Goal: Task Accomplishment & Management: Complete application form

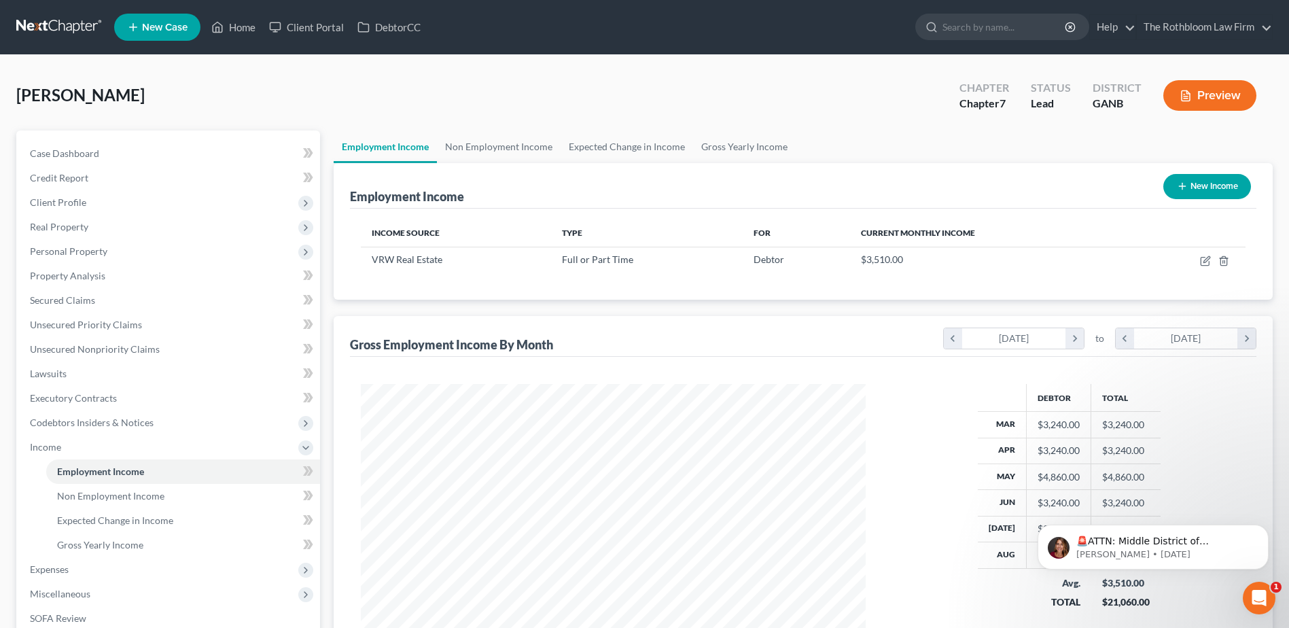
scroll to position [252, 531]
click at [249, 28] on link "Home" at bounding box center [233, 27] width 58 height 24
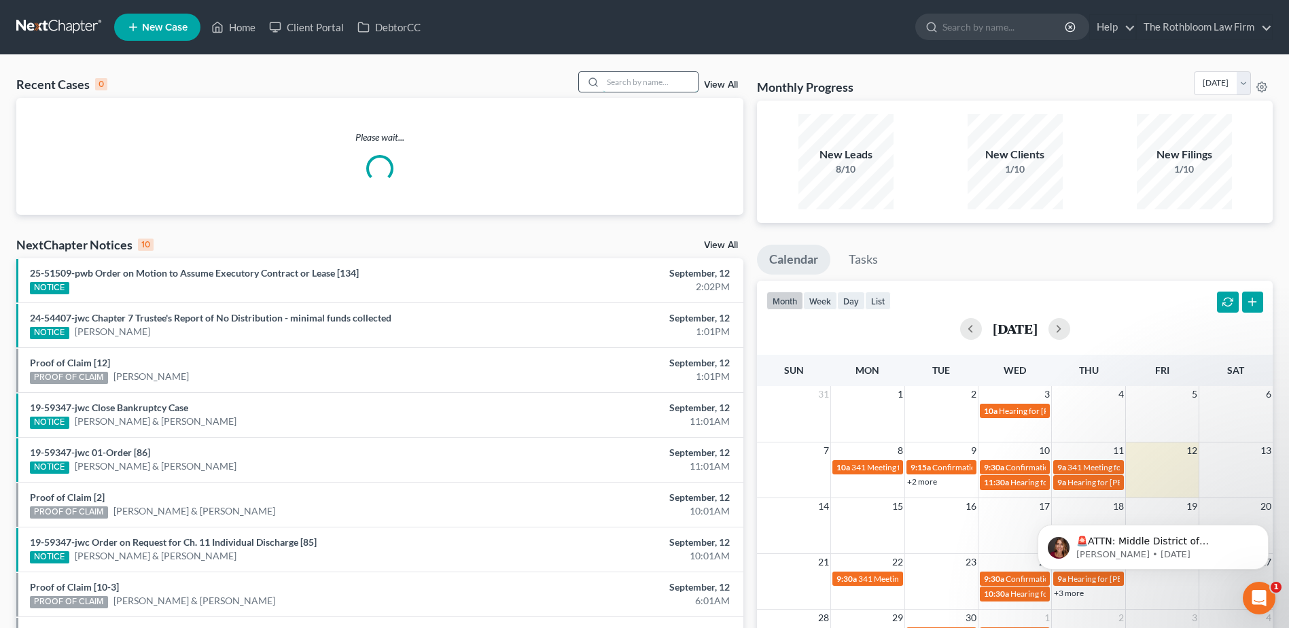
click at [634, 78] on input "search" at bounding box center [650, 82] width 95 height 20
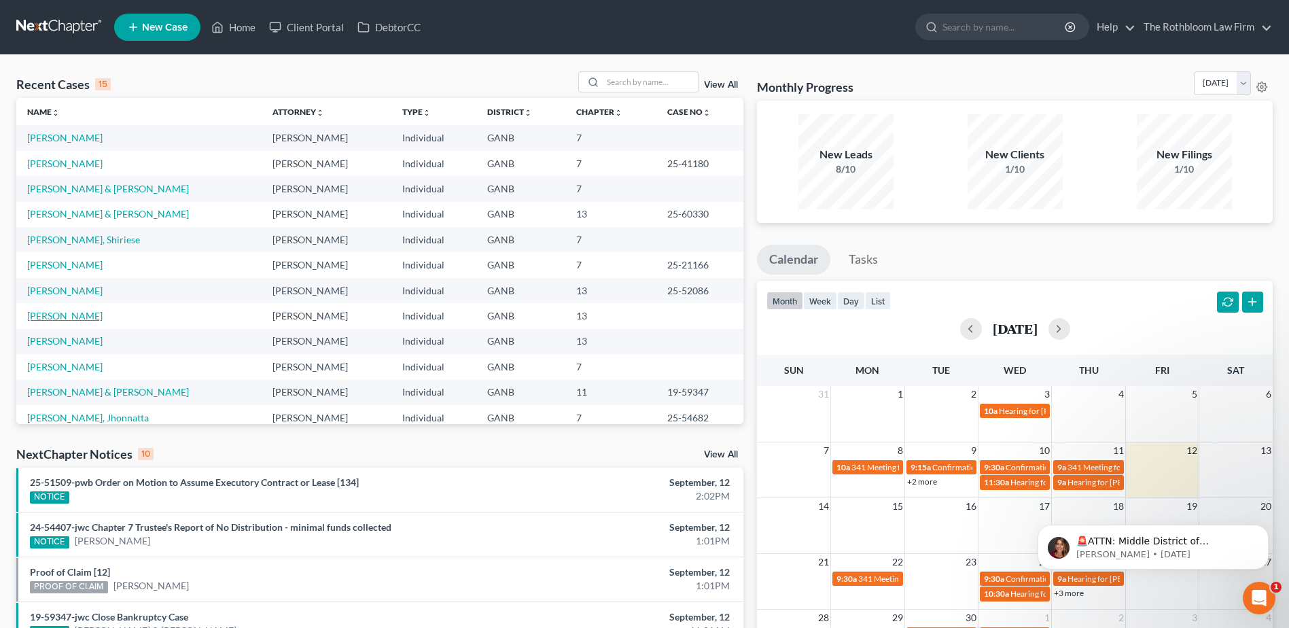
click at [60, 317] on link "[PERSON_NAME]" at bounding box center [64, 316] width 75 height 12
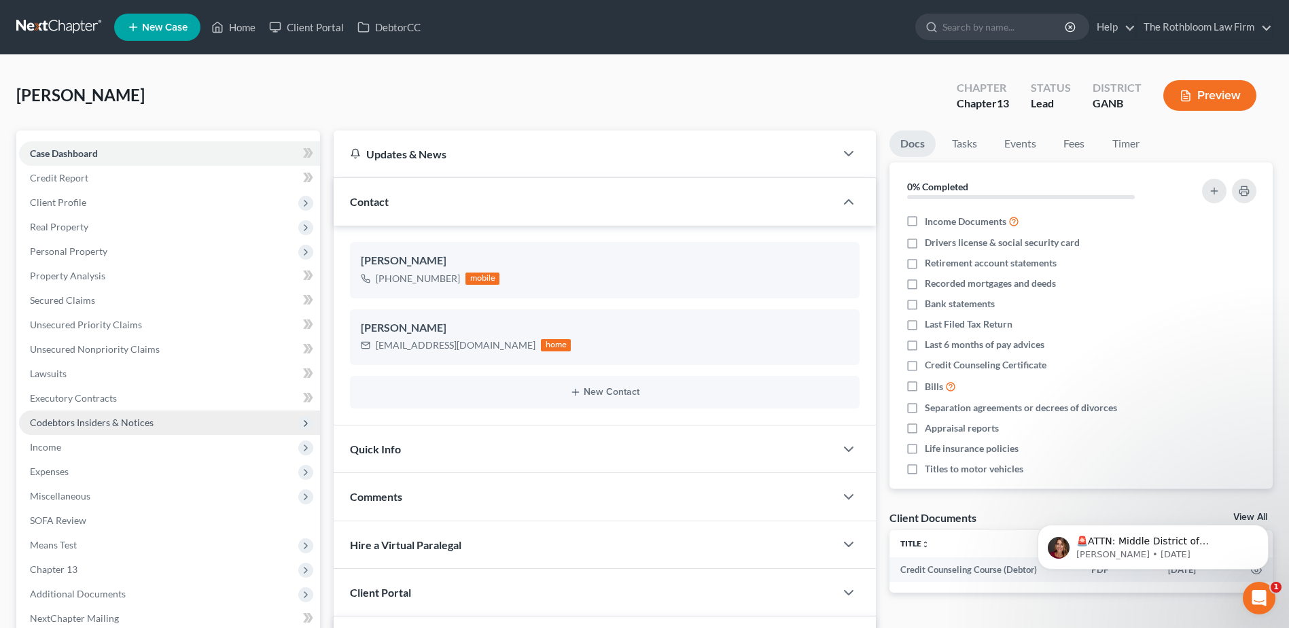
scroll to position [272, 0]
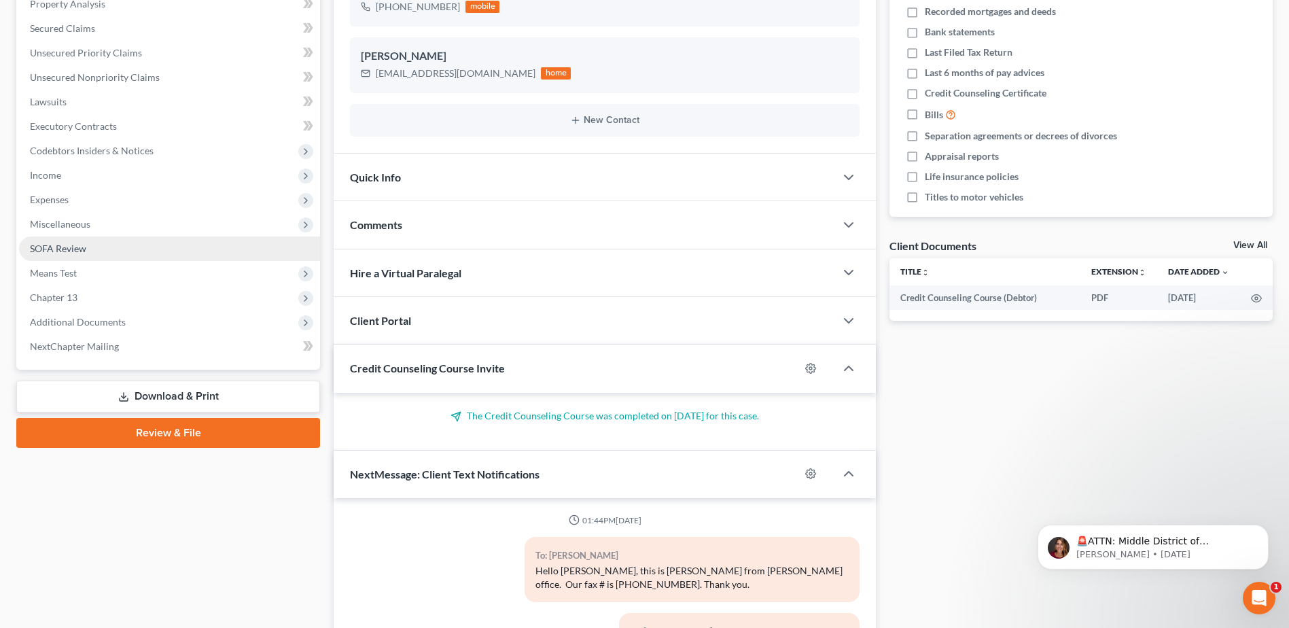
click at [54, 256] on link "SOFA Review" at bounding box center [169, 248] width 301 height 24
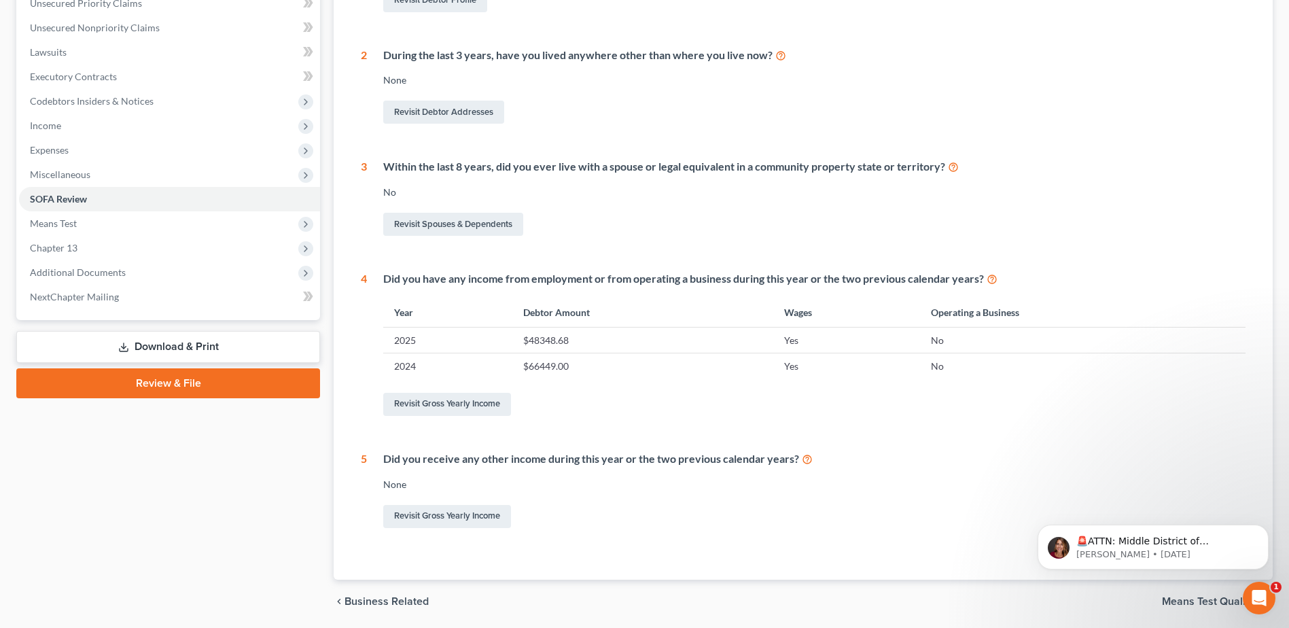
scroll to position [340, 0]
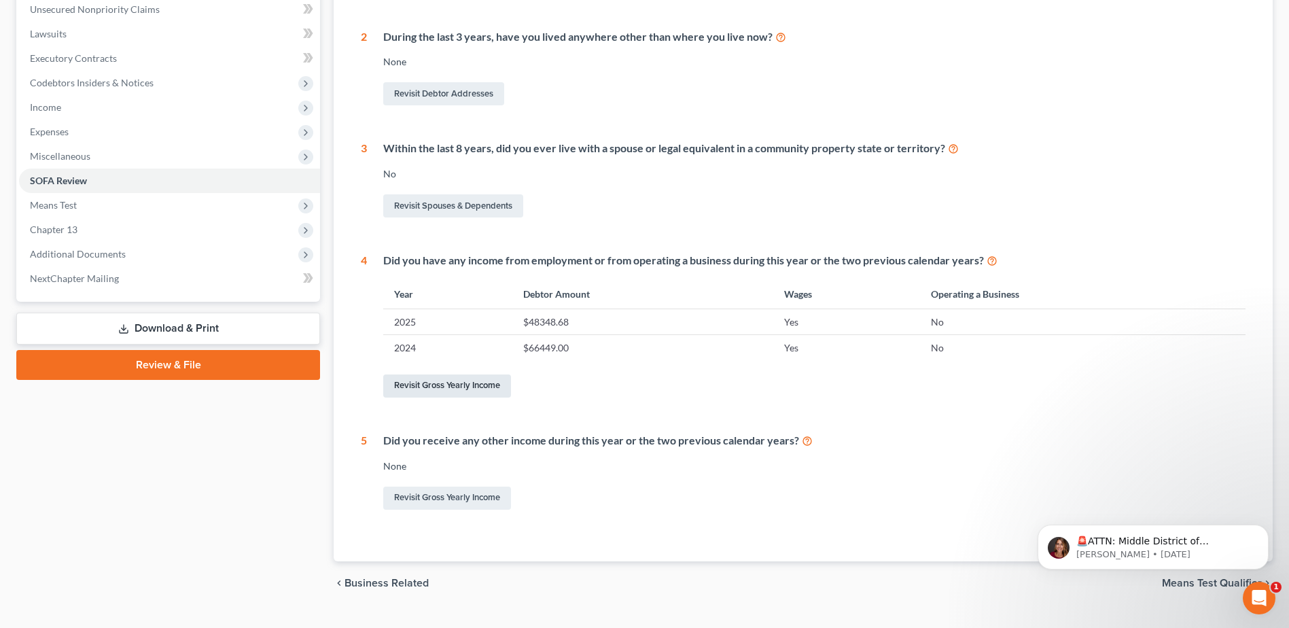
click at [440, 389] on link "Revisit Gross Yearly Income" at bounding box center [447, 385] width 128 height 23
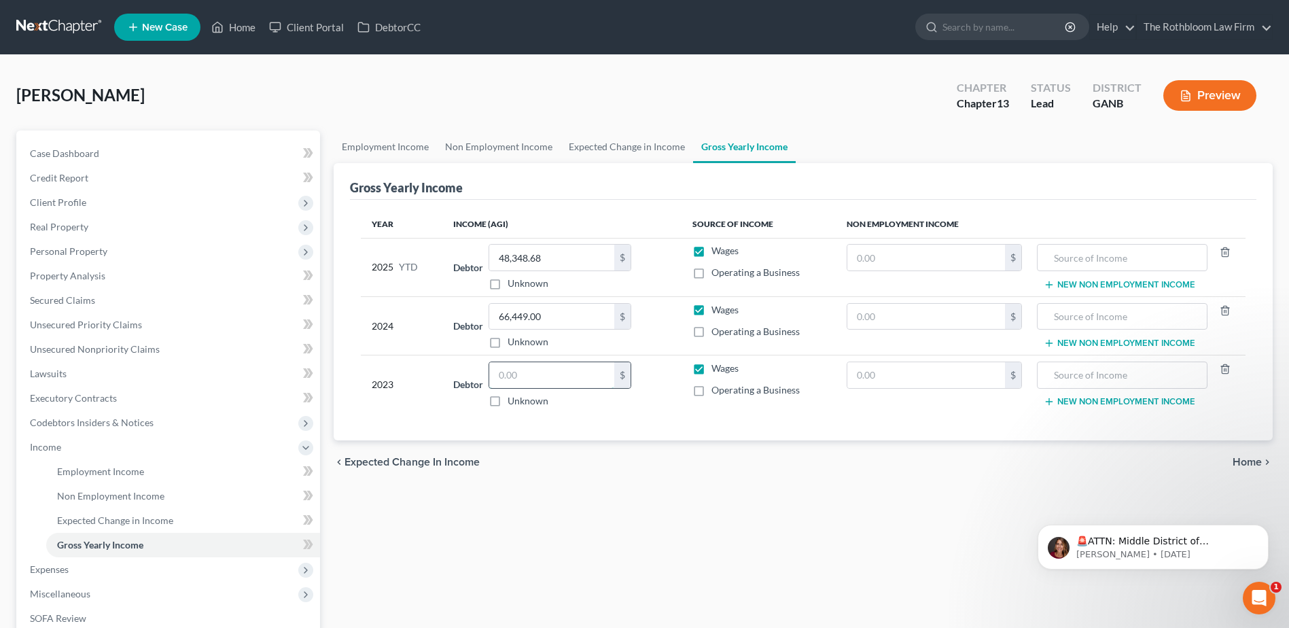
click at [555, 372] on input "text" at bounding box center [551, 375] width 125 height 26
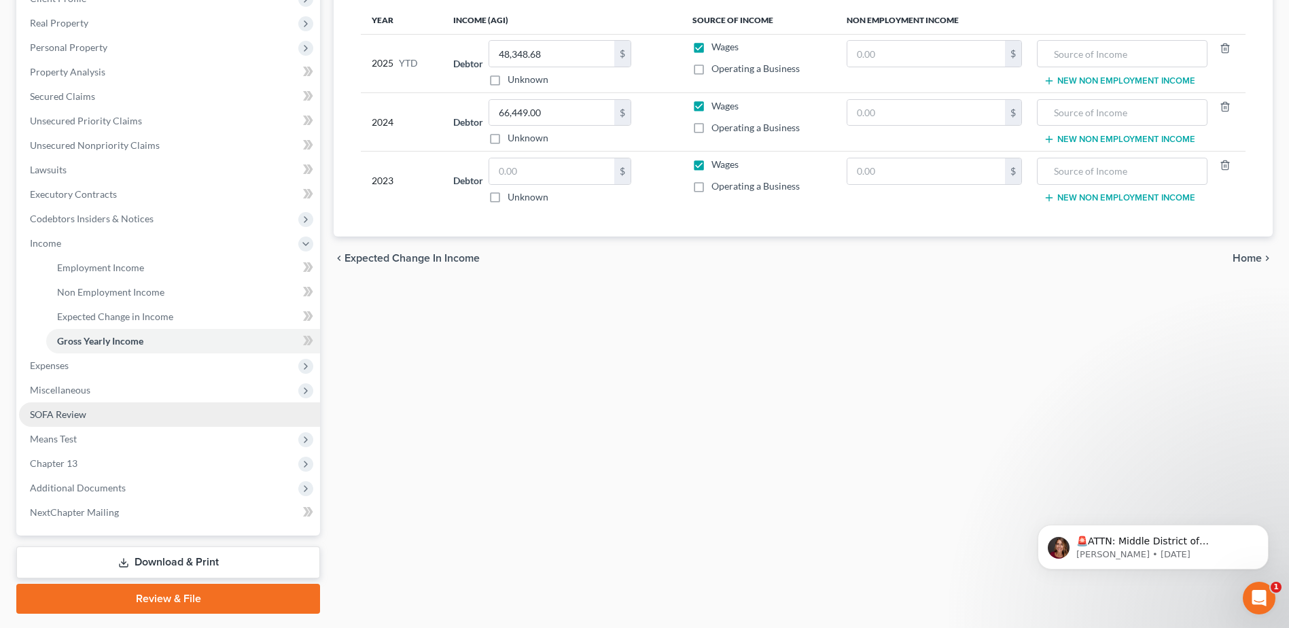
click at [64, 409] on span "SOFA Review" at bounding box center [58, 414] width 56 height 12
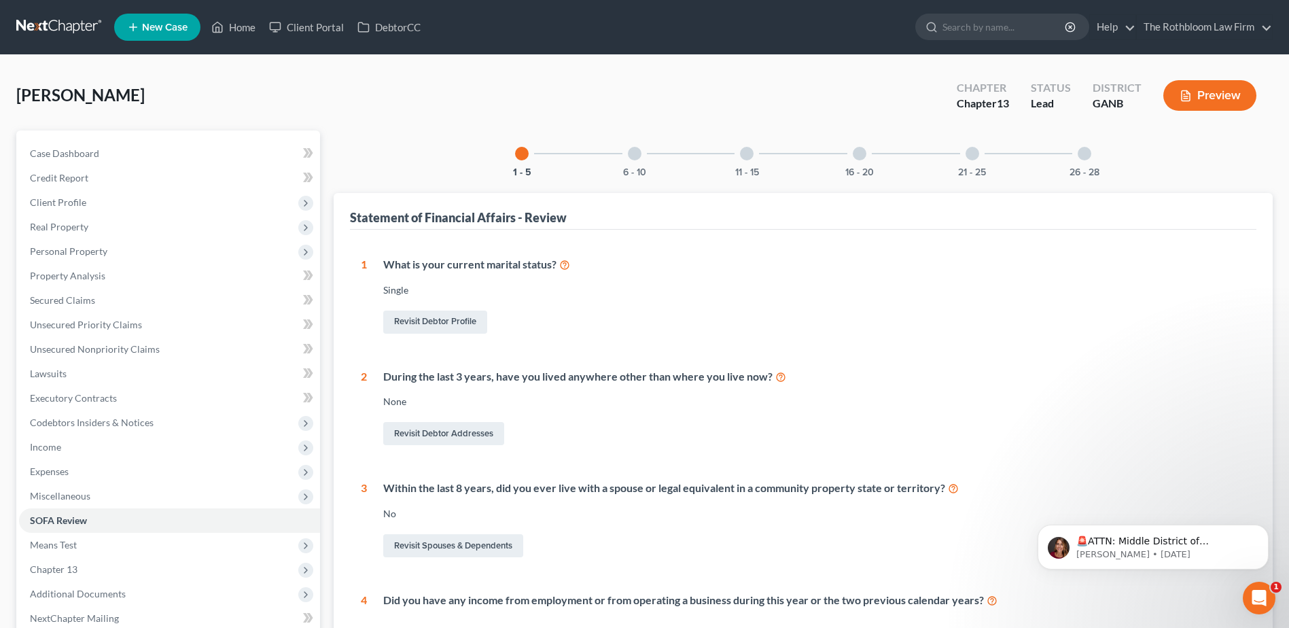
click at [632, 158] on div at bounding box center [635, 154] width 14 height 14
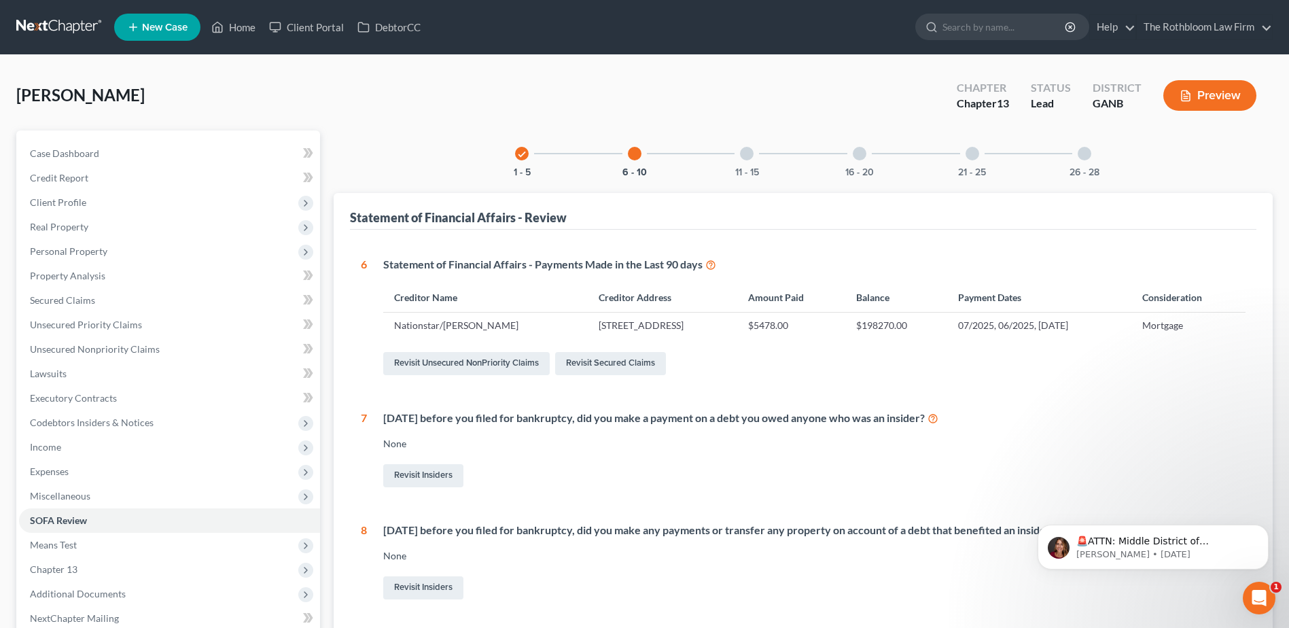
click at [748, 164] on div "11 - 15" at bounding box center [746, 153] width 46 height 46
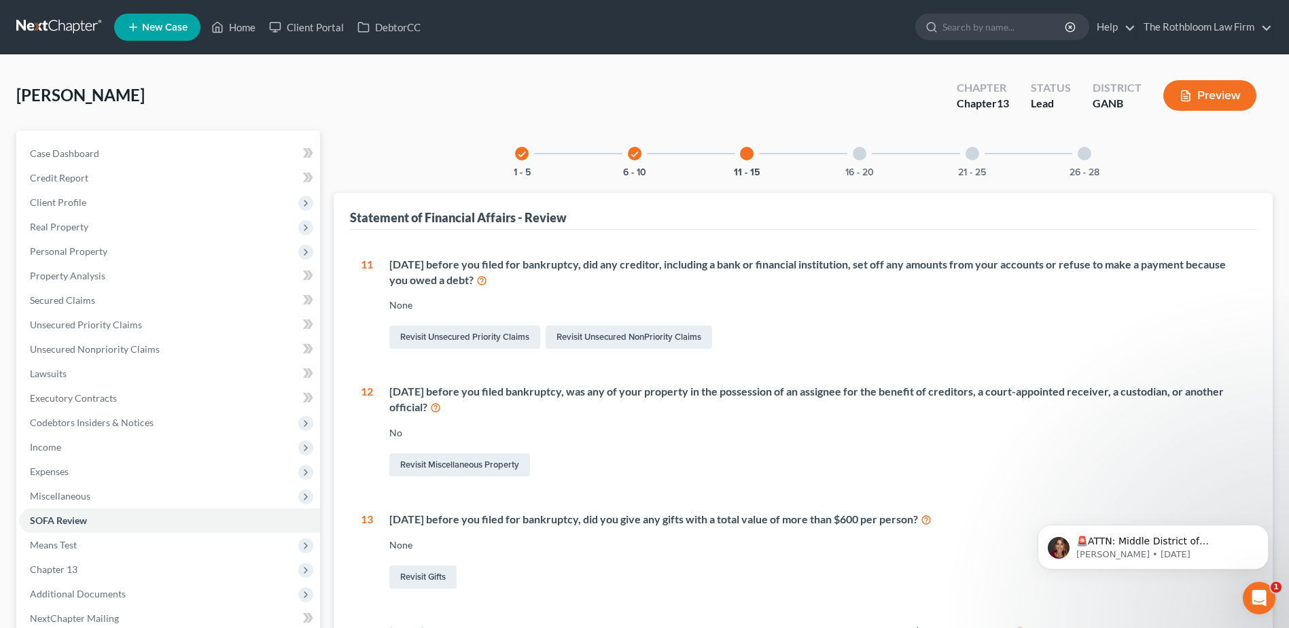
click at [863, 158] on div at bounding box center [860, 154] width 14 height 14
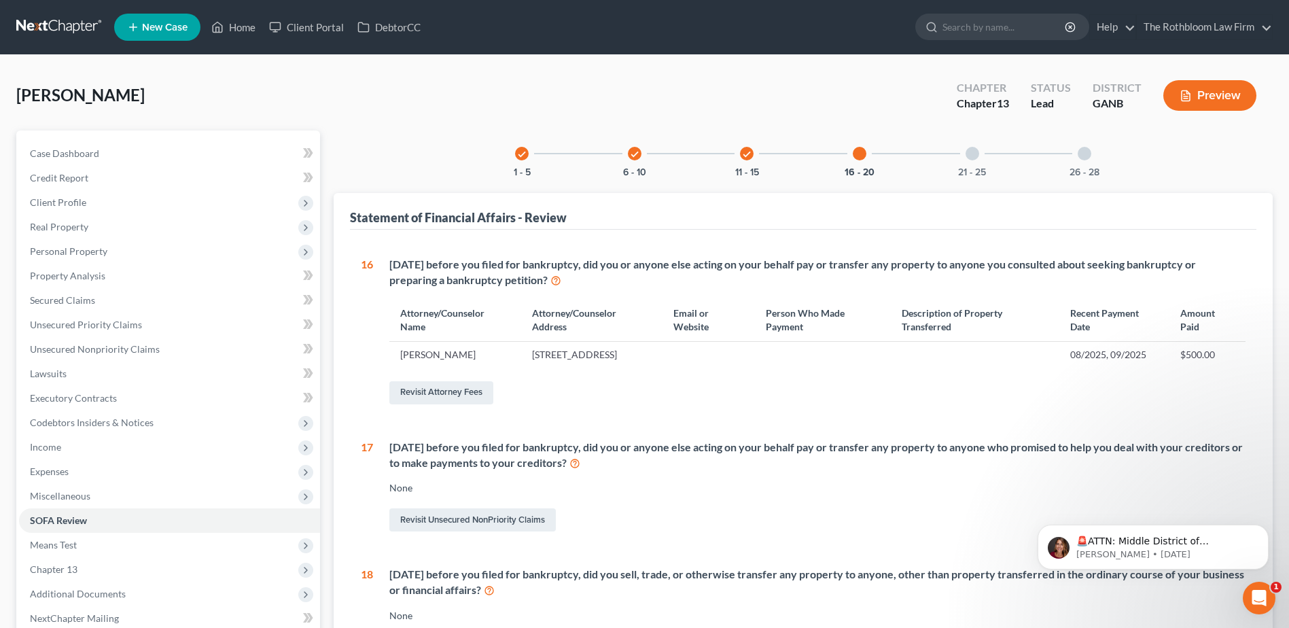
click at [971, 158] on div at bounding box center [972, 154] width 14 height 14
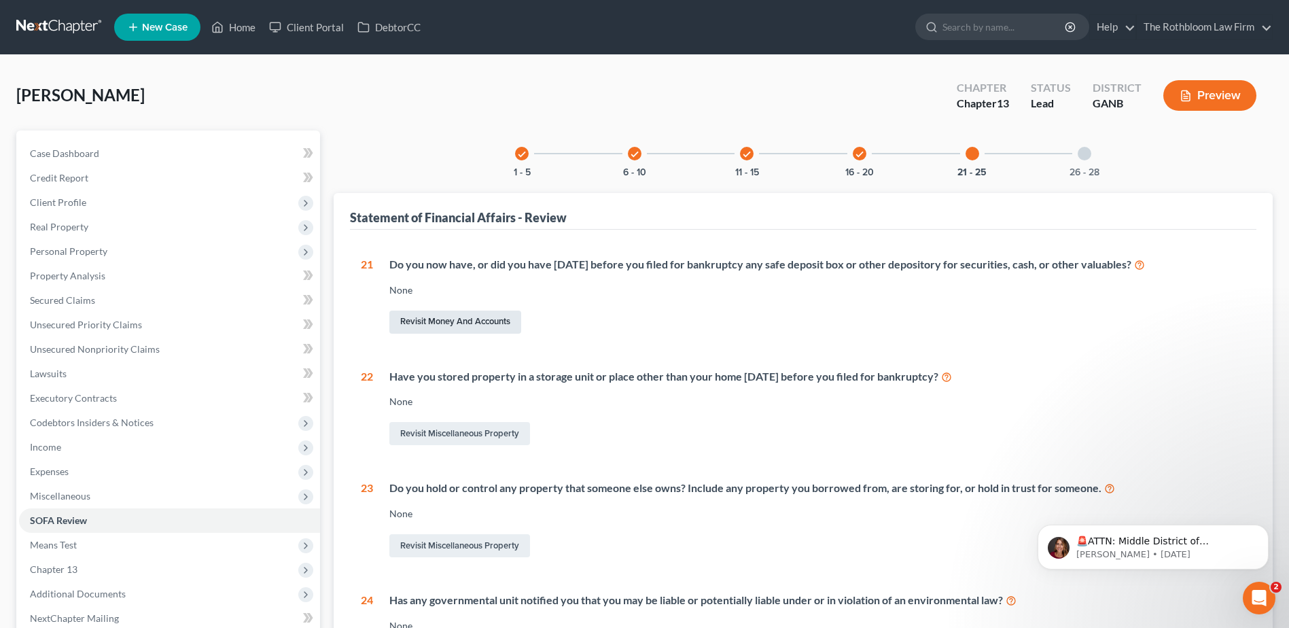
click at [442, 322] on link "Revisit Money and Accounts" at bounding box center [455, 321] width 132 height 23
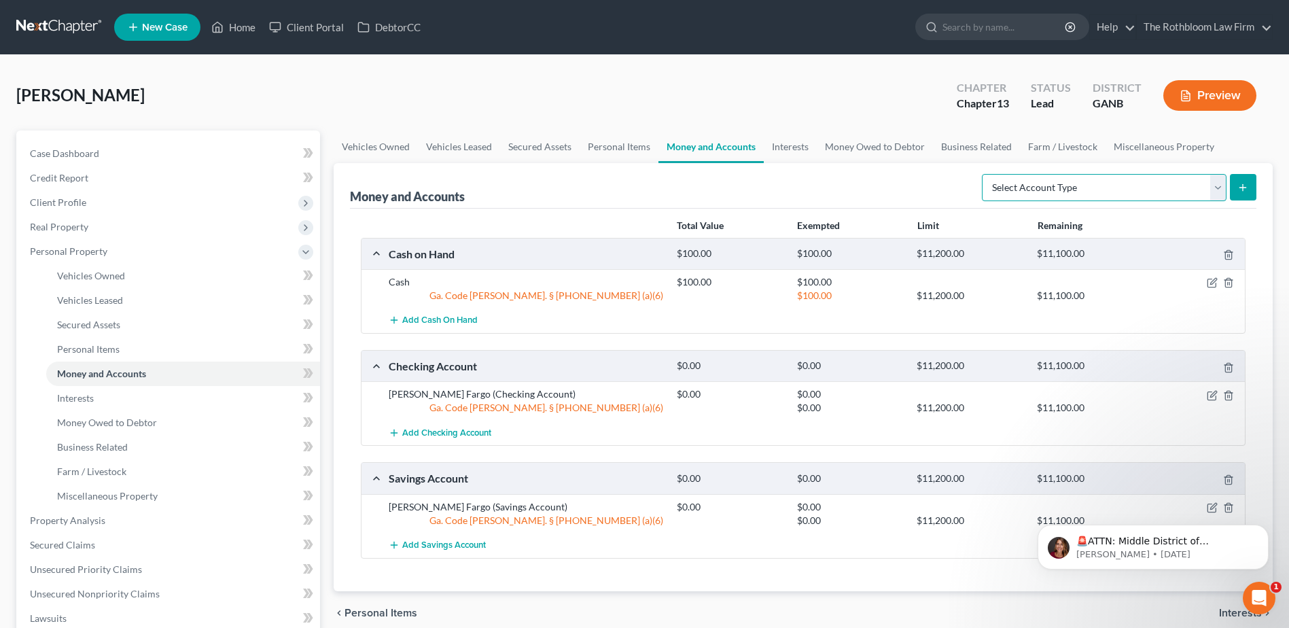
click at [1212, 194] on select "Select Account Type Brokerage Cash on Hand Certificates of Deposit Checking Acc…" at bounding box center [1104, 187] width 245 height 27
select select "safe_deposit_box"
click at [984, 174] on select "Select Account Type Brokerage Cash on Hand Certificates of Deposit Checking Acc…" at bounding box center [1104, 187] width 245 height 27
click at [1238, 183] on icon "submit" at bounding box center [1242, 187] width 11 height 11
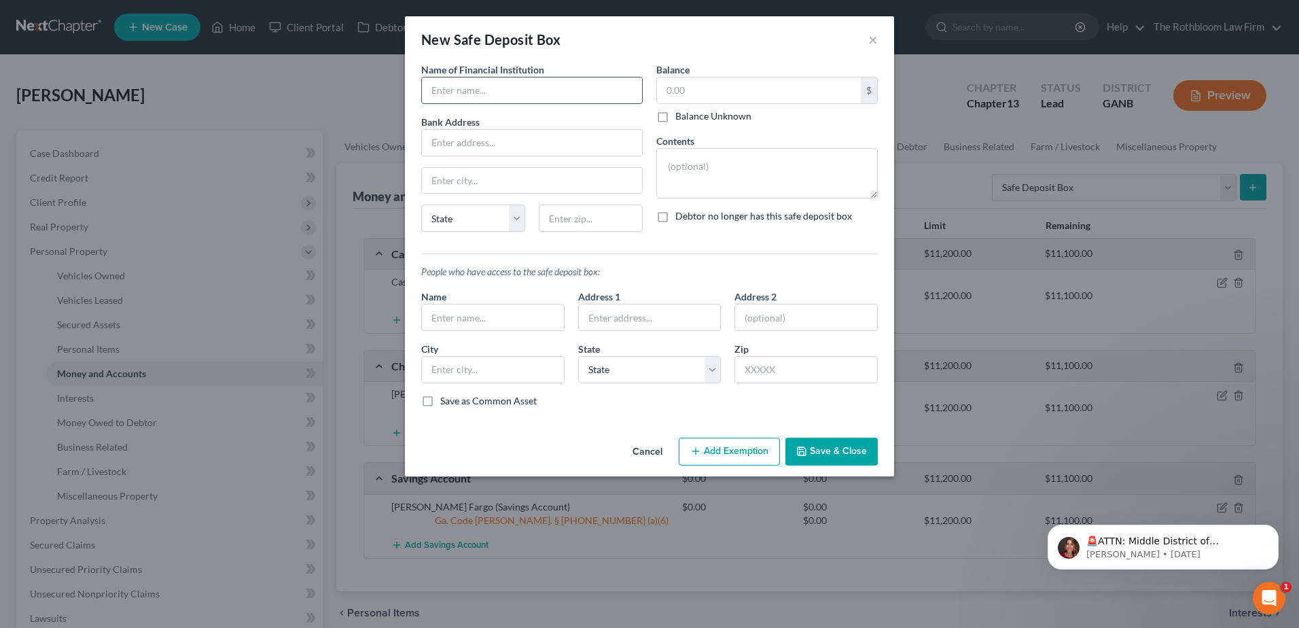
click at [465, 94] on input "text" at bounding box center [532, 90] width 220 height 26
type input "[PERSON_NAME] Fargo"
click at [699, 176] on textarea at bounding box center [766, 173] width 221 height 50
type textarea "Empty"
click at [473, 319] on input "text" at bounding box center [493, 317] width 142 height 26
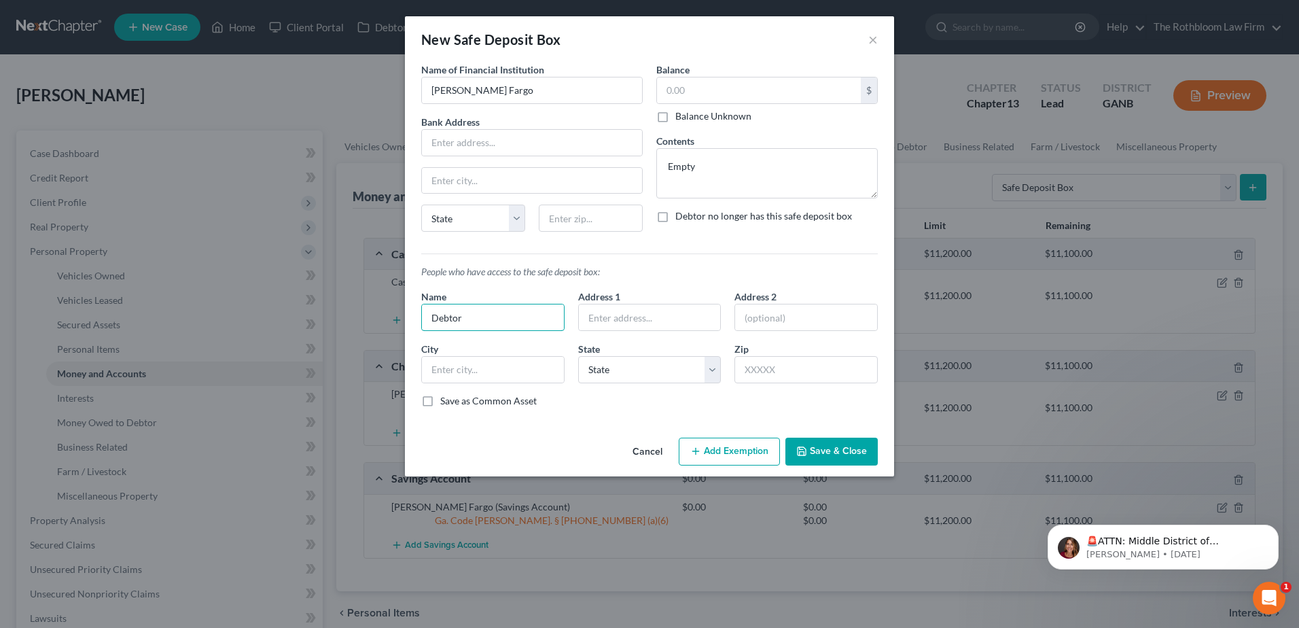
type input "Debtor"
click at [675, 216] on label "Debtor no longer has this safe deposit box" at bounding box center [763, 216] width 177 height 14
click at [681, 216] on input "Debtor no longer has this safe deposit box" at bounding box center [685, 213] width 9 height 9
checkbox input "true"
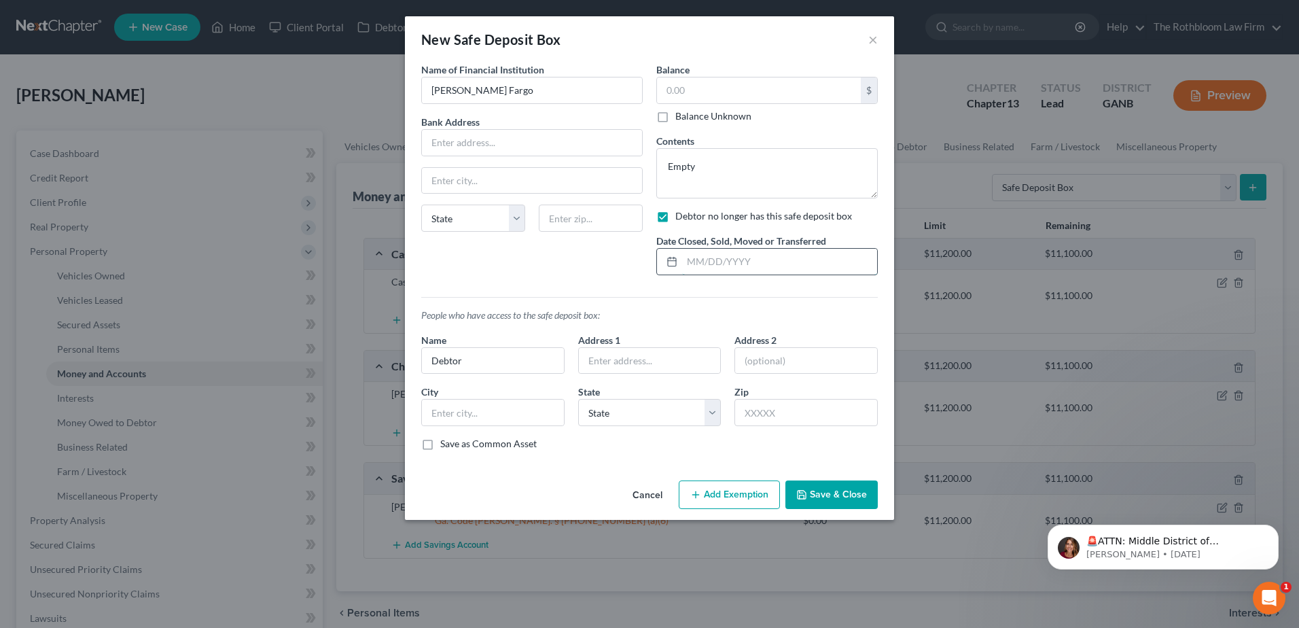
click at [700, 255] on input "text" at bounding box center [779, 262] width 195 height 26
type input "[DATE]"
click at [843, 493] on button "Save & Close" at bounding box center [831, 494] width 92 height 29
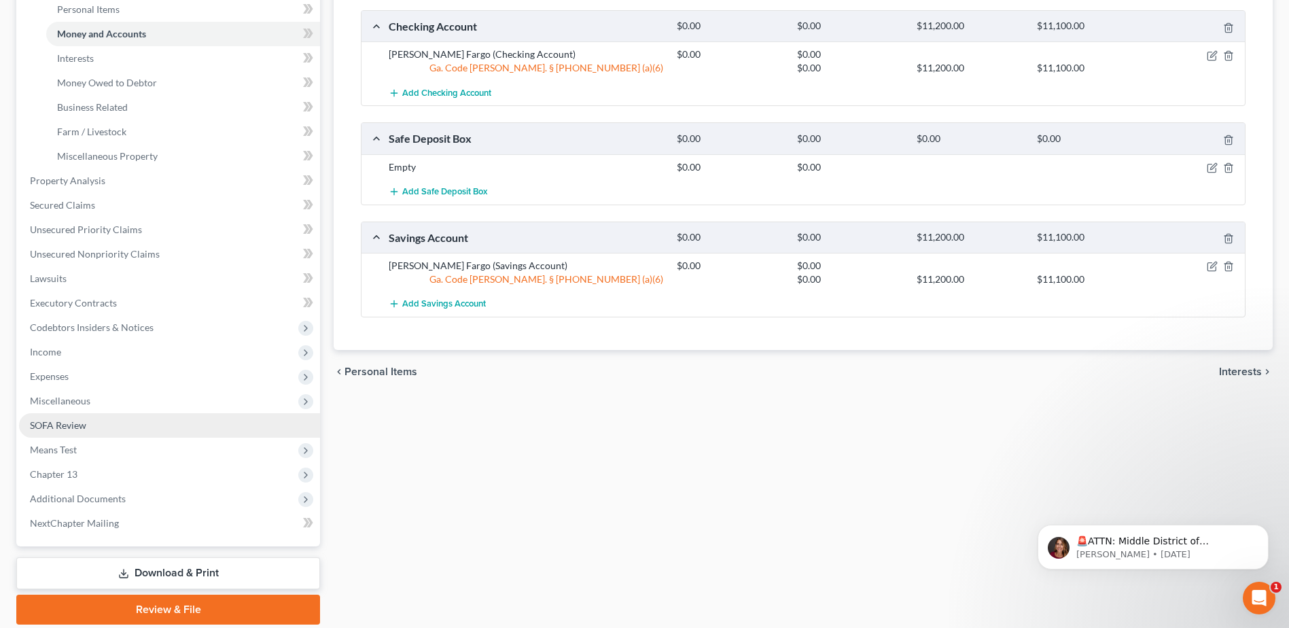
click at [67, 423] on span "SOFA Review" at bounding box center [58, 425] width 56 height 12
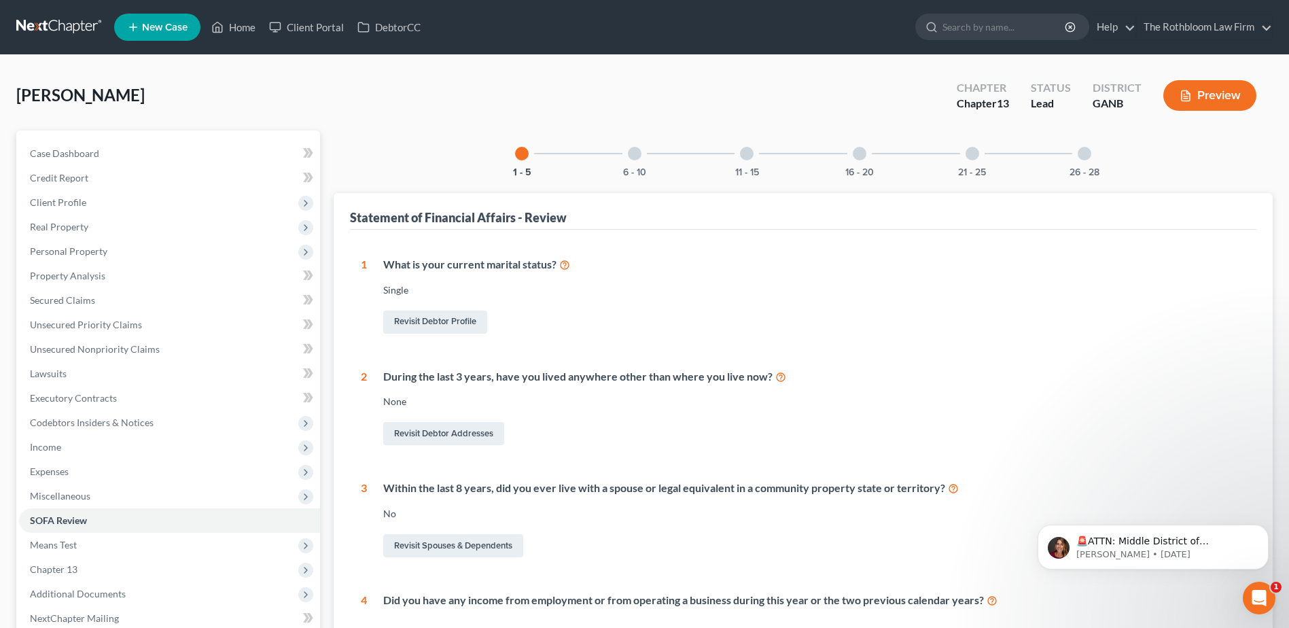
click at [1084, 157] on div at bounding box center [1084, 154] width 14 height 14
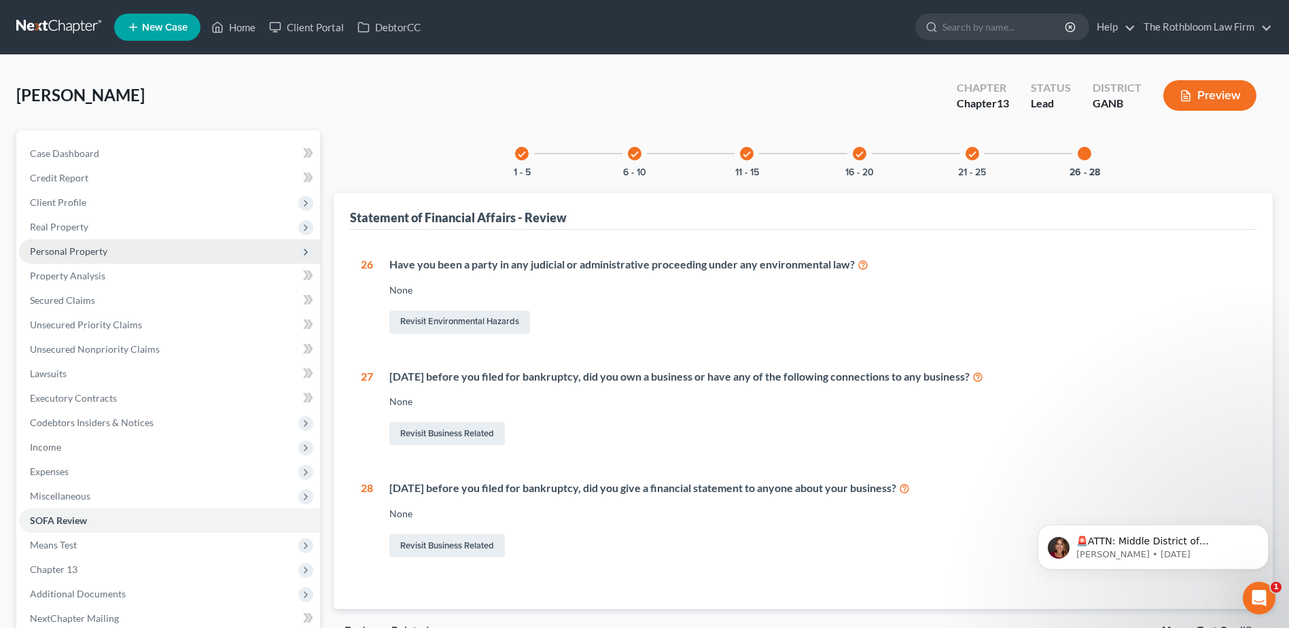
click at [56, 253] on span "Personal Property" at bounding box center [68, 251] width 77 height 12
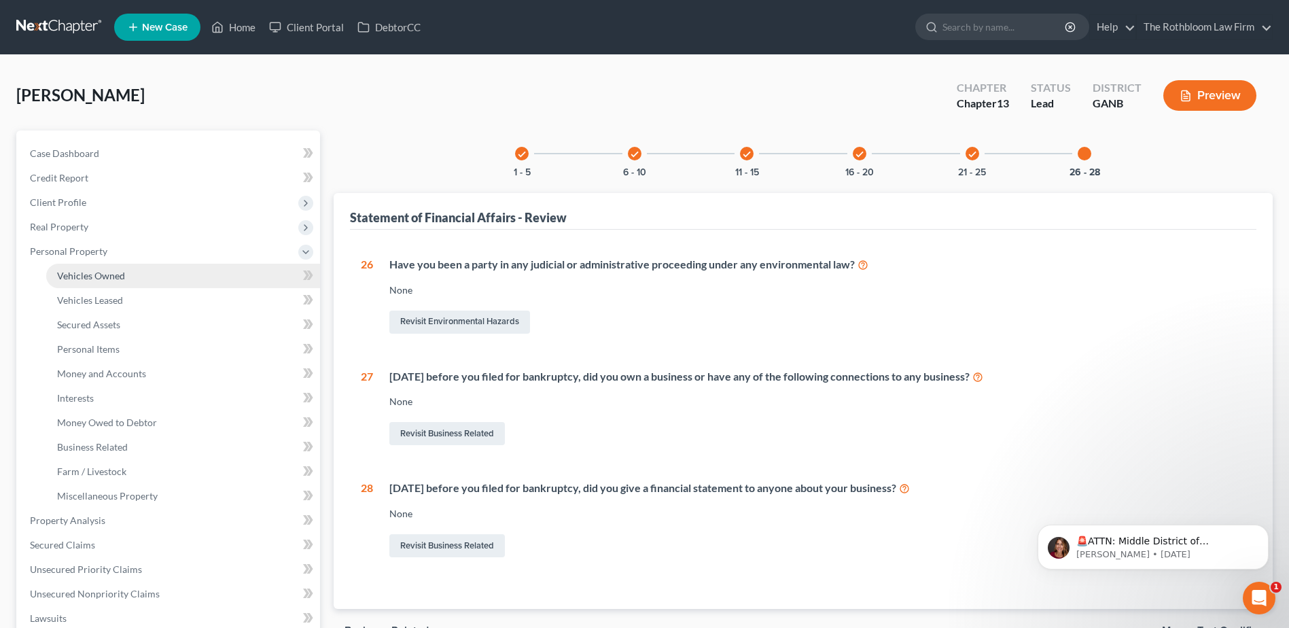
click at [79, 274] on span "Vehicles Owned" at bounding box center [91, 276] width 68 height 12
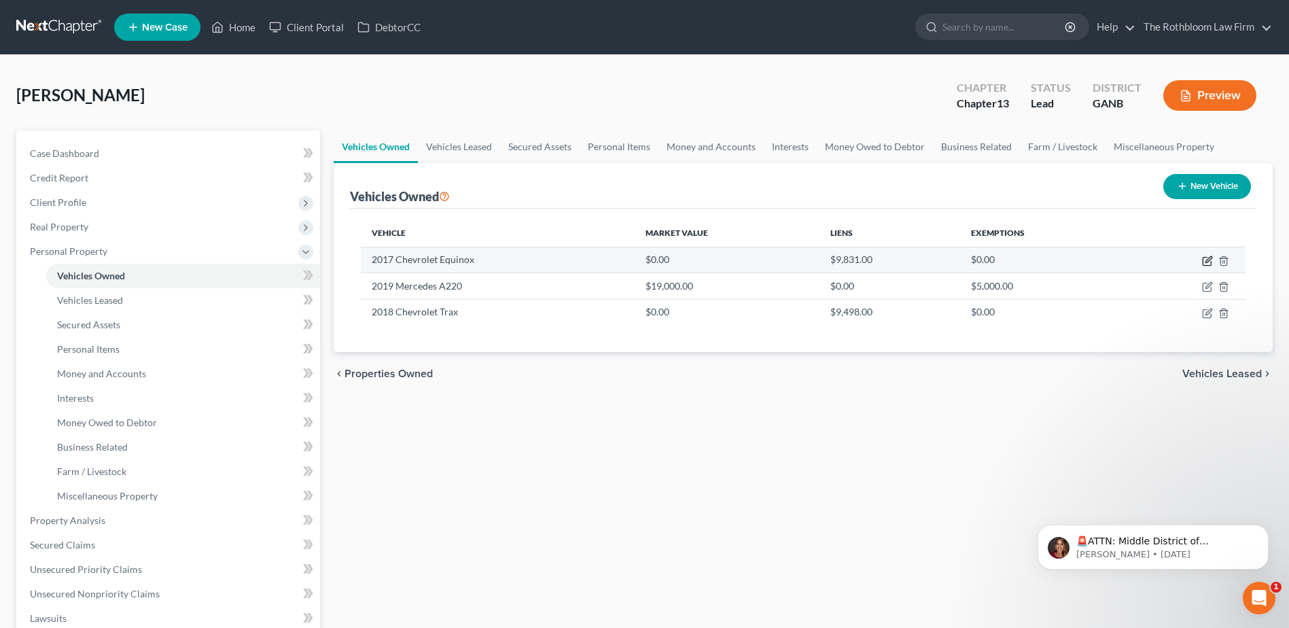
click at [1210, 259] on icon "button" at bounding box center [1208, 259] width 6 height 6
select select "0"
select select "9"
select select "0"
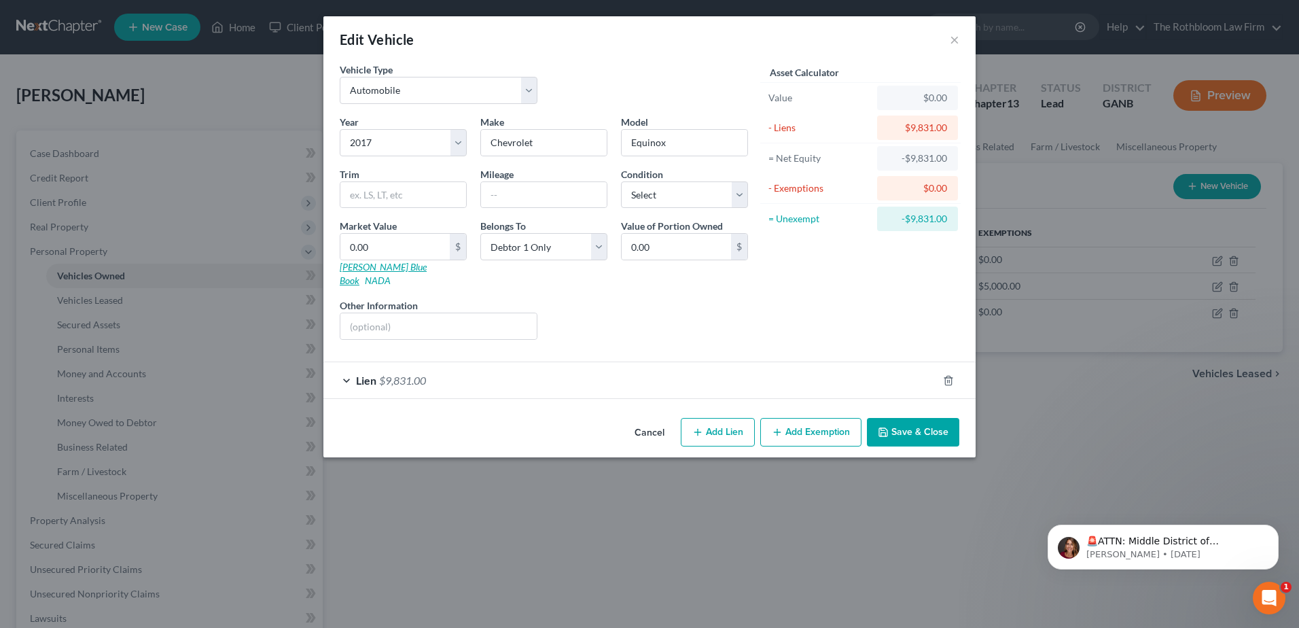
click at [373, 266] on link "[PERSON_NAME] Blue Book" at bounding box center [383, 273] width 87 height 25
click at [652, 194] on select "Select Excellent Very Good Good Fair Poor" at bounding box center [684, 194] width 127 height 27
select select "2"
click at [621, 181] on select "Select Excellent Very Good Good Fair Poor" at bounding box center [684, 194] width 127 height 27
click at [495, 196] on input "text" at bounding box center [544, 195] width 126 height 26
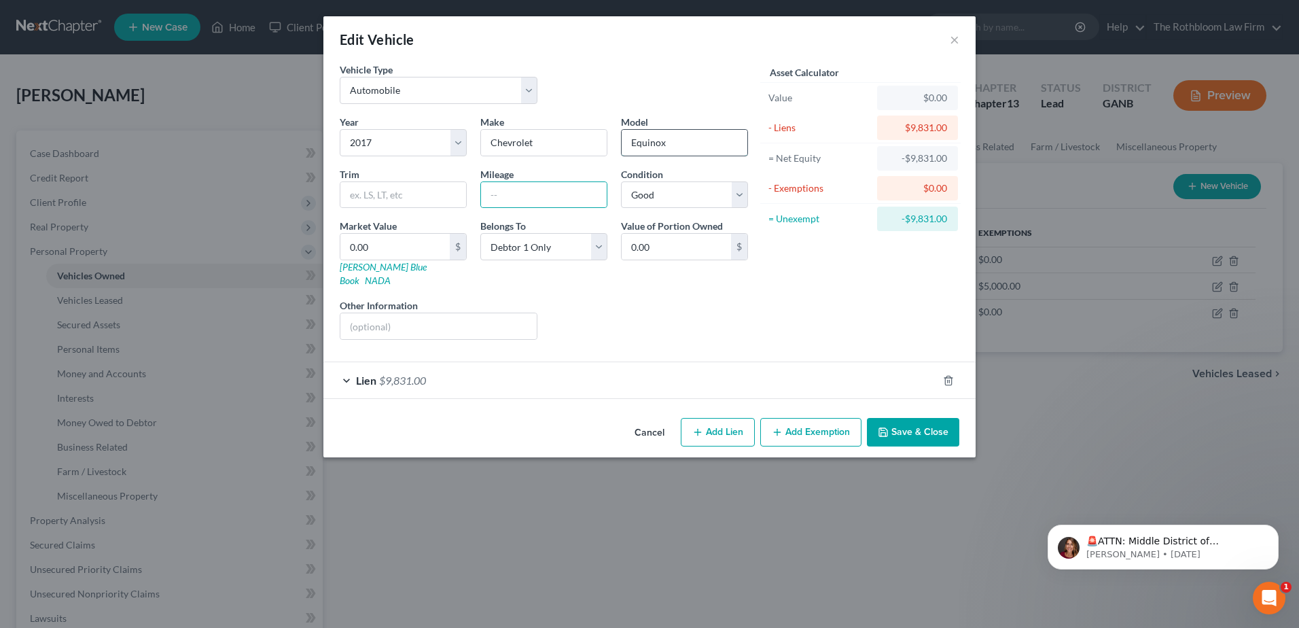
click at [714, 140] on input "Equinox" at bounding box center [685, 143] width 126 height 26
type input "Equinox LT"
click at [522, 181] on div at bounding box center [543, 194] width 127 height 27
click at [511, 203] on input "text" at bounding box center [544, 195] width 126 height 26
type input "108000"
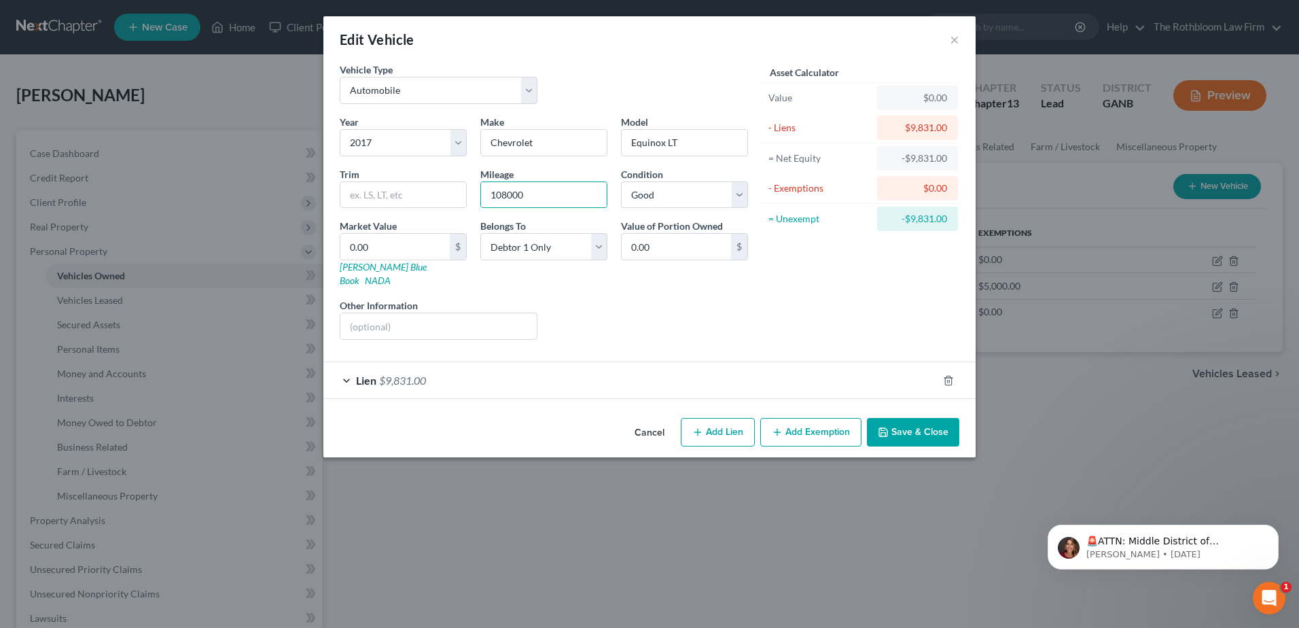
click at [921, 420] on button "Save & Close" at bounding box center [913, 432] width 92 height 29
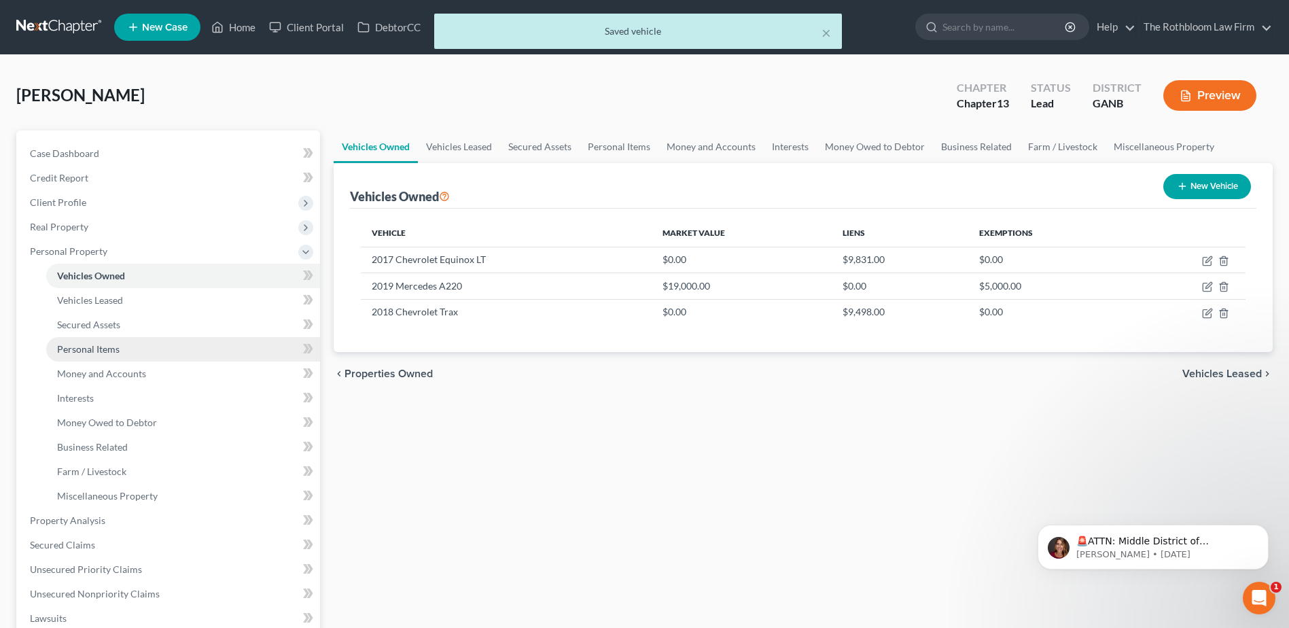
click at [67, 346] on span "Personal Items" at bounding box center [88, 349] width 62 height 12
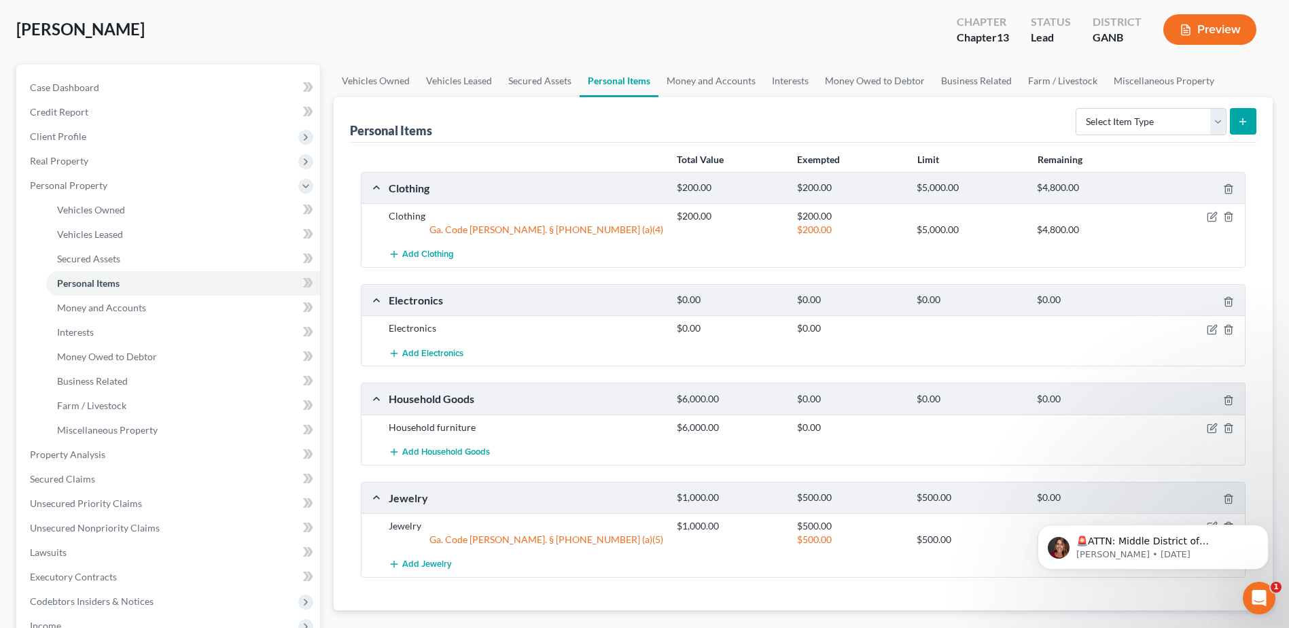
scroll to position [136, 0]
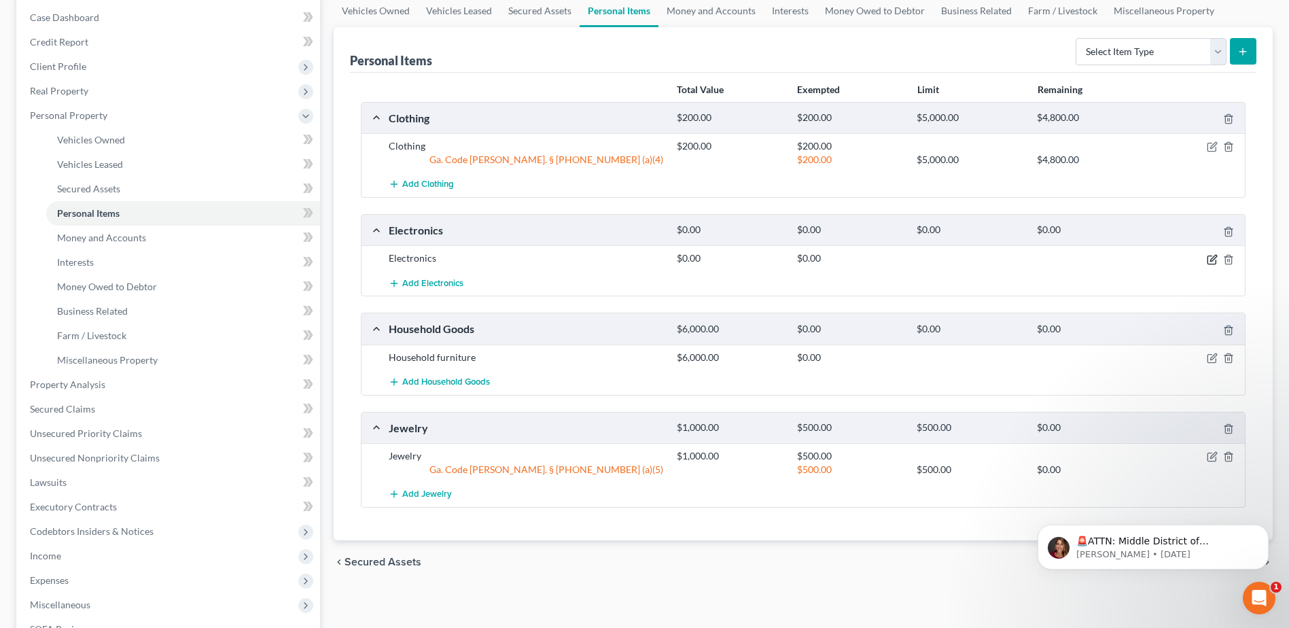
click at [1215, 255] on icon "button" at bounding box center [1213, 258] width 6 height 6
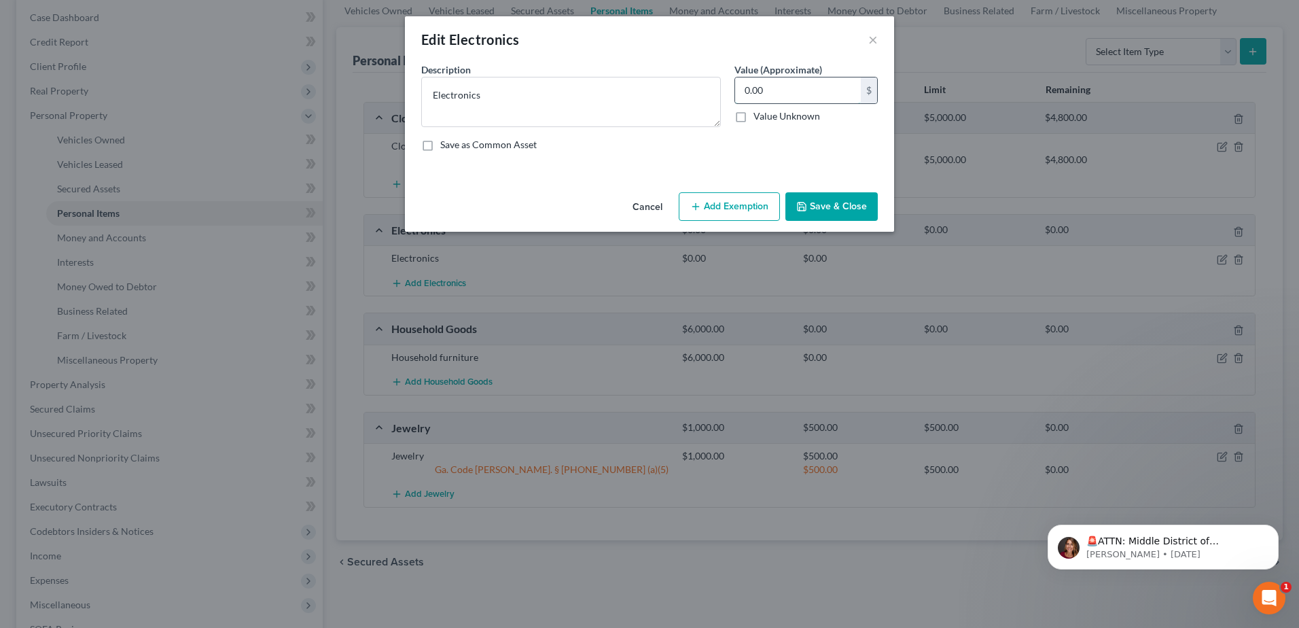
click at [776, 89] on input "0.00" at bounding box center [798, 90] width 126 height 26
click at [653, 211] on button "Cancel" at bounding box center [648, 207] width 52 height 27
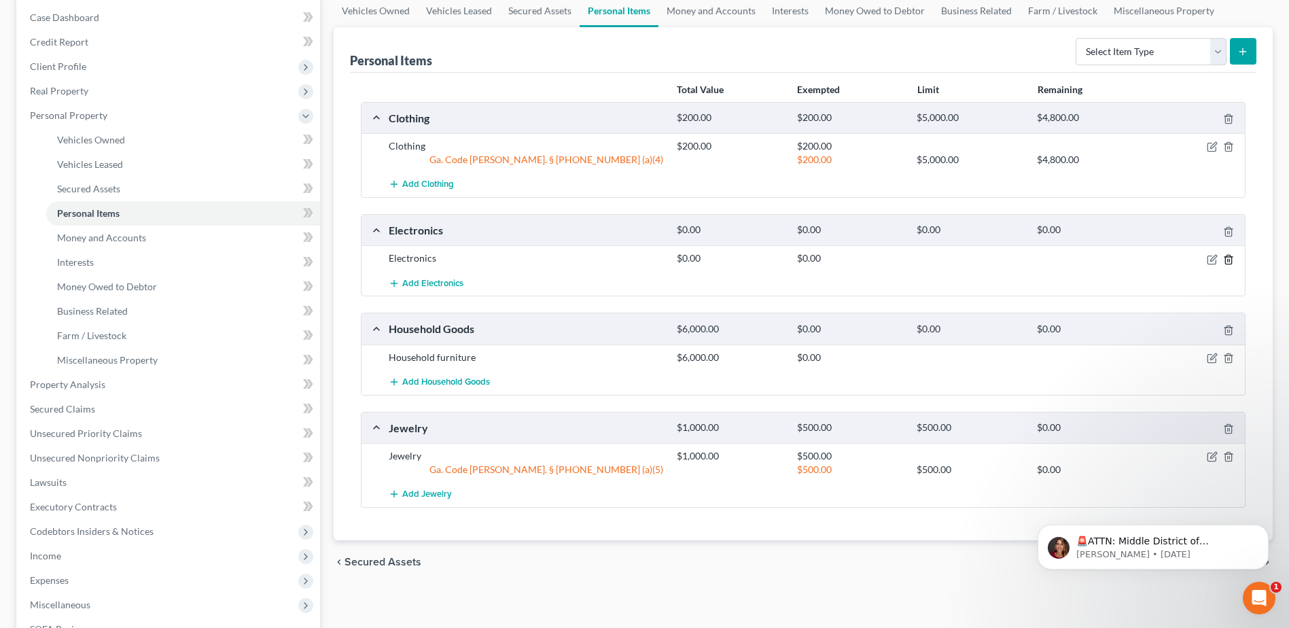
click at [1225, 257] on icon "button" at bounding box center [1228, 259] width 6 height 9
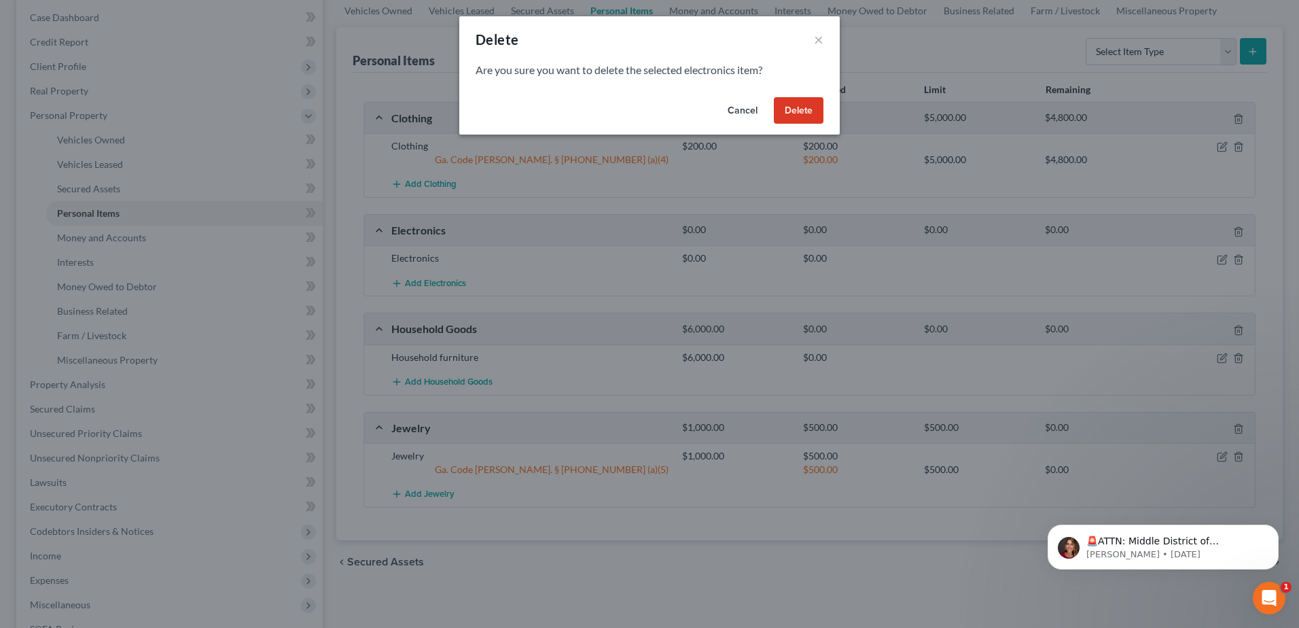
click at [795, 110] on button "Delete" at bounding box center [799, 110] width 50 height 27
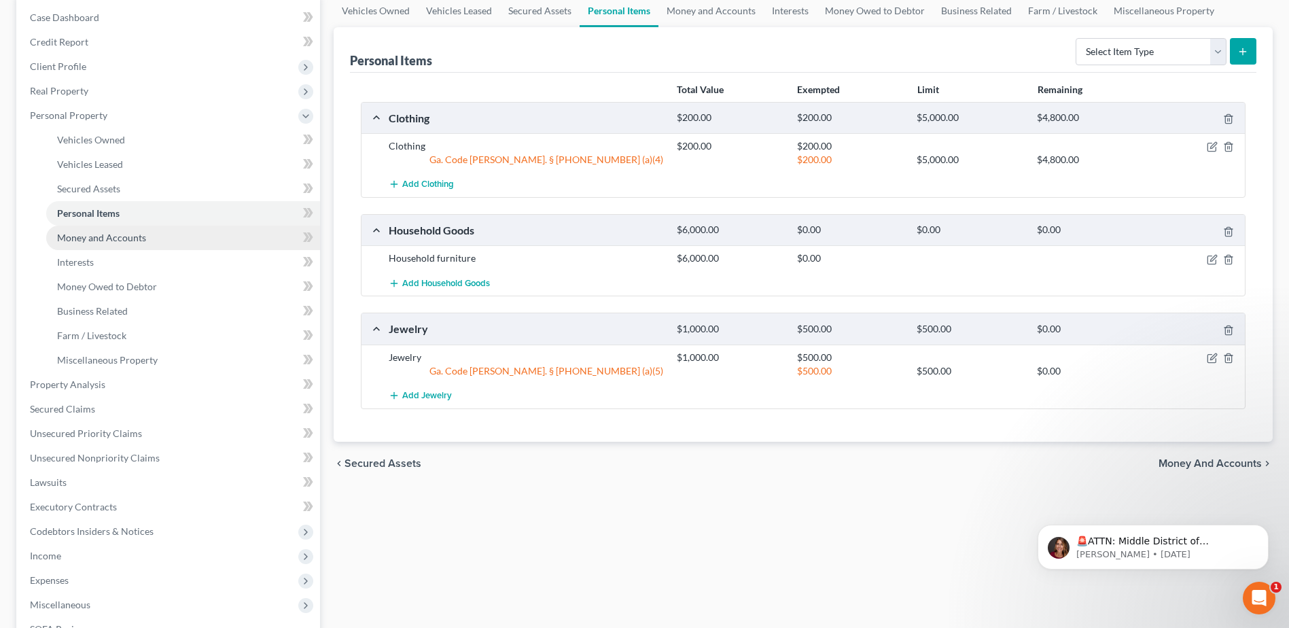
click at [109, 232] on span "Money and Accounts" at bounding box center [101, 238] width 89 height 12
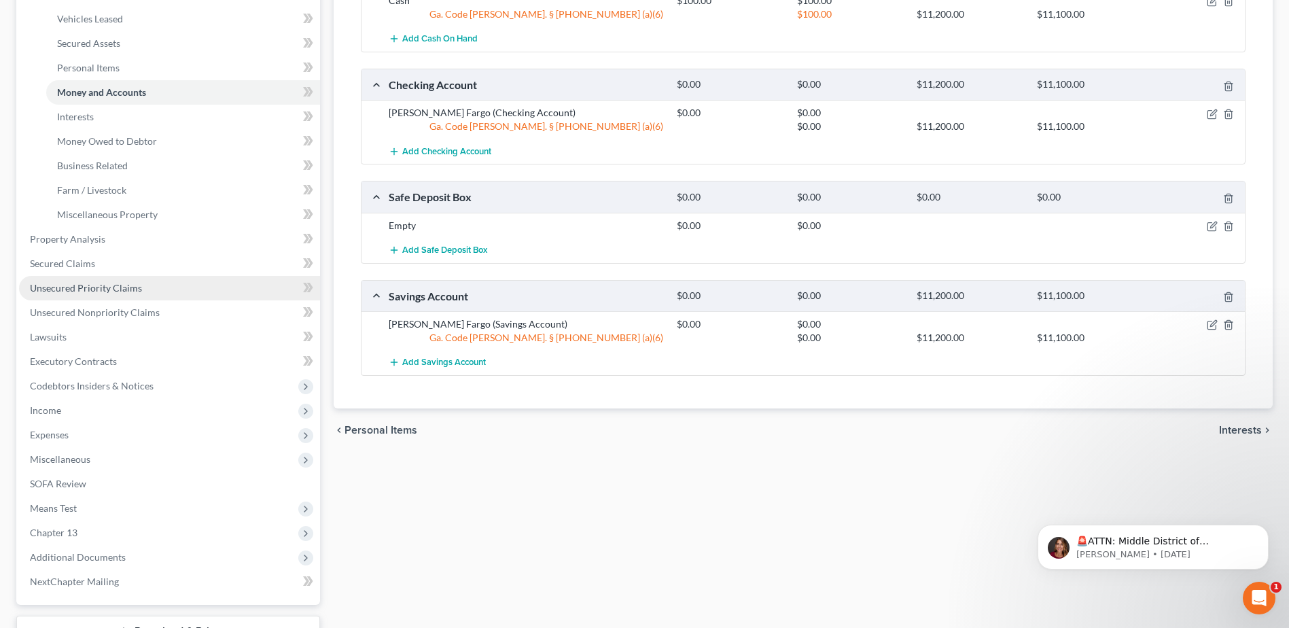
scroll to position [388, 0]
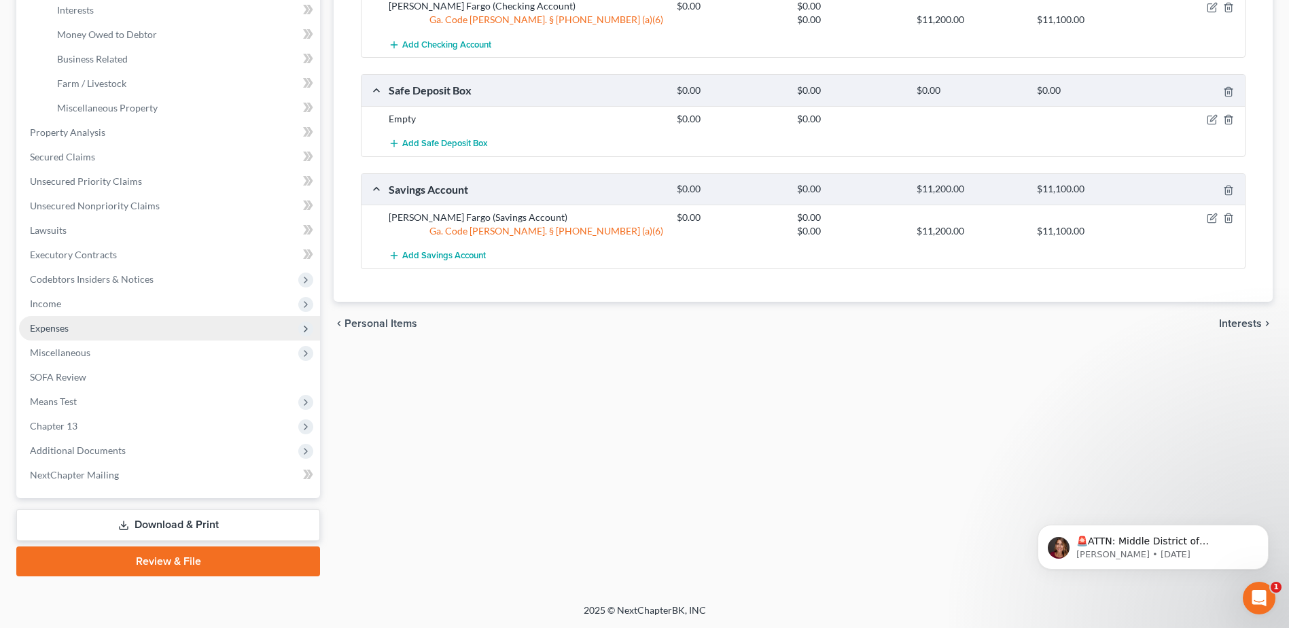
click at [59, 324] on span "Expenses" at bounding box center [49, 328] width 39 height 12
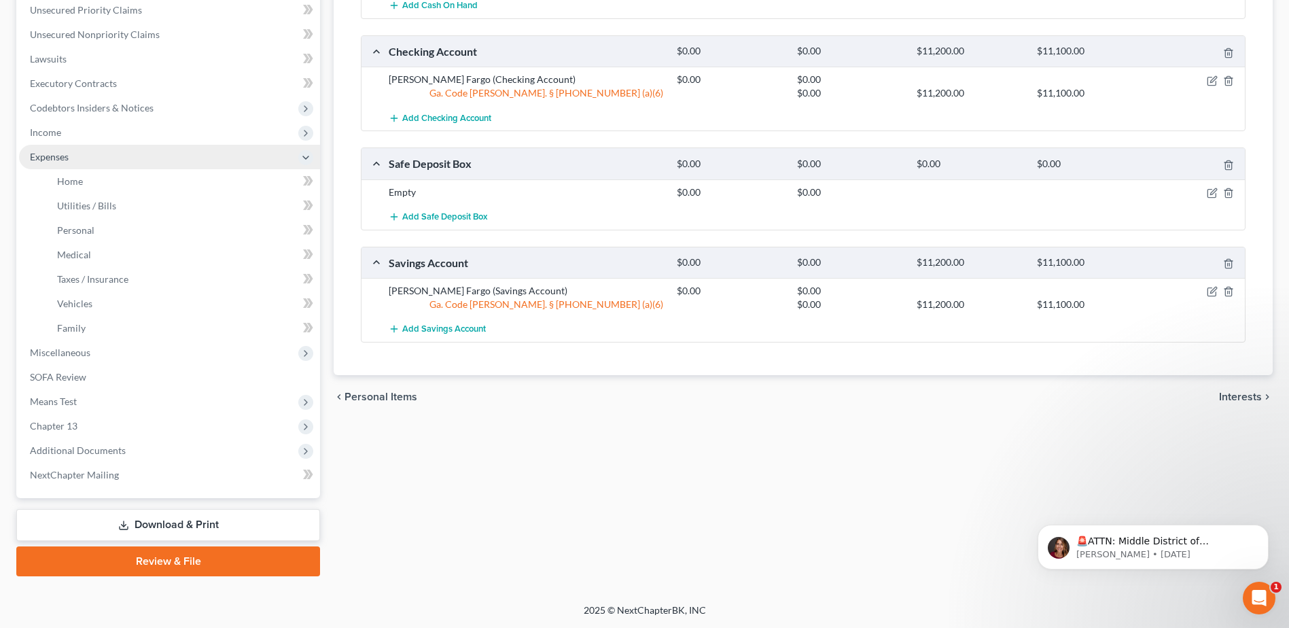
scroll to position [315, 0]
click at [72, 325] on span "Family" at bounding box center [71, 328] width 29 height 12
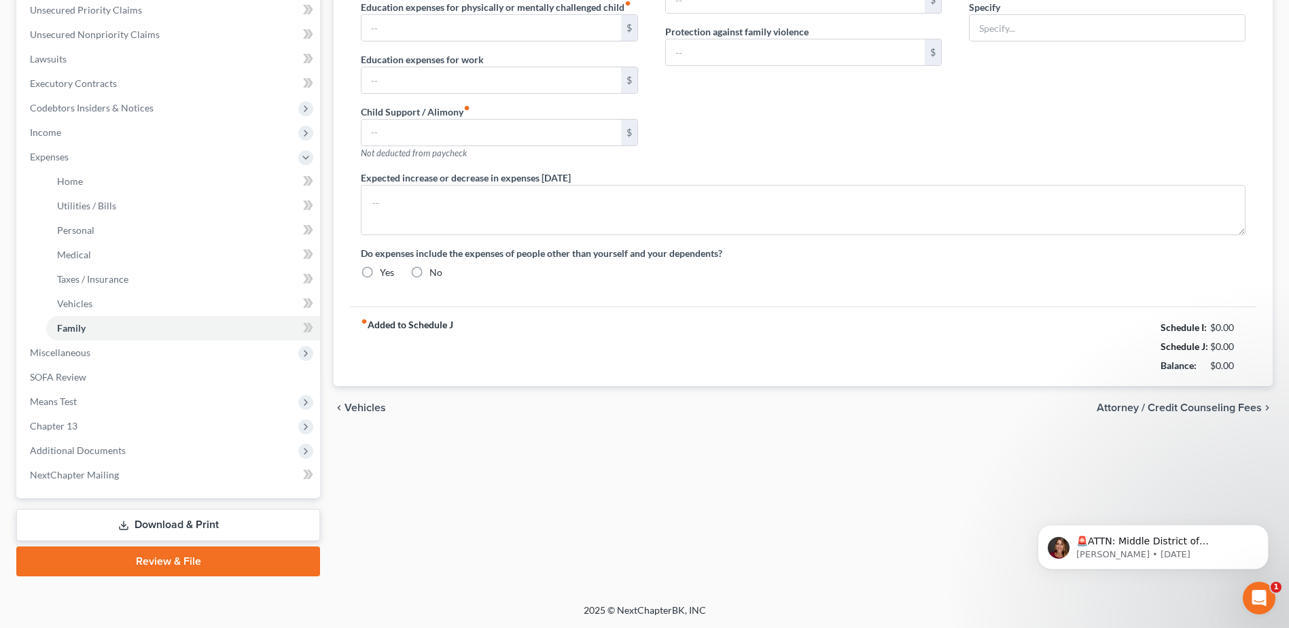
type input "0.00"
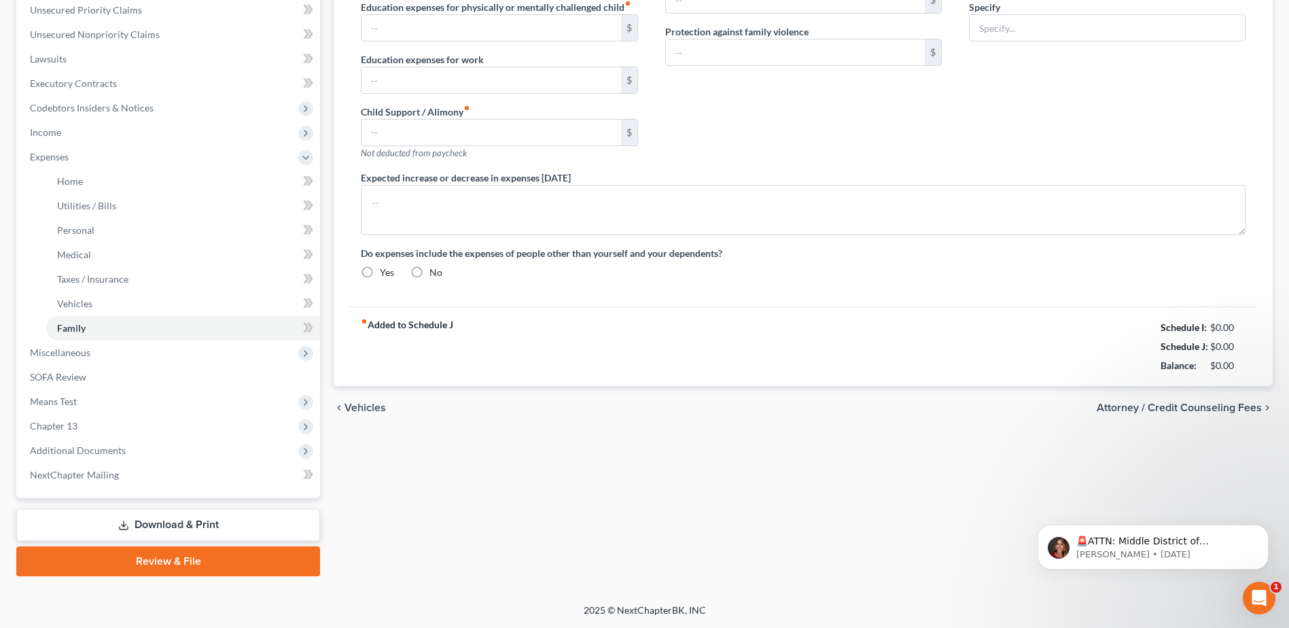
type input "0.00"
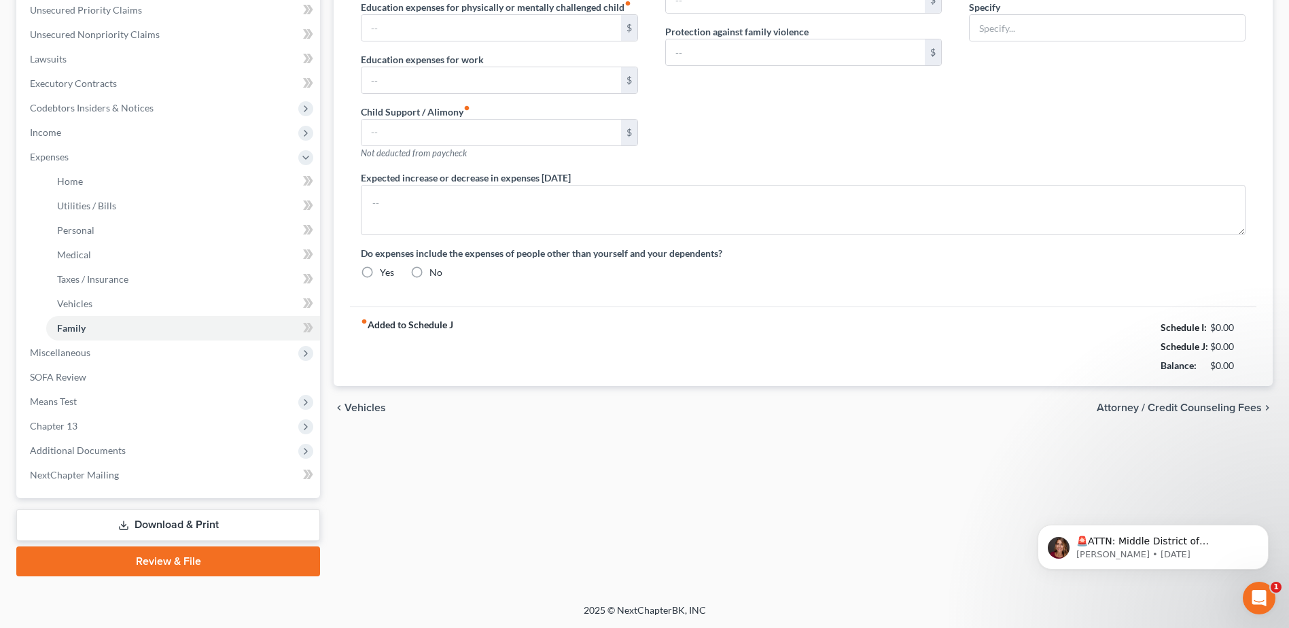
radio input "true"
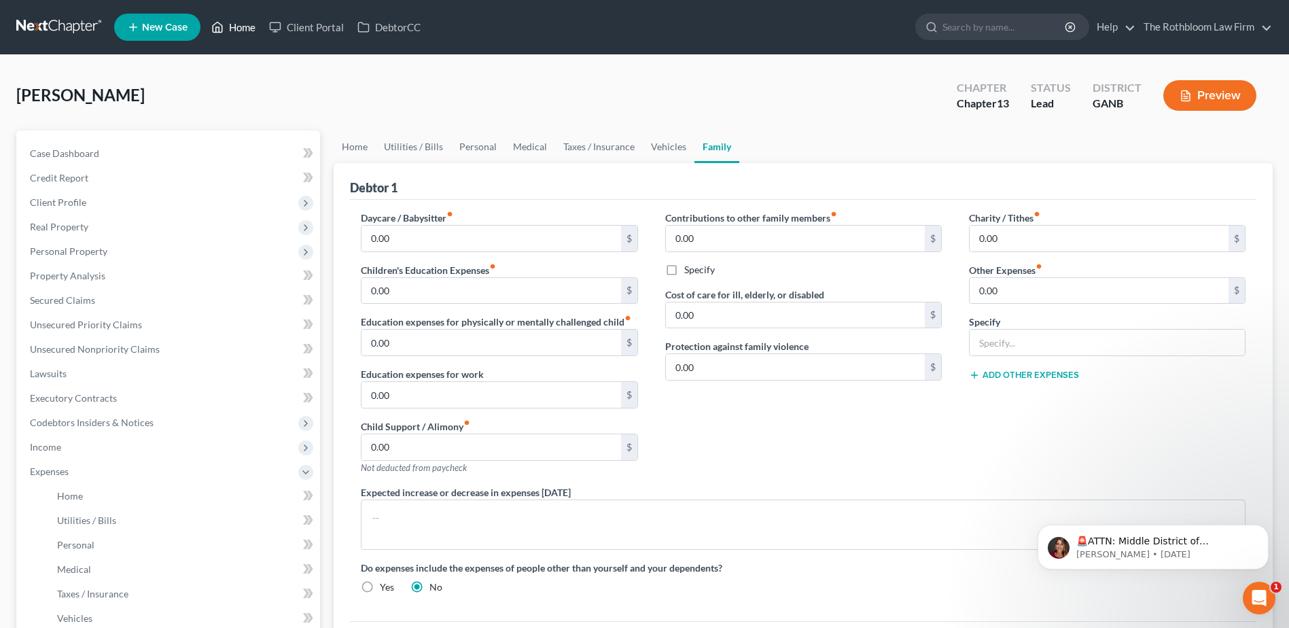
click at [249, 27] on link "Home" at bounding box center [233, 27] width 58 height 24
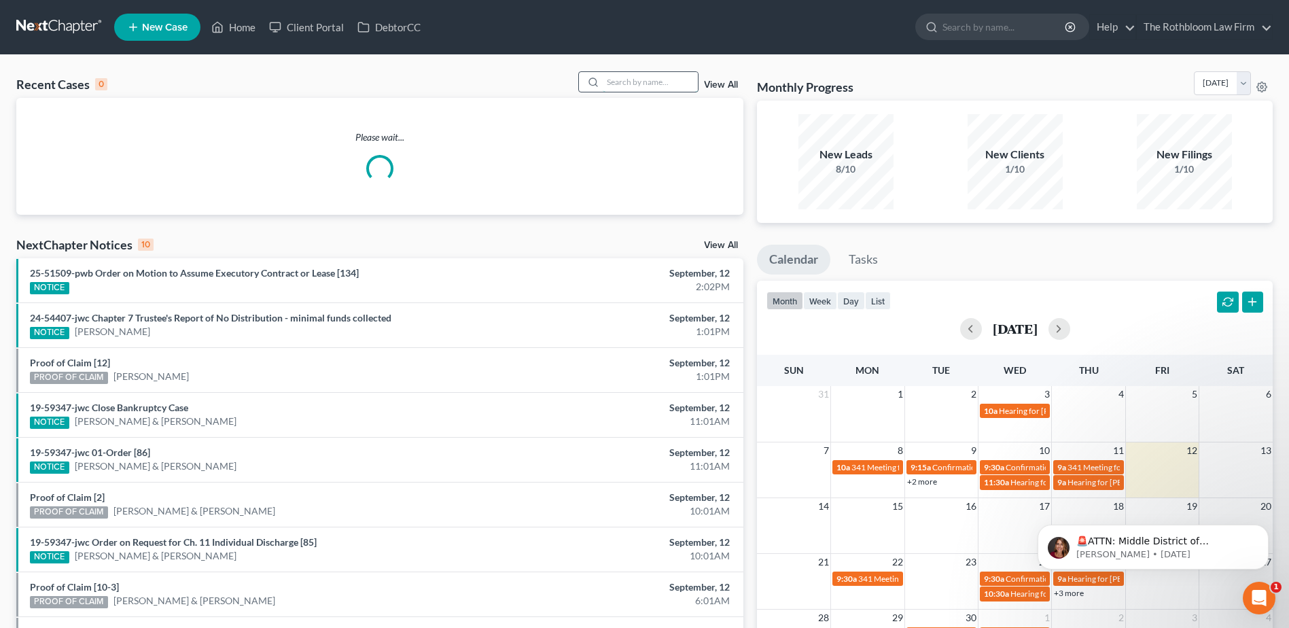
click at [667, 91] on input "search" at bounding box center [650, 82] width 95 height 20
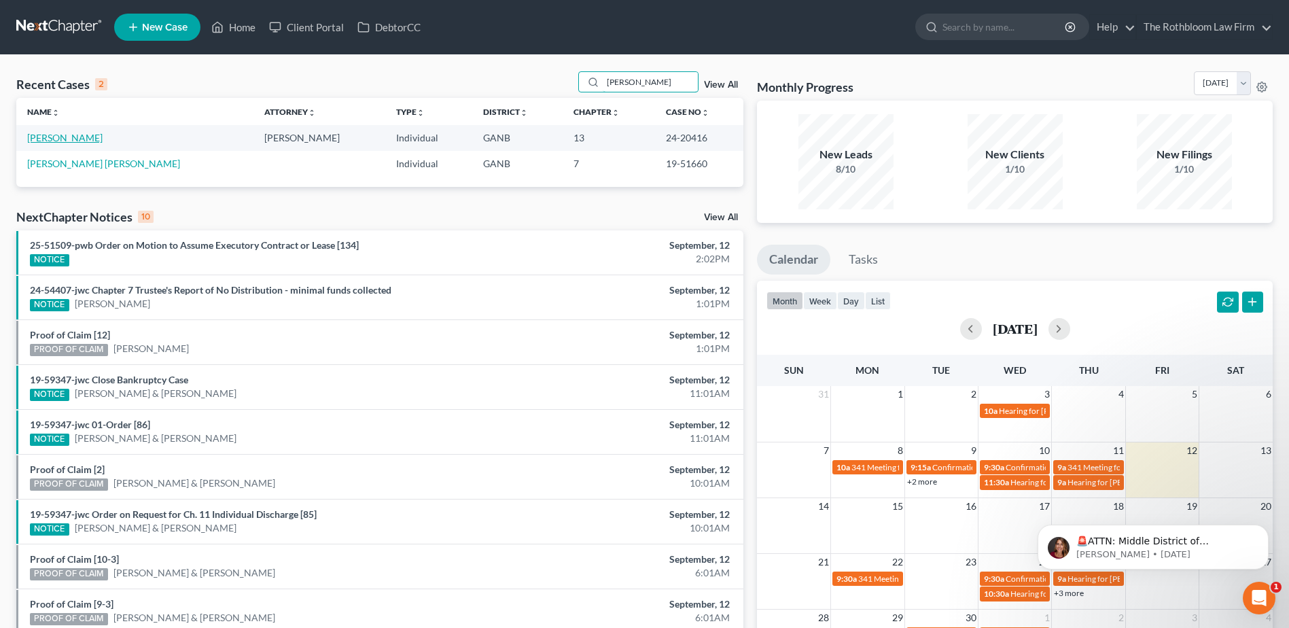
type input "[PERSON_NAME]"
click at [77, 136] on link "[PERSON_NAME]" at bounding box center [64, 138] width 75 height 12
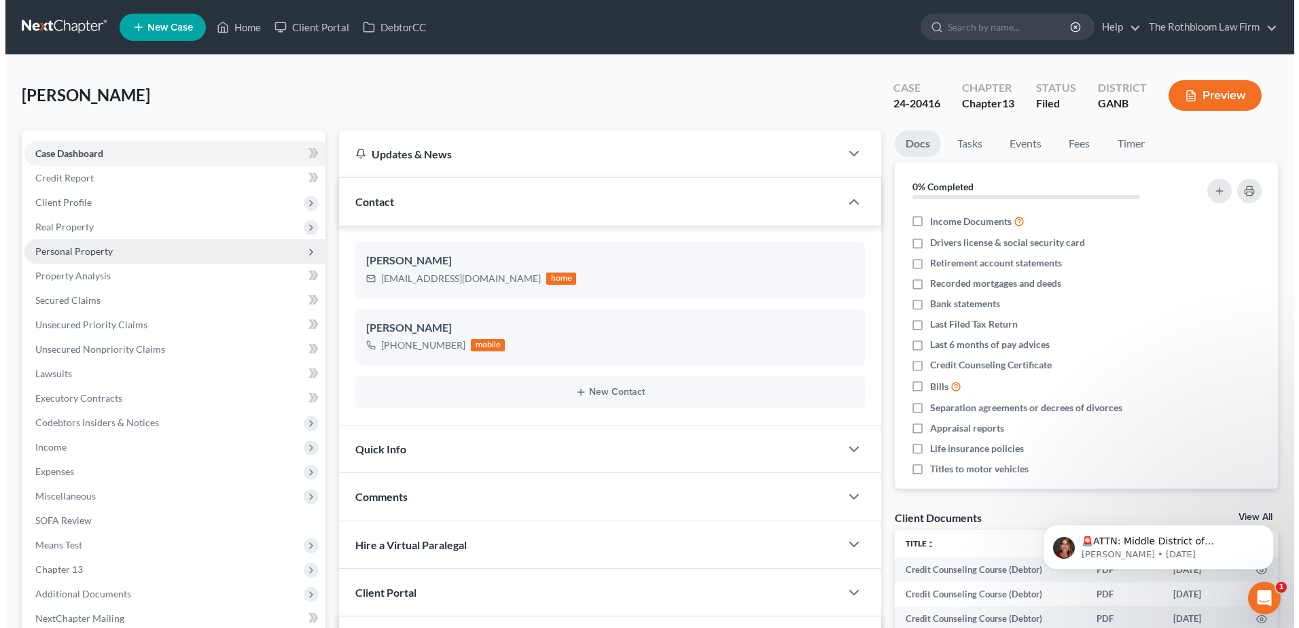
scroll to position [1148, 0]
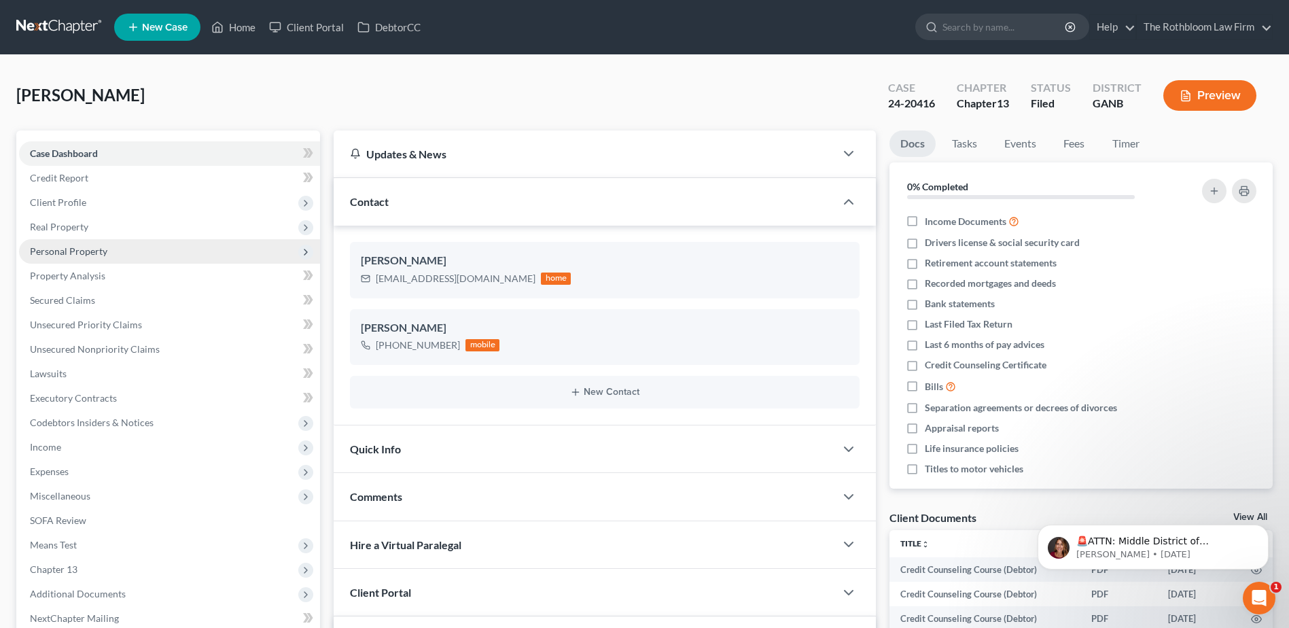
click at [62, 252] on span "Personal Property" at bounding box center [68, 251] width 77 height 12
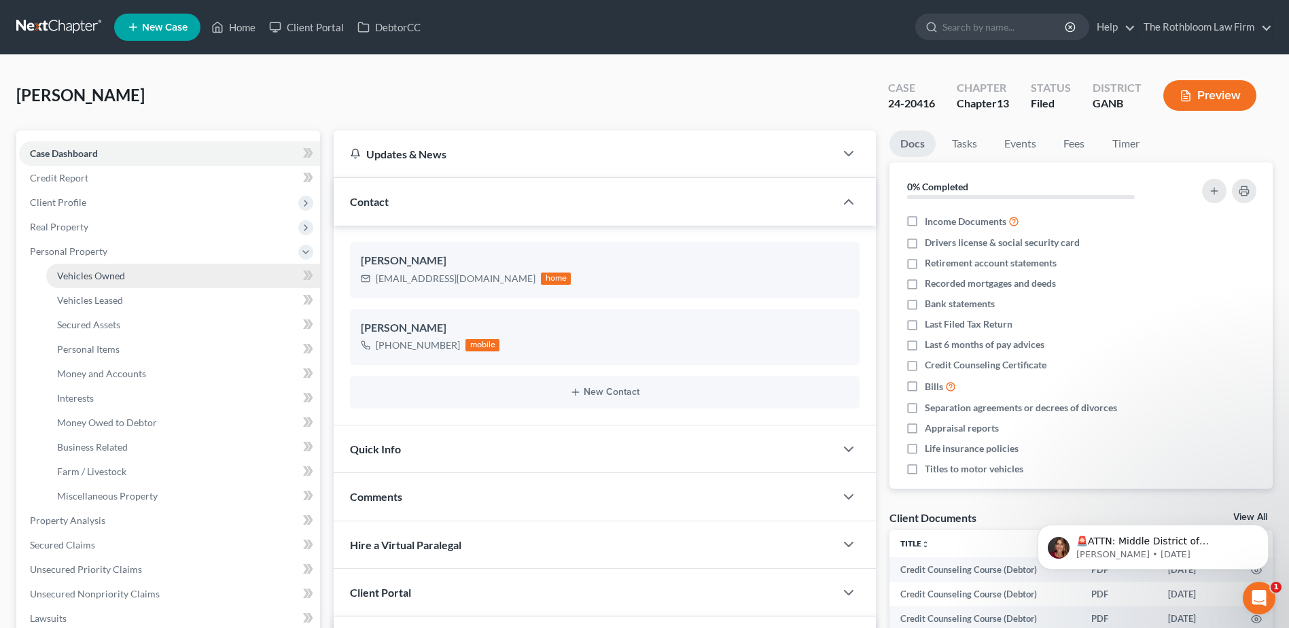
click at [82, 283] on link "Vehicles Owned" at bounding box center [183, 276] width 274 height 24
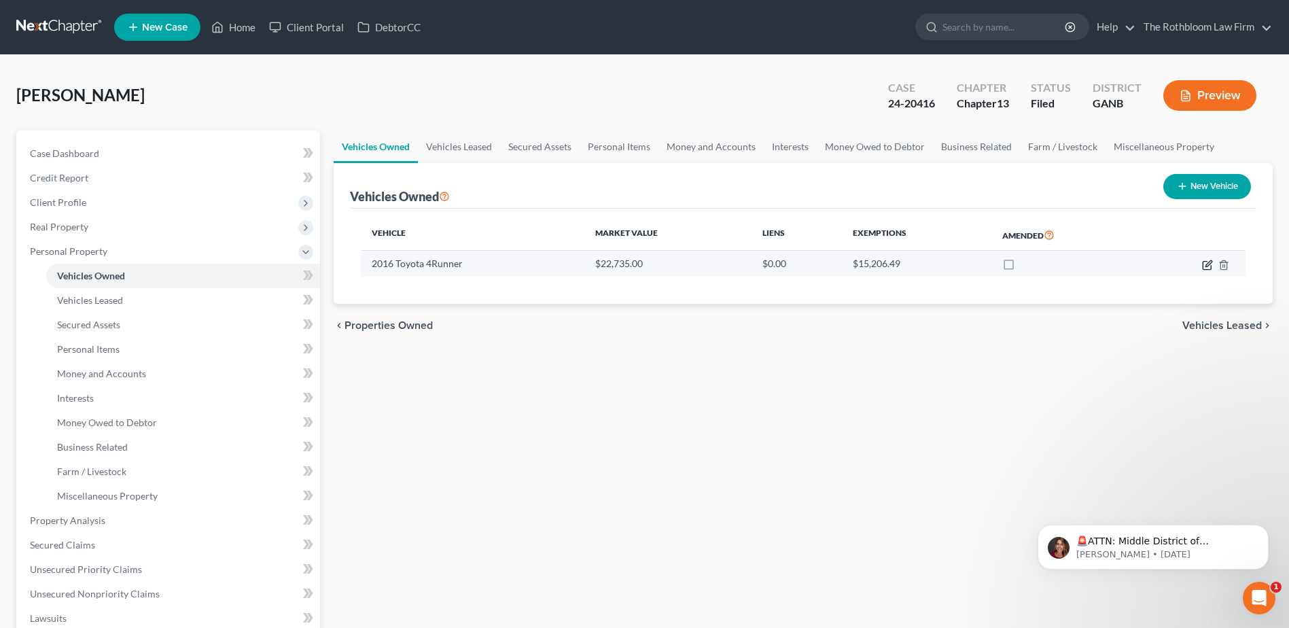
click at [1207, 267] on icon "button" at bounding box center [1207, 264] width 11 height 11
select select "0"
select select "10"
select select "2"
select select "0"
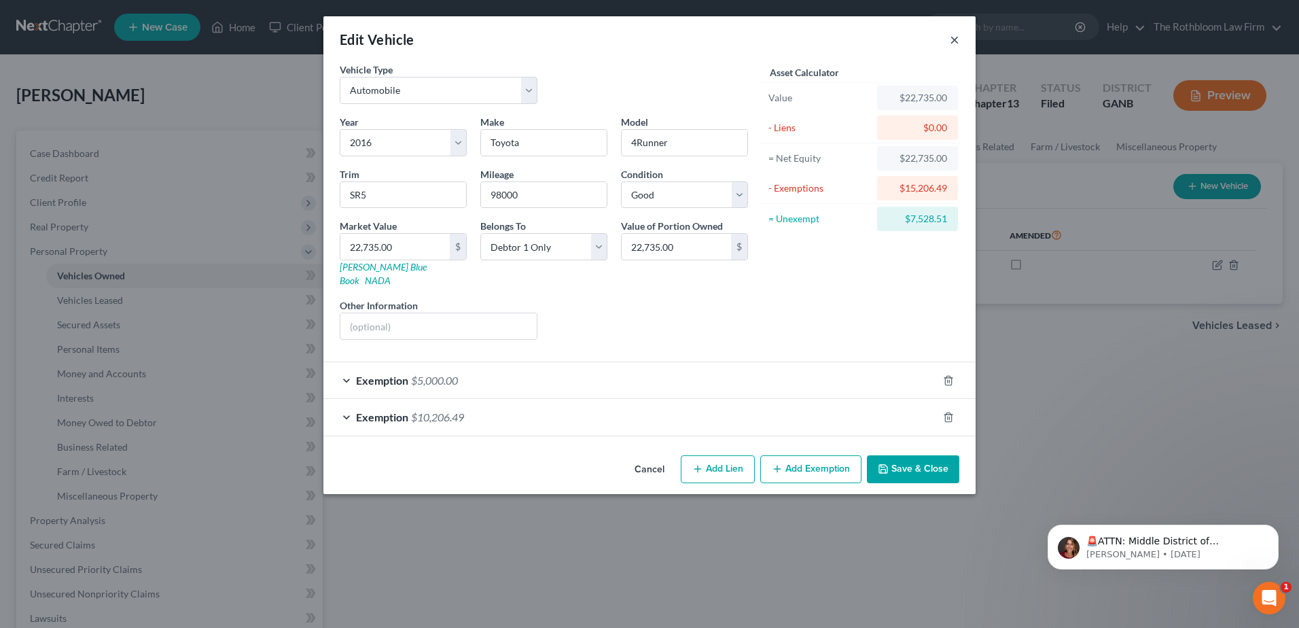
click at [953, 39] on button "×" at bounding box center [955, 39] width 10 height 16
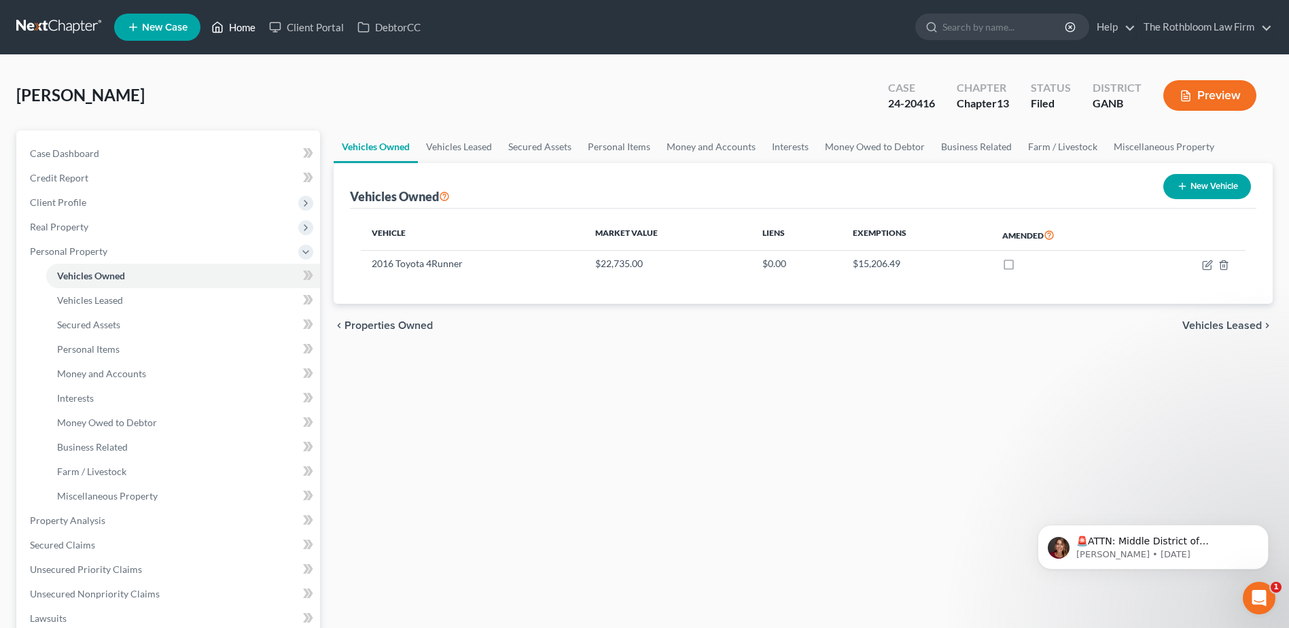
click at [249, 33] on link "Home" at bounding box center [233, 27] width 58 height 24
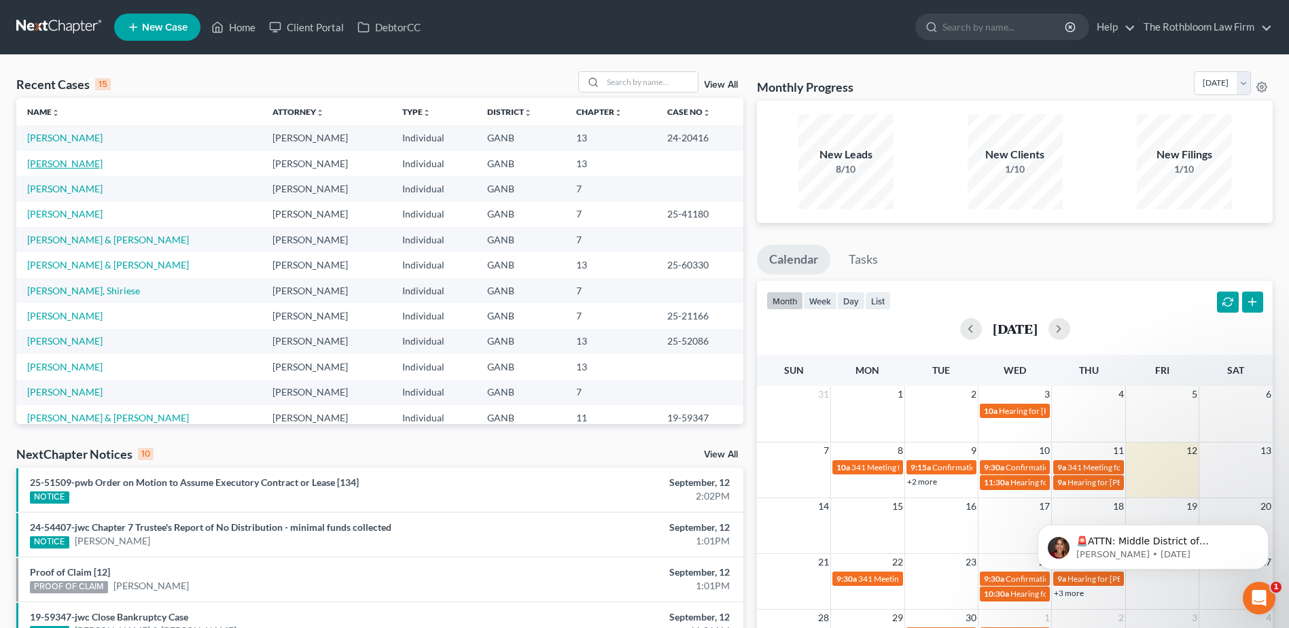
click at [56, 162] on link "[PERSON_NAME]" at bounding box center [64, 164] width 75 height 12
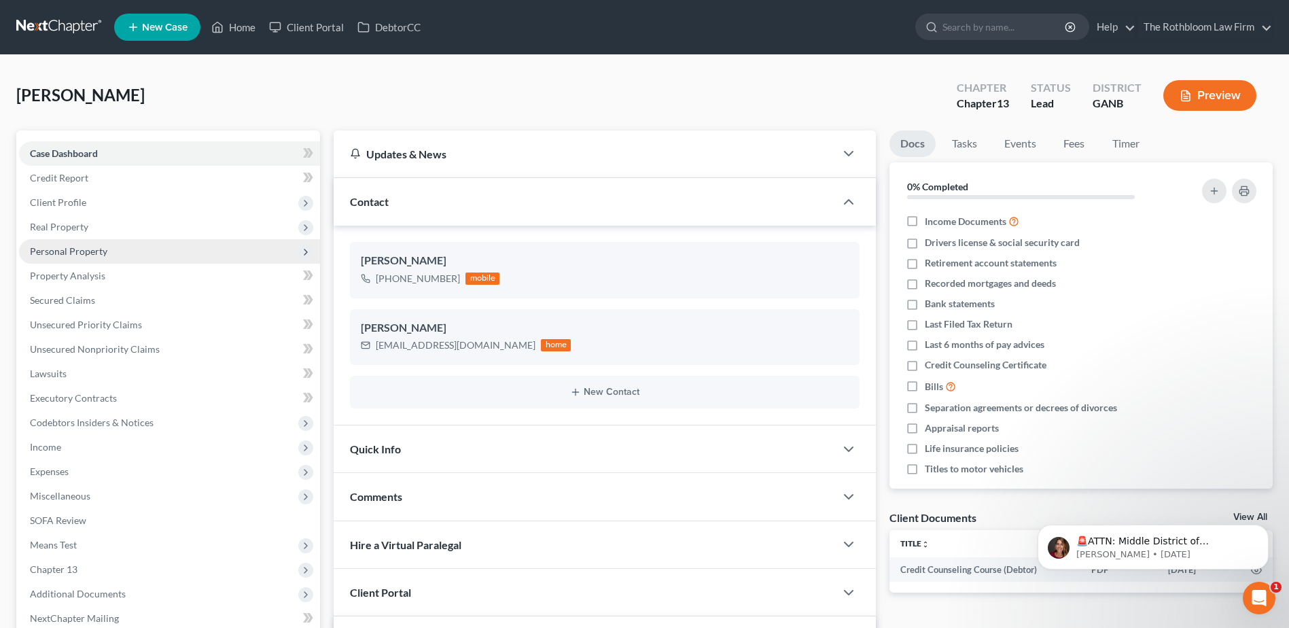
click at [53, 252] on span "Personal Property" at bounding box center [68, 251] width 77 height 12
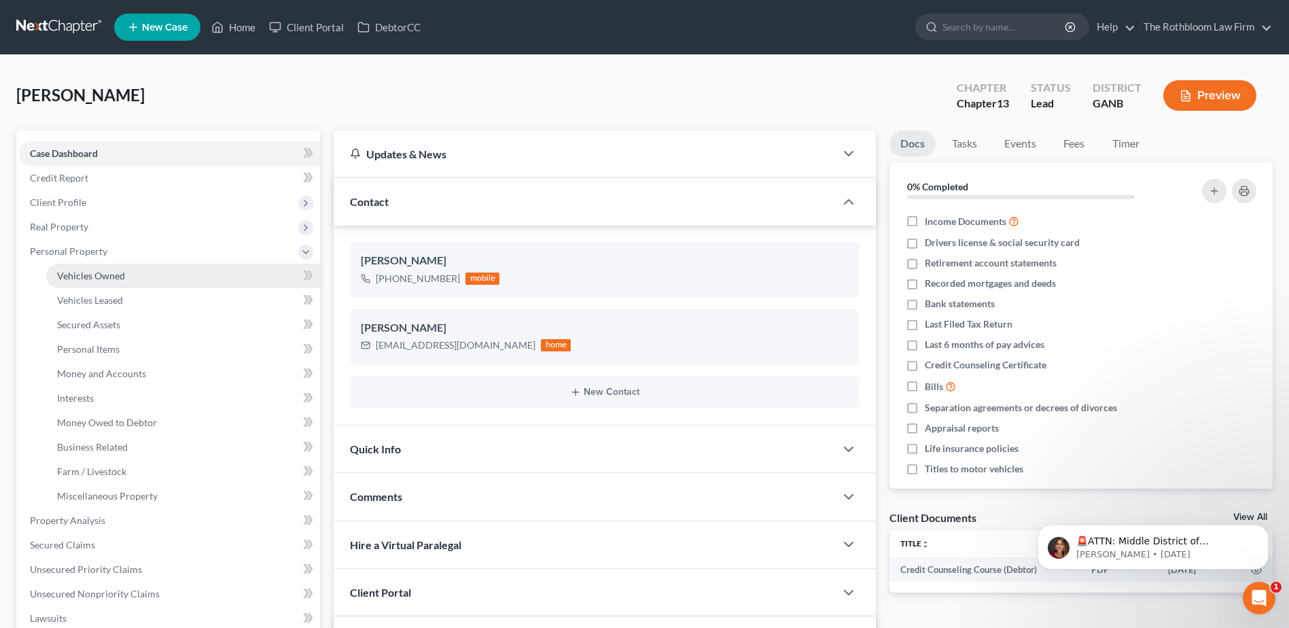
click at [108, 276] on span "Vehicles Owned" at bounding box center [91, 276] width 68 height 12
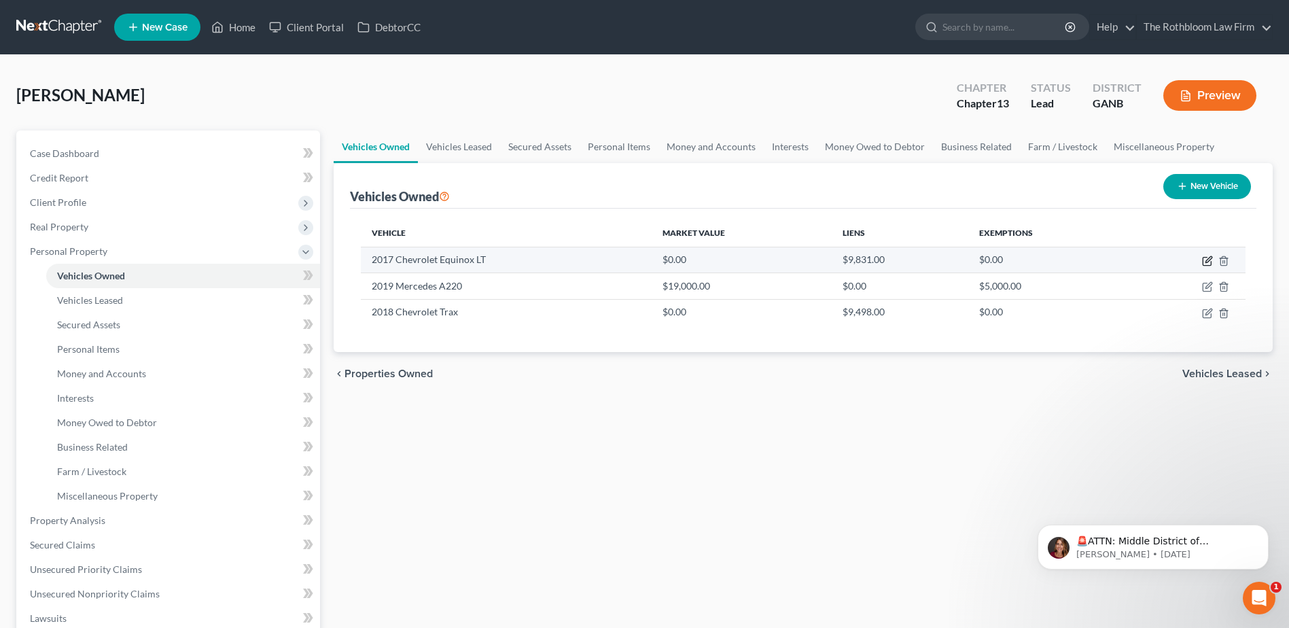
click at [1204, 260] on icon "button" at bounding box center [1207, 260] width 11 height 11
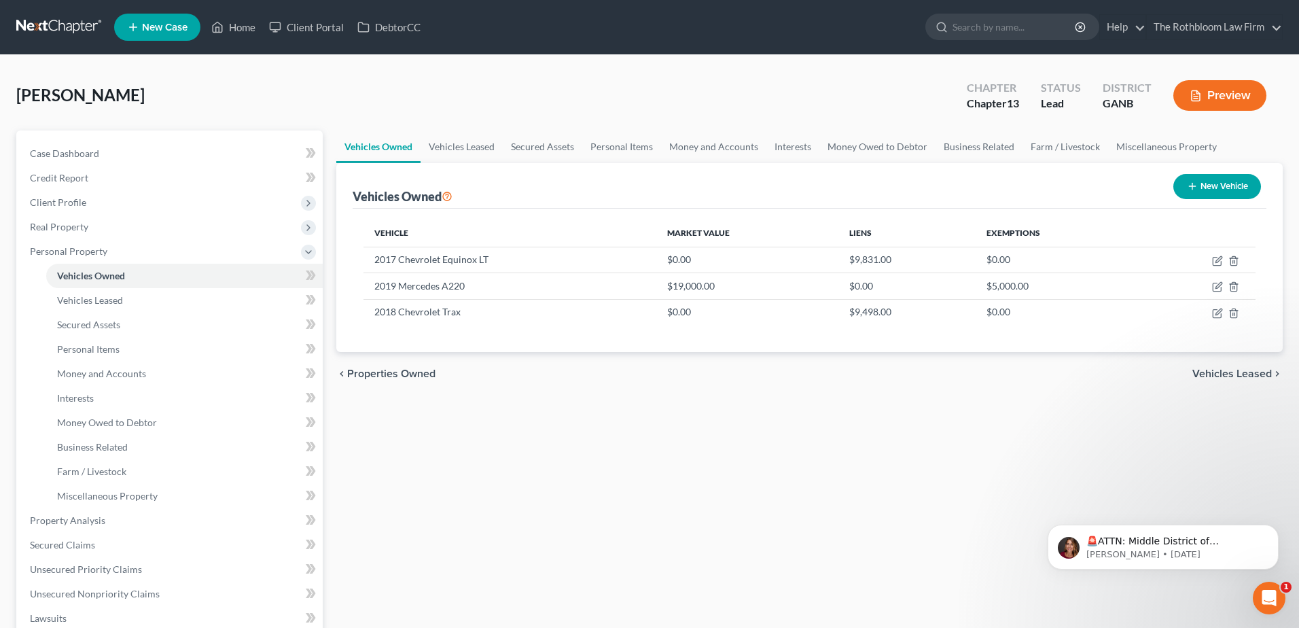
select select "0"
select select "9"
select select "2"
select select "0"
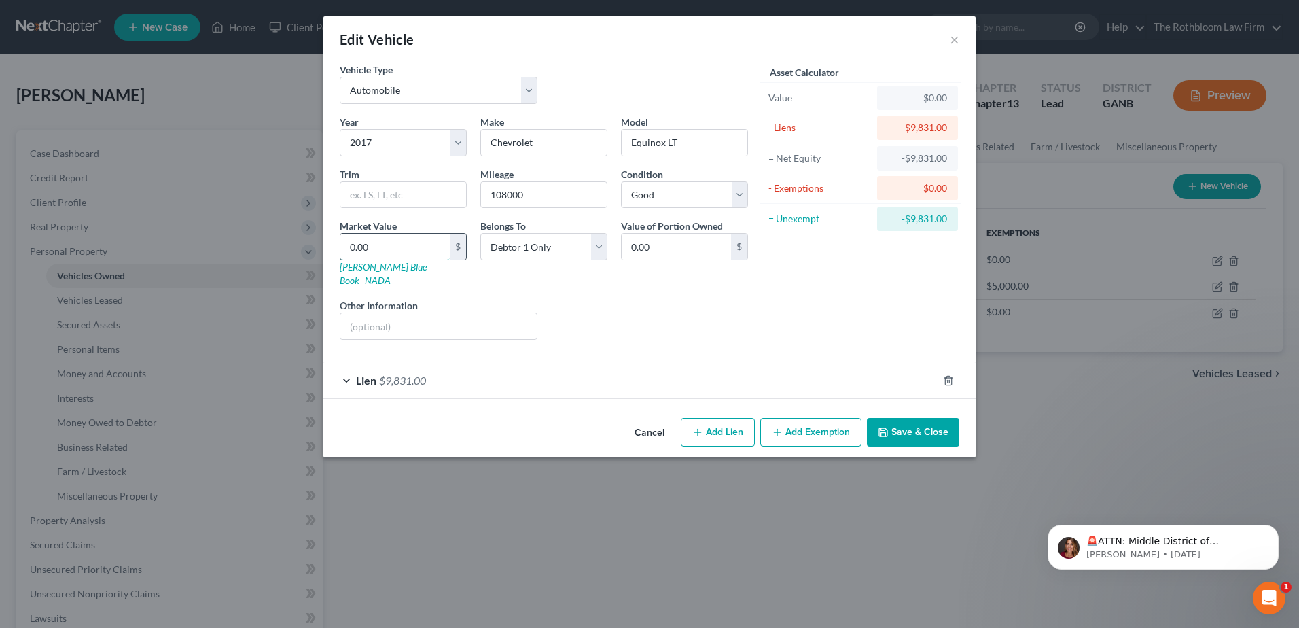
click at [379, 242] on input "0.00" at bounding box center [394, 247] width 109 height 26
type input "6"
type input "6.00"
type input "67"
type input "67.00"
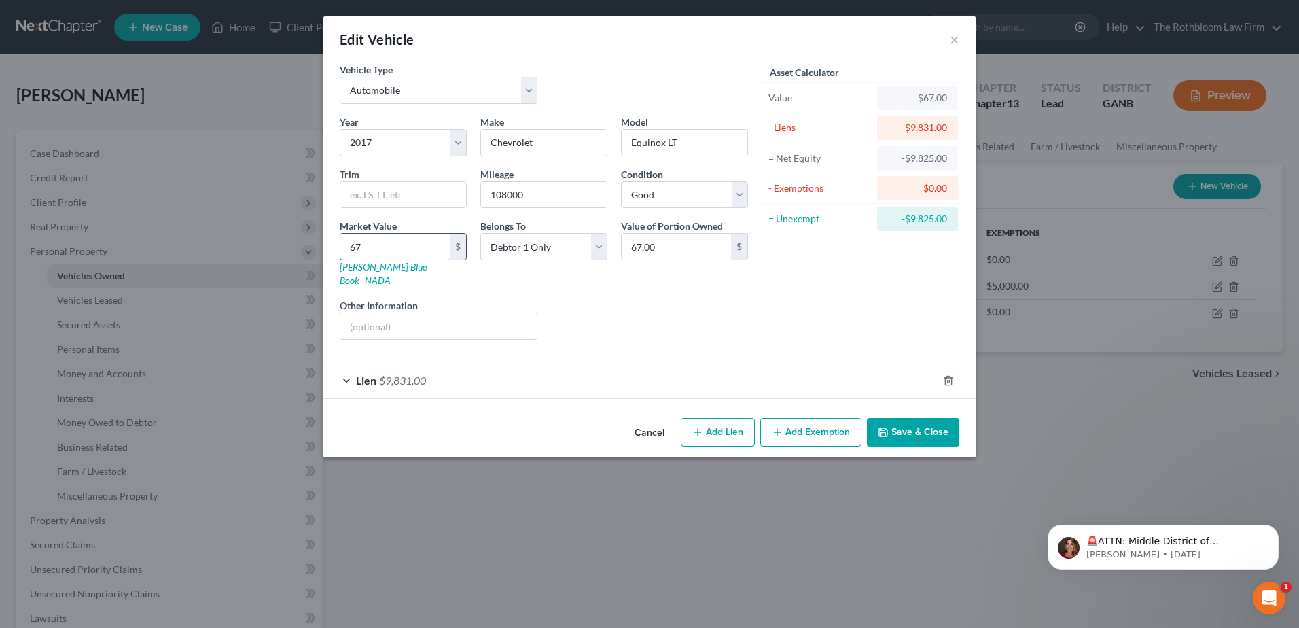
type input "670"
type input "670.00"
type input "6709"
type input "6,709.00"
type input "6,709"
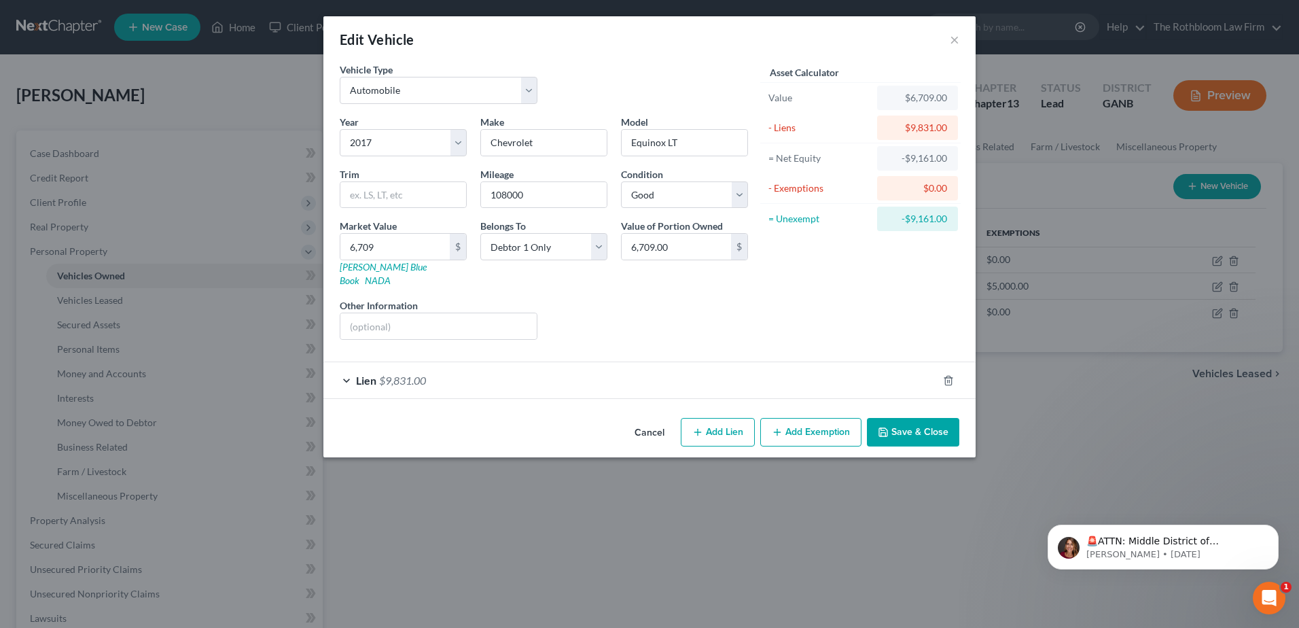
click at [792, 424] on button "Add Exemption" at bounding box center [810, 432] width 101 height 29
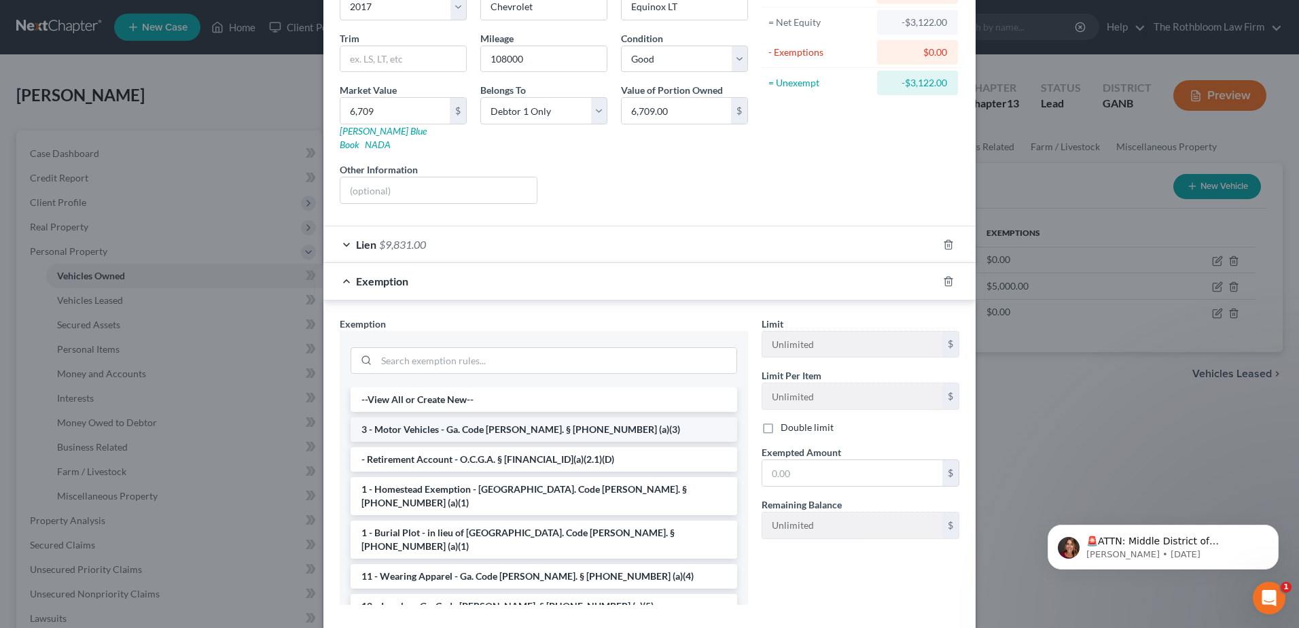
click at [440, 417] on li "3 - Motor Vehicles - Ga. Code [PERSON_NAME]. § [PHONE_NUMBER] (a)(3)" at bounding box center [544, 429] width 387 height 24
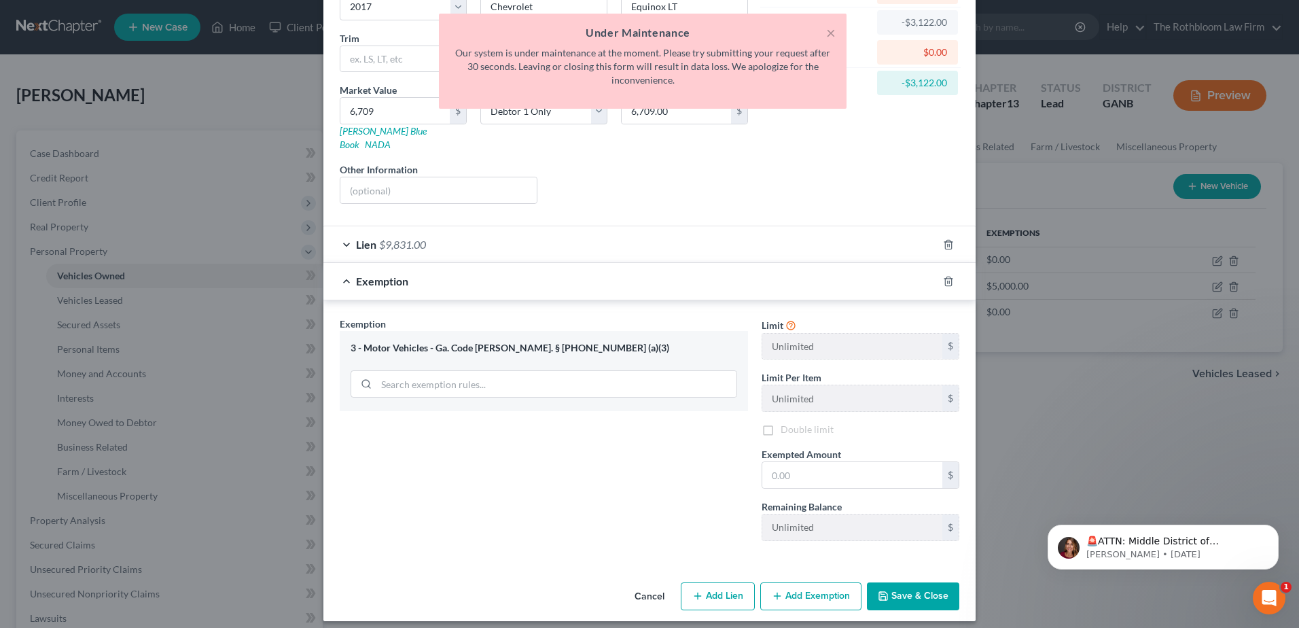
scroll to position [132, 0]
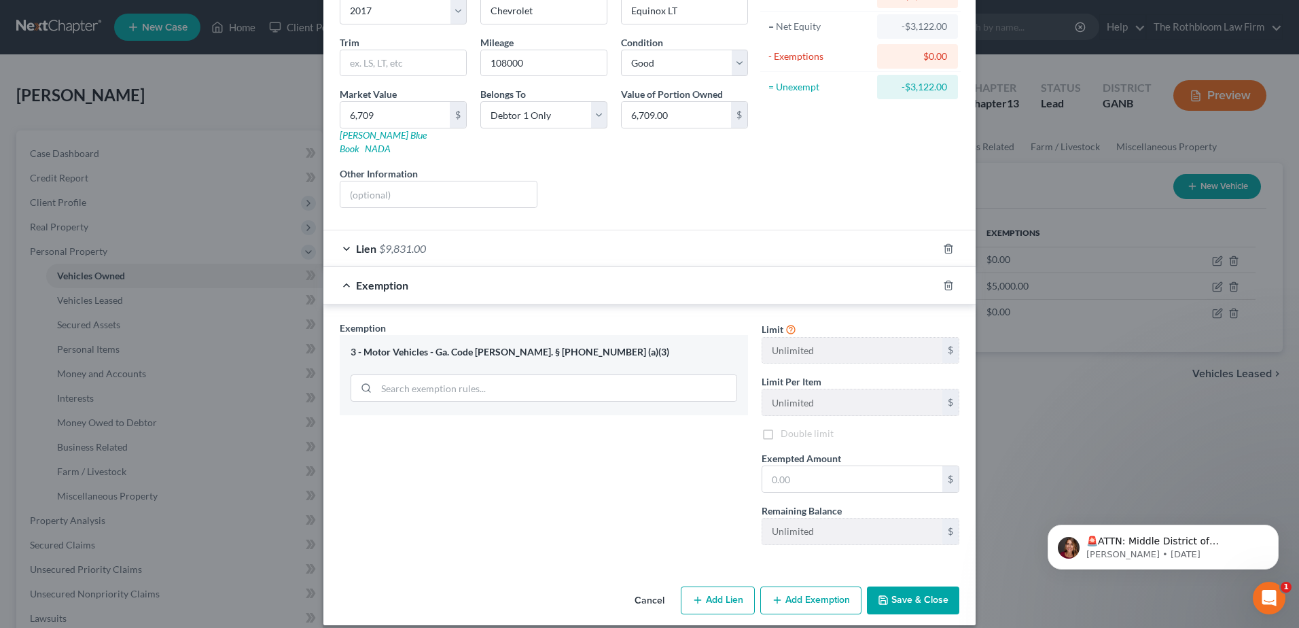
click at [884, 594] on icon "button" at bounding box center [883, 599] width 11 height 11
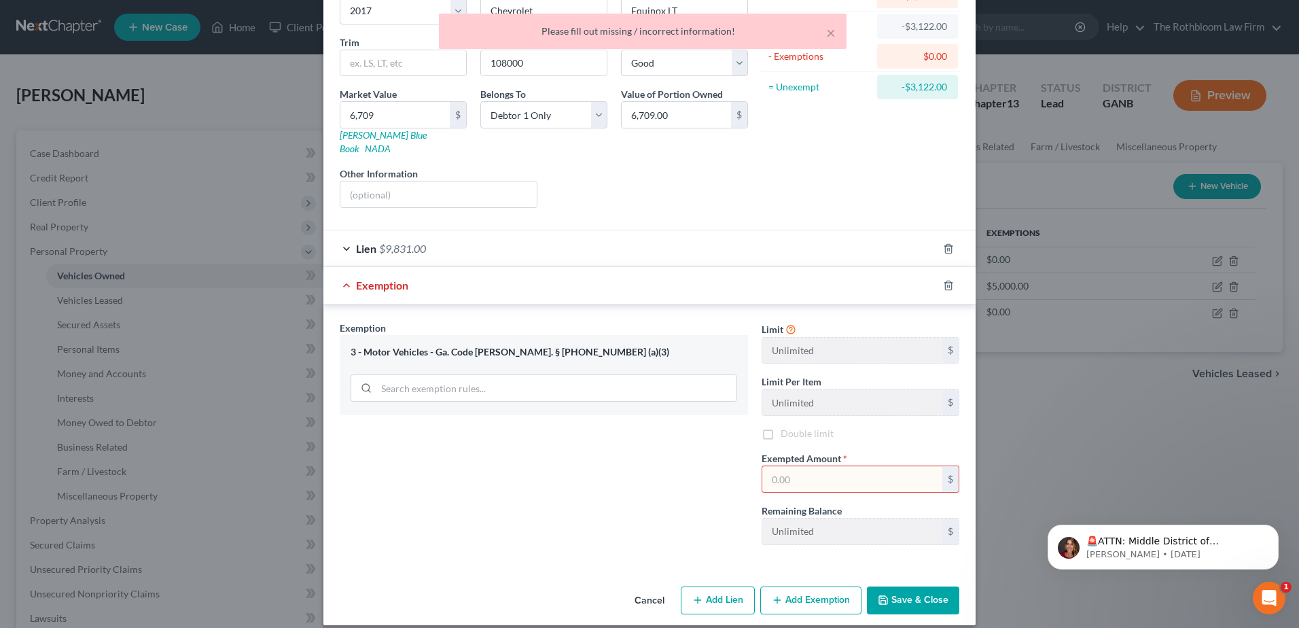
click at [799, 467] on input "text" at bounding box center [852, 479] width 180 height 26
type input "0"
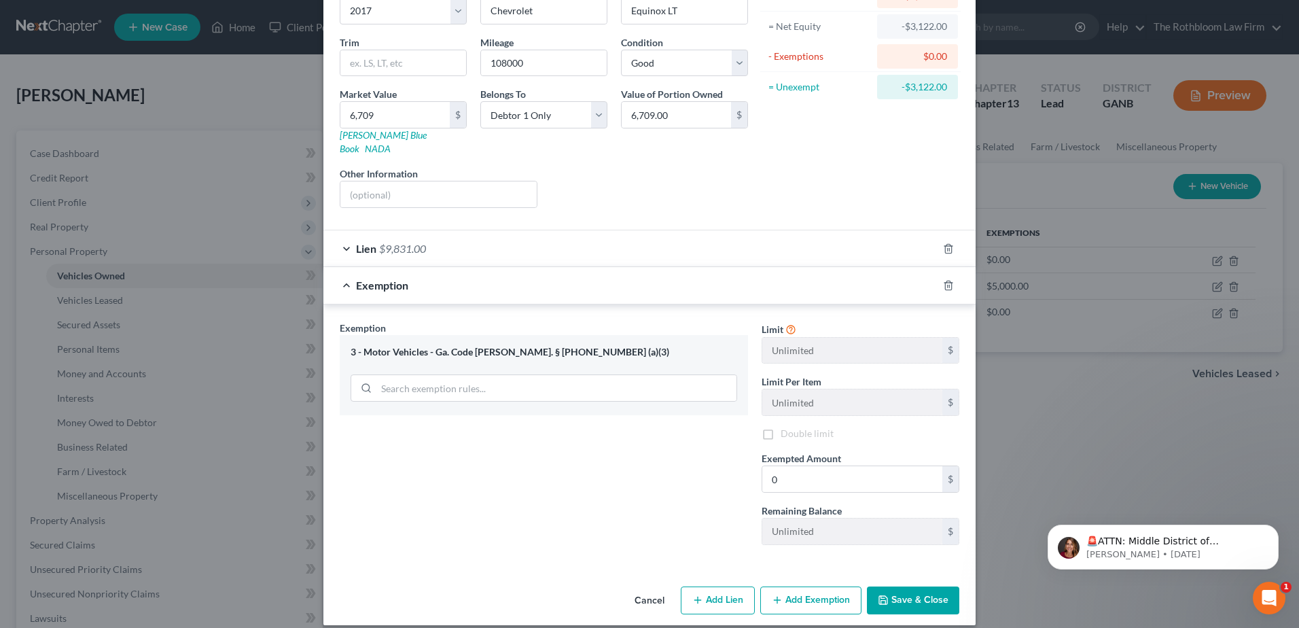
click at [893, 586] on button "Save & Close" at bounding box center [913, 600] width 92 height 29
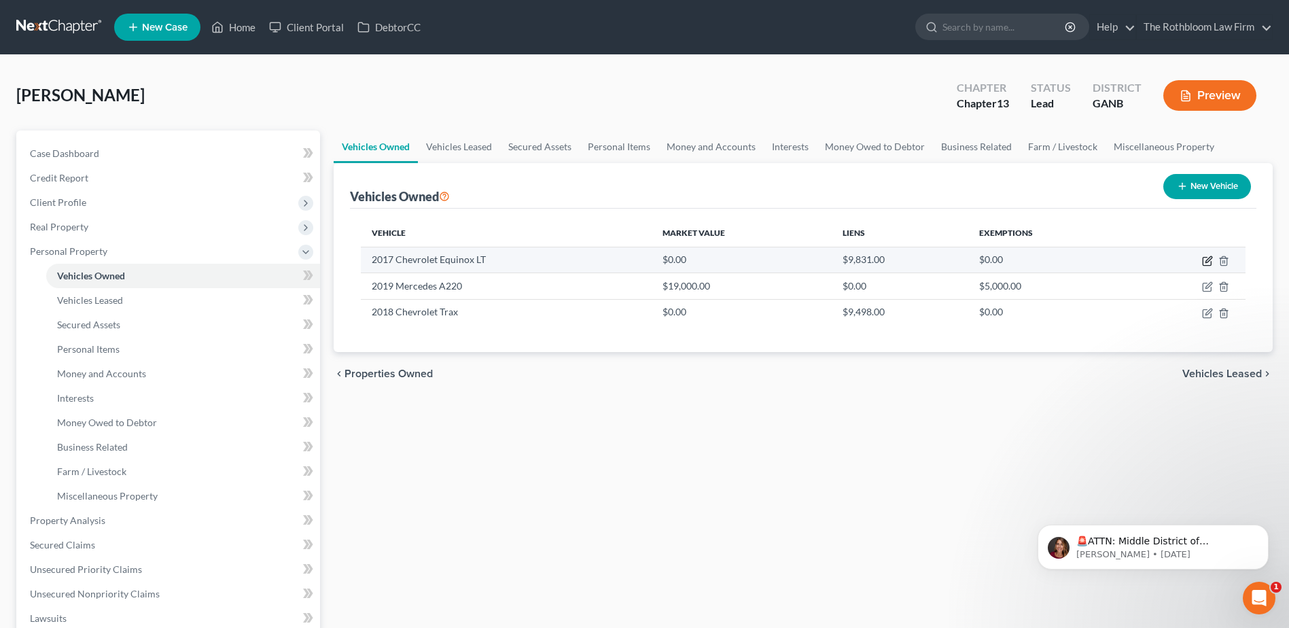
click at [1207, 256] on icon "button" at bounding box center [1207, 260] width 11 height 11
select select "0"
select select "9"
select select "2"
select select "0"
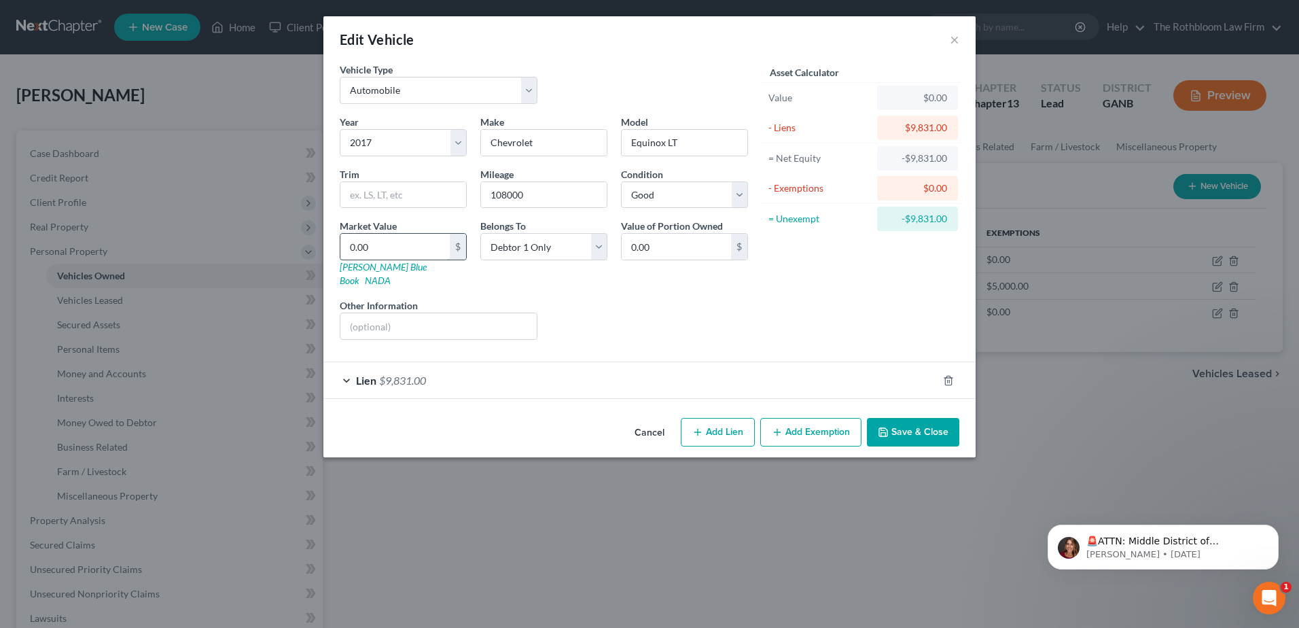
click at [387, 247] on input "0.00" at bounding box center [394, 247] width 109 height 26
type input "6"
type input "6.00"
type input "67"
type input "67.00"
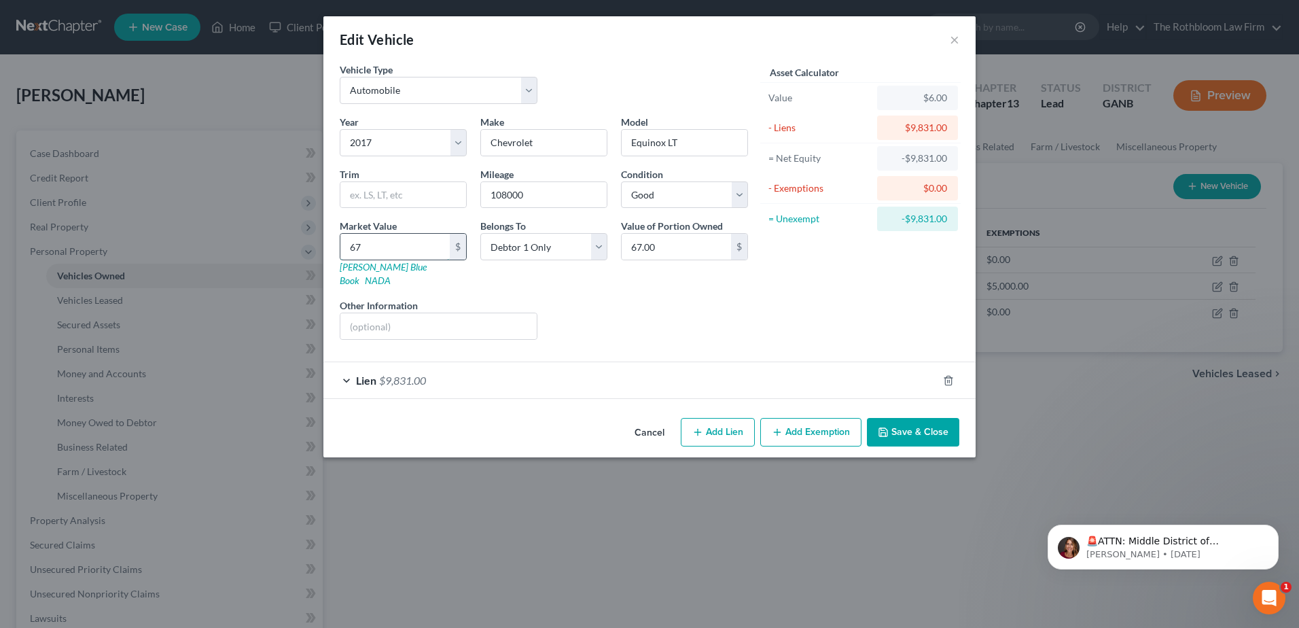
type input "670"
type input "670.00"
type input "6709"
type input "6,709.00"
type input "6,709"
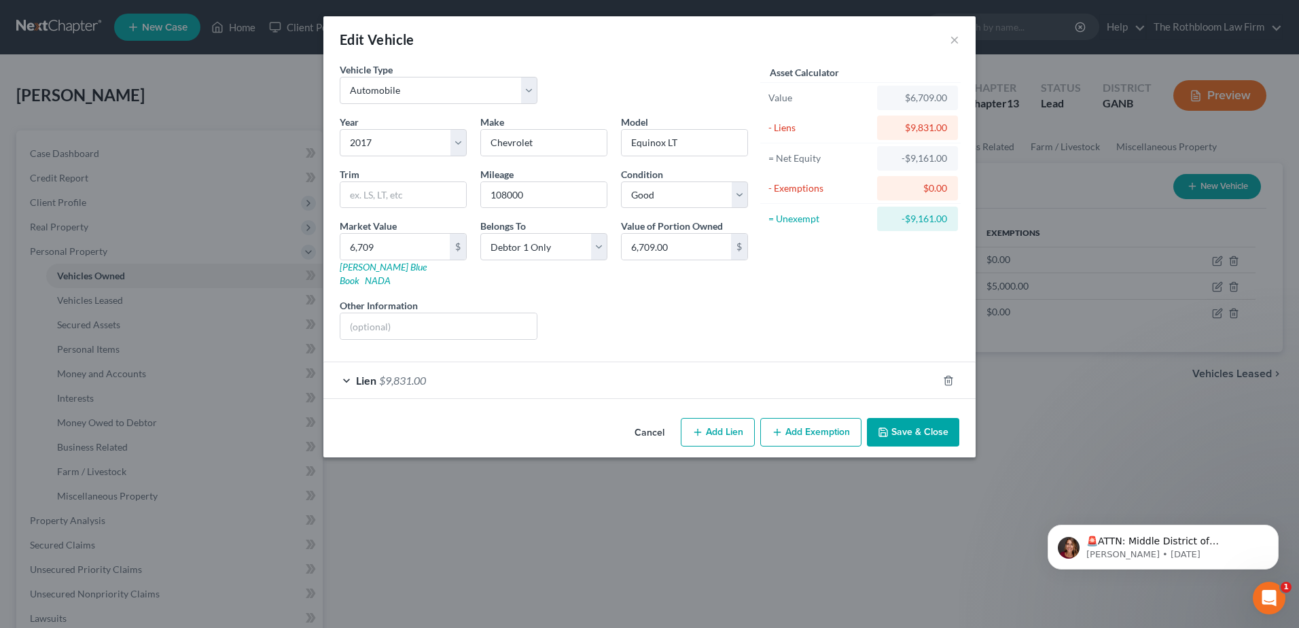
click at [834, 419] on button "Add Exemption" at bounding box center [810, 432] width 101 height 29
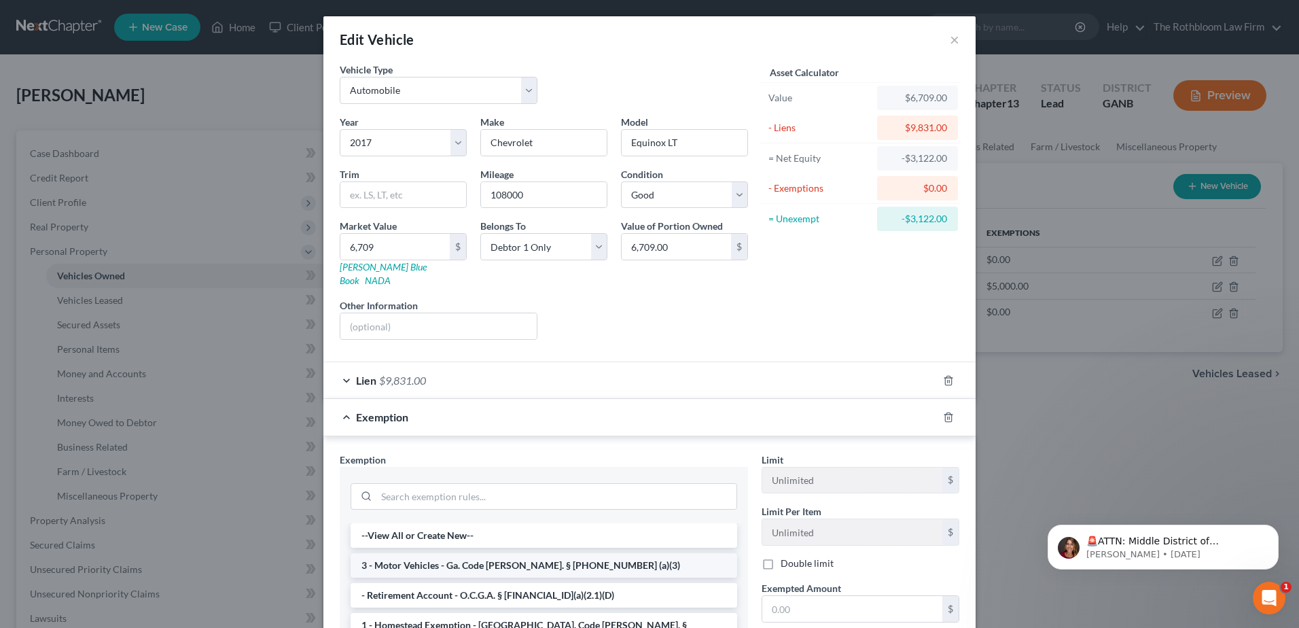
click at [471, 554] on li "3 - Motor Vehicles - Ga. Code [PERSON_NAME]. § [PHONE_NUMBER] (a)(3)" at bounding box center [544, 565] width 387 height 24
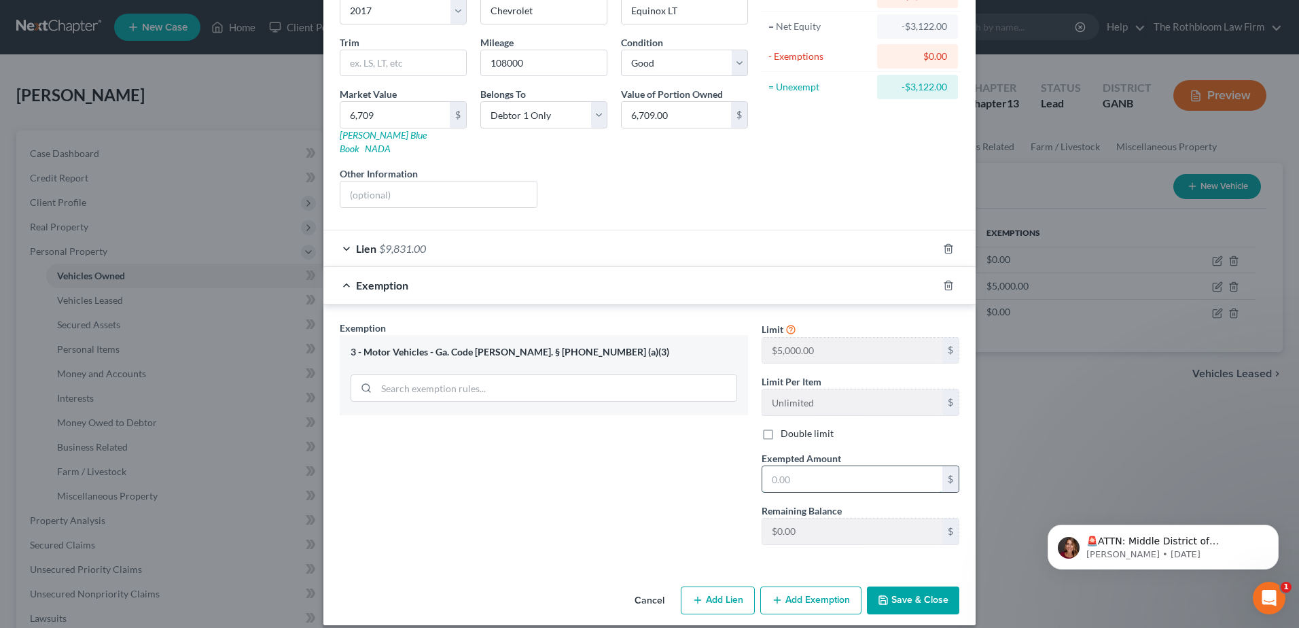
click at [843, 475] on input "text" at bounding box center [852, 479] width 180 height 26
type input "0"
click at [929, 593] on button "Save & Close" at bounding box center [913, 600] width 92 height 29
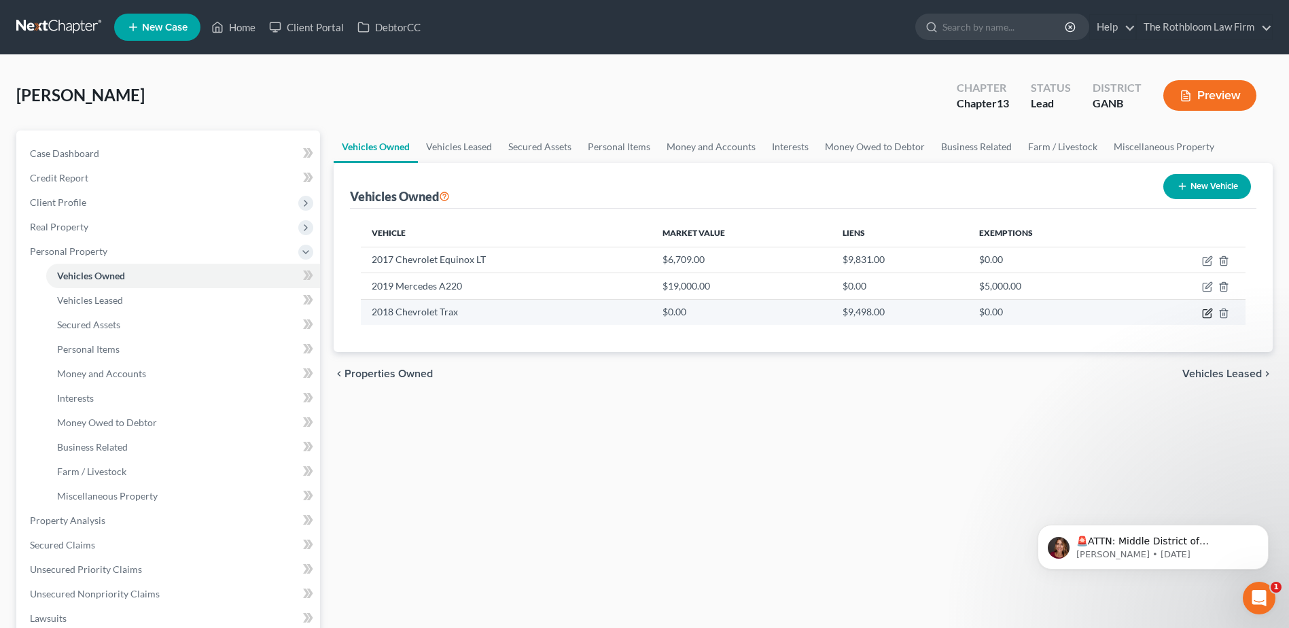
click at [1205, 315] on icon "button" at bounding box center [1208, 311] width 6 height 6
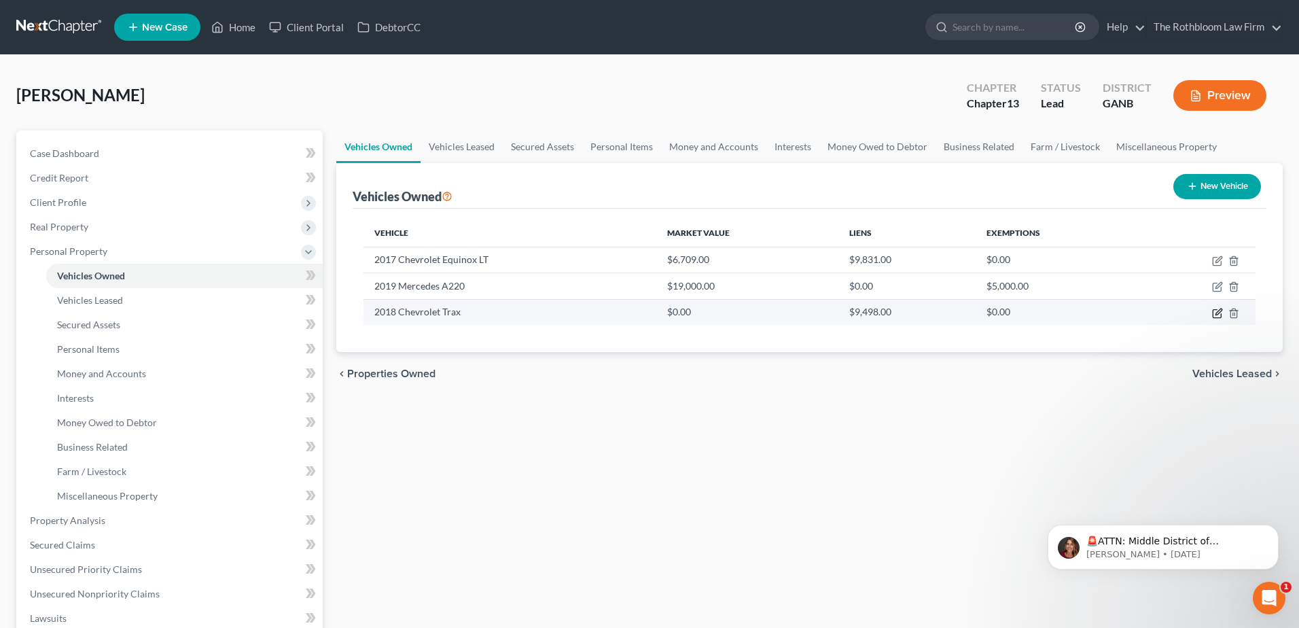
select select "0"
select select "8"
select select "4"
select select "0"
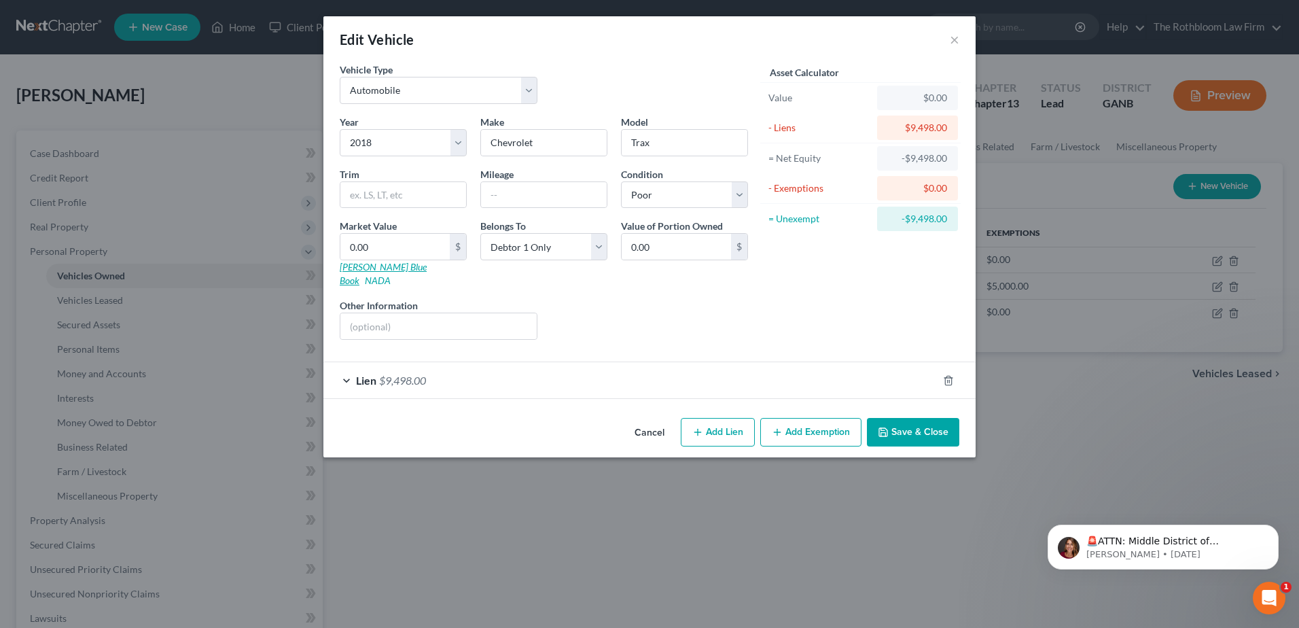
click at [369, 268] on link "[PERSON_NAME] Blue Book" at bounding box center [383, 273] width 87 height 25
click at [368, 253] on input "0.00" at bounding box center [394, 247] width 109 height 26
type input "5"
type input "5.00"
type input "59"
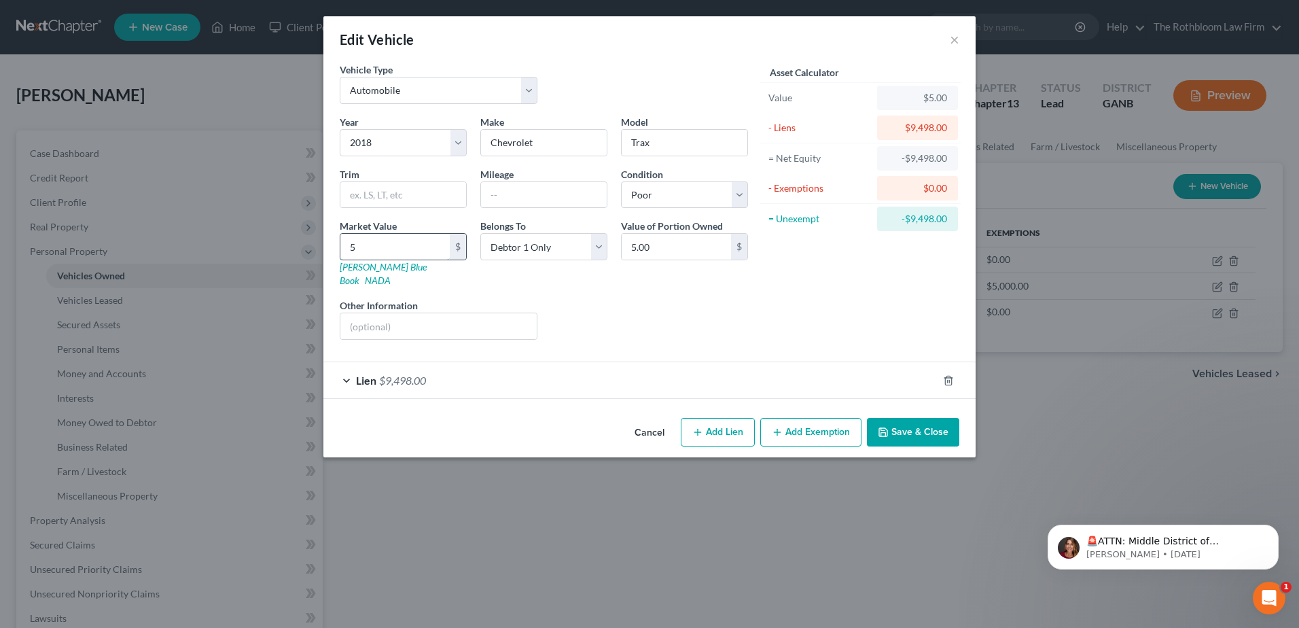
type input "59.00"
type input "594"
type input "594.00"
type input "5943"
type input "5,943.00"
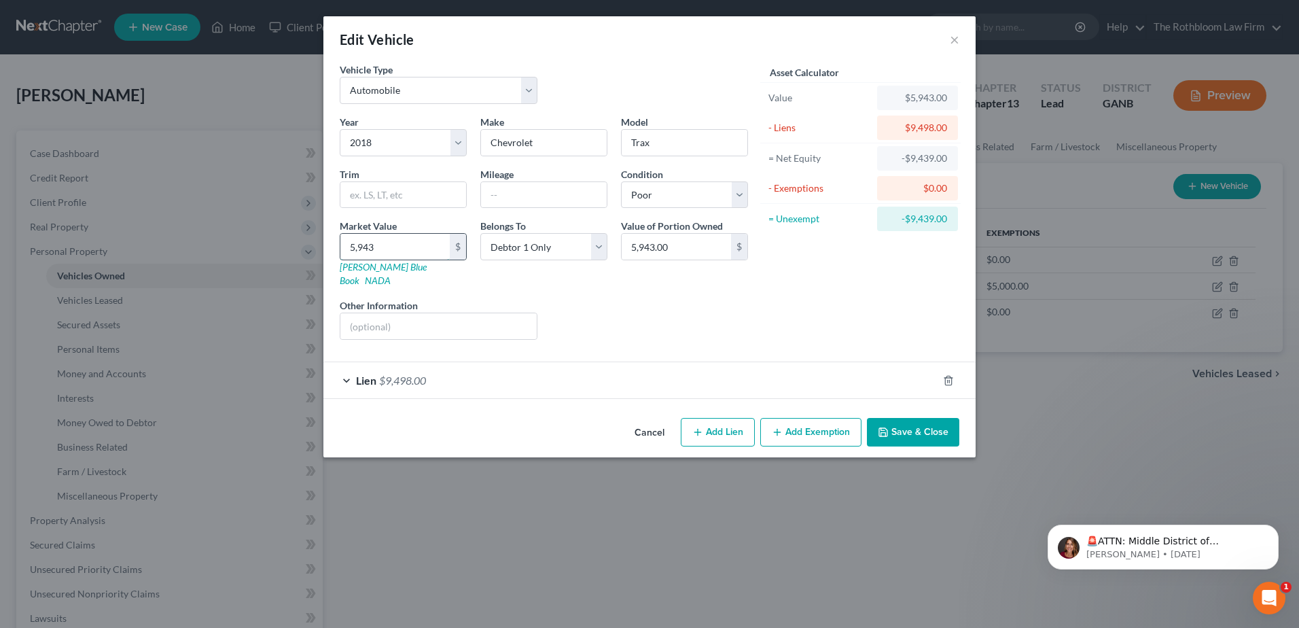
type input "5,943"
click at [792, 418] on button "Add Exemption" at bounding box center [810, 432] width 101 height 29
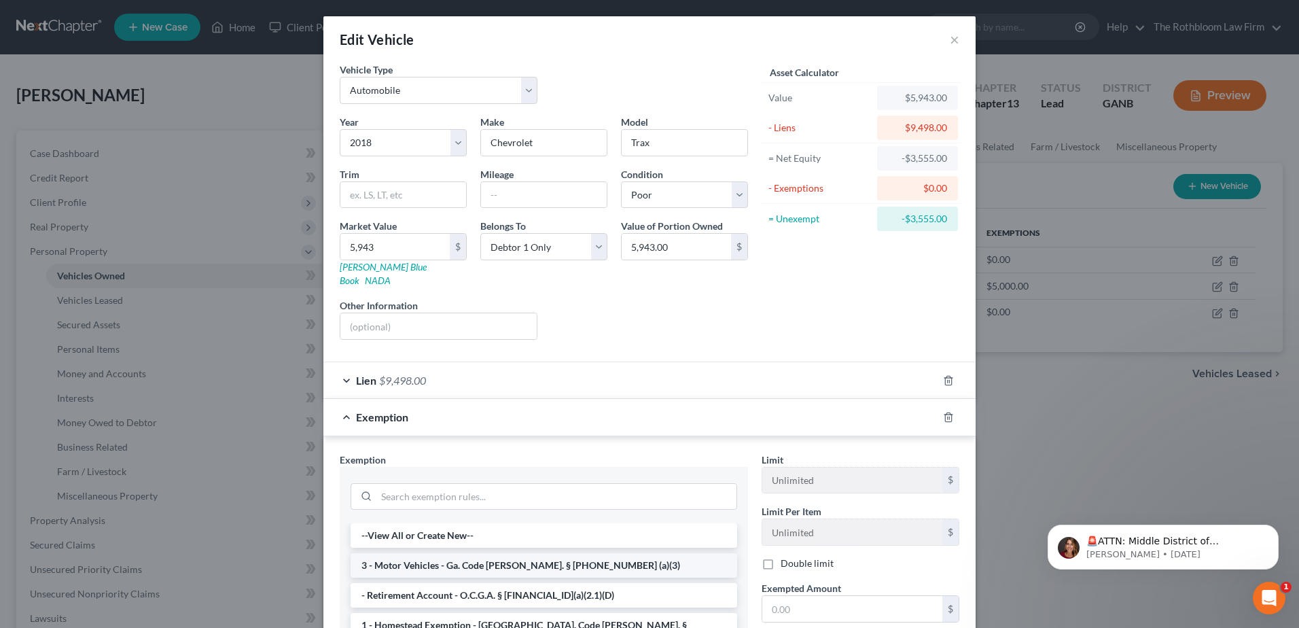
click at [425, 553] on li "3 - Motor Vehicles - Ga. Code [PERSON_NAME]. § [PHONE_NUMBER] (a)(3)" at bounding box center [544, 565] width 387 height 24
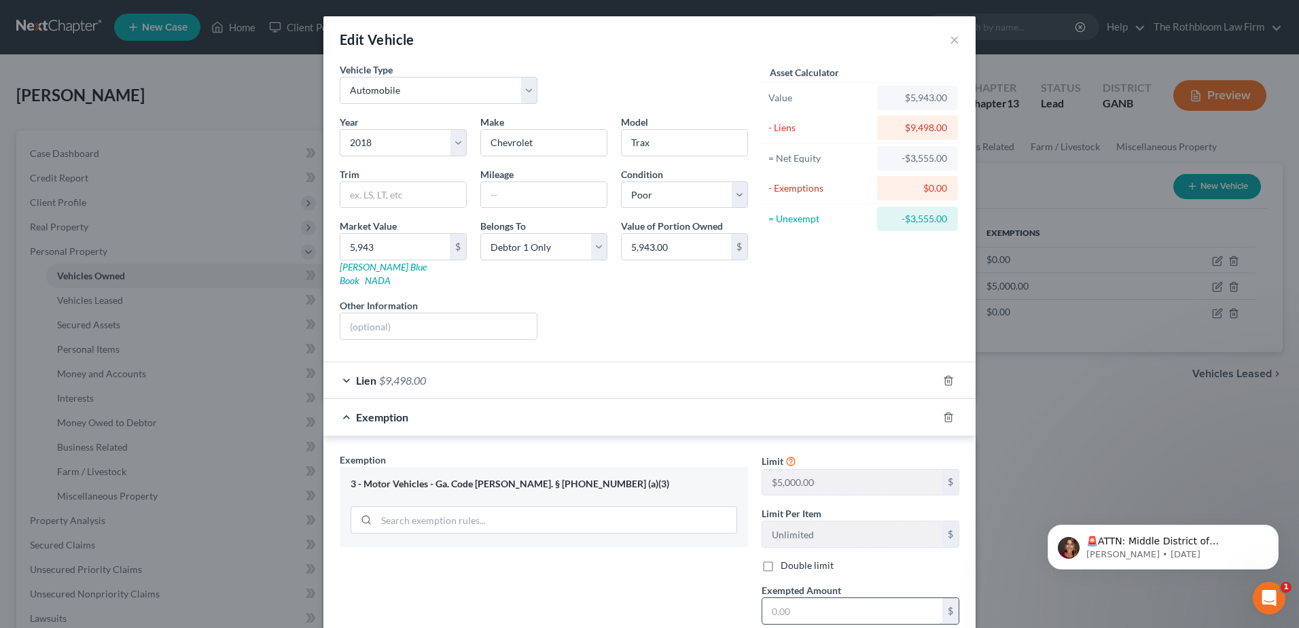
click at [792, 598] on input "text" at bounding box center [852, 611] width 180 height 26
type input "0"
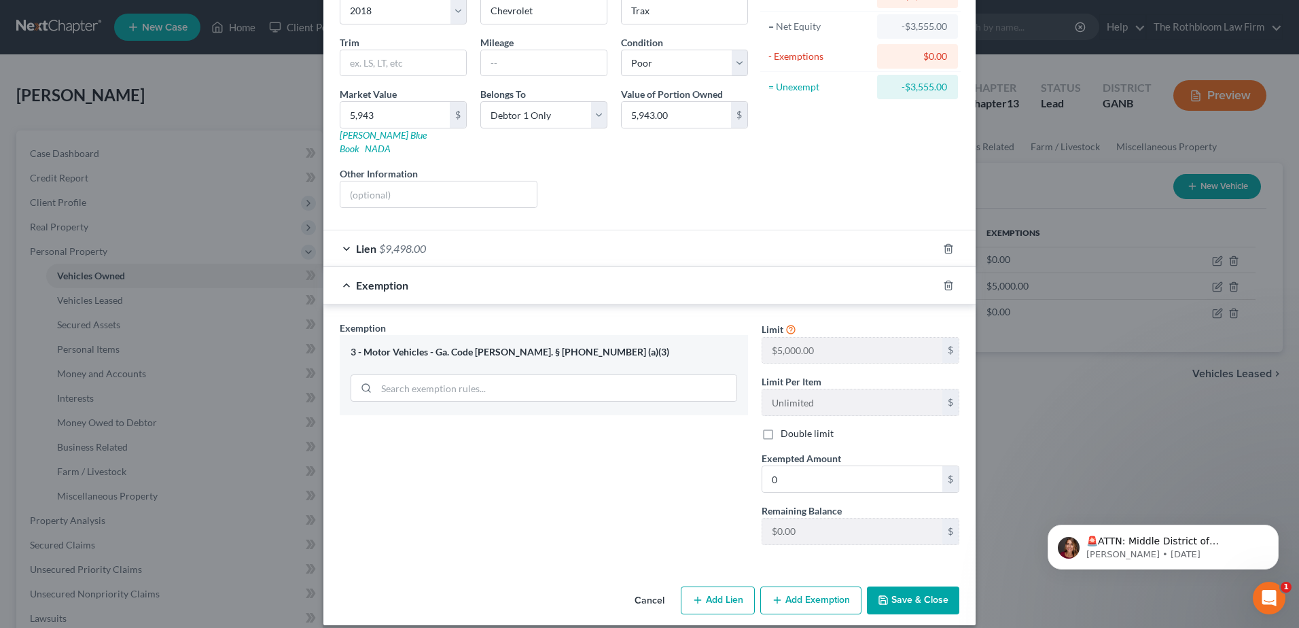
click at [895, 586] on button "Save & Close" at bounding box center [913, 600] width 92 height 29
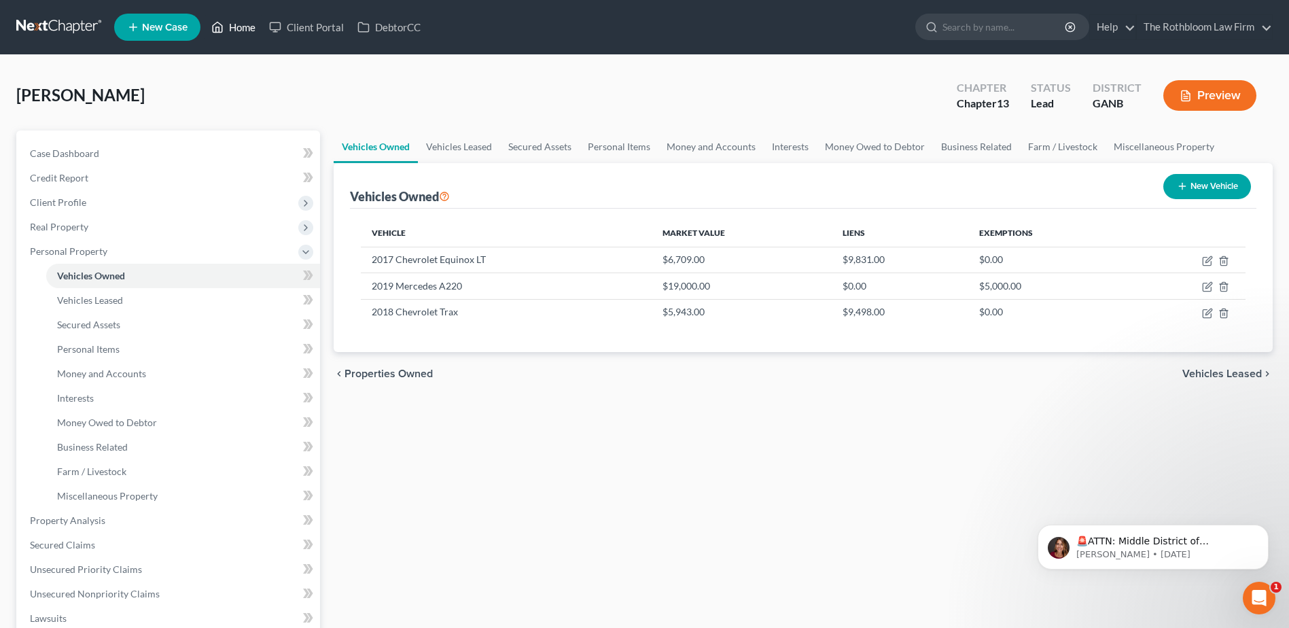
click at [233, 26] on link "Home" at bounding box center [233, 27] width 58 height 24
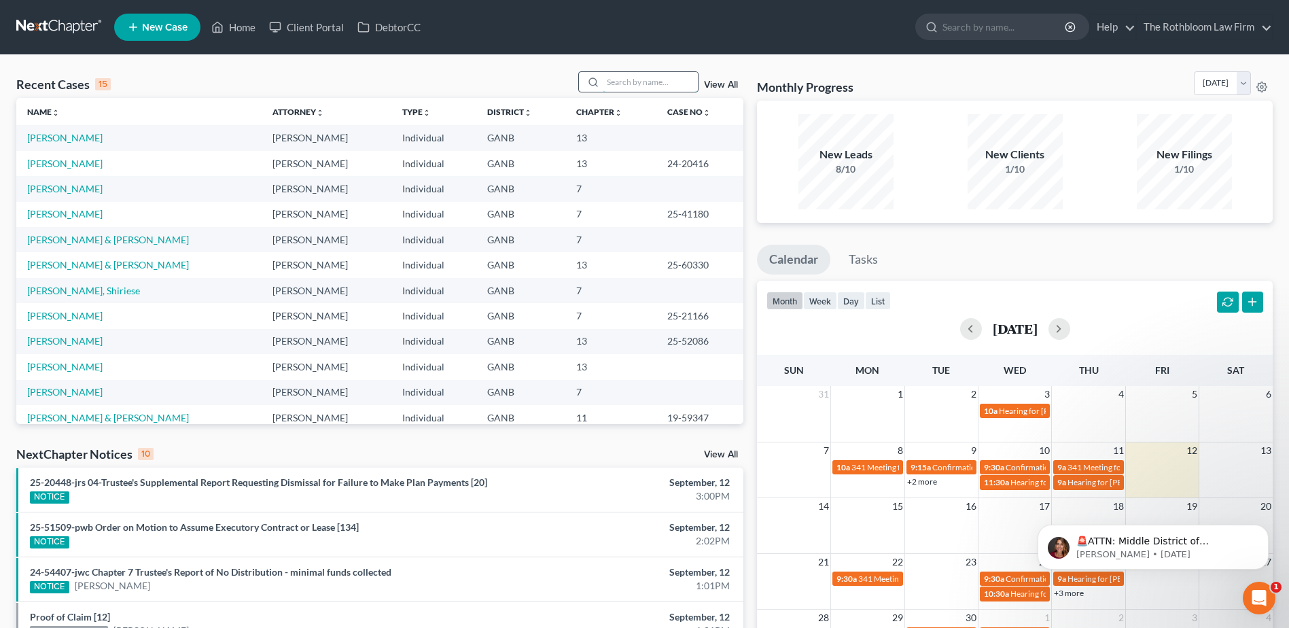
click at [622, 86] on input "search" at bounding box center [650, 82] width 95 height 20
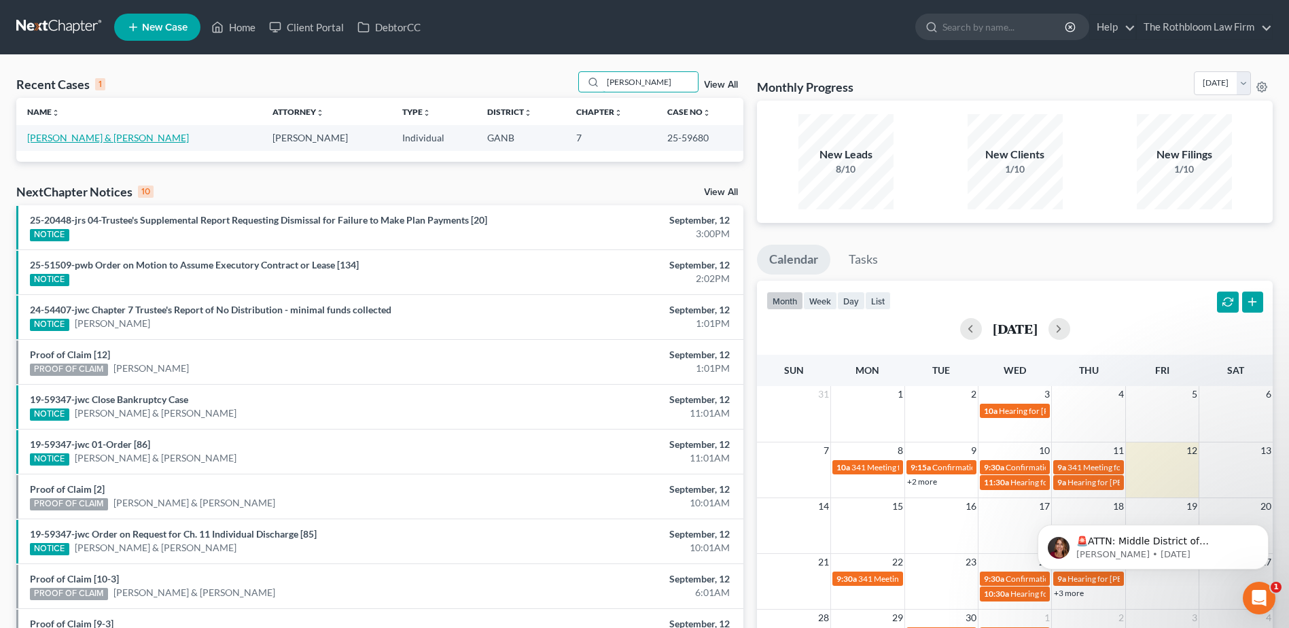
type input "[PERSON_NAME]"
click at [69, 137] on link "[PERSON_NAME] & [PERSON_NAME]" at bounding box center [108, 138] width 162 height 12
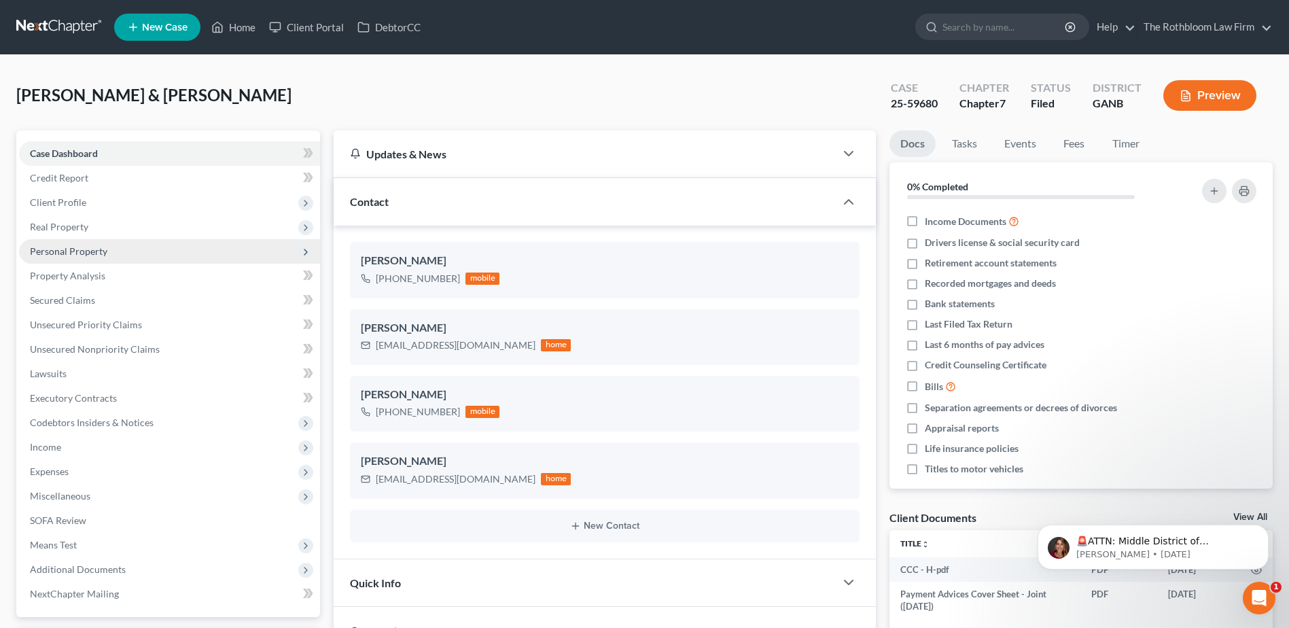
click at [74, 247] on span "Personal Property" at bounding box center [68, 251] width 77 height 12
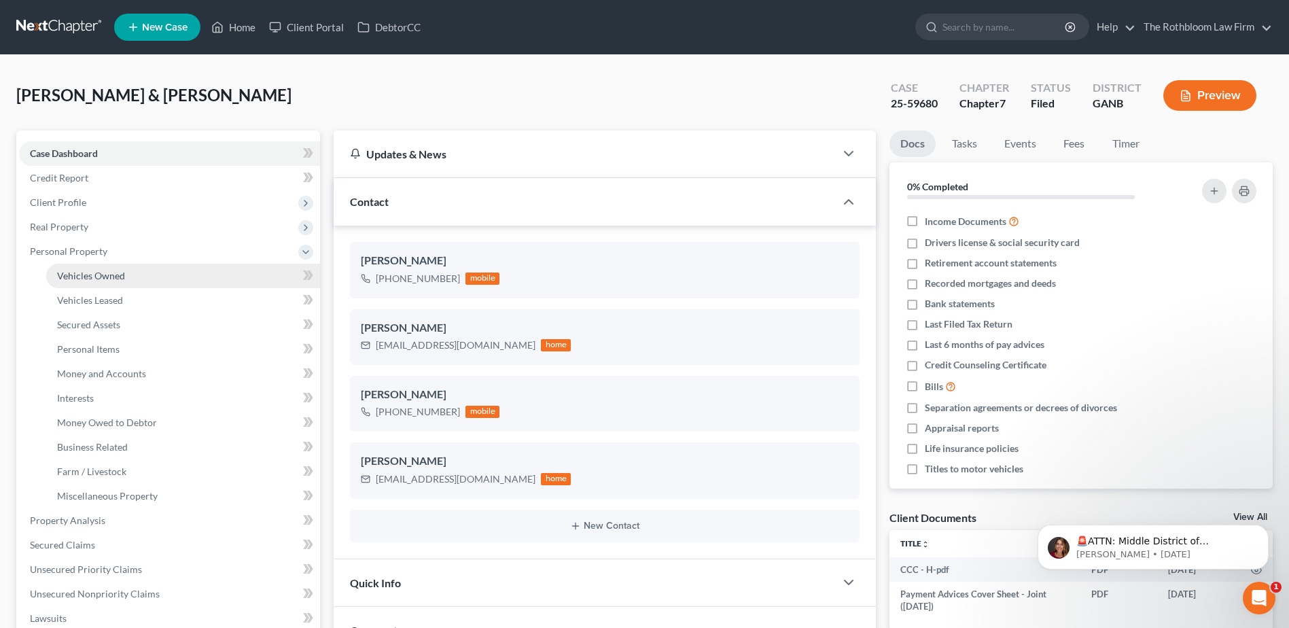
click at [90, 281] on span "Vehicles Owned" at bounding box center [91, 276] width 68 height 12
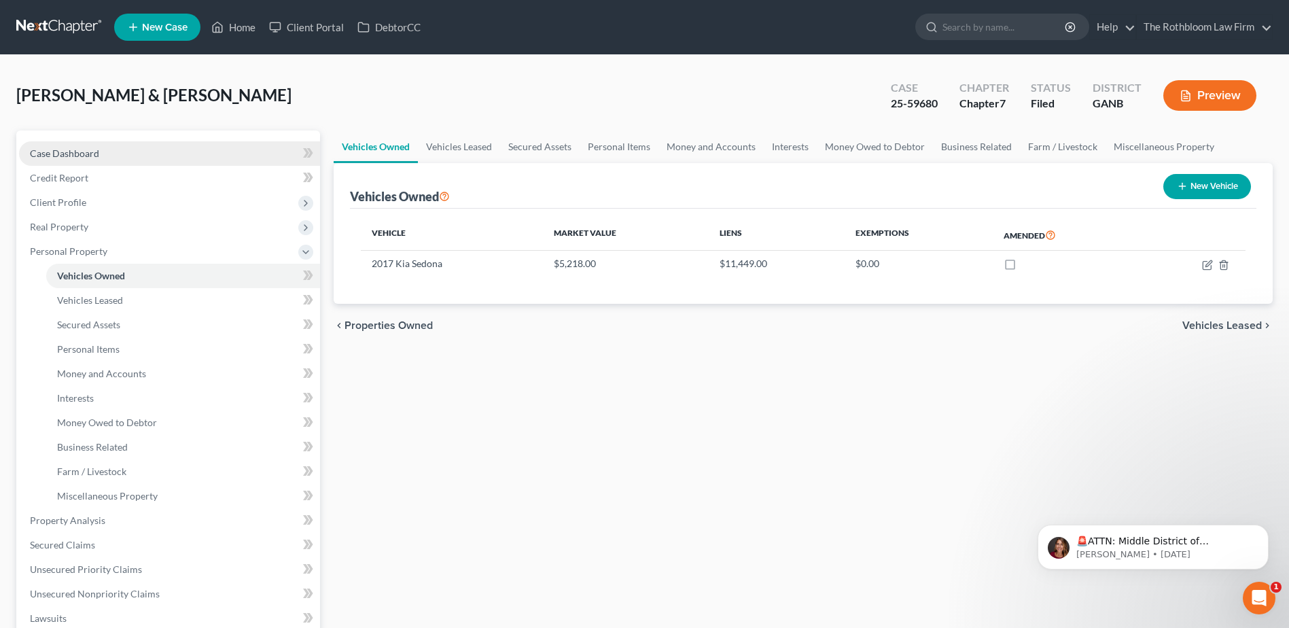
click at [50, 158] on span "Case Dashboard" at bounding box center [64, 153] width 69 height 12
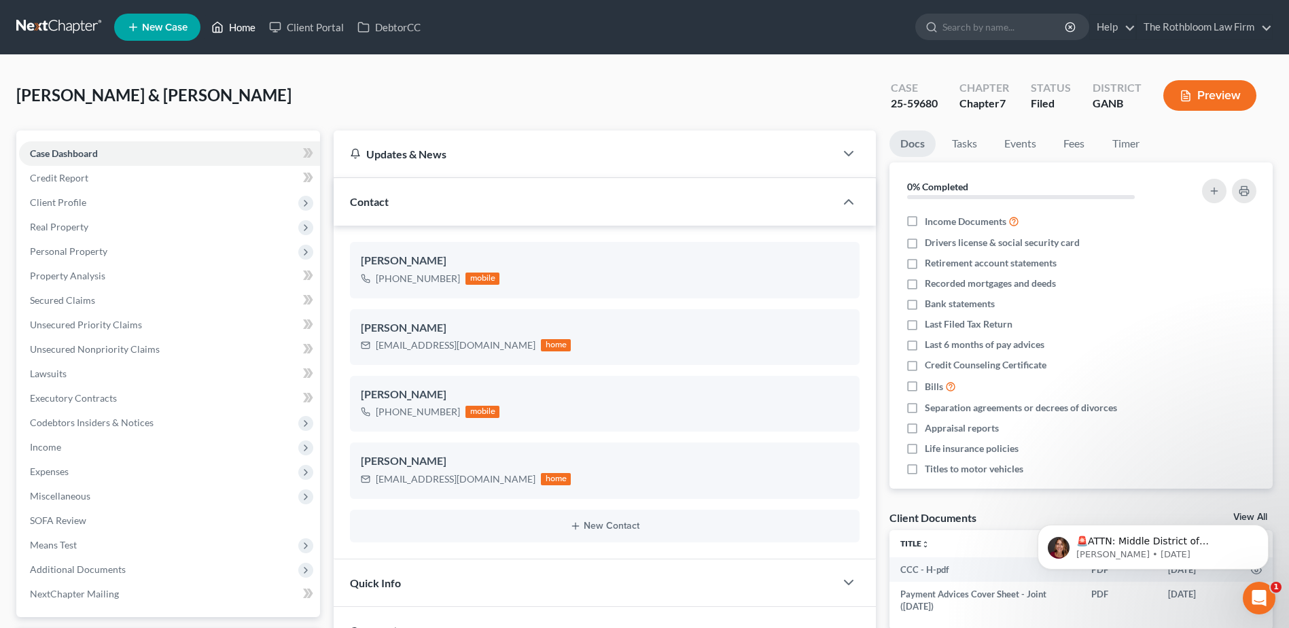
click at [239, 31] on link "Home" at bounding box center [233, 27] width 58 height 24
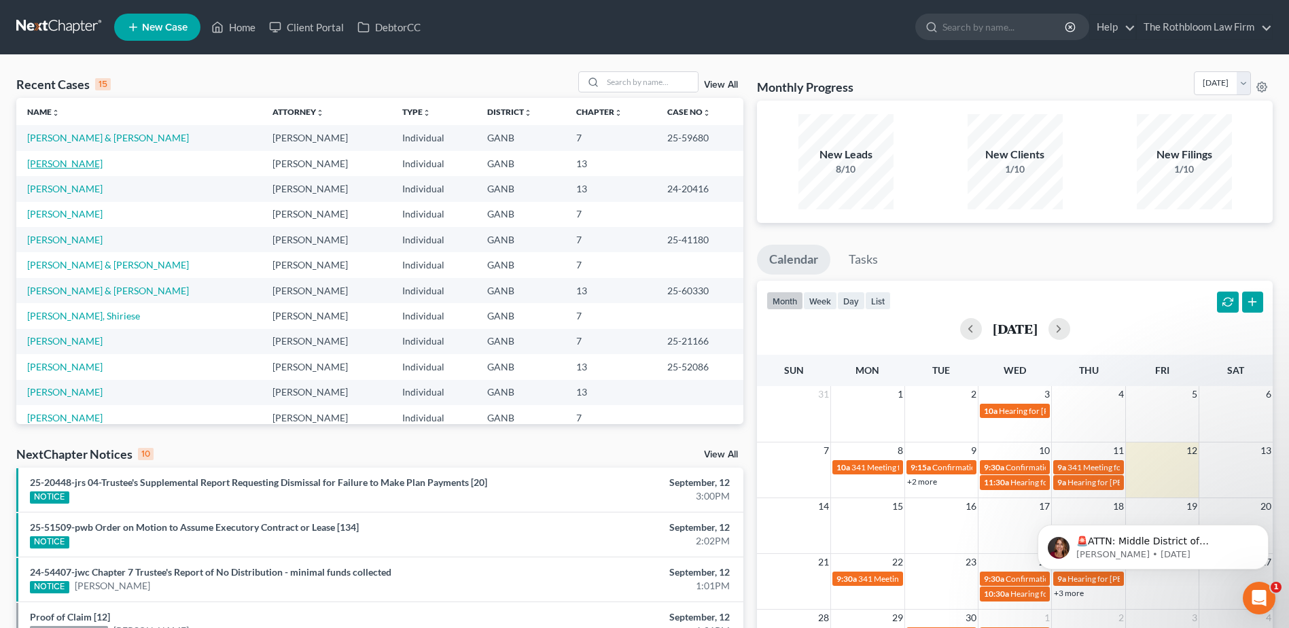
click at [56, 166] on link "[PERSON_NAME]" at bounding box center [64, 164] width 75 height 12
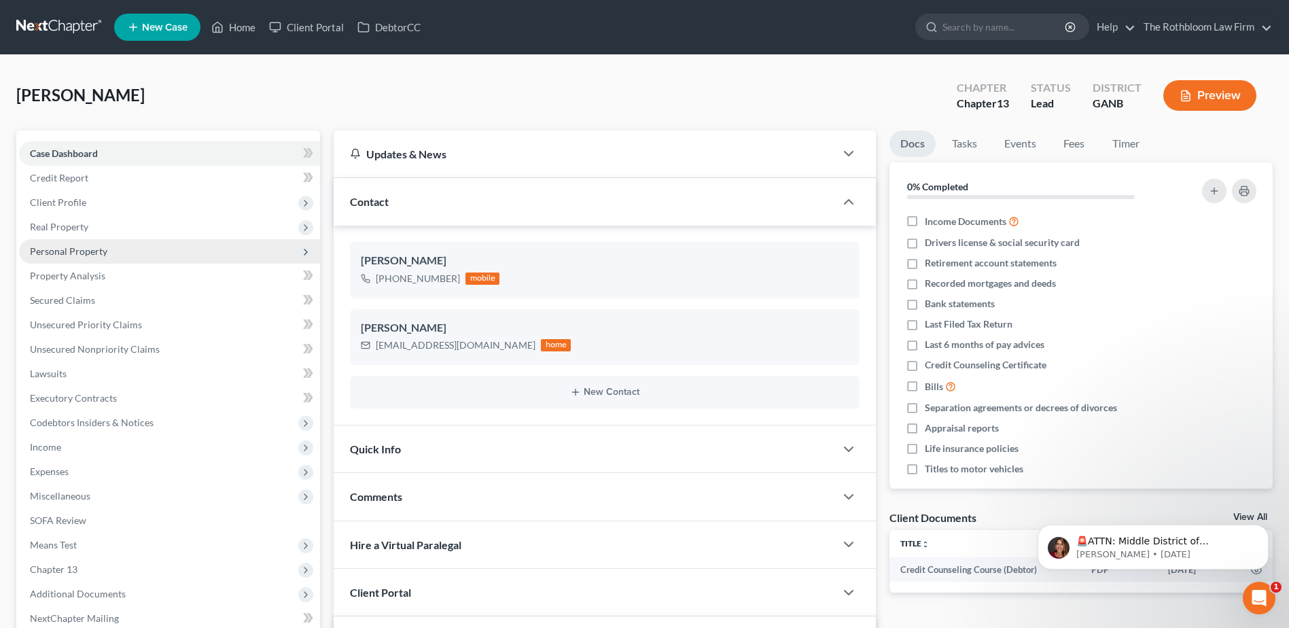
click at [56, 251] on span "Personal Property" at bounding box center [68, 251] width 77 height 12
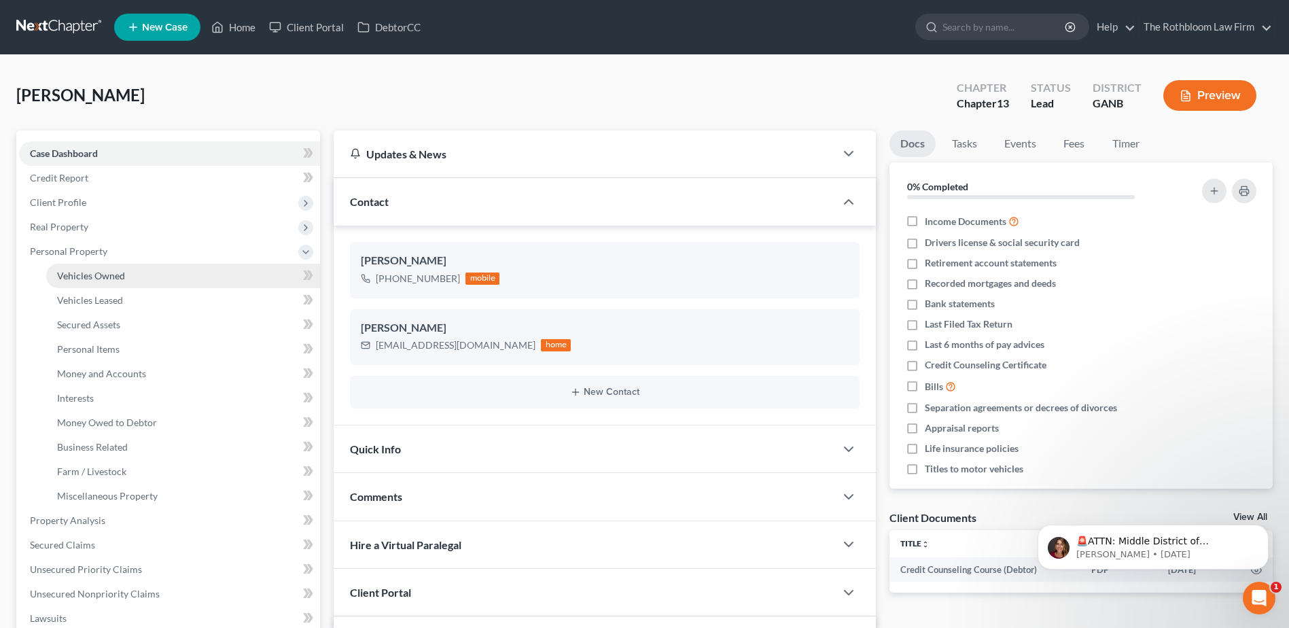
click at [107, 274] on span "Vehicles Owned" at bounding box center [91, 276] width 68 height 12
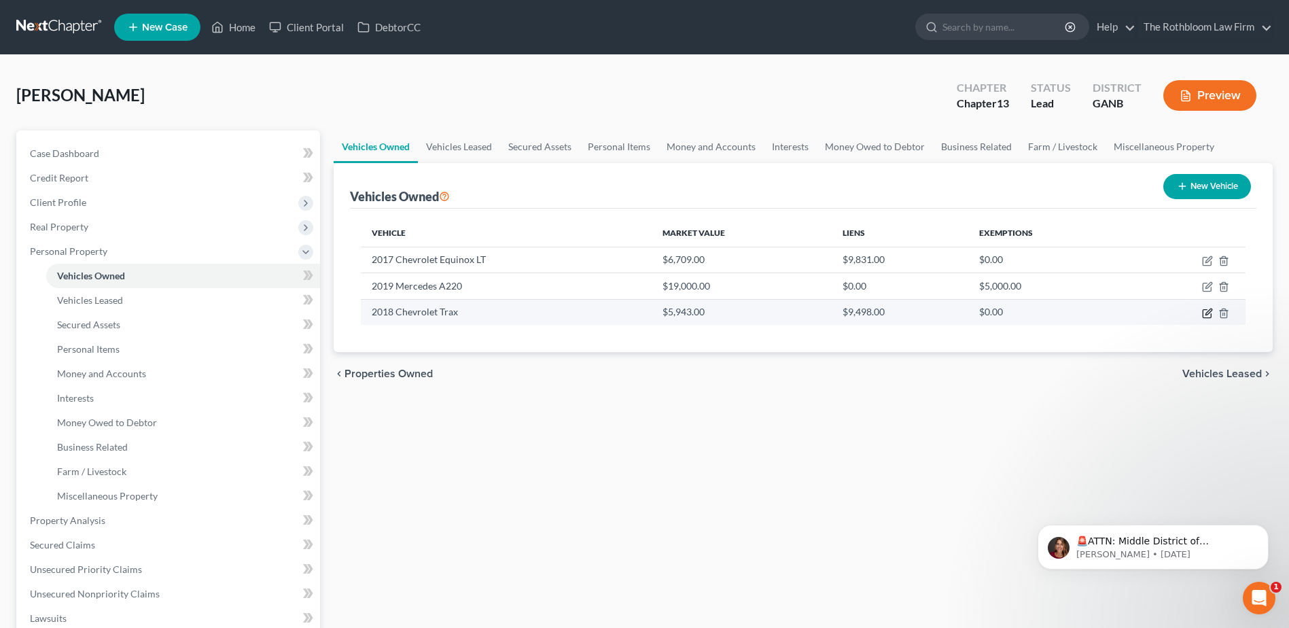
click at [1205, 315] on icon "button" at bounding box center [1208, 311] width 6 height 6
select select "0"
select select "8"
select select "4"
select select "0"
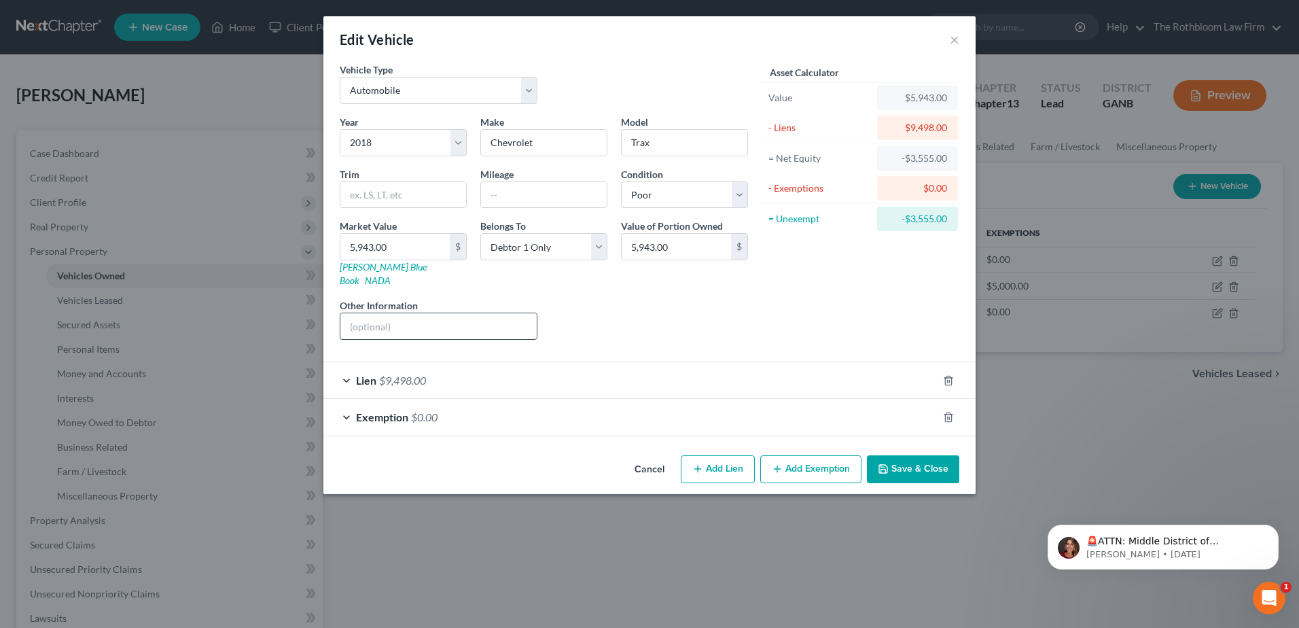
click at [389, 313] on input "text" at bounding box center [438, 326] width 196 height 26
type input "Inoperable"
click at [909, 456] on button "Save & Close" at bounding box center [913, 469] width 92 height 29
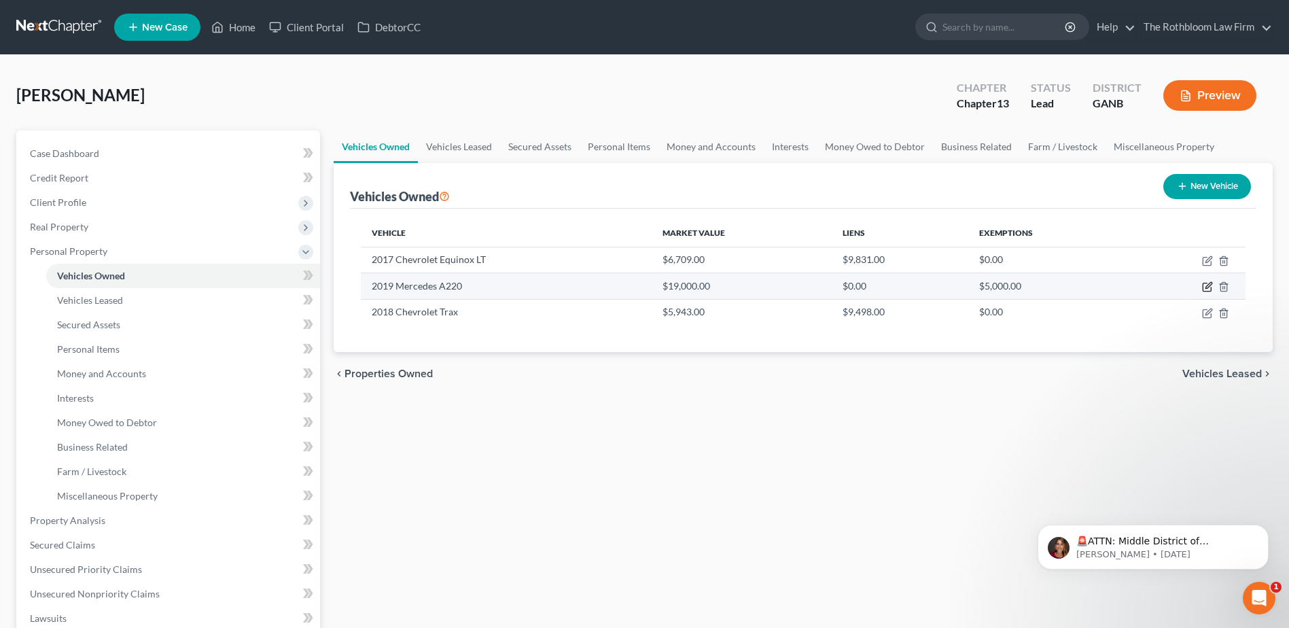
click at [1211, 287] on icon "button" at bounding box center [1206, 287] width 8 height 8
select select "0"
select select "7"
select select "2"
select select "0"
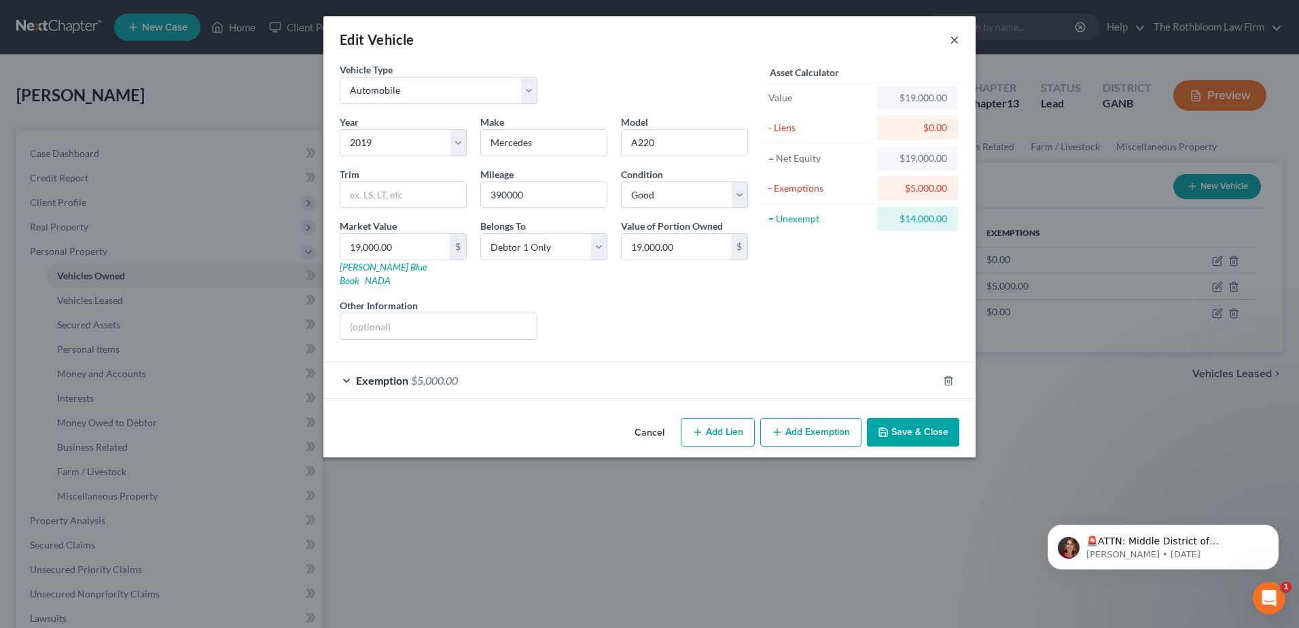
click at [956, 45] on button "×" at bounding box center [955, 39] width 10 height 16
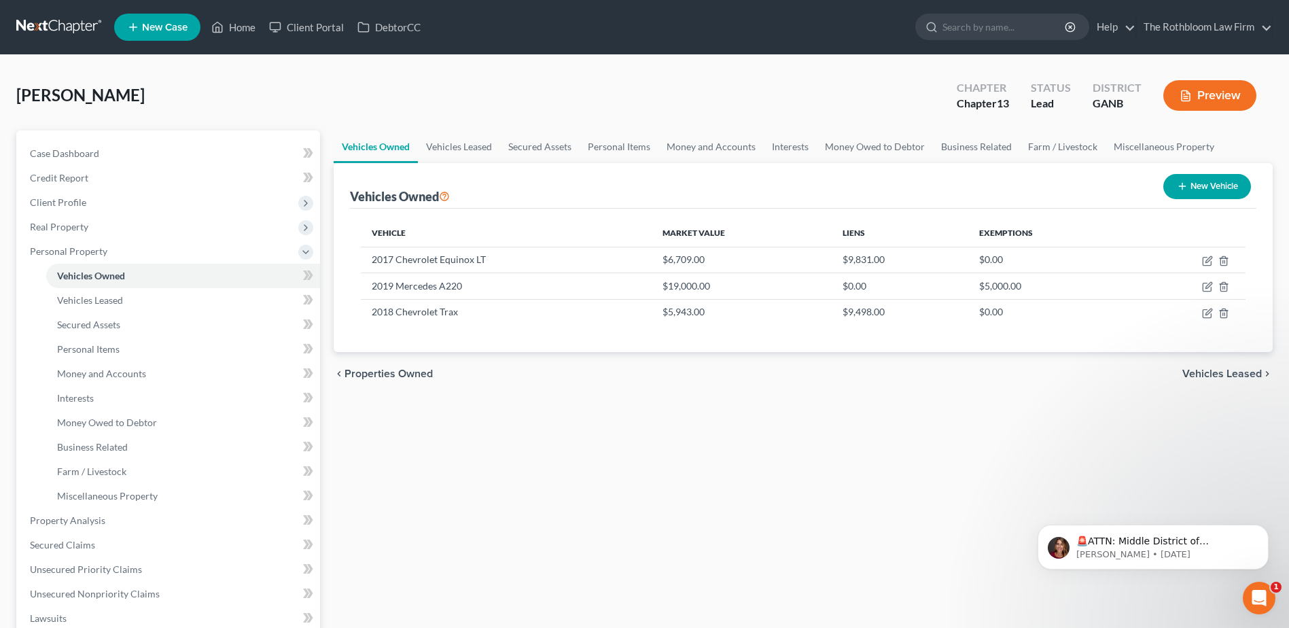
scroll to position [136, 0]
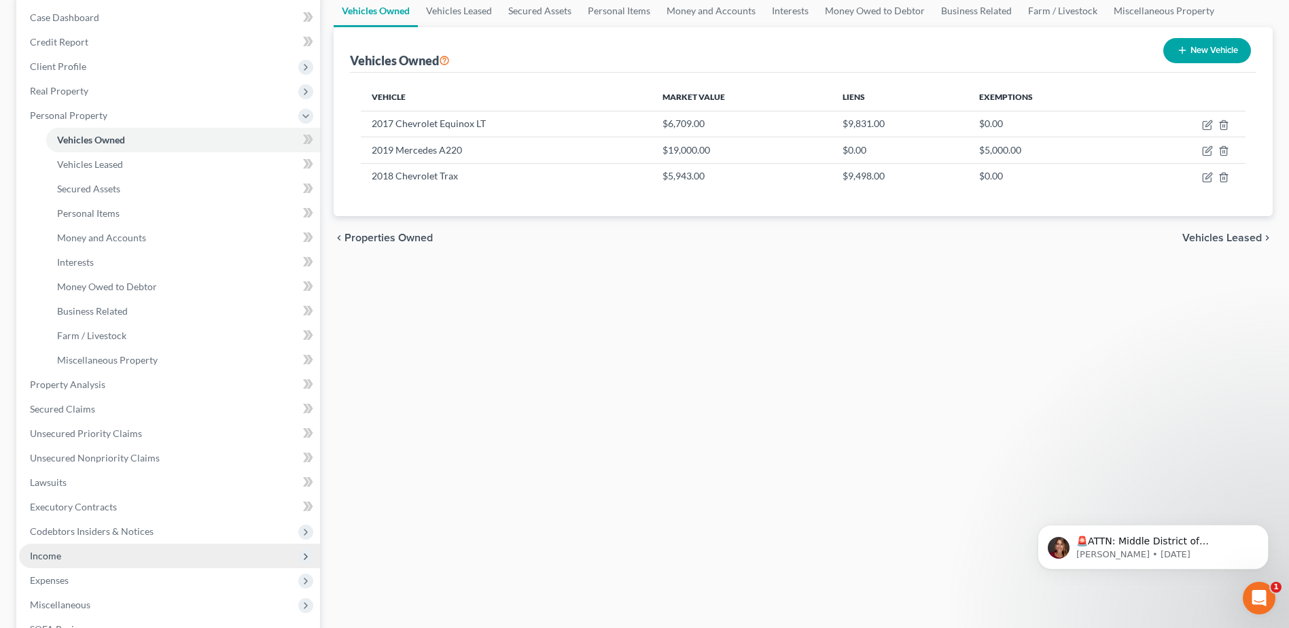
click at [55, 554] on span "Income" at bounding box center [45, 556] width 31 height 12
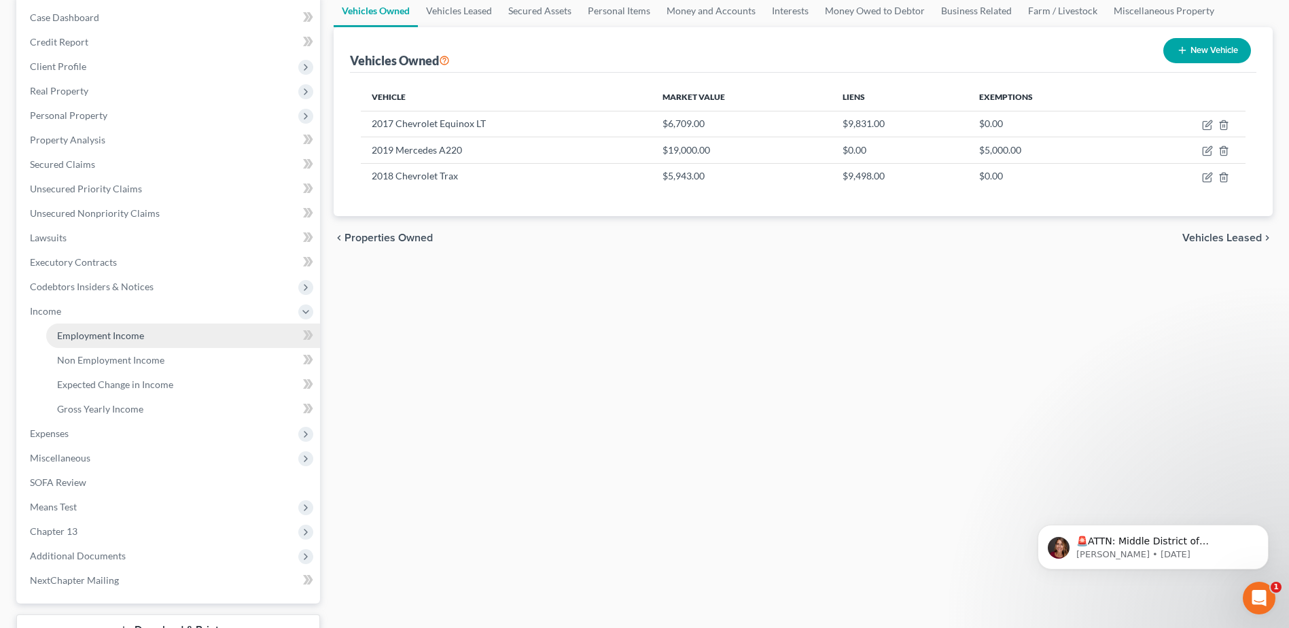
click at [104, 341] on link "Employment Income" at bounding box center [183, 335] width 274 height 24
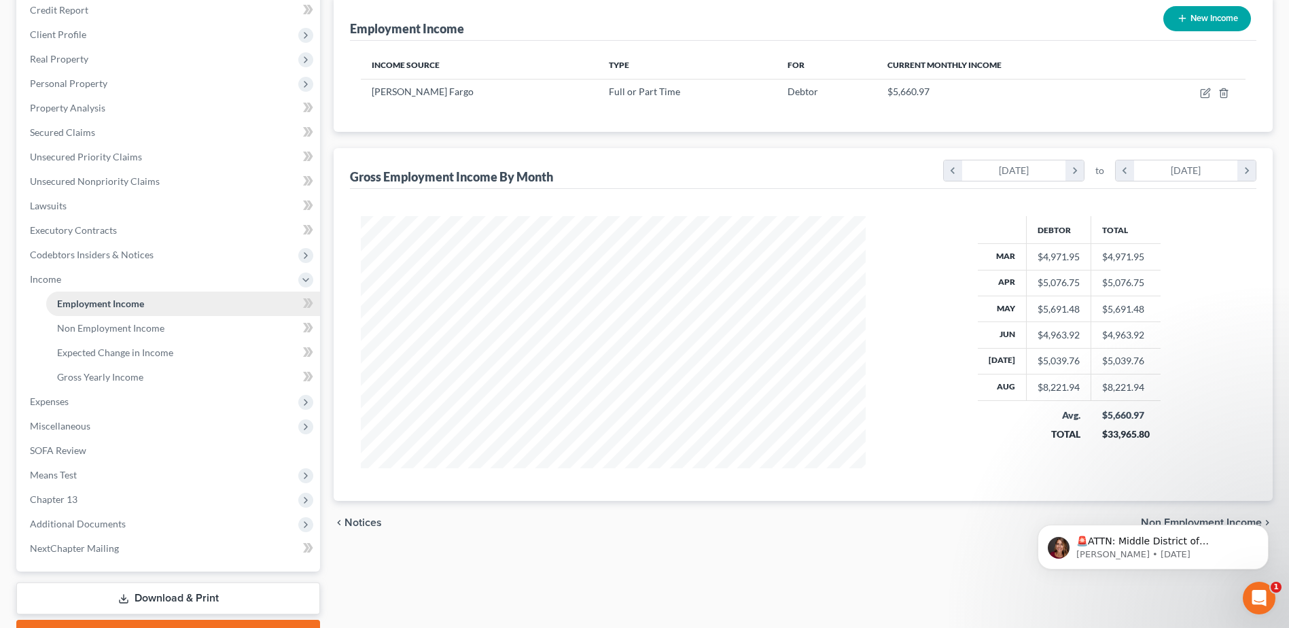
scroll to position [241, 0]
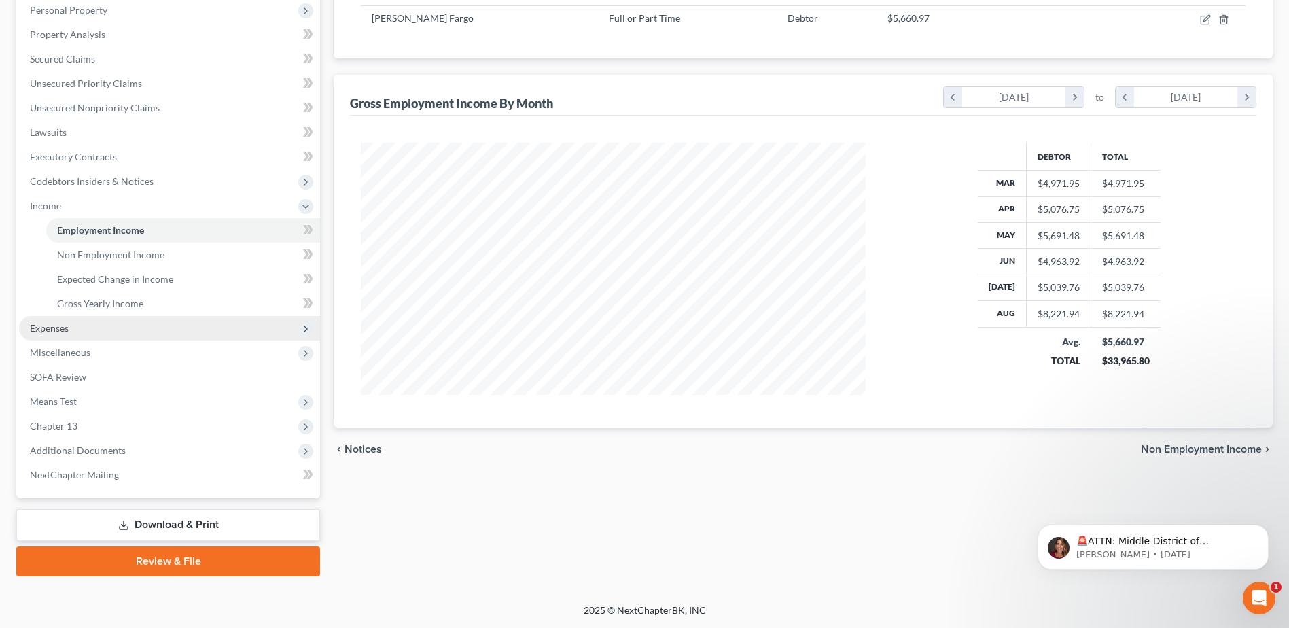
click at [48, 329] on span "Expenses" at bounding box center [49, 328] width 39 height 12
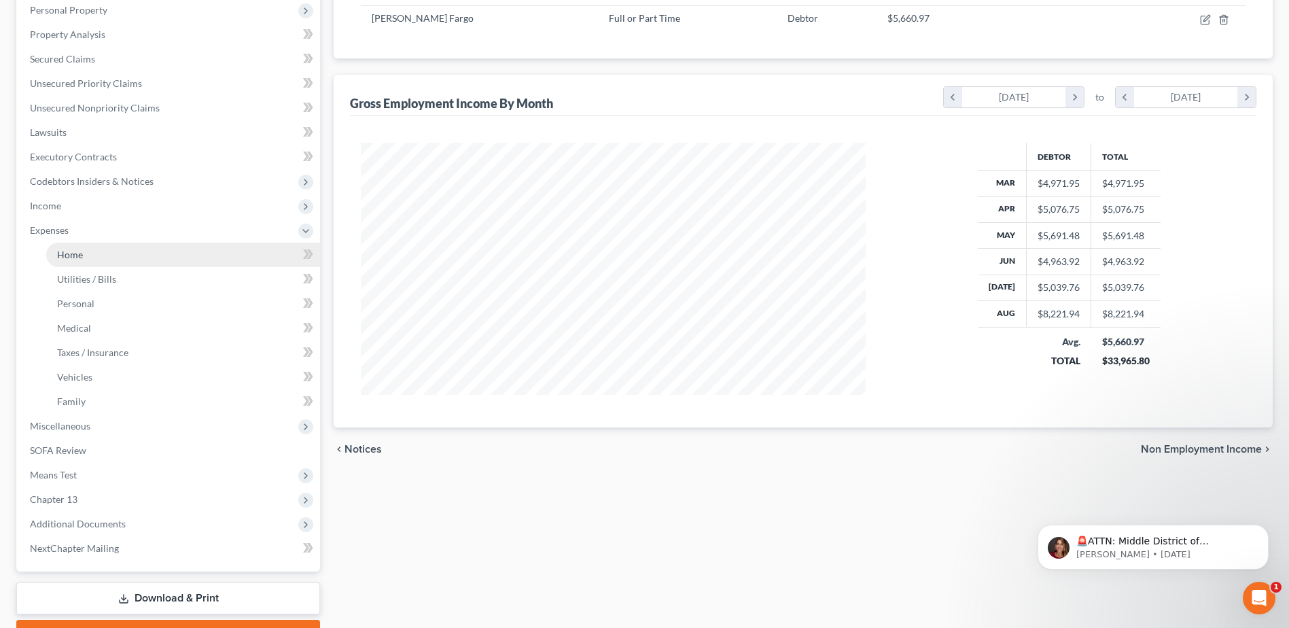
click at [71, 255] on span "Home" at bounding box center [70, 255] width 26 height 12
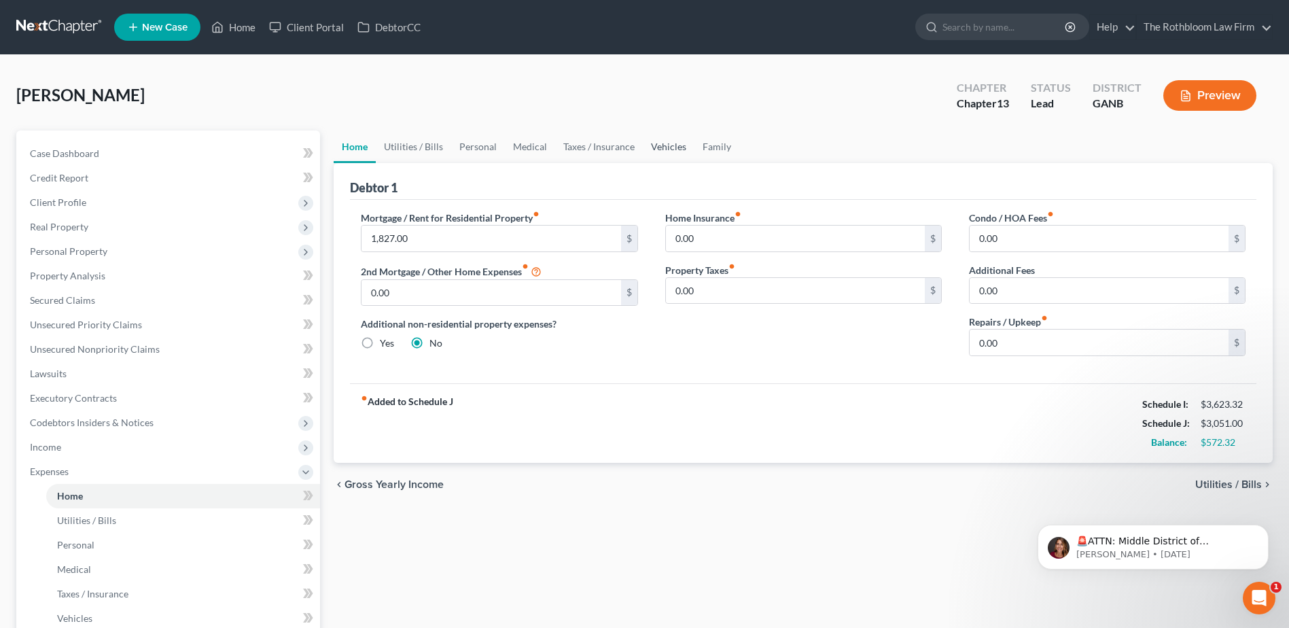
click at [674, 147] on link "Vehicles" at bounding box center [669, 146] width 52 height 33
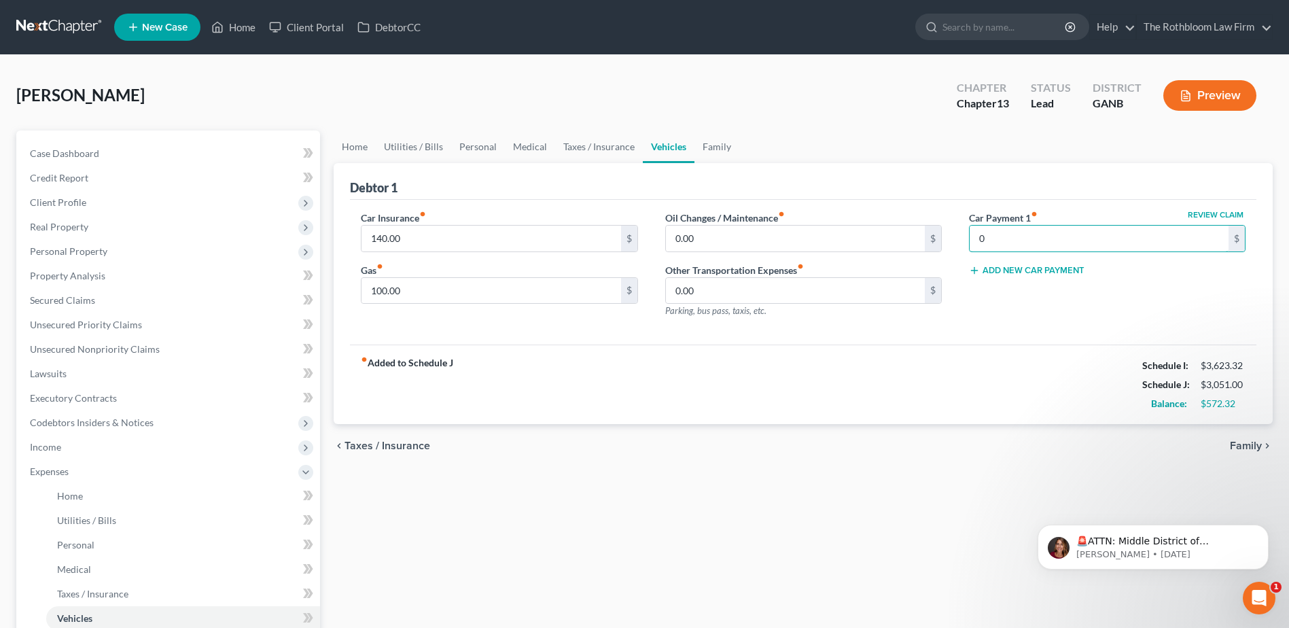
type input "0"
click at [496, 150] on link "Personal" at bounding box center [478, 146] width 54 height 33
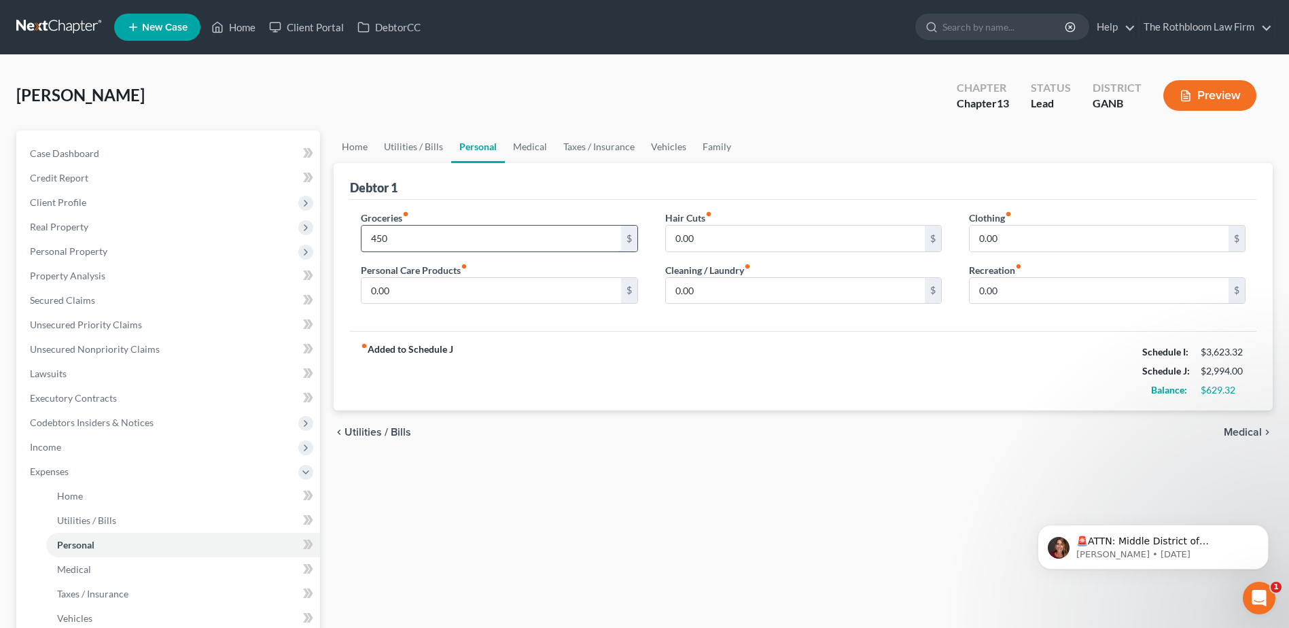
click at [394, 233] on input "450" at bounding box center [490, 239] width 259 height 26
click at [406, 238] on input "400" at bounding box center [490, 239] width 259 height 26
type input "409.32"
click at [520, 145] on link "Medical" at bounding box center [530, 146] width 50 height 33
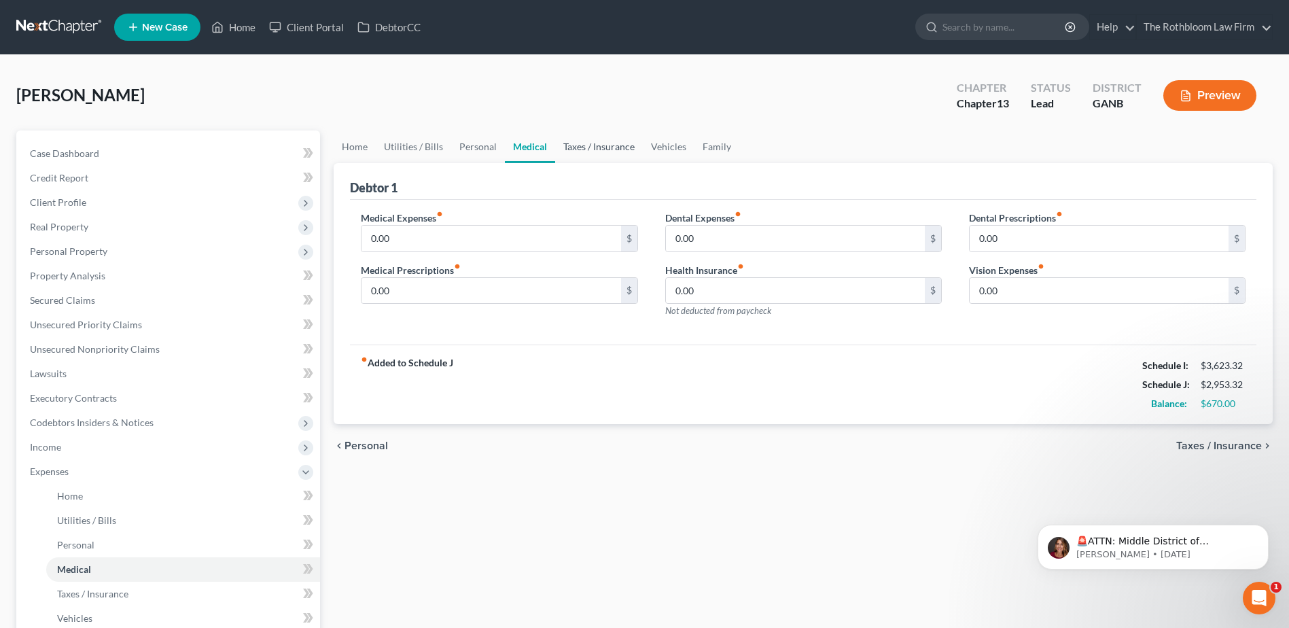
click at [577, 149] on link "Taxes / Insurance" at bounding box center [599, 146] width 88 height 33
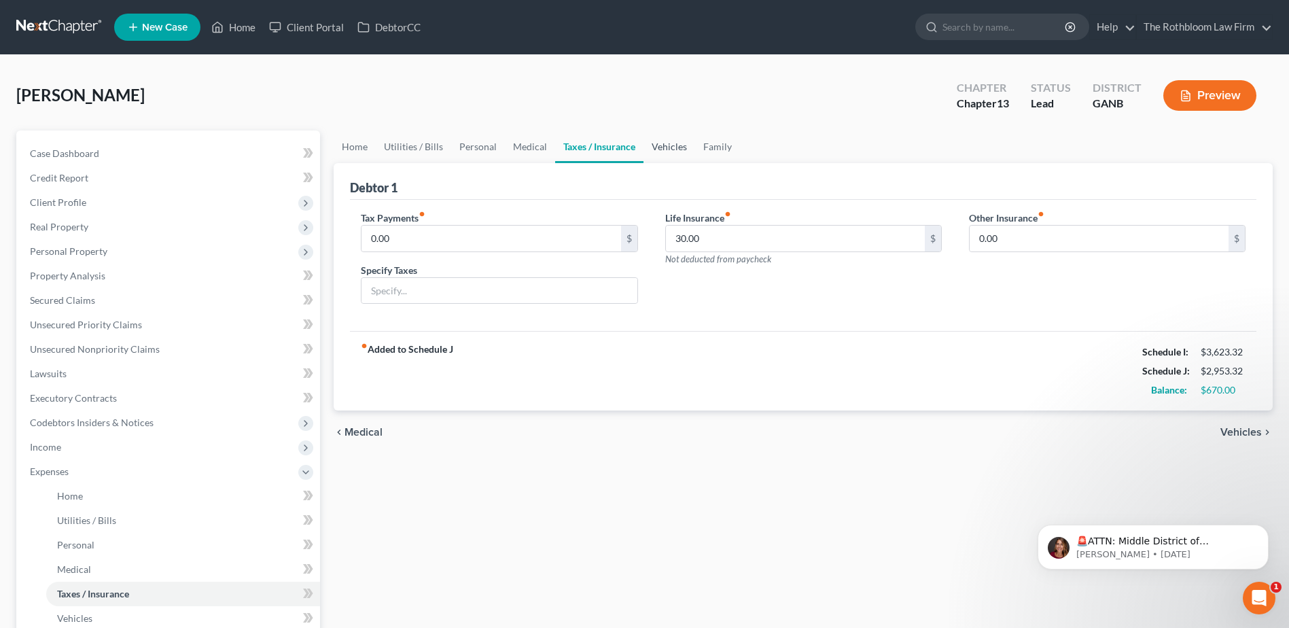
click at [666, 149] on link "Vehicles" at bounding box center [669, 146] width 52 height 33
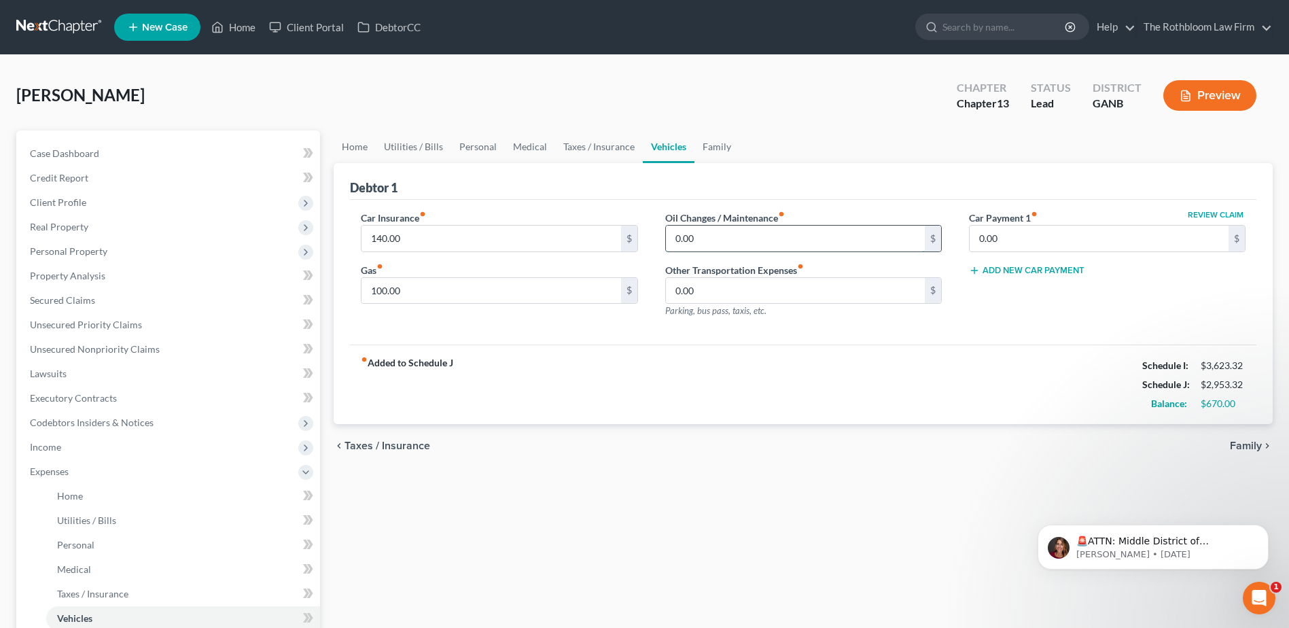
click at [706, 241] on input "0.00" at bounding box center [795, 239] width 259 height 26
type input "20"
click at [709, 145] on link "Family" at bounding box center [716, 146] width 45 height 33
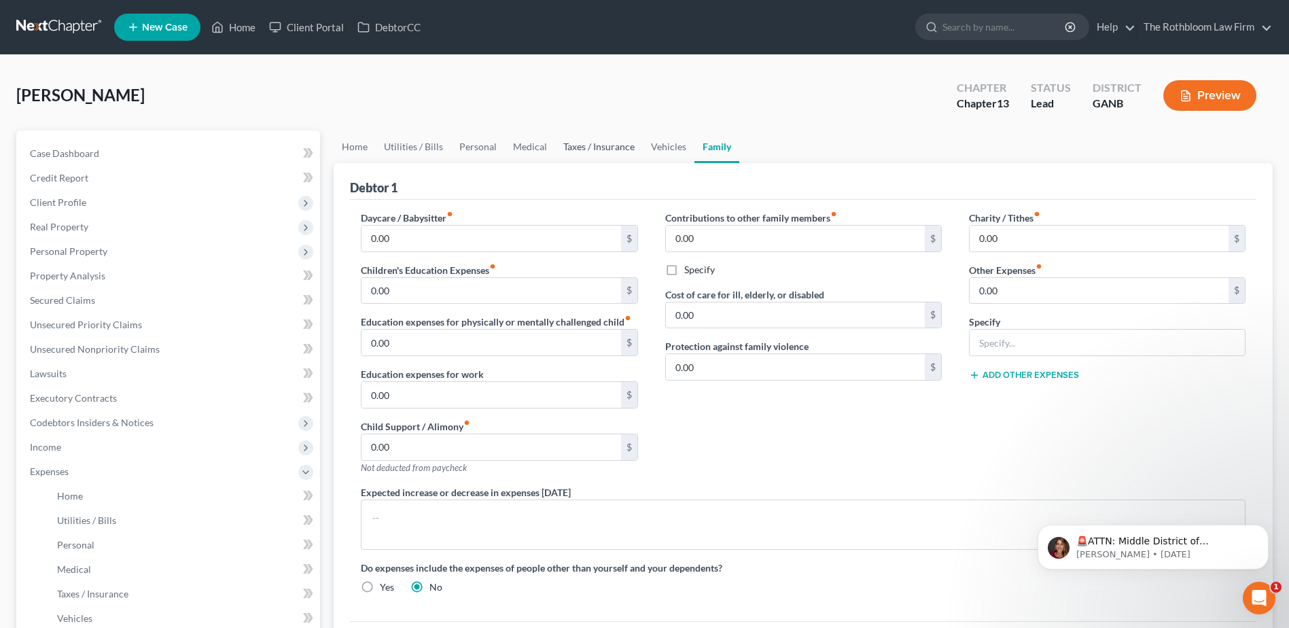
click at [584, 147] on link "Taxes / Insurance" at bounding box center [599, 146] width 88 height 33
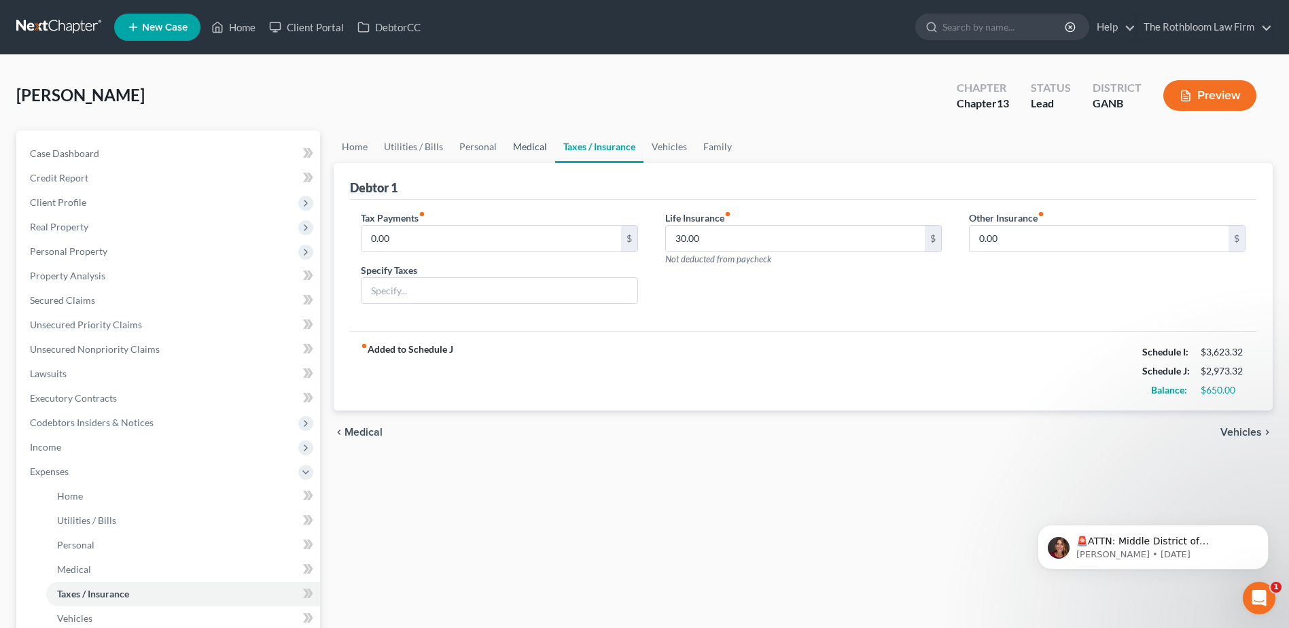
click at [526, 149] on link "Medical" at bounding box center [530, 146] width 50 height 33
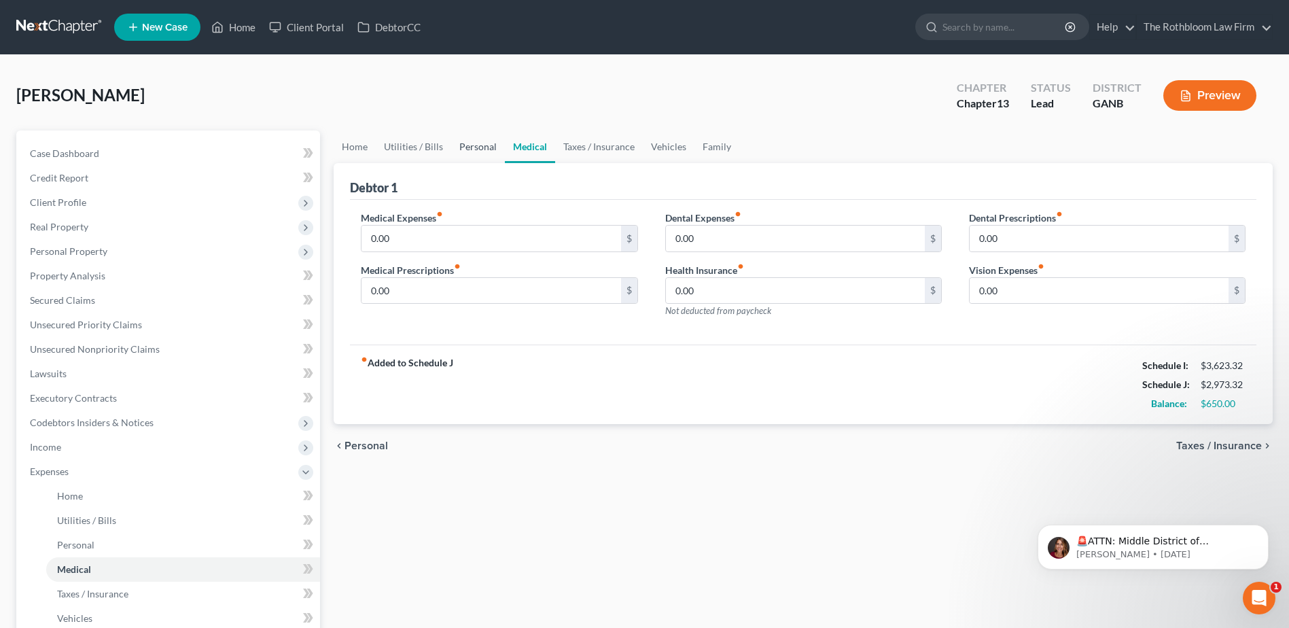
click at [472, 149] on link "Personal" at bounding box center [478, 146] width 54 height 33
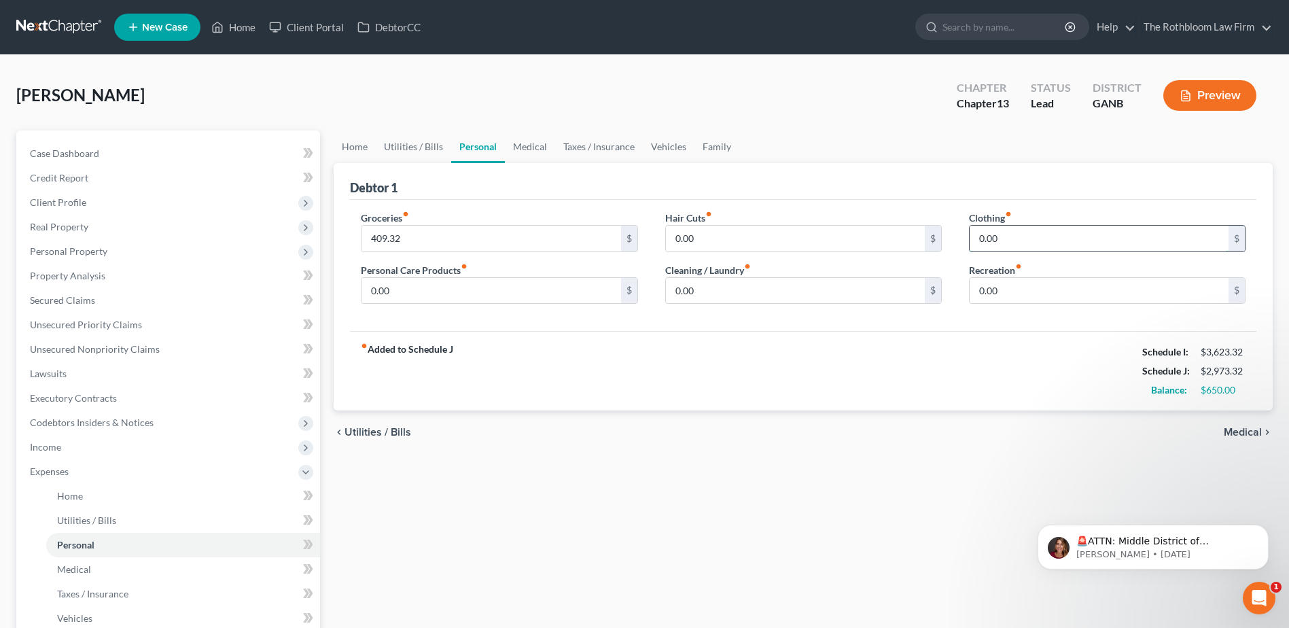
click at [985, 239] on input "0.00" at bounding box center [1098, 239] width 259 height 26
type input "50"
click at [418, 236] on input "409.32" at bounding box center [490, 239] width 259 height 26
type input "359.32"
click at [994, 239] on input "50" at bounding box center [1098, 239] width 259 height 26
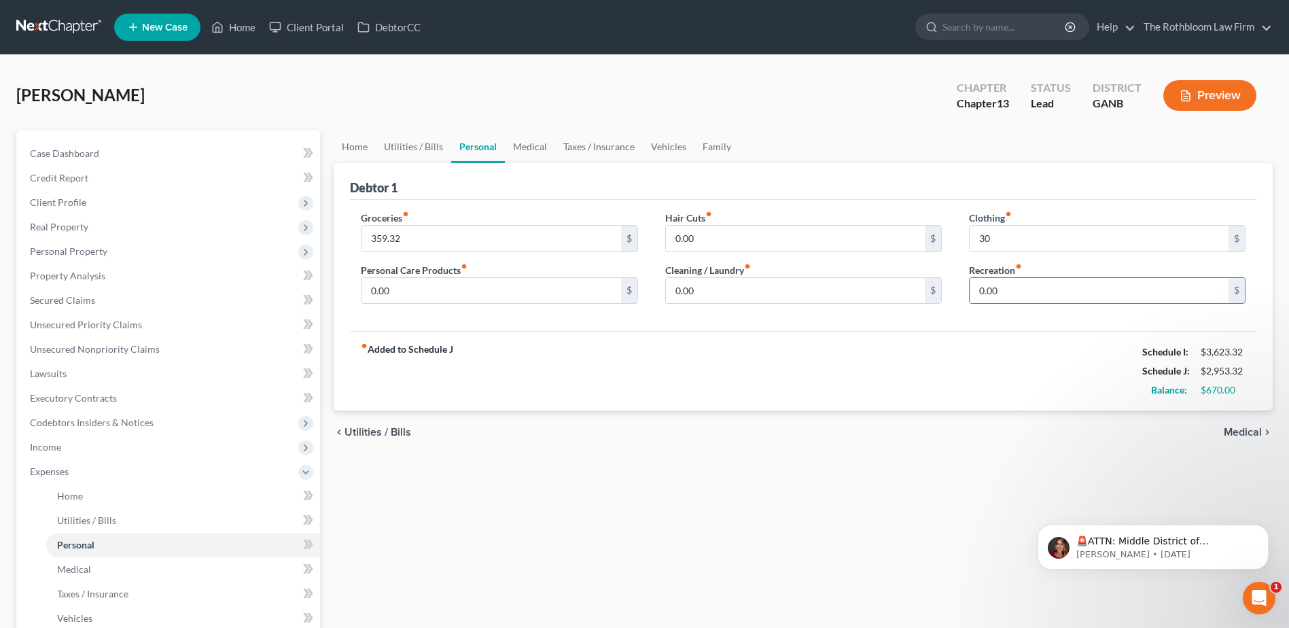
click at [1215, 100] on button "Preview" at bounding box center [1209, 95] width 93 height 31
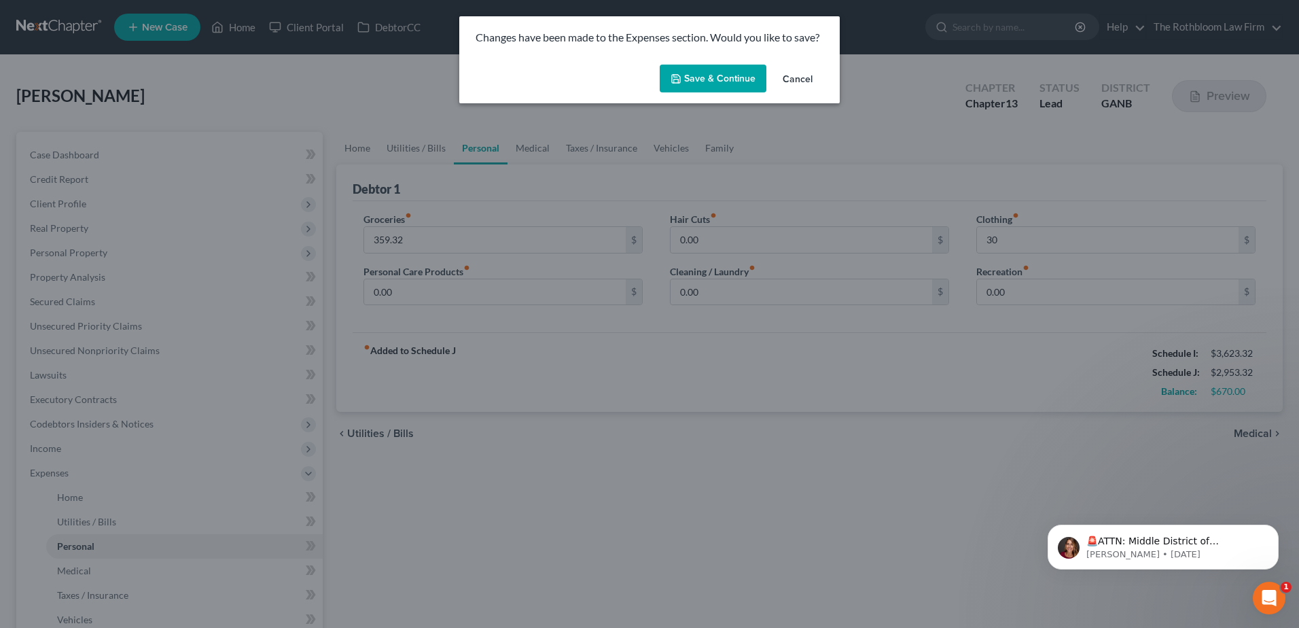
click at [715, 85] on button "Save & Continue" at bounding box center [713, 79] width 107 height 29
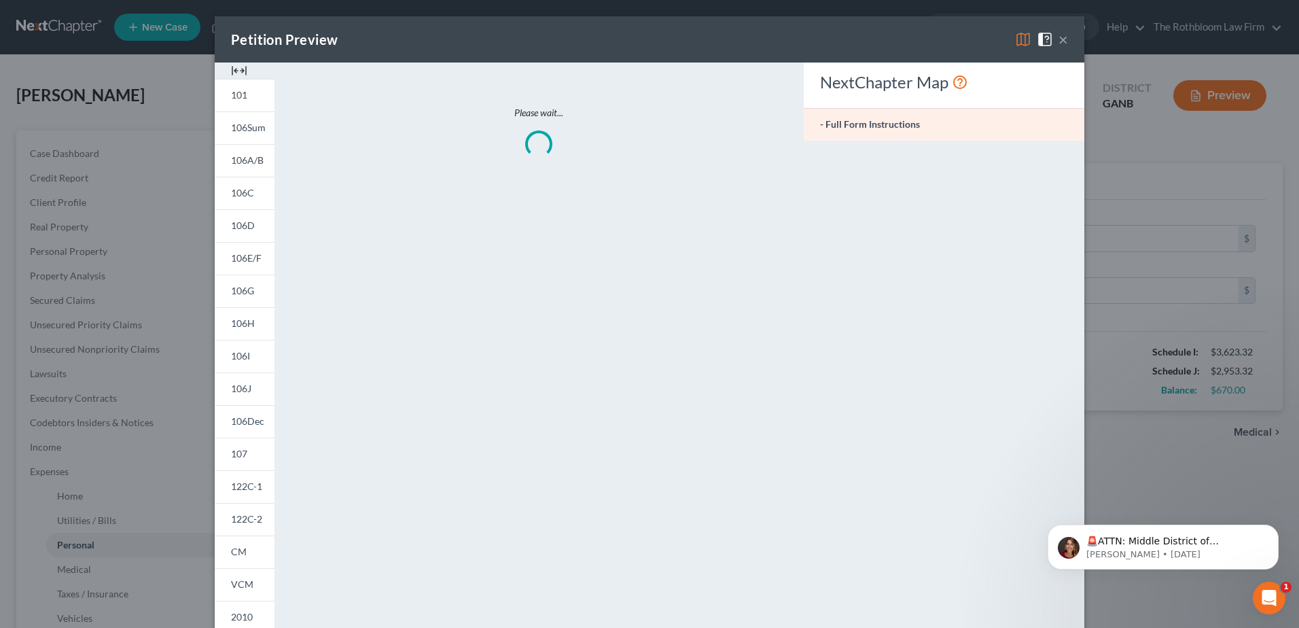
type input "30.00"
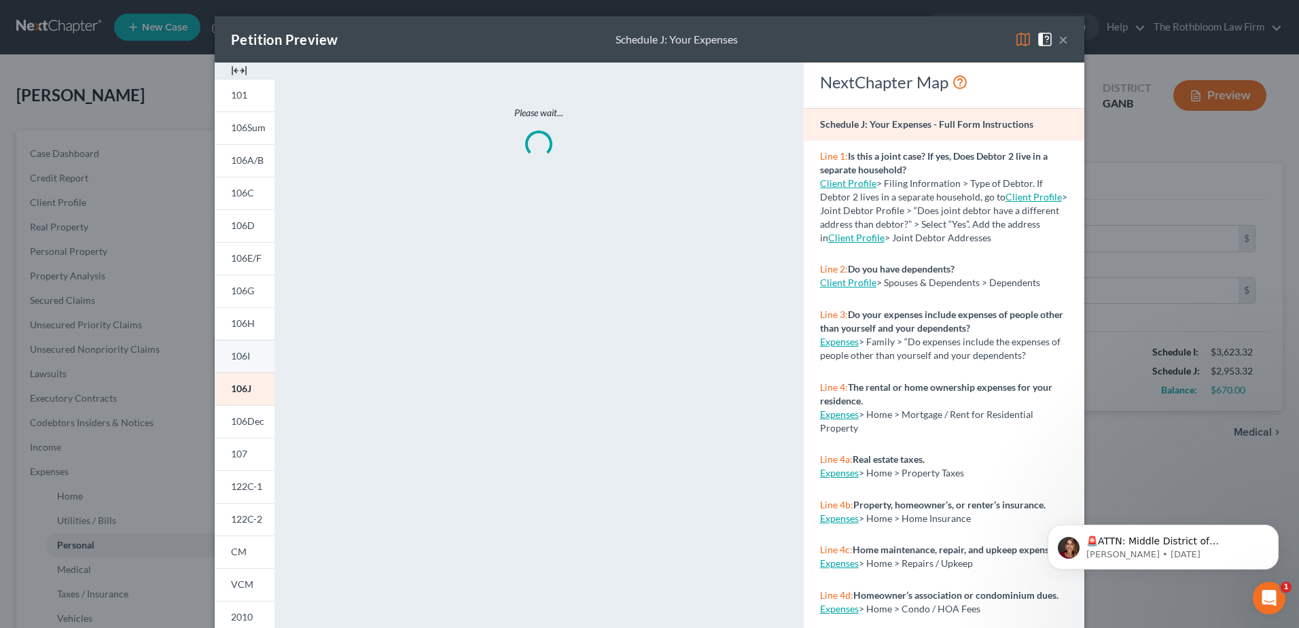
click at [247, 346] on link "106I" at bounding box center [245, 356] width 60 height 33
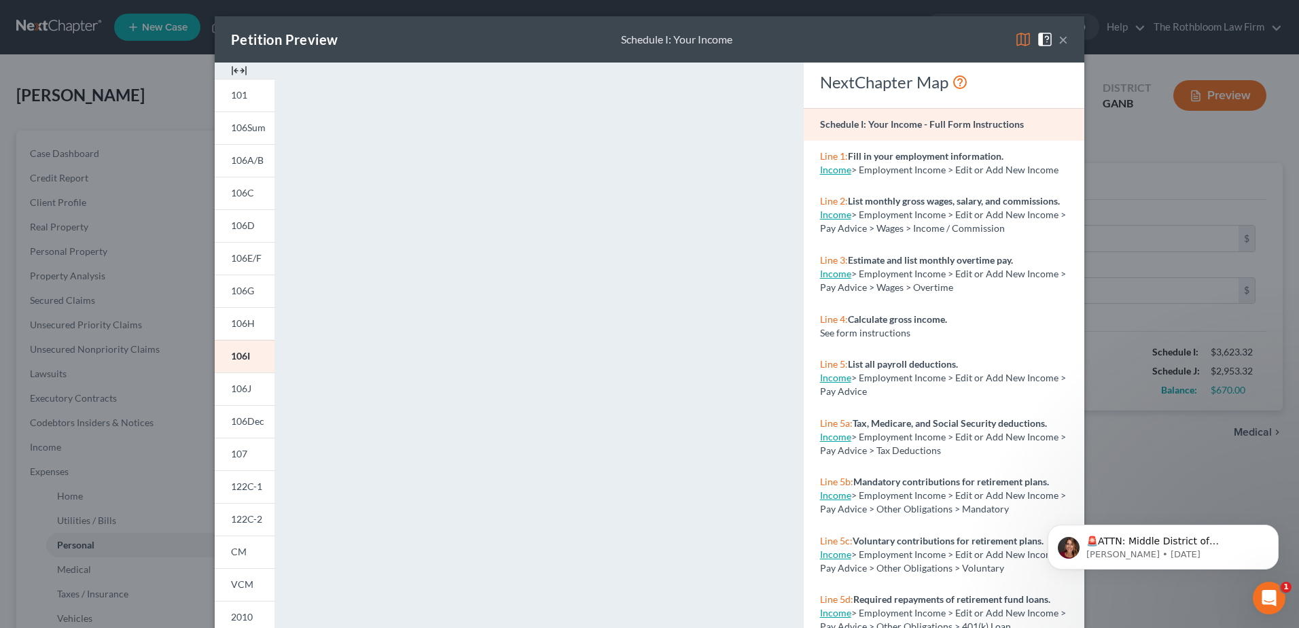
click at [1061, 44] on button "×" at bounding box center [1063, 39] width 10 height 16
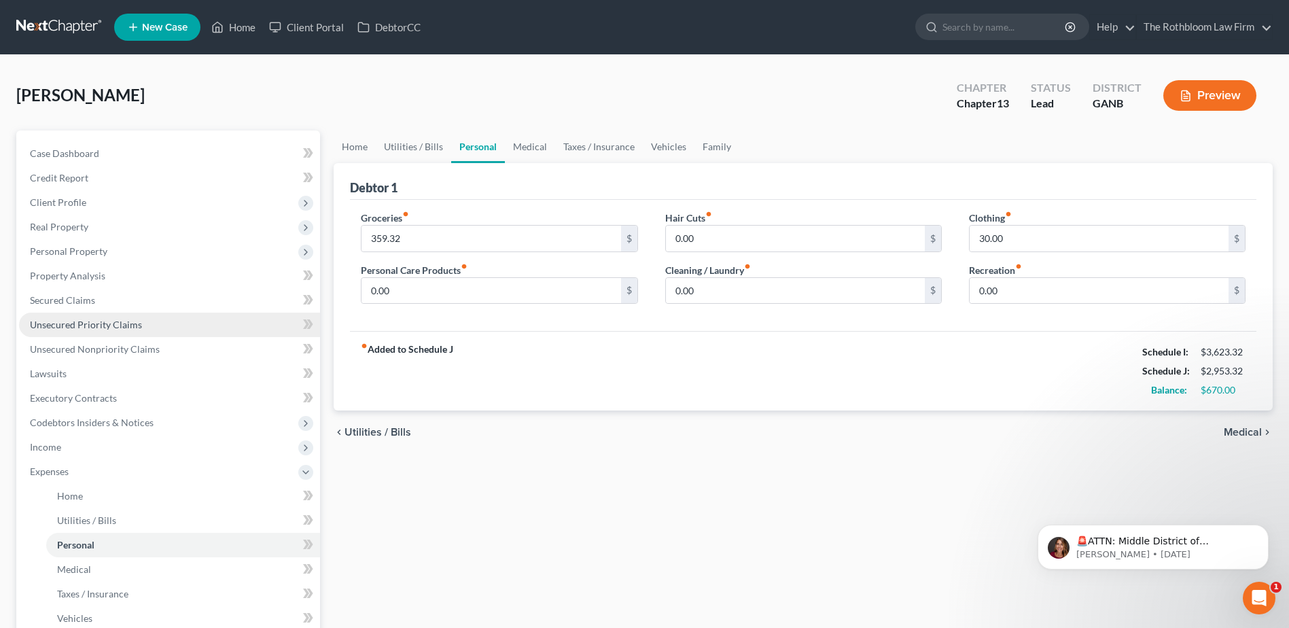
click at [66, 333] on link "Unsecured Priority Claims" at bounding box center [169, 324] width 301 height 24
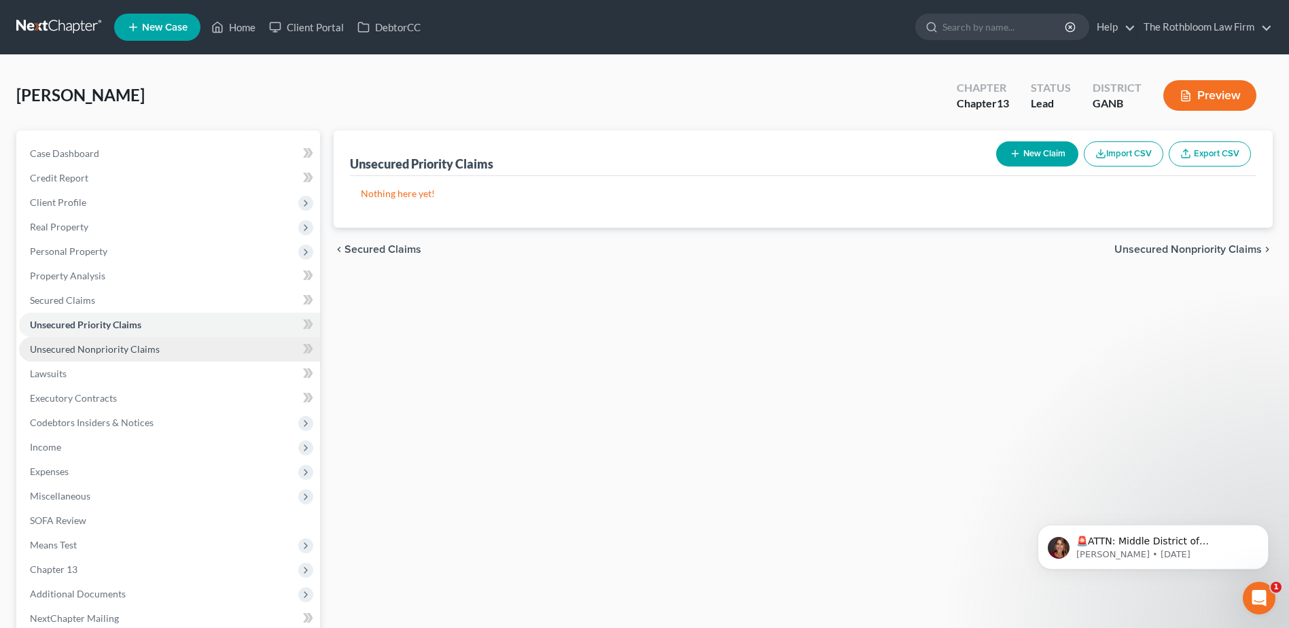
click at [71, 344] on span "Unsecured Nonpriority Claims" at bounding box center [95, 349] width 130 height 12
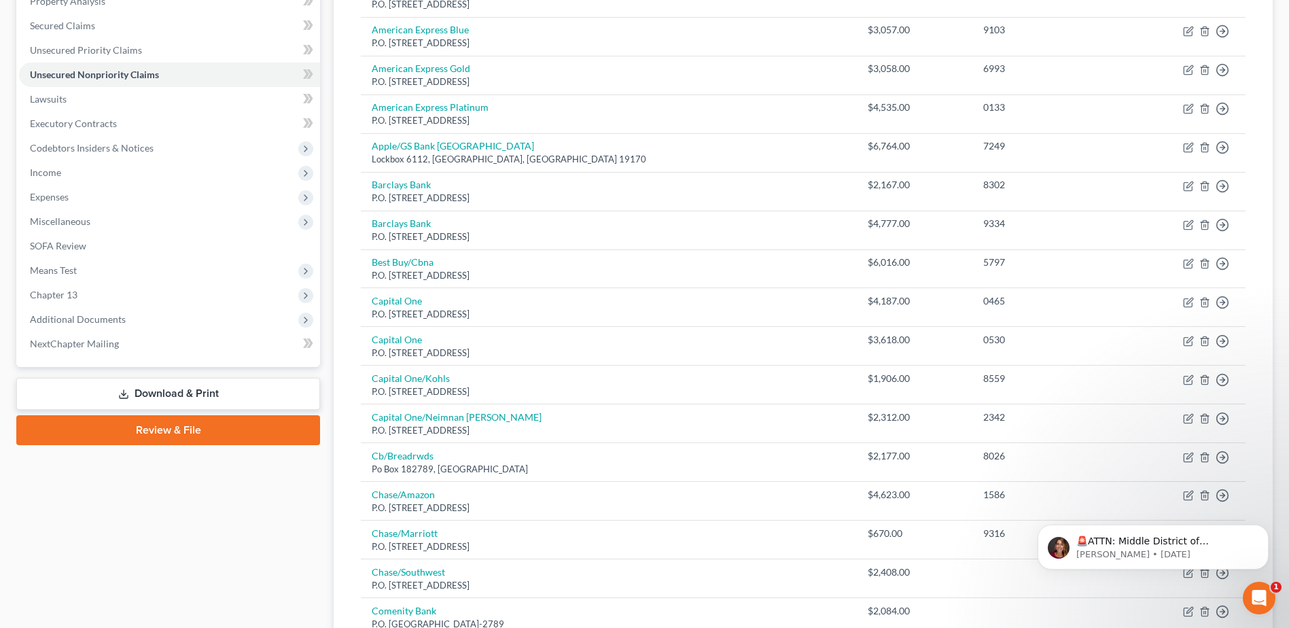
scroll to position [340, 0]
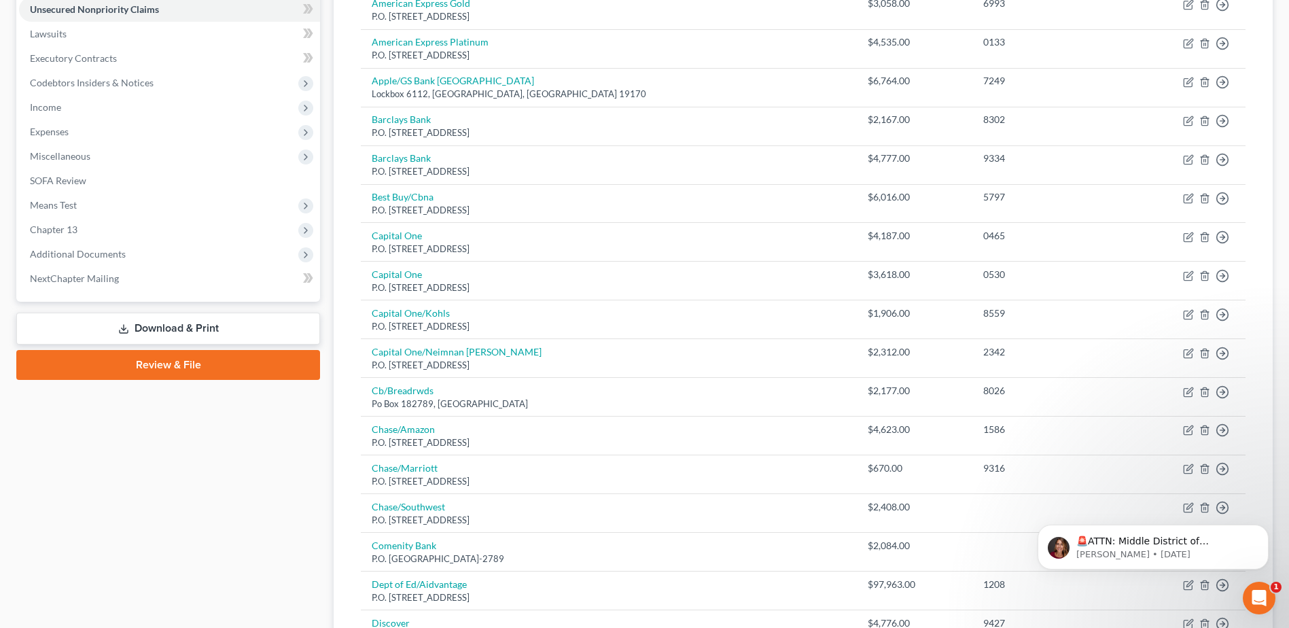
drag, startPoint x: 185, startPoint y: 321, endPoint x: 18, endPoint y: 351, distance: 170.4
click at [185, 321] on link "Download & Print" at bounding box center [168, 328] width 304 height 32
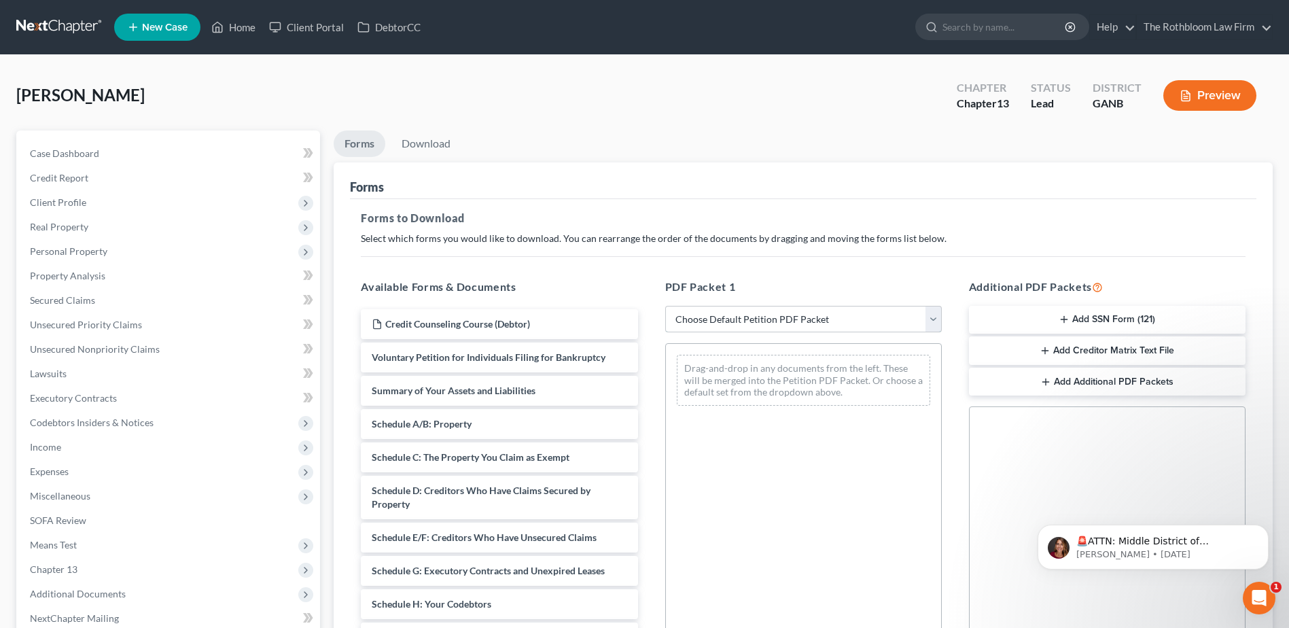
click at [742, 321] on select "Choose Default Petition PDF Packet Complete Bankruptcy Petition (all forms and …" at bounding box center [803, 319] width 276 height 27
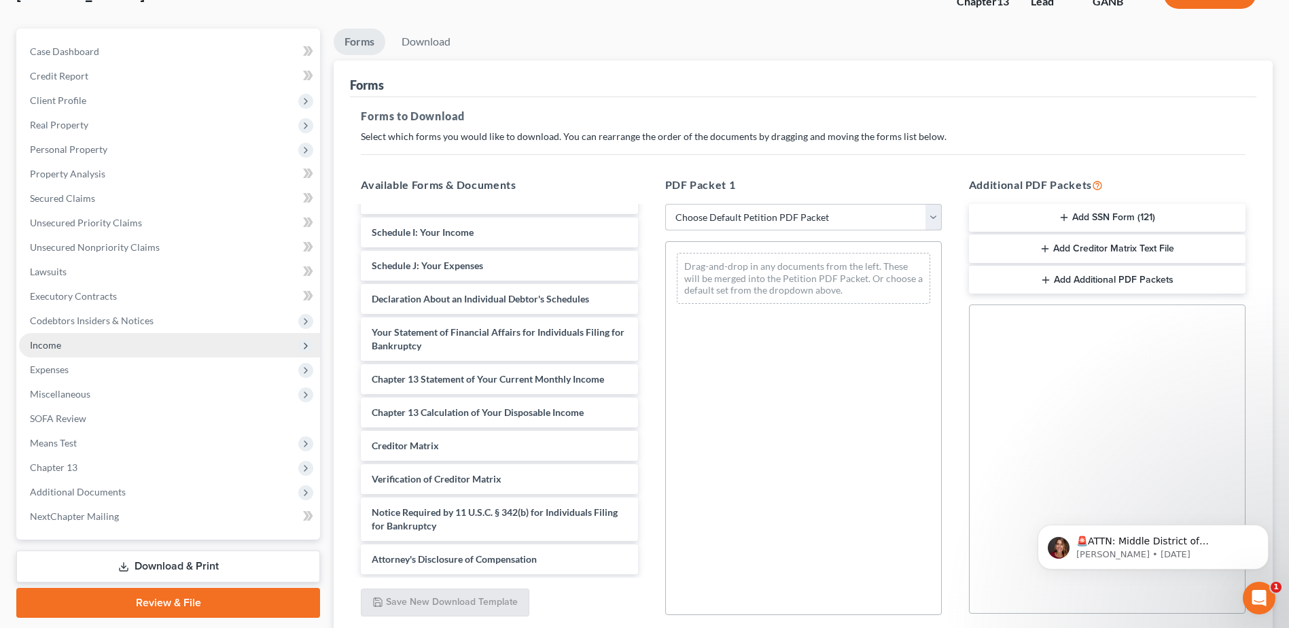
scroll to position [211, 0]
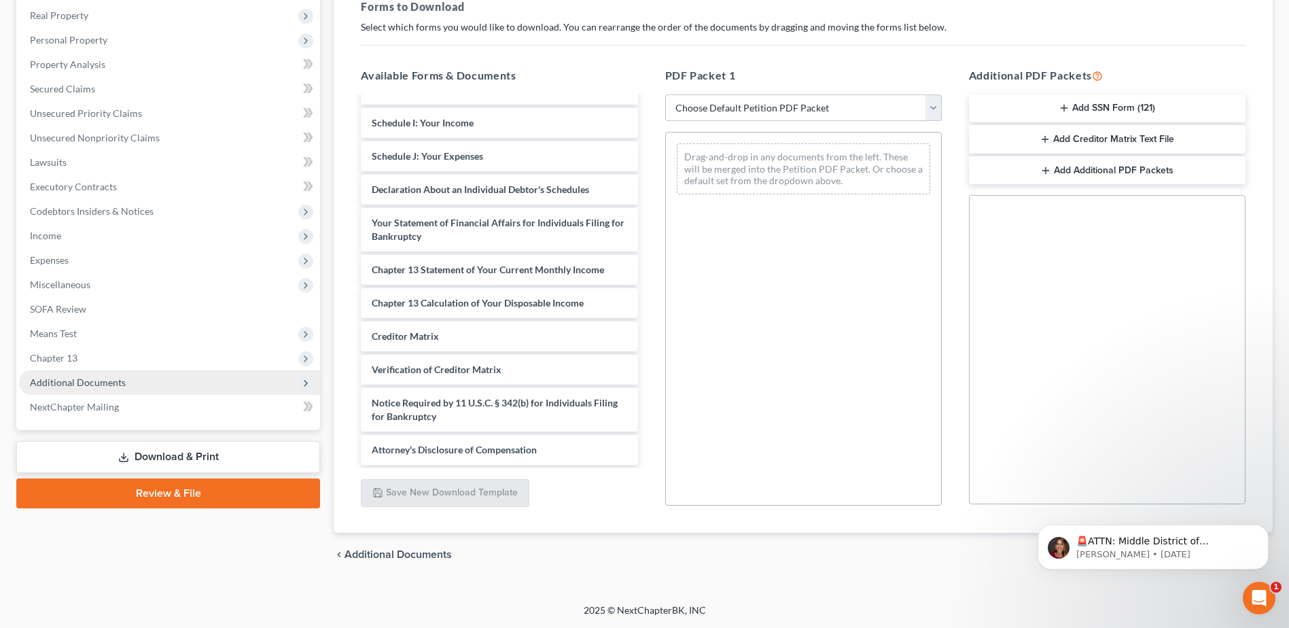
click at [92, 383] on span "Additional Documents" at bounding box center [78, 382] width 96 height 12
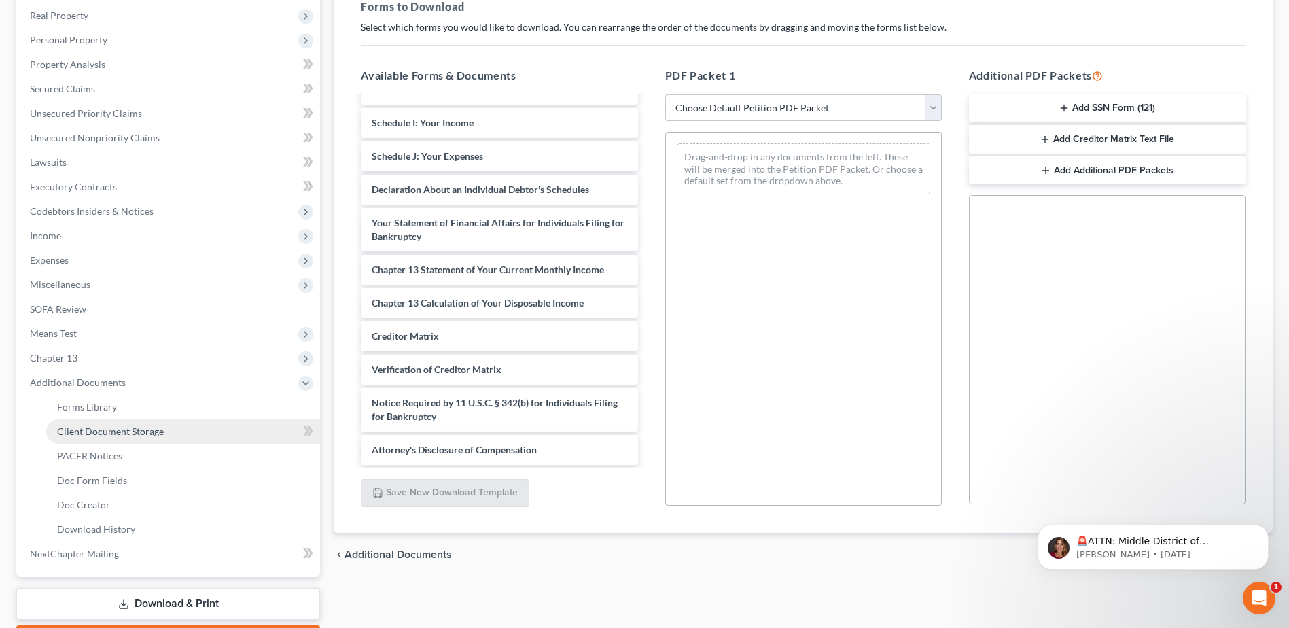
click at [116, 432] on span "Client Document Storage" at bounding box center [110, 431] width 107 height 12
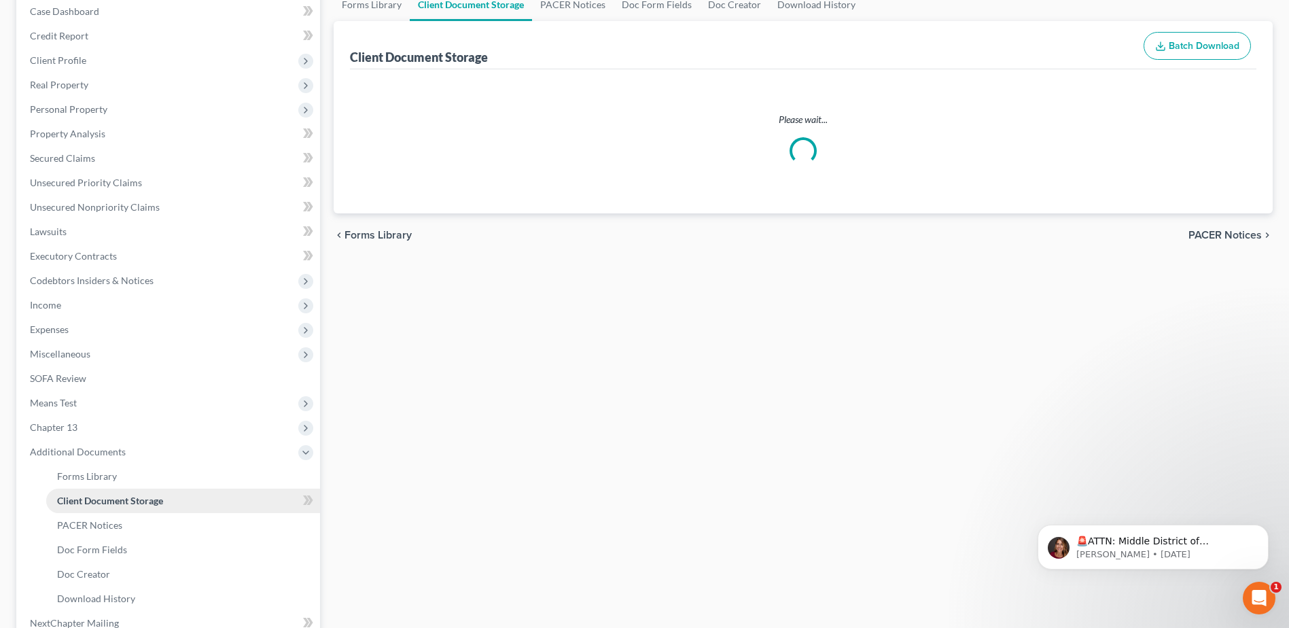
select select "5"
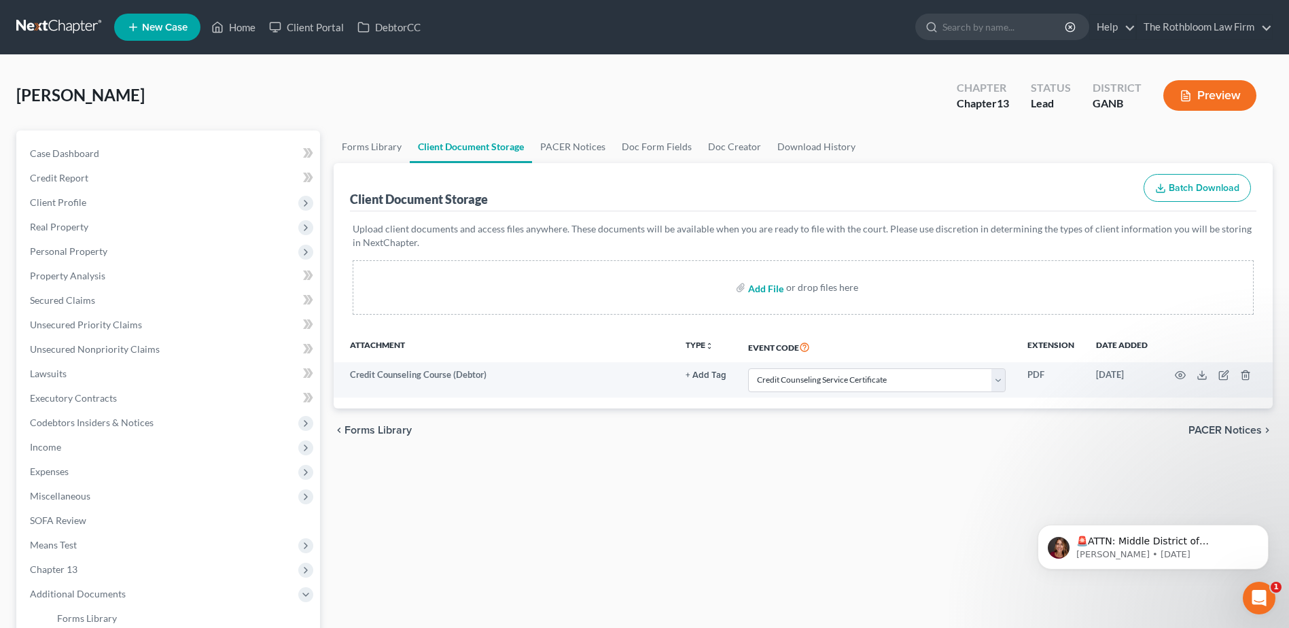
click at [768, 283] on input "file" at bounding box center [764, 287] width 33 height 24
type input "C:\fakepath\Exhibit A to Disclosure.pdf"
select select "5"
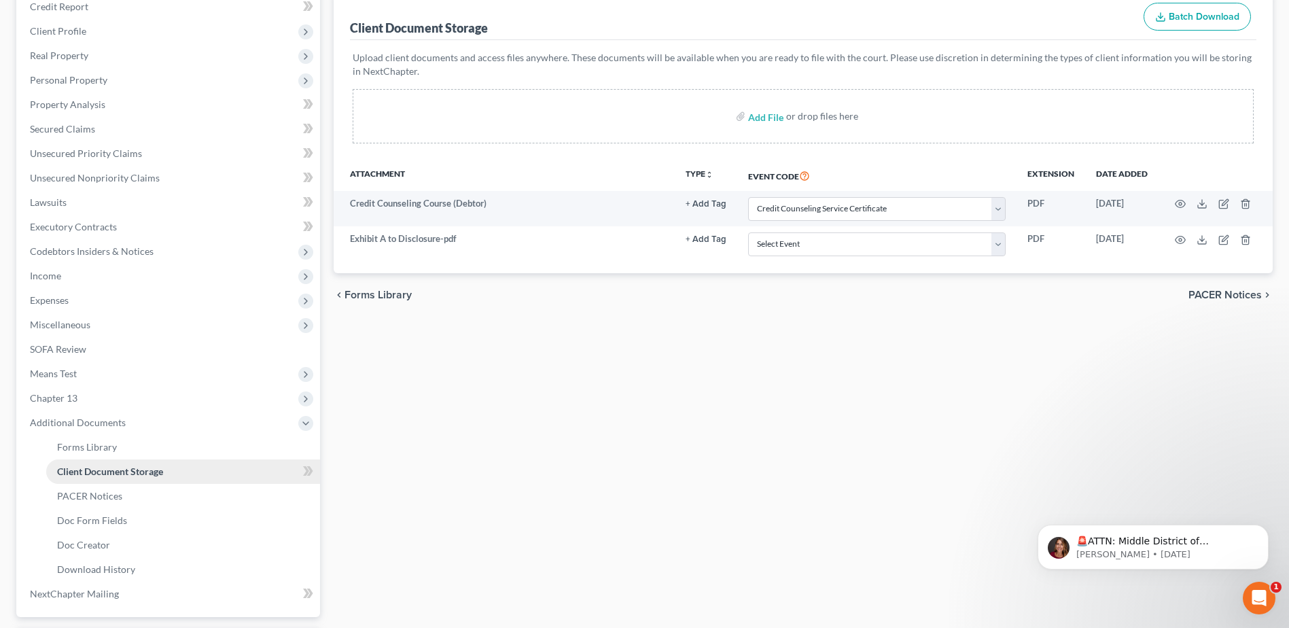
scroll to position [272, 0]
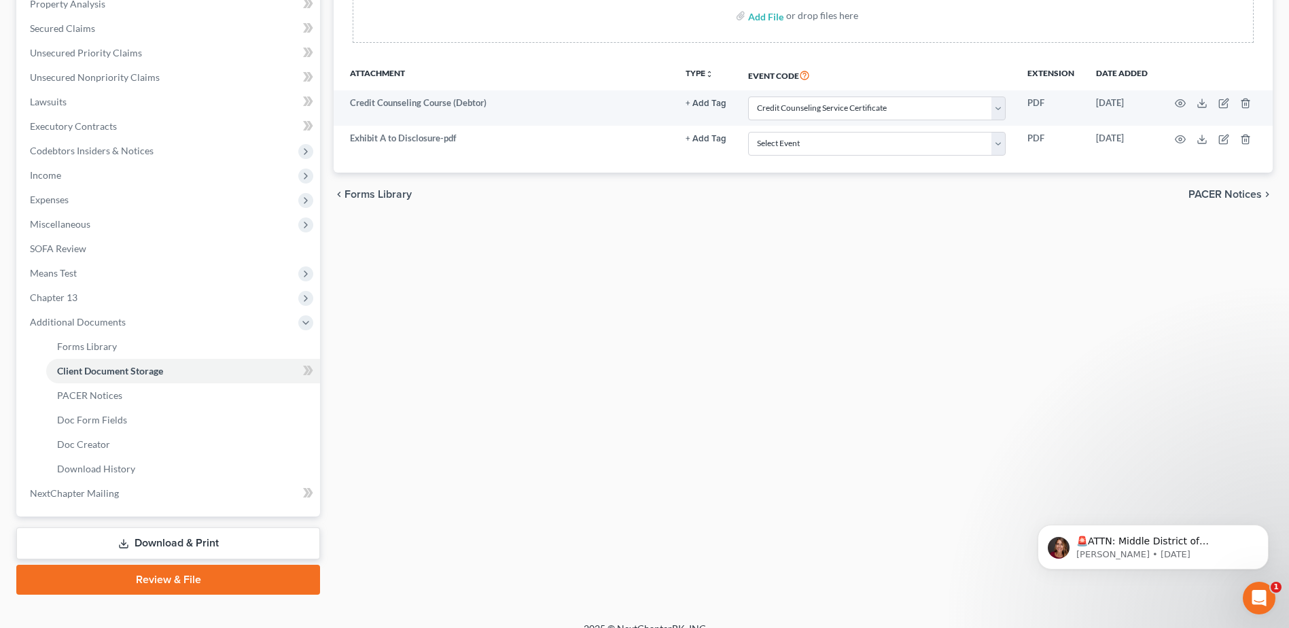
click at [187, 542] on link "Download & Print" at bounding box center [168, 543] width 304 height 32
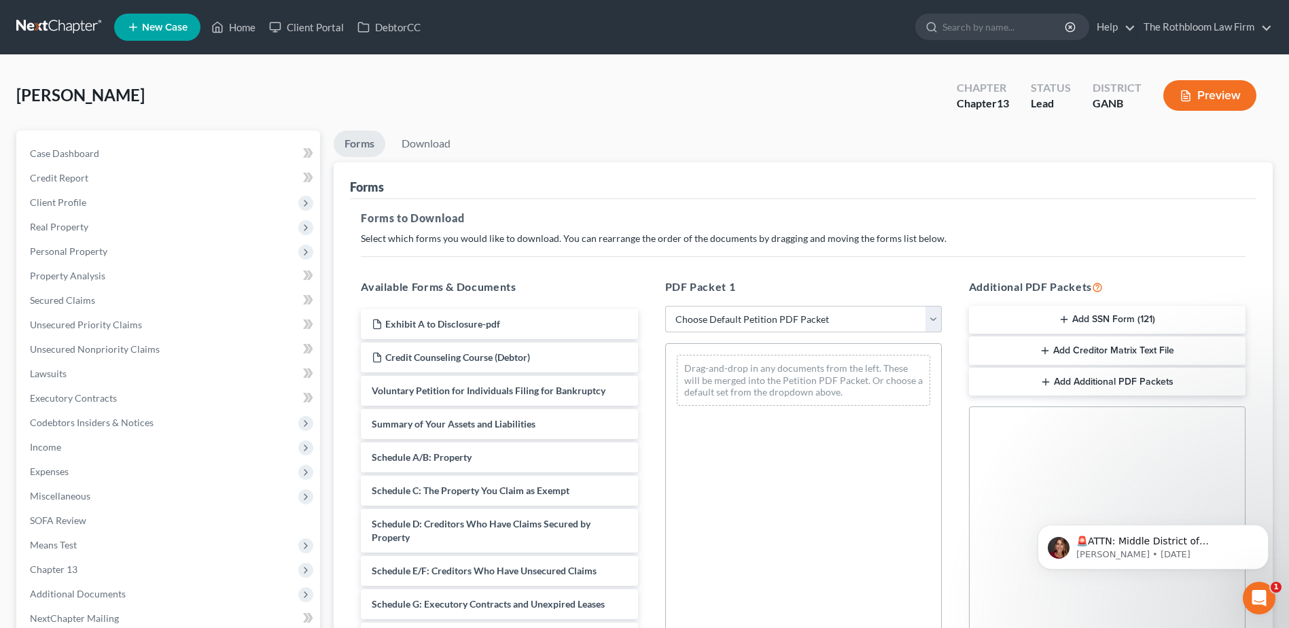
click at [720, 322] on select "Choose Default Petition PDF Packet Complete Bankruptcy Petition (all forms and …" at bounding box center [803, 319] width 276 height 27
select select "7"
click at [665, 306] on select "Choose Default Petition PDF Packet Complete Bankruptcy Petition (all forms and …" at bounding box center [803, 319] width 276 height 27
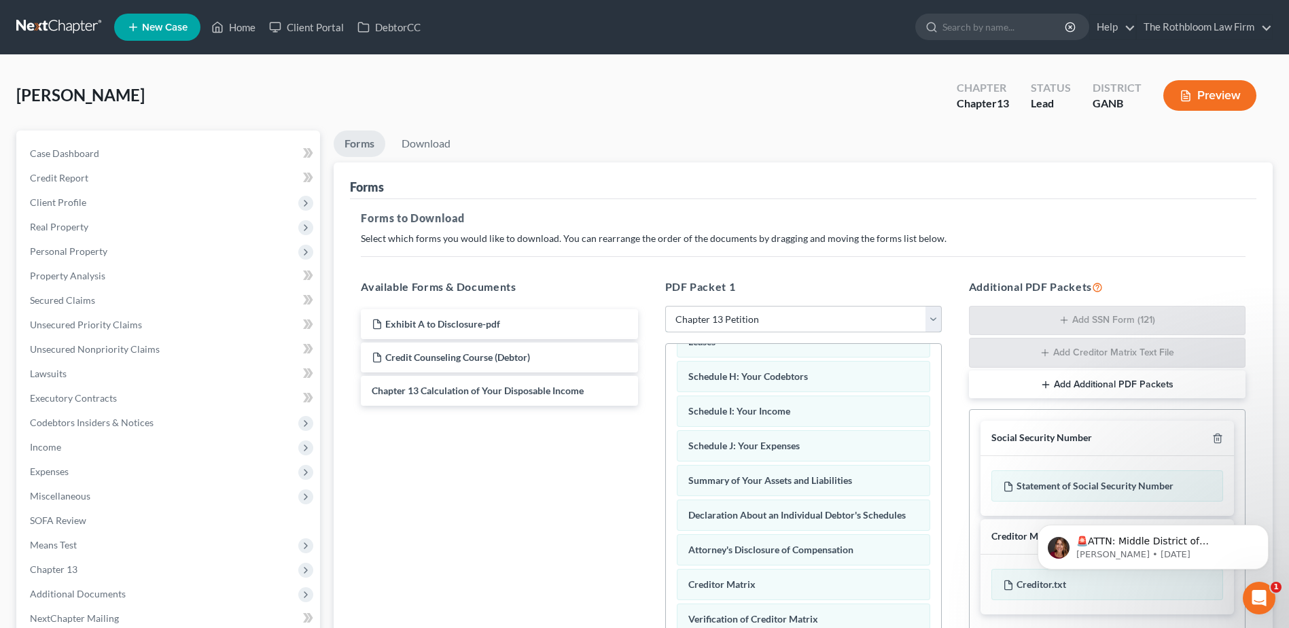
scroll to position [340, 0]
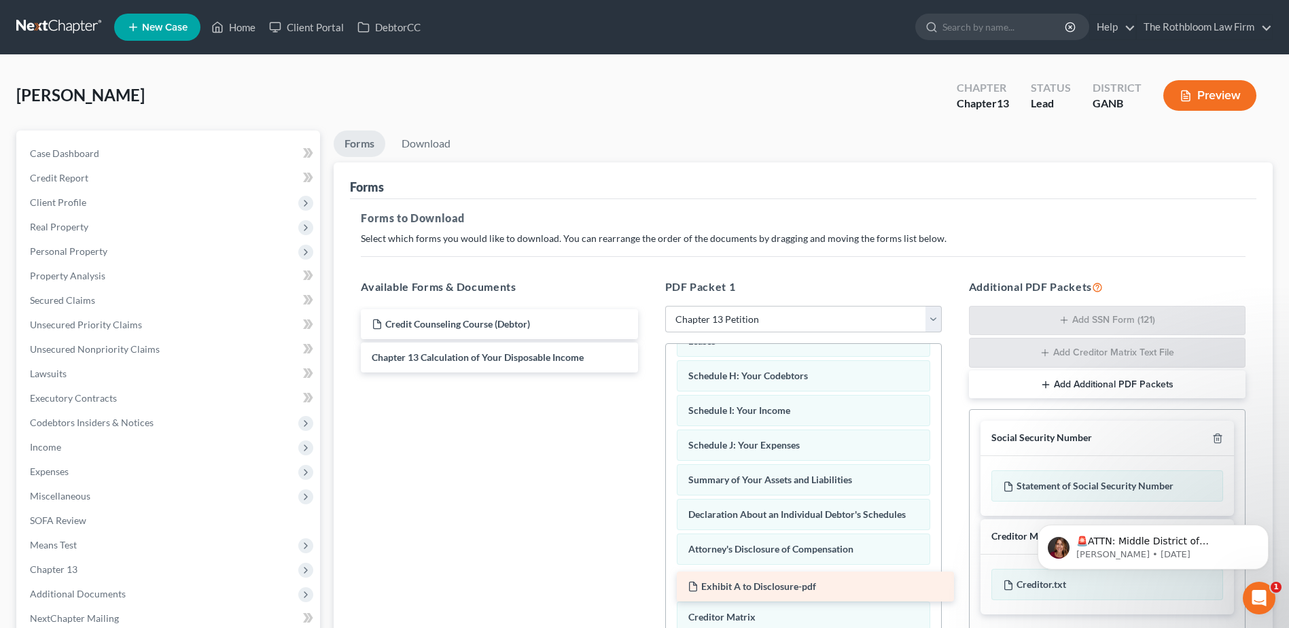
drag, startPoint x: 452, startPoint y: 325, endPoint x: 768, endPoint y: 587, distance: 410.5
click at [648, 372] on div "Exhibit A to Disclosure-pdf Exhibit A to Disclosure-pdf Credit Counseling Cours…" at bounding box center [499, 340] width 298 height 63
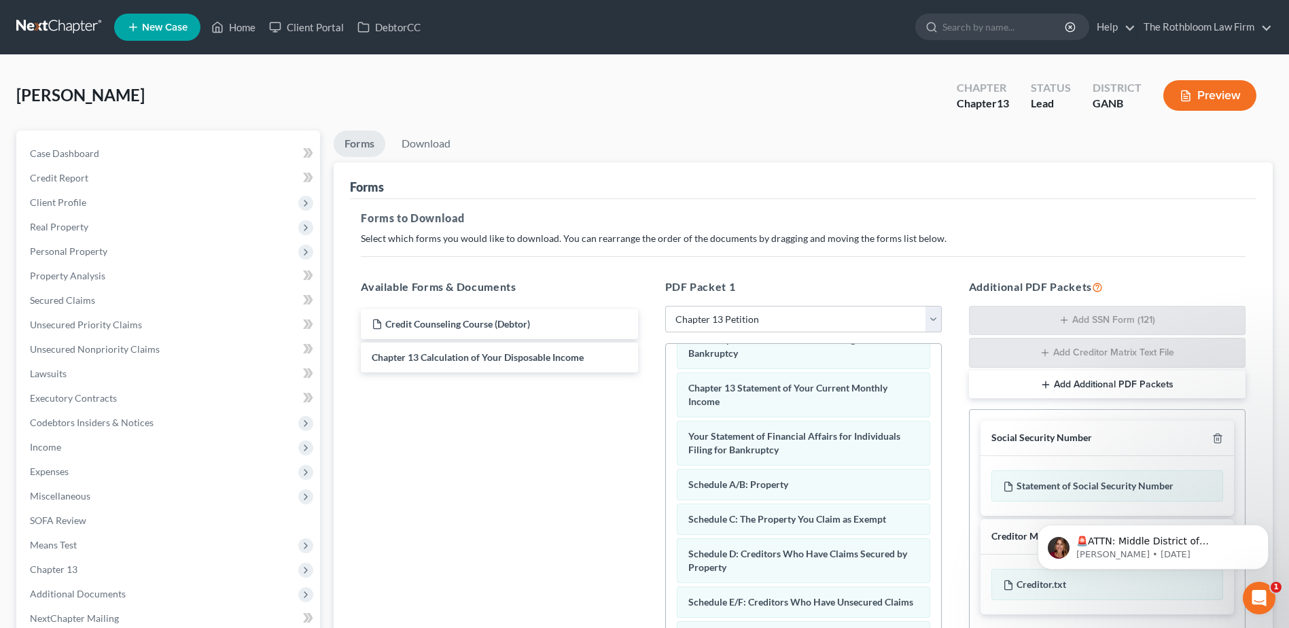
scroll to position [0, 0]
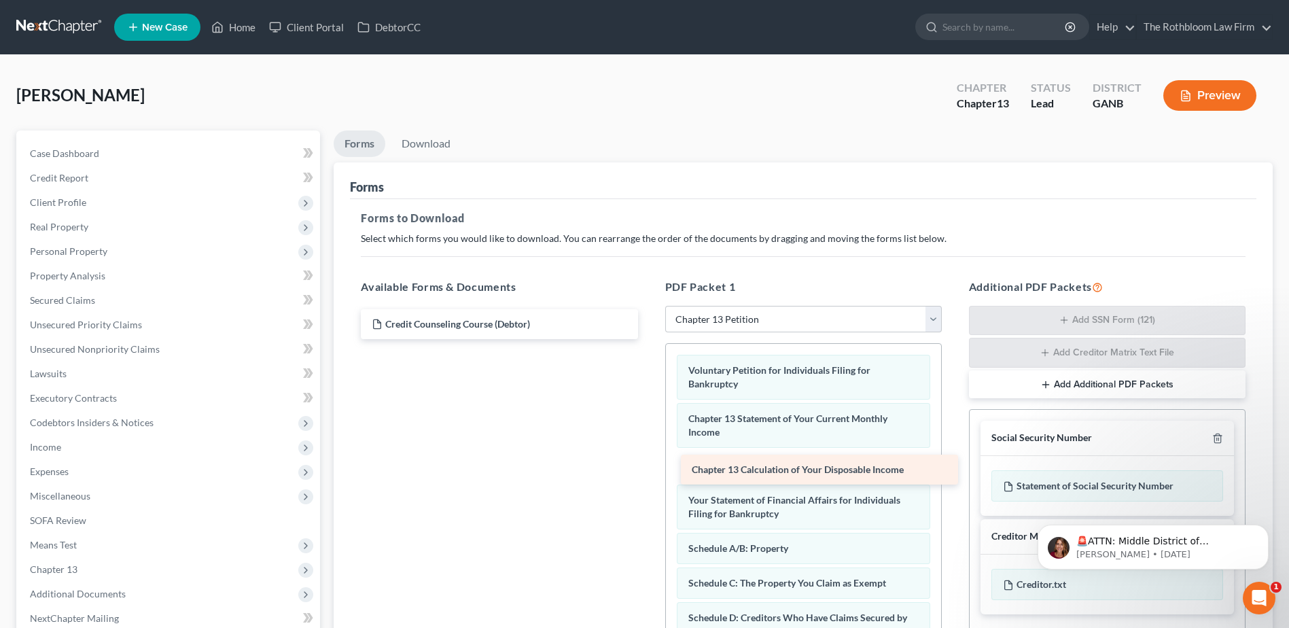
drag, startPoint x: 456, startPoint y: 355, endPoint x: 776, endPoint y: 467, distance: 339.0
click at [648, 339] on div "Chapter 13 Calculation of Your Disposable Income Credit Counseling Course (Debt…" at bounding box center [499, 324] width 298 height 30
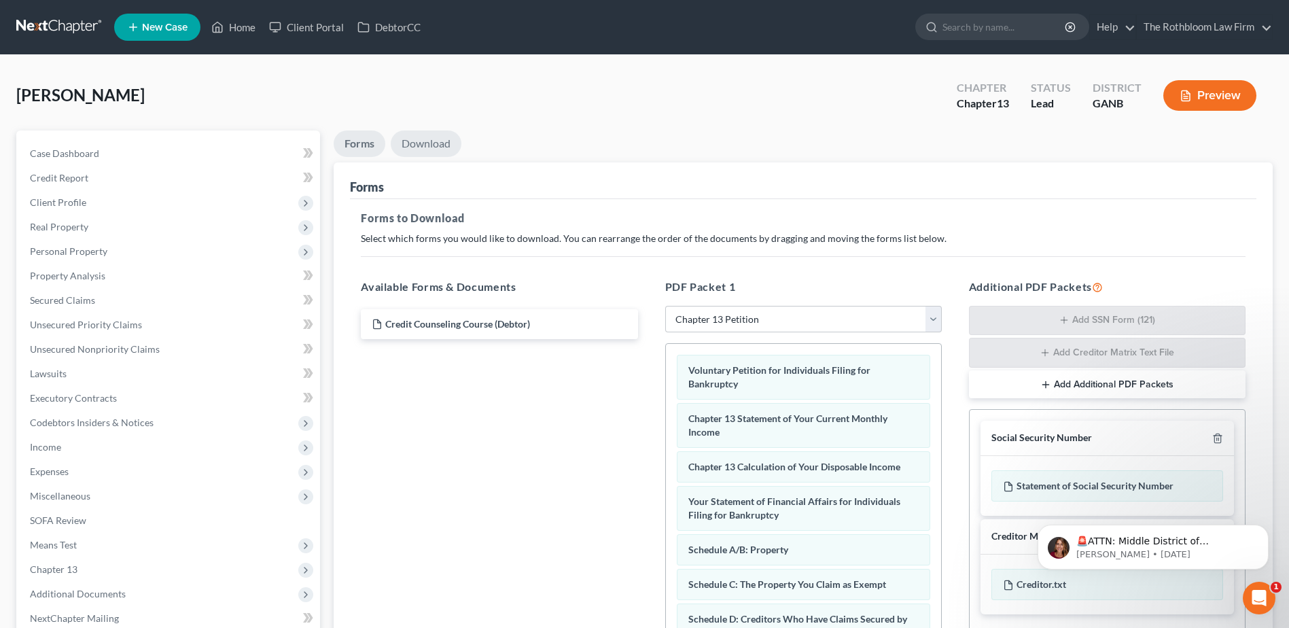
click at [432, 144] on link "Download" at bounding box center [426, 143] width 71 height 26
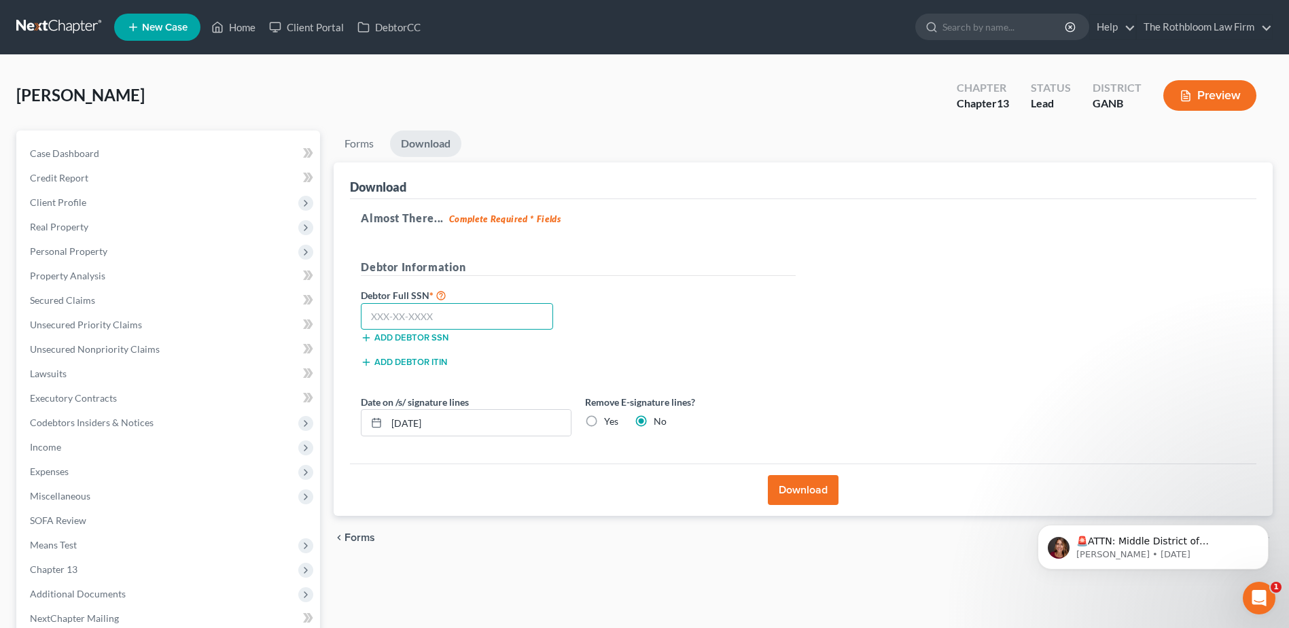
click at [414, 313] on input "text" at bounding box center [457, 316] width 192 height 27
type input "261-75-3300"
click at [810, 486] on button "Download" at bounding box center [803, 490] width 71 height 30
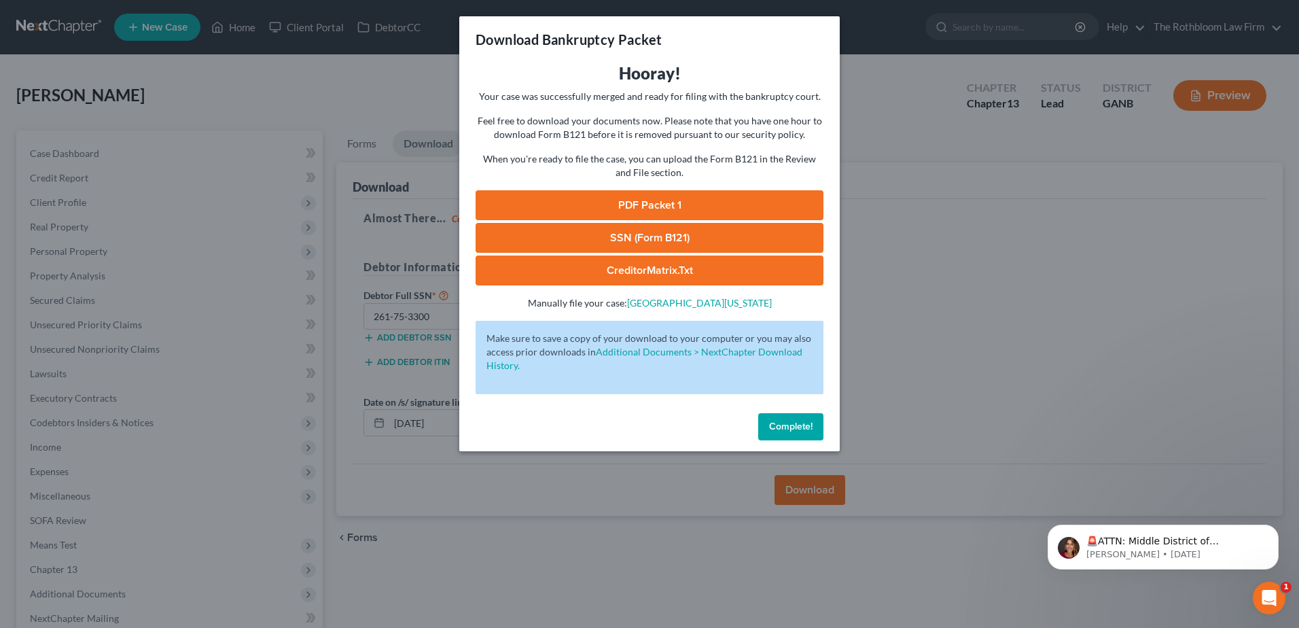
click at [644, 209] on link "PDF Packet 1" at bounding box center [650, 205] width 348 height 30
click at [676, 251] on link "SSN (Form B121)" at bounding box center [650, 238] width 348 height 30
click at [777, 425] on span "Complete!" at bounding box center [790, 426] width 43 height 12
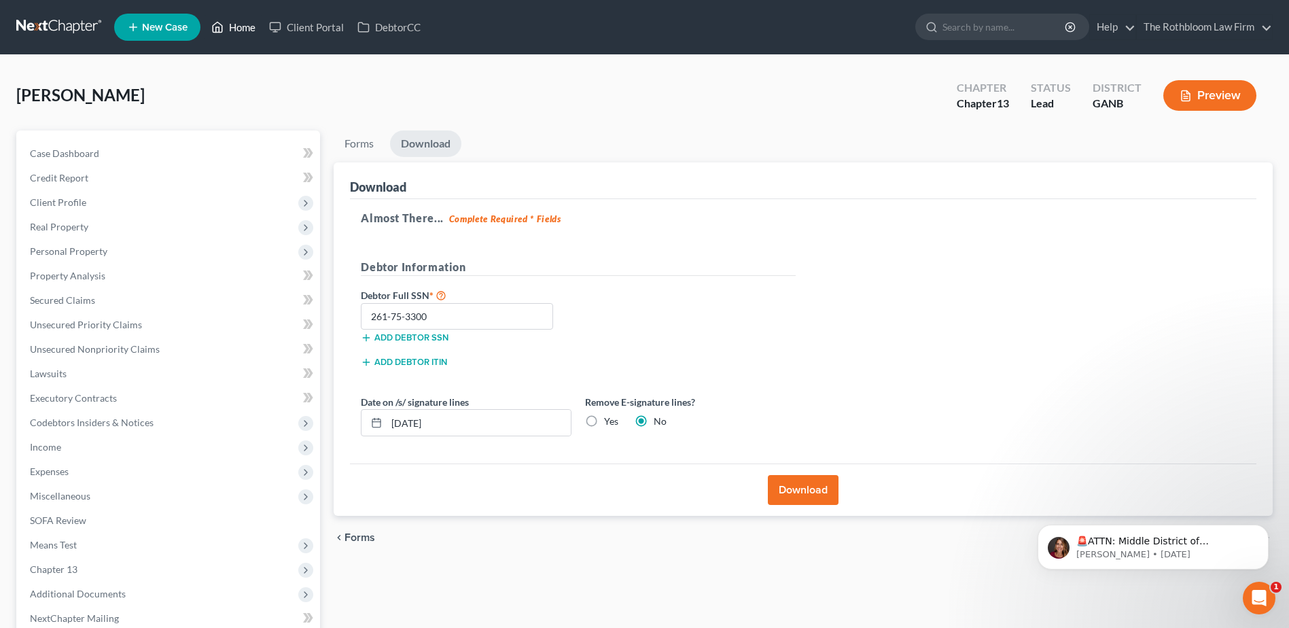
click at [255, 38] on link "Home" at bounding box center [233, 27] width 58 height 24
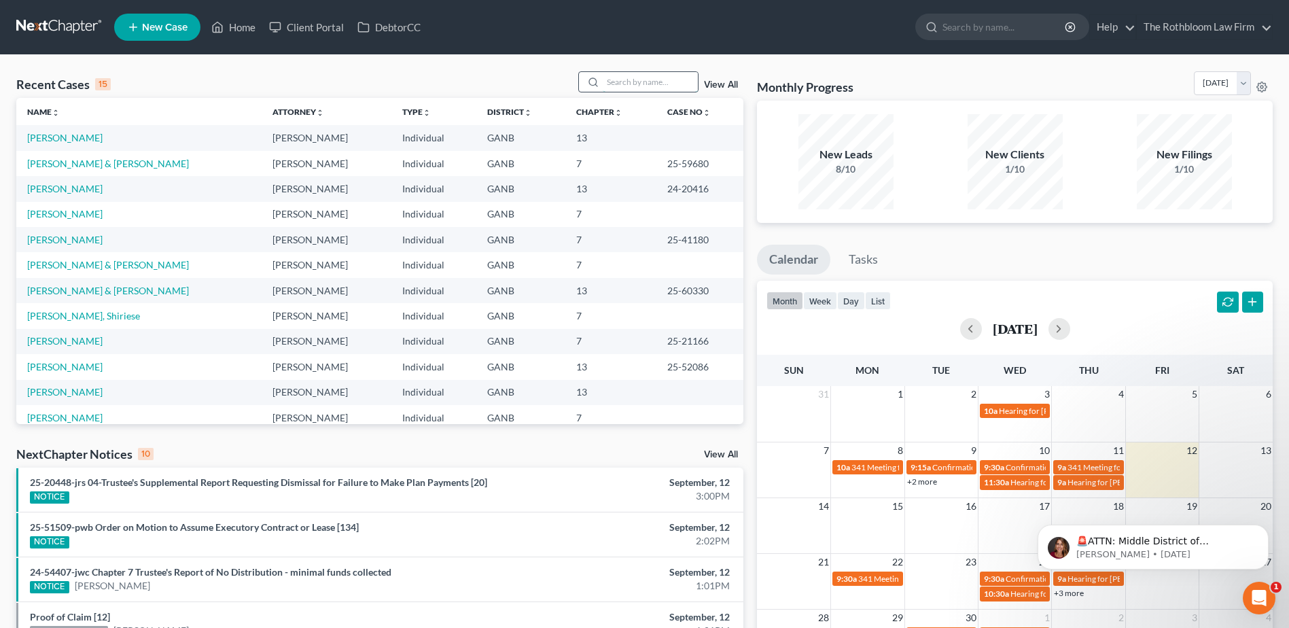
click at [609, 79] on input "search" at bounding box center [650, 82] width 95 height 20
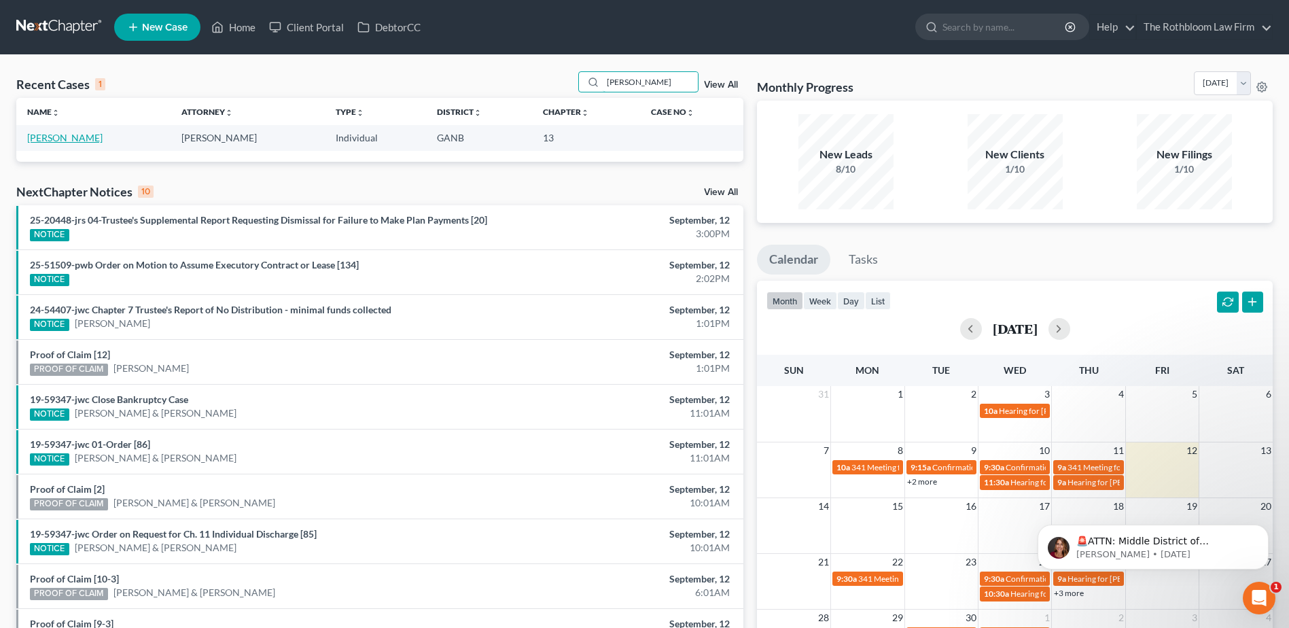
type input "[PERSON_NAME]"
click at [68, 139] on link "[PERSON_NAME]" at bounding box center [64, 138] width 75 height 12
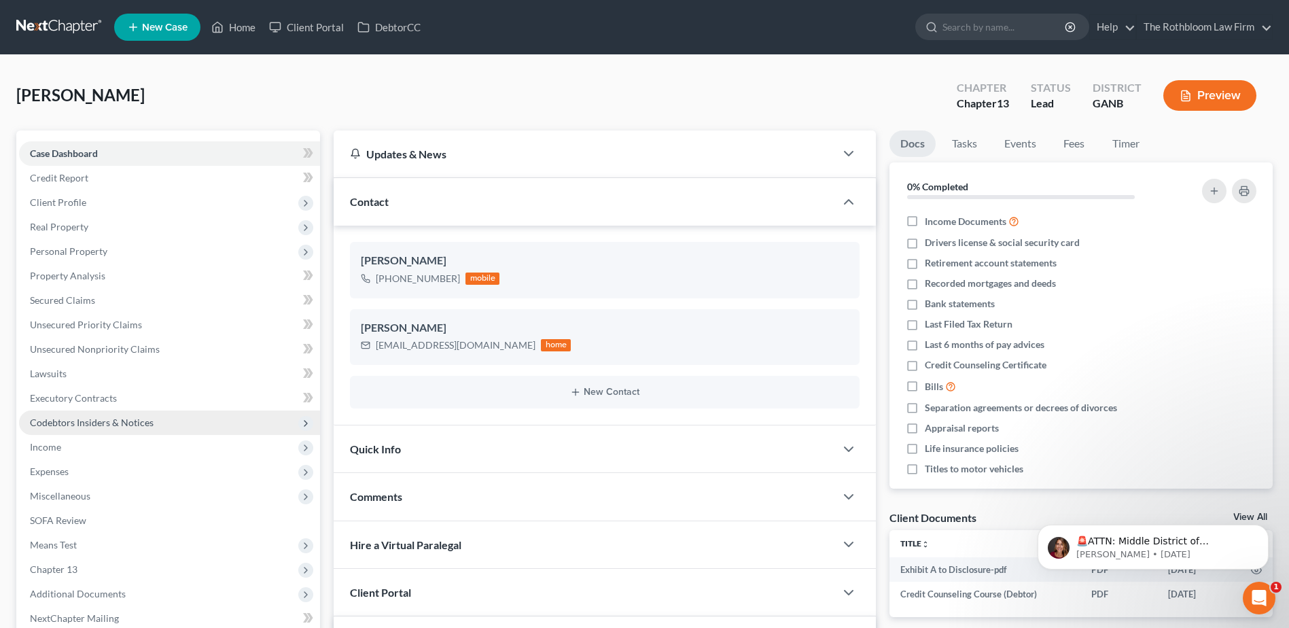
scroll to position [340, 0]
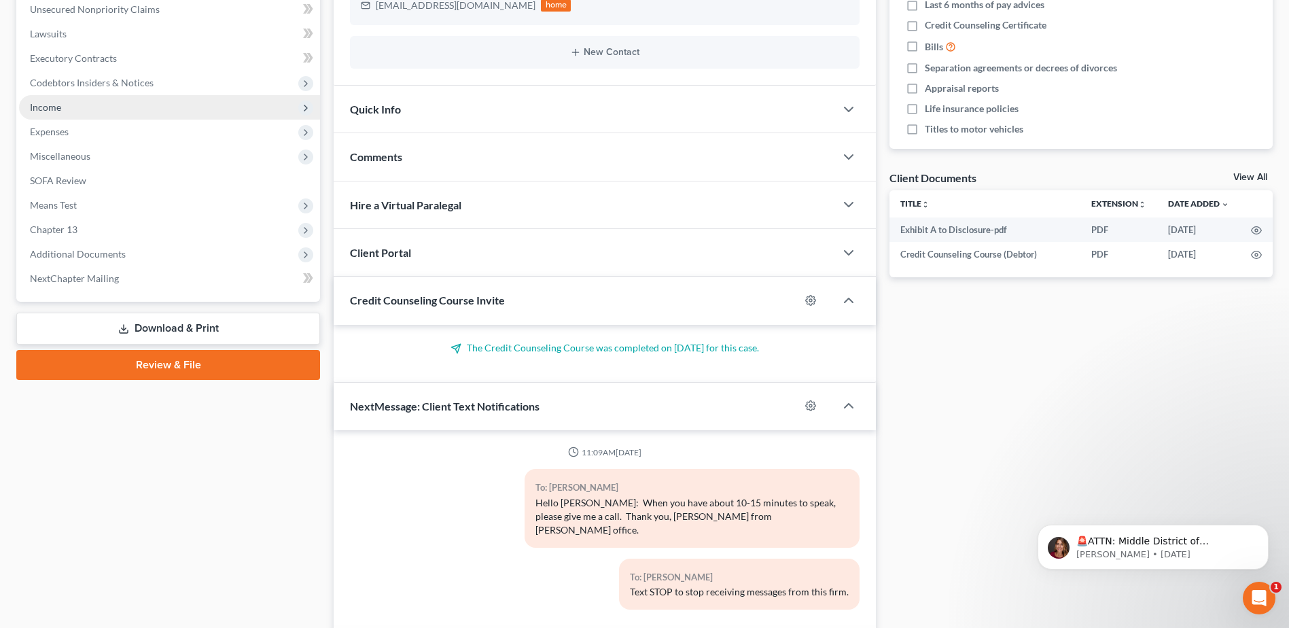
click at [43, 105] on span "Income" at bounding box center [45, 107] width 31 height 12
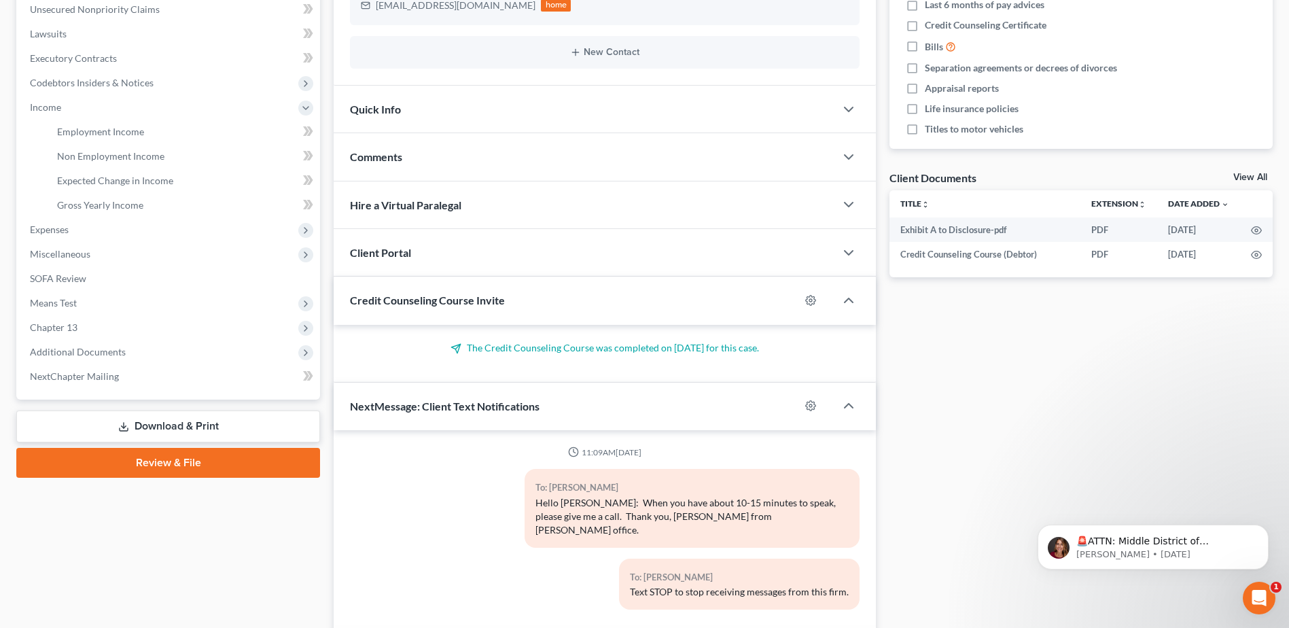
scroll to position [68, 0]
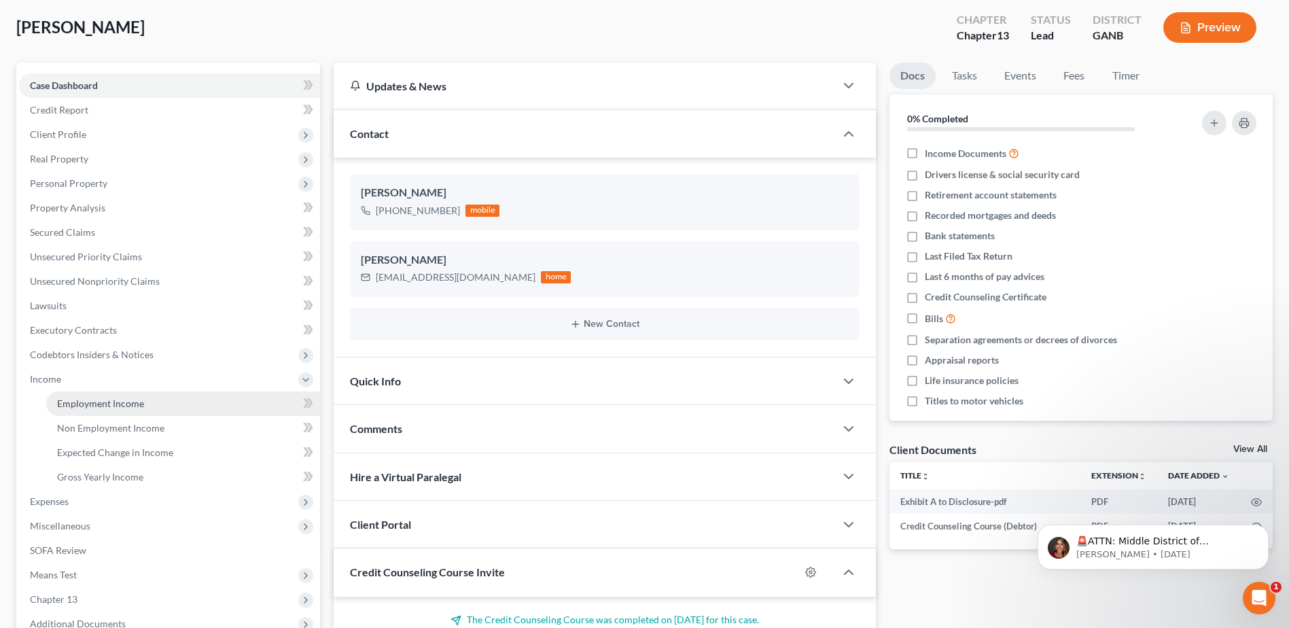
click at [110, 401] on span "Employment Income" at bounding box center [100, 403] width 87 height 12
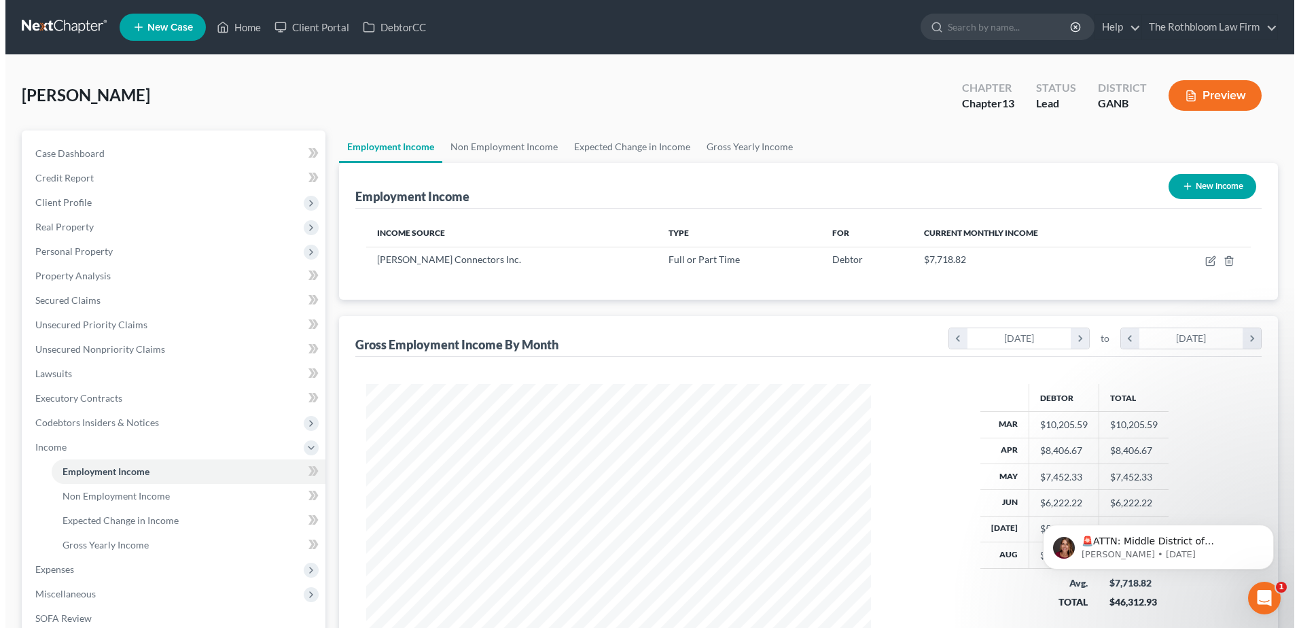
scroll to position [252, 531]
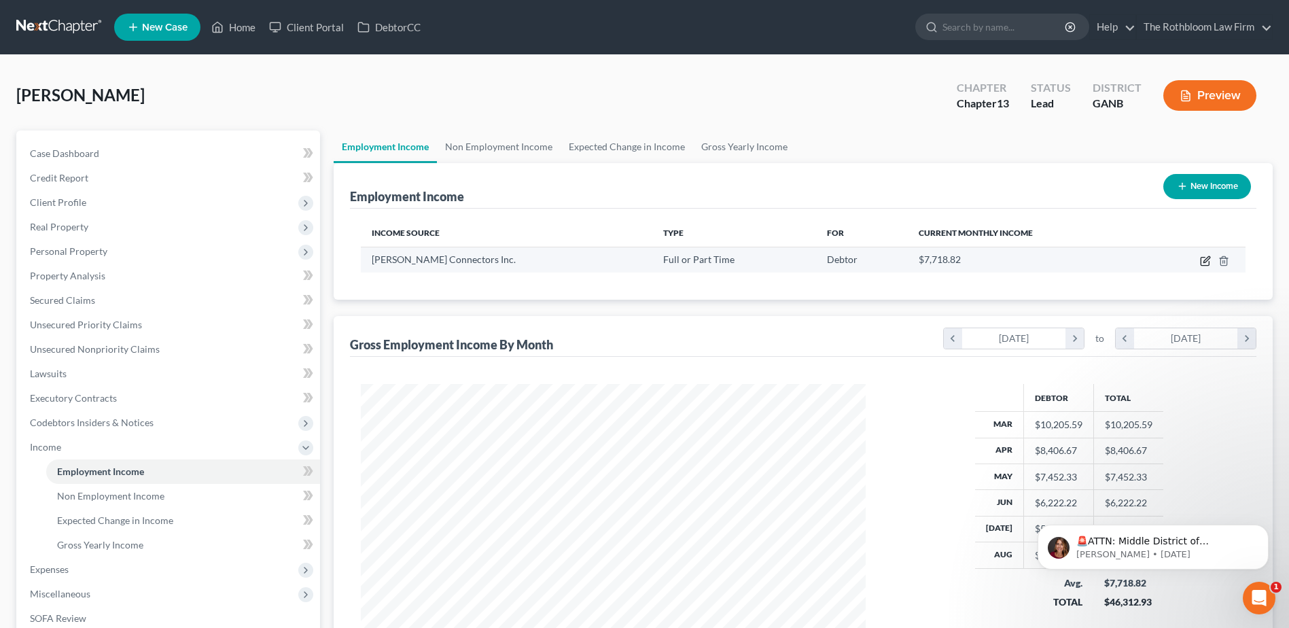
click at [1204, 265] on icon "button" at bounding box center [1204, 261] width 8 height 8
select select "0"
select select "10"
select select "0"
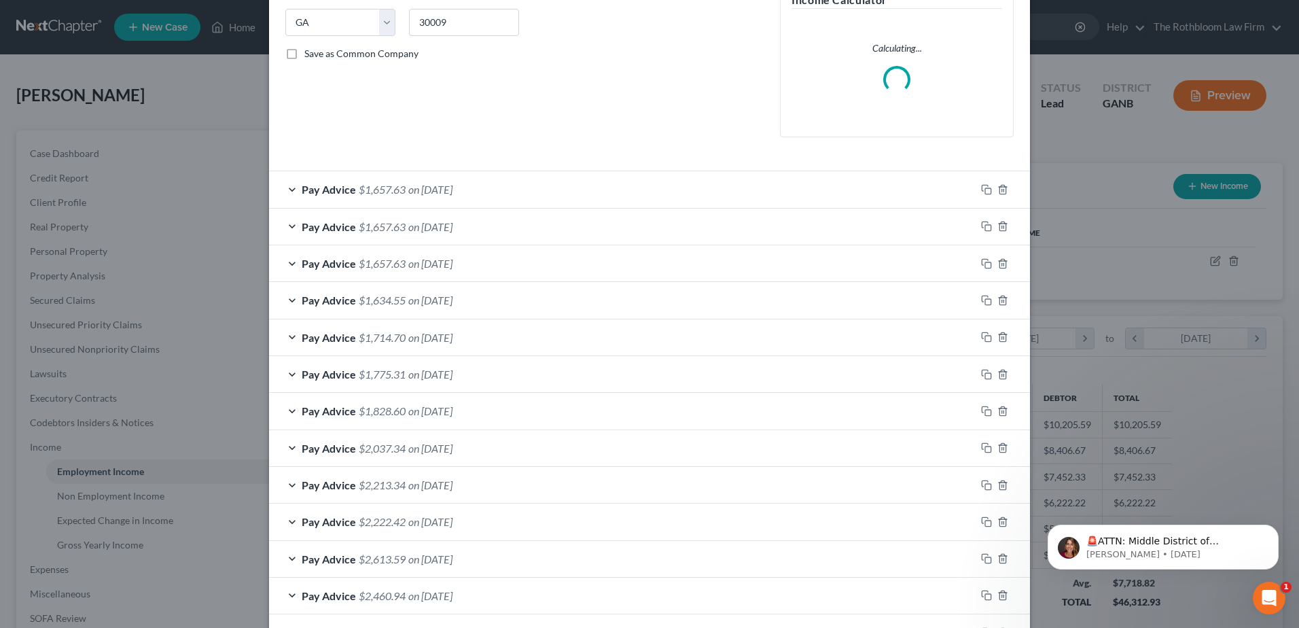
scroll to position [408, 0]
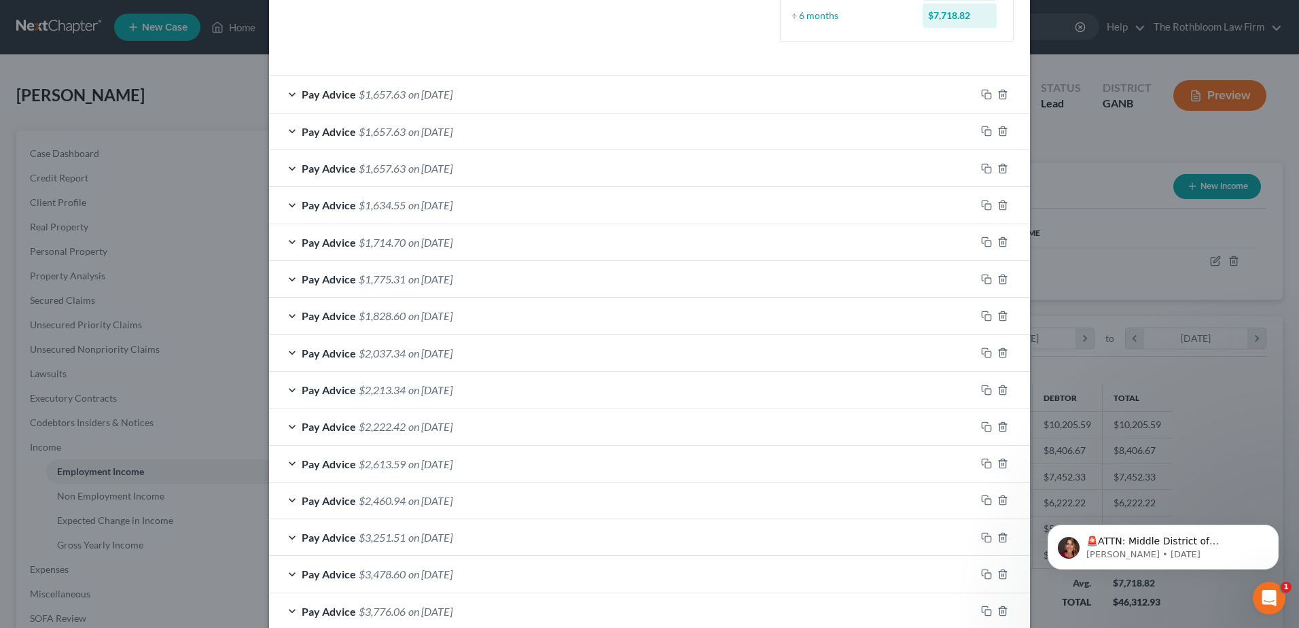
click at [338, 317] on span "Pay Advice" at bounding box center [329, 315] width 54 height 13
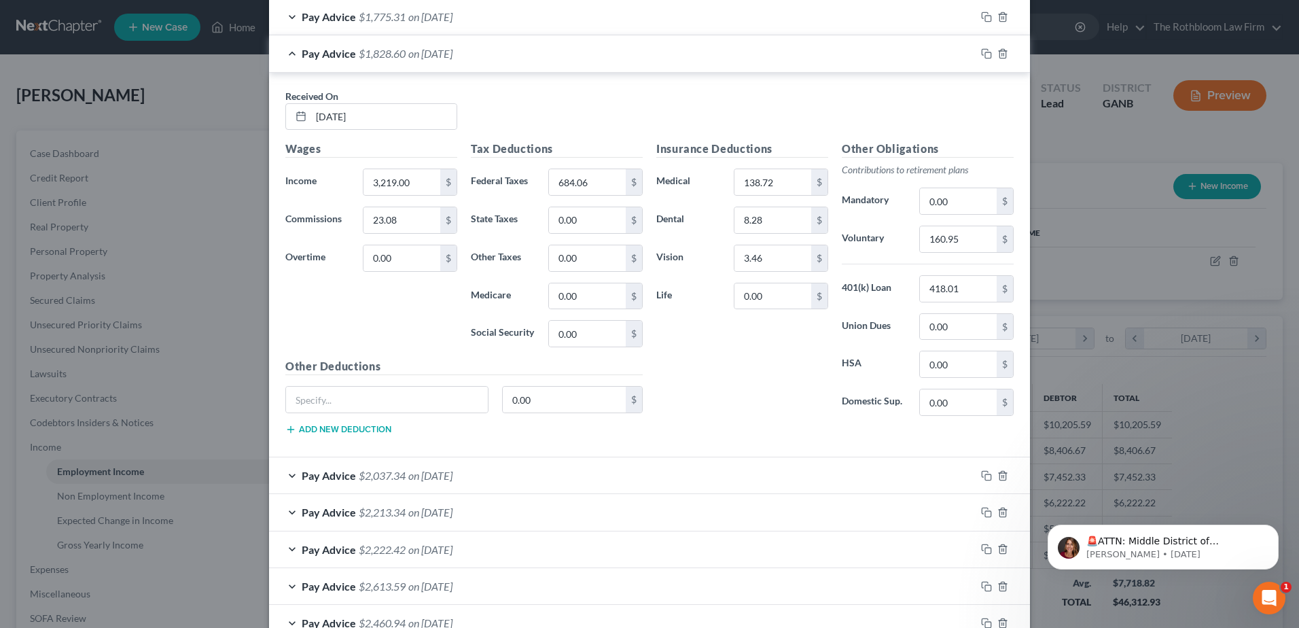
scroll to position [679, 0]
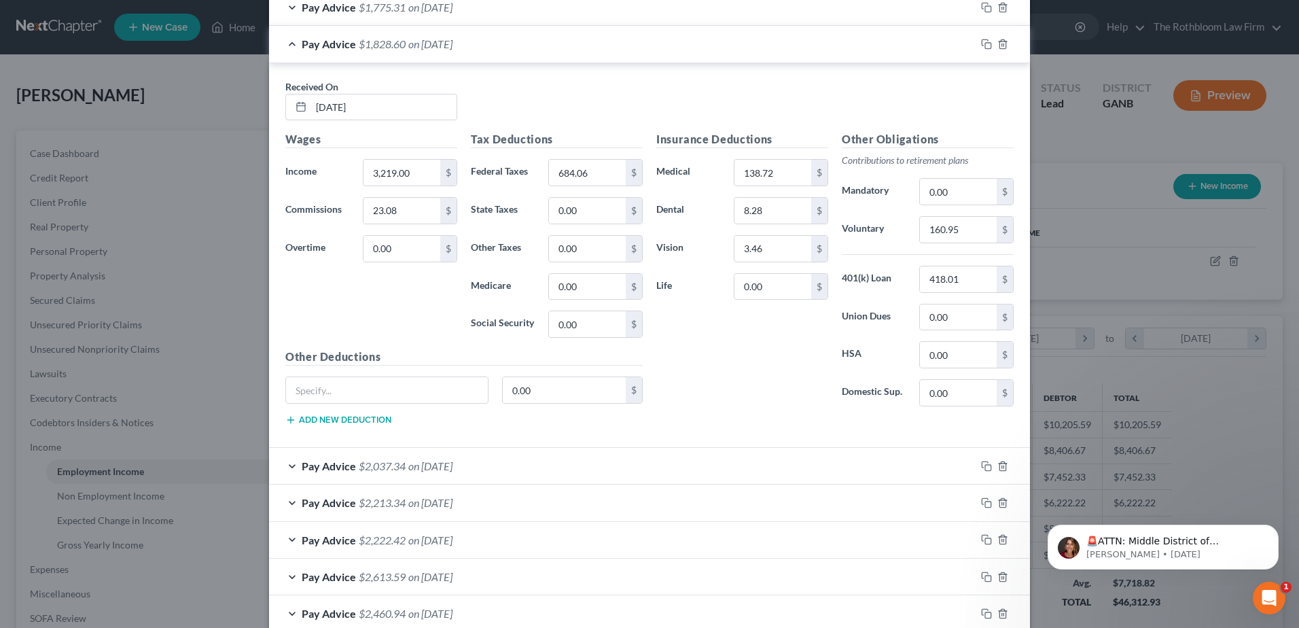
click at [406, 458] on div "Pay Advice $2,037.34 on [DATE]" at bounding box center [622, 466] width 706 height 36
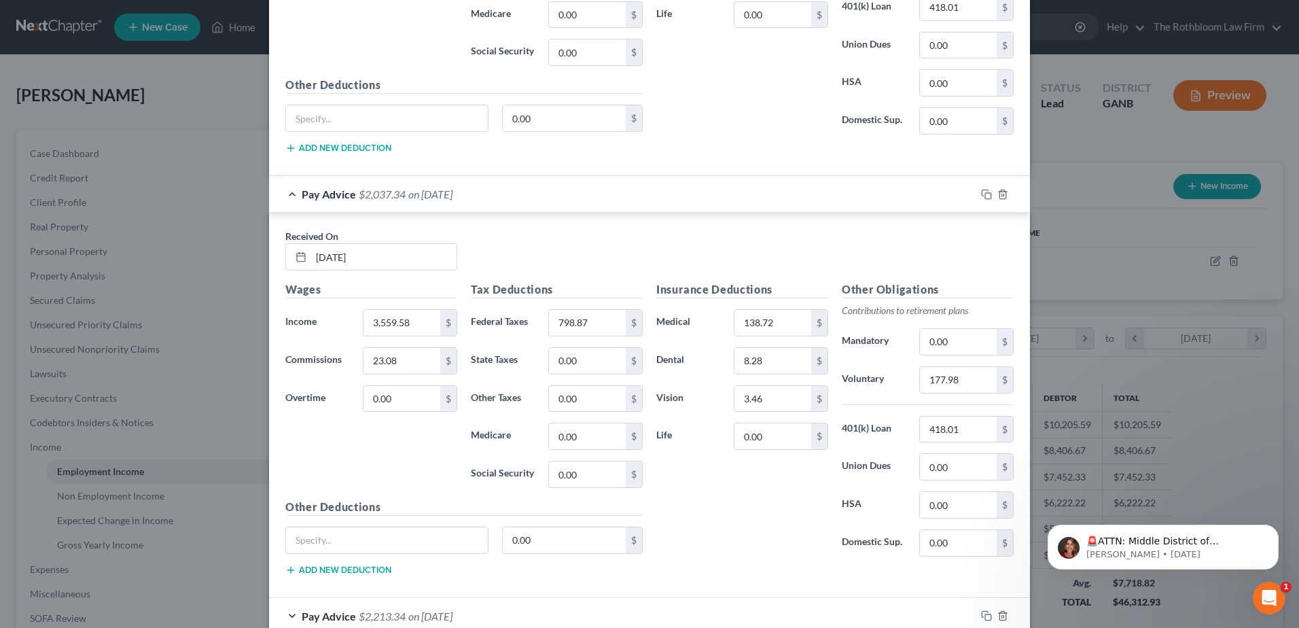
scroll to position [1223, 0]
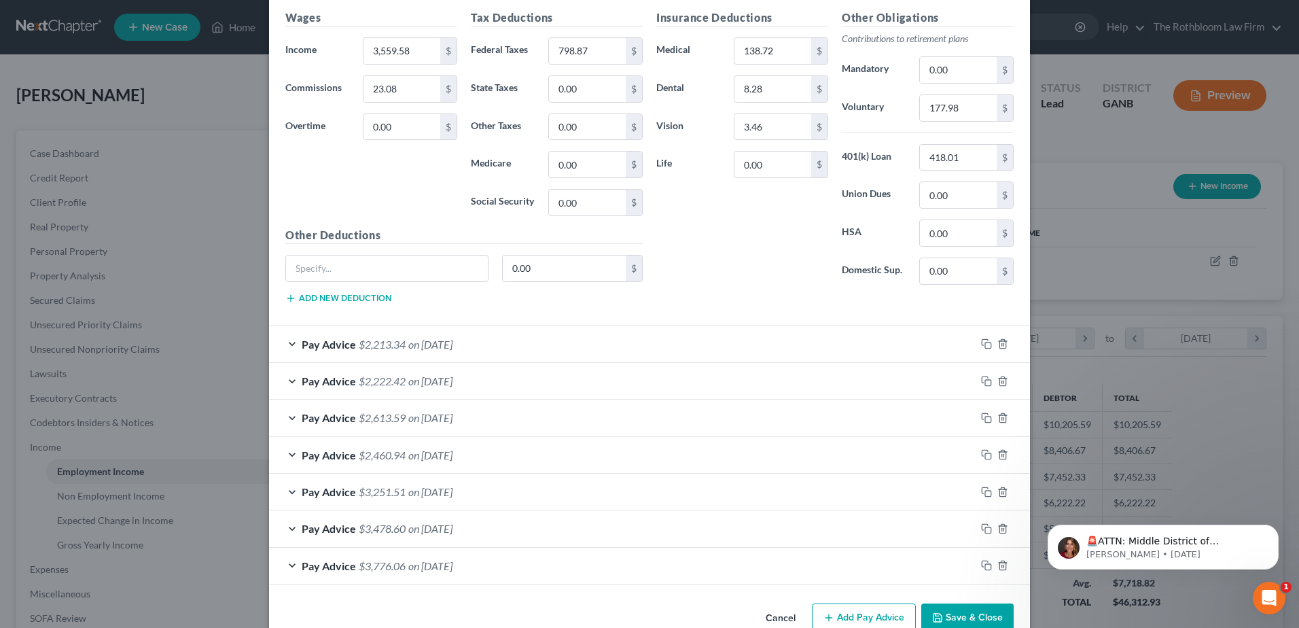
click at [422, 427] on div "Pay Advice $2,613.59 on [DATE]" at bounding box center [622, 417] width 706 height 36
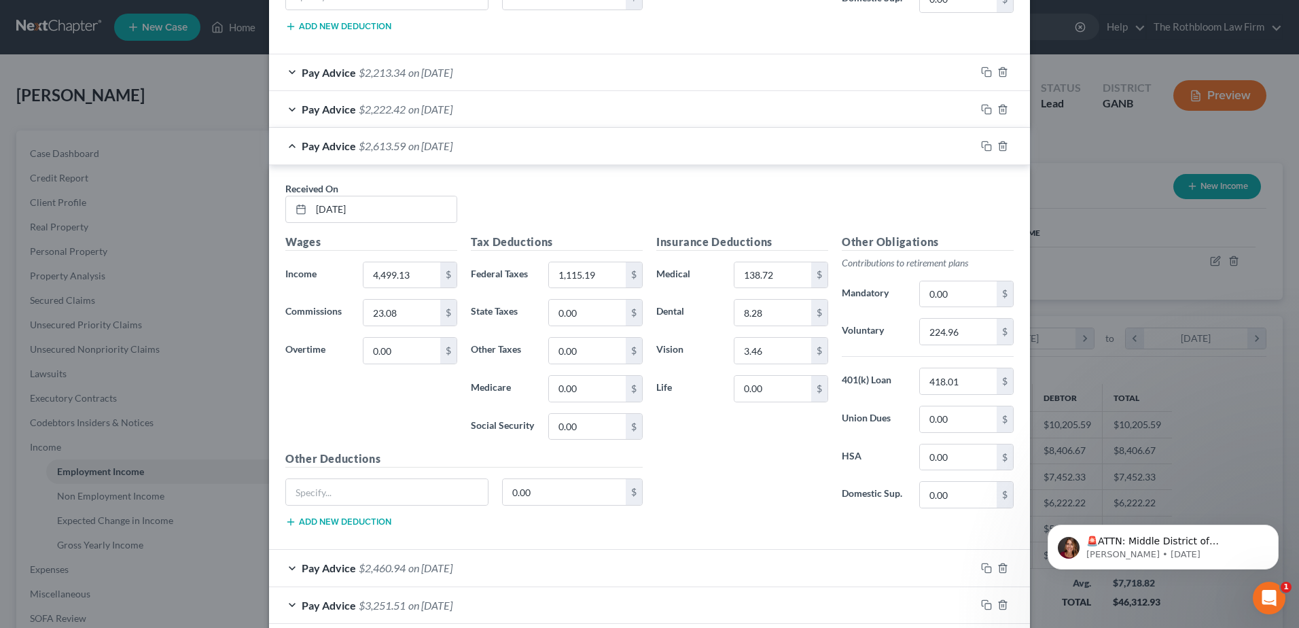
scroll to position [1638, 0]
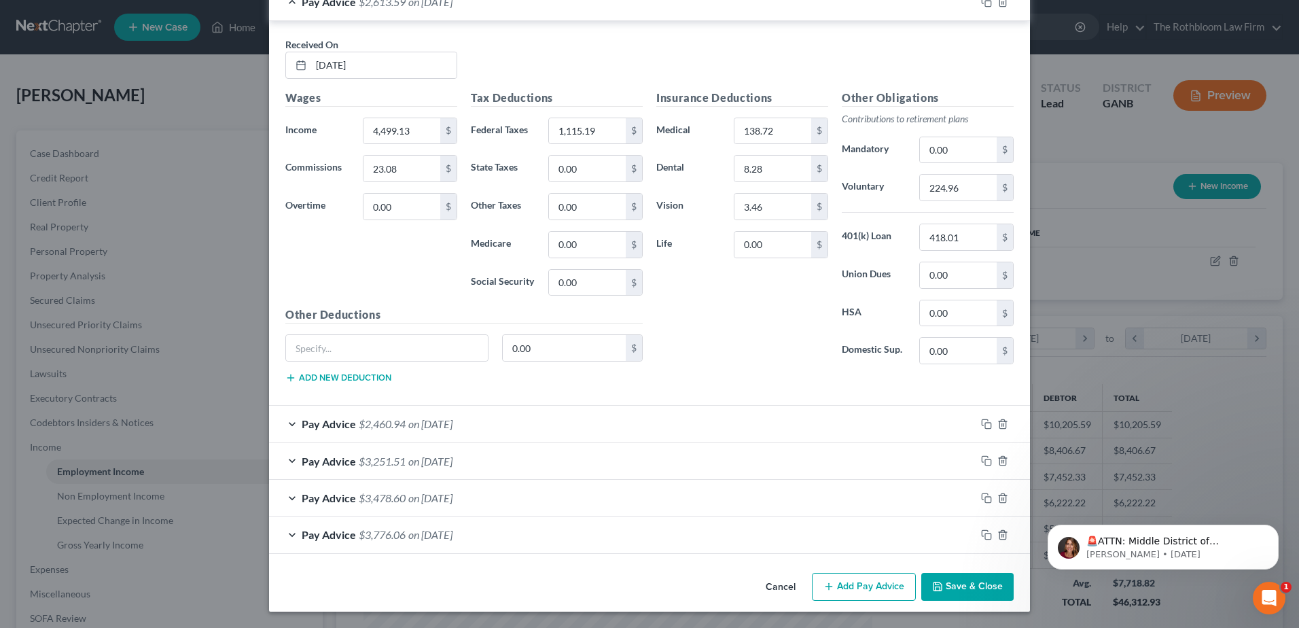
click at [452, 497] on span "on [DATE]" at bounding box center [430, 497] width 44 height 13
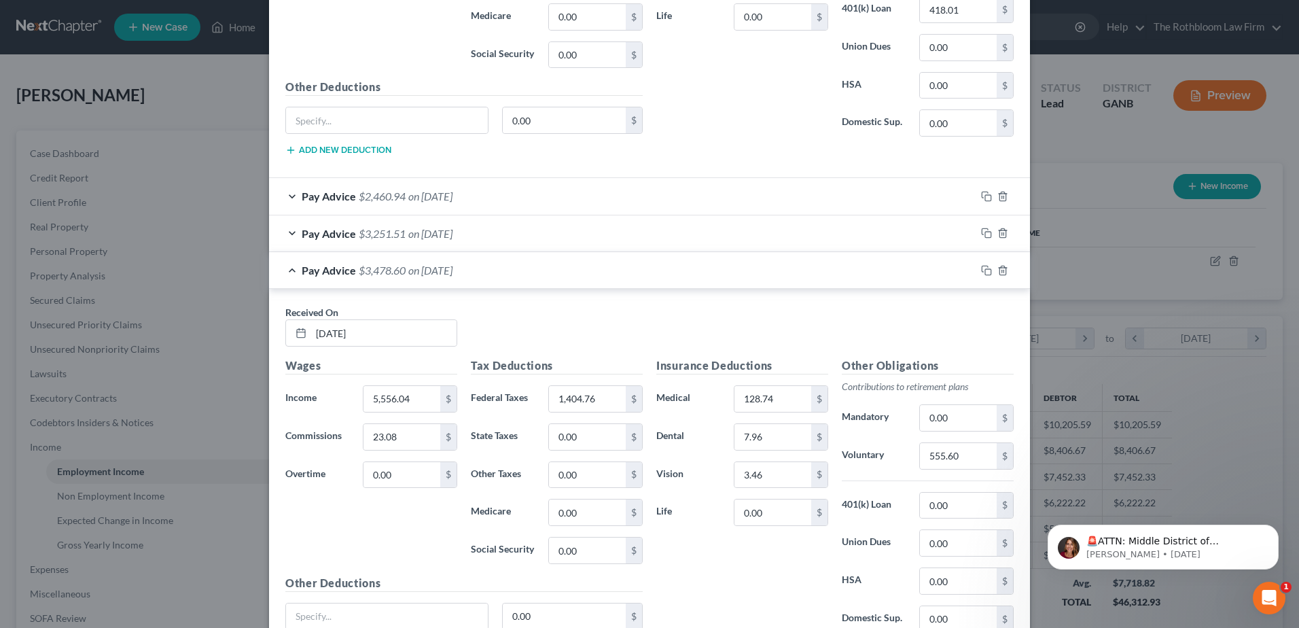
scroll to position [1842, 0]
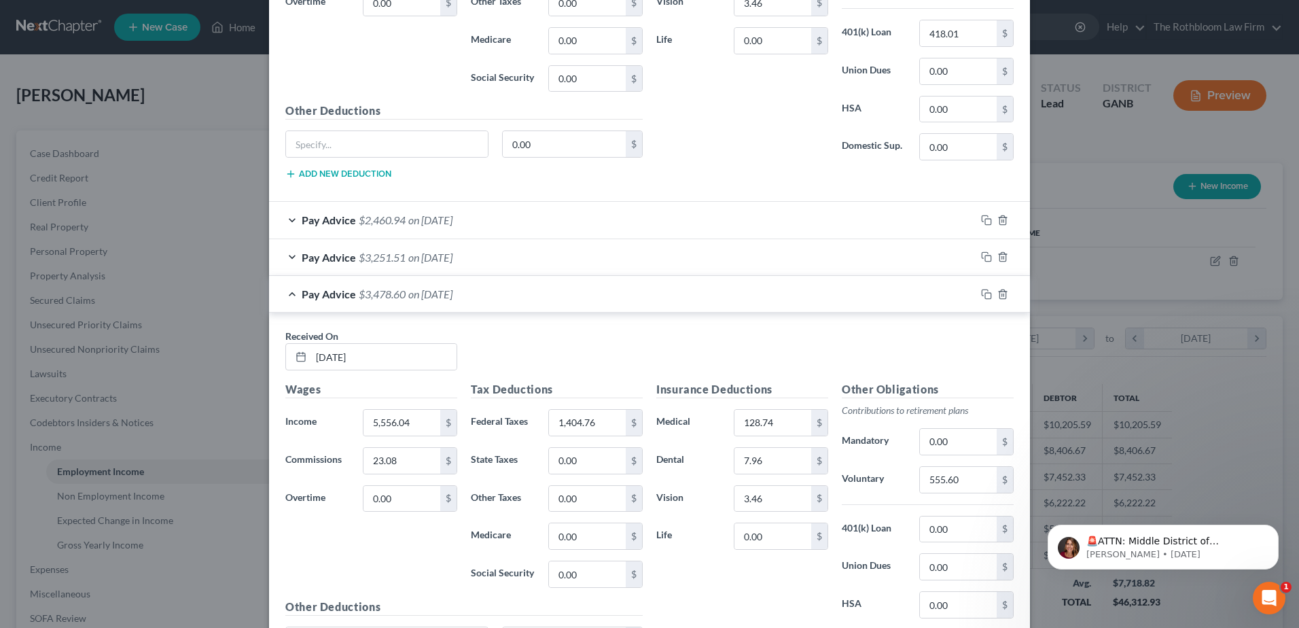
click at [426, 255] on span "on [DATE]" at bounding box center [430, 257] width 44 height 13
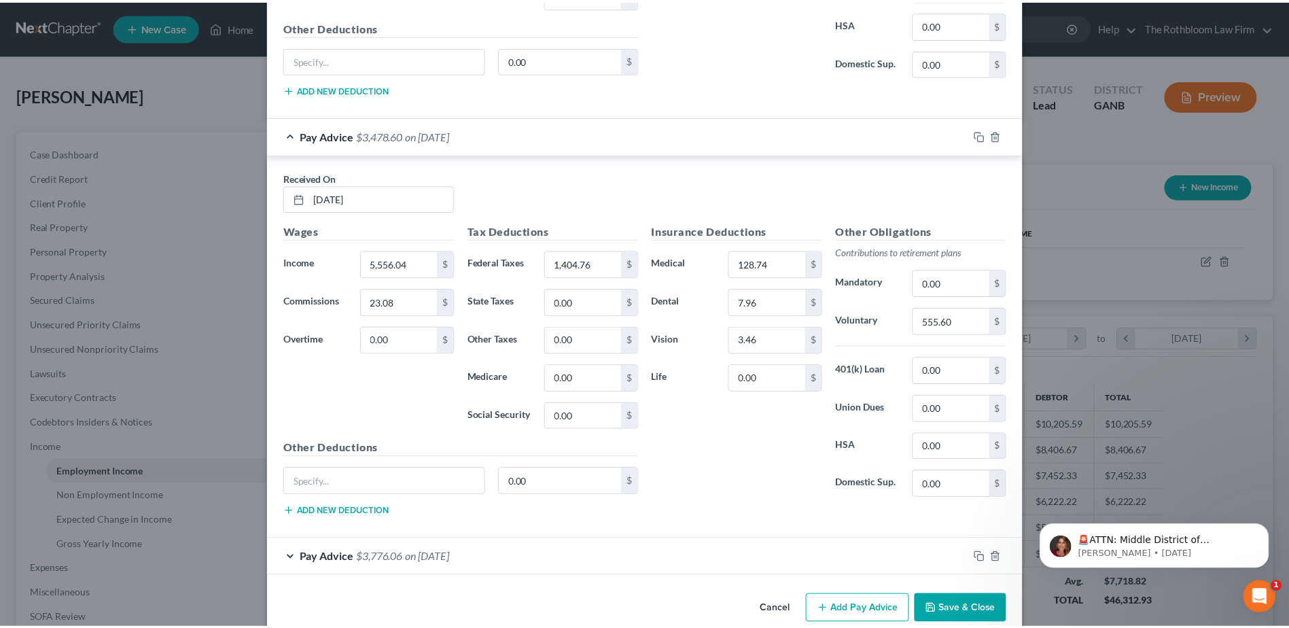
scroll to position [2408, 0]
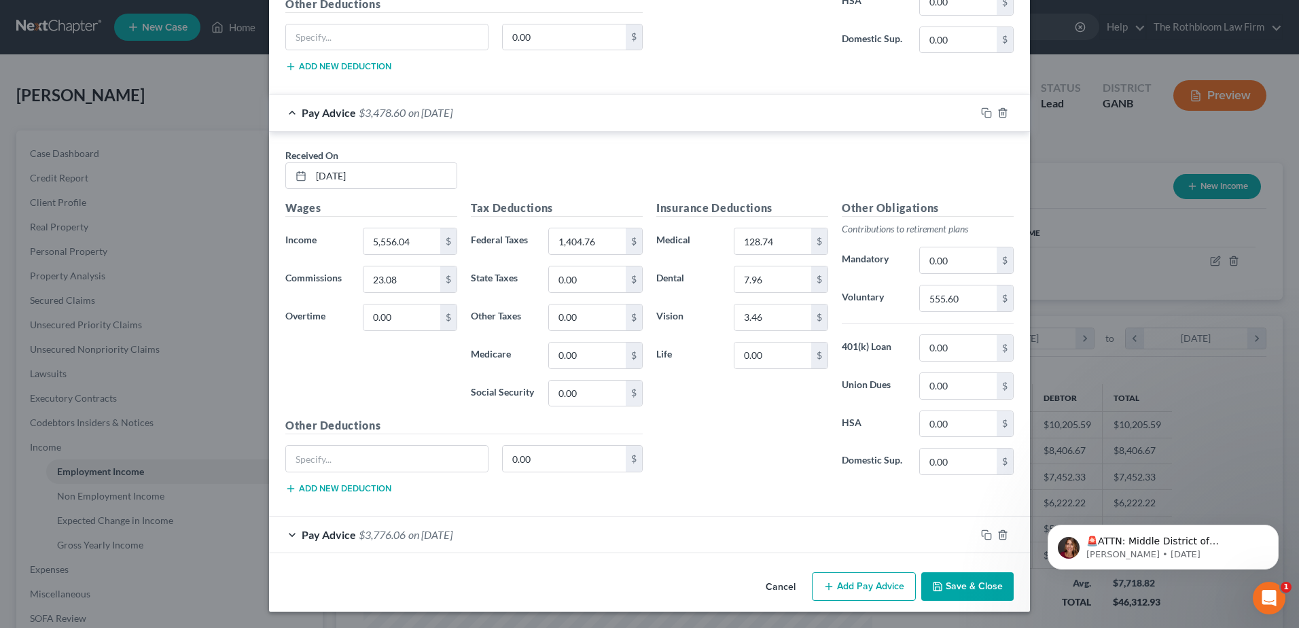
click at [982, 586] on button "Save & Close" at bounding box center [967, 586] width 92 height 29
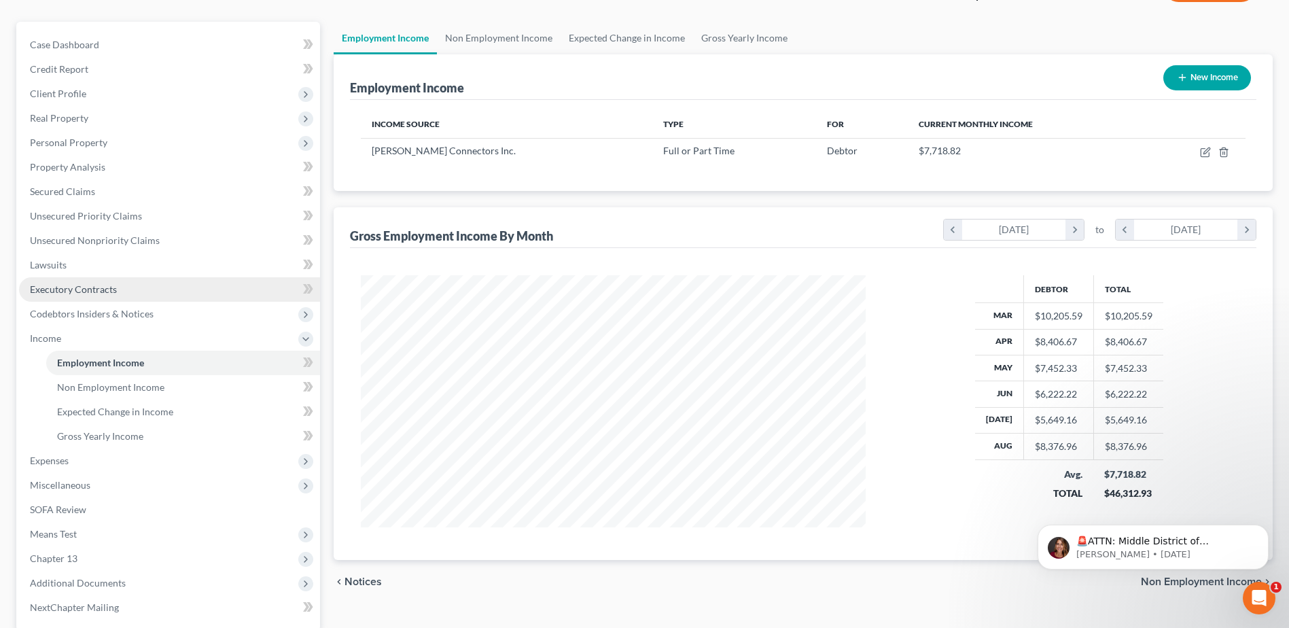
scroll to position [241, 0]
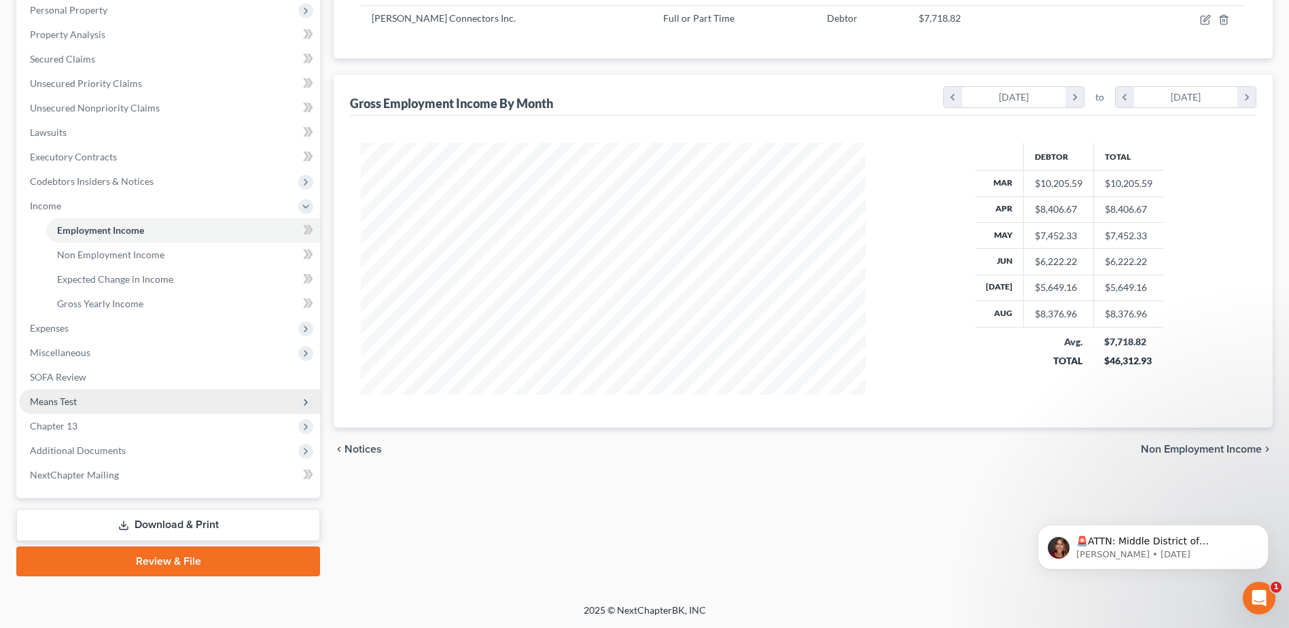
click at [80, 399] on span "Means Test" at bounding box center [169, 401] width 301 height 24
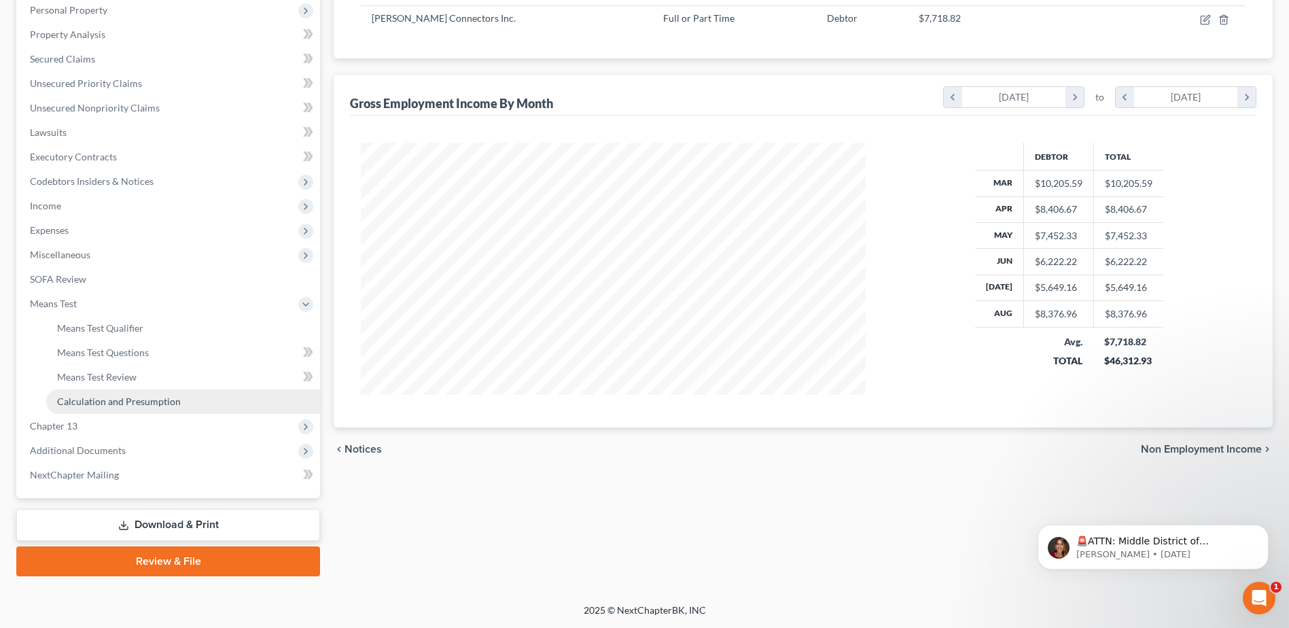
click at [103, 396] on span "Calculation and Presumption" at bounding box center [119, 401] width 124 height 12
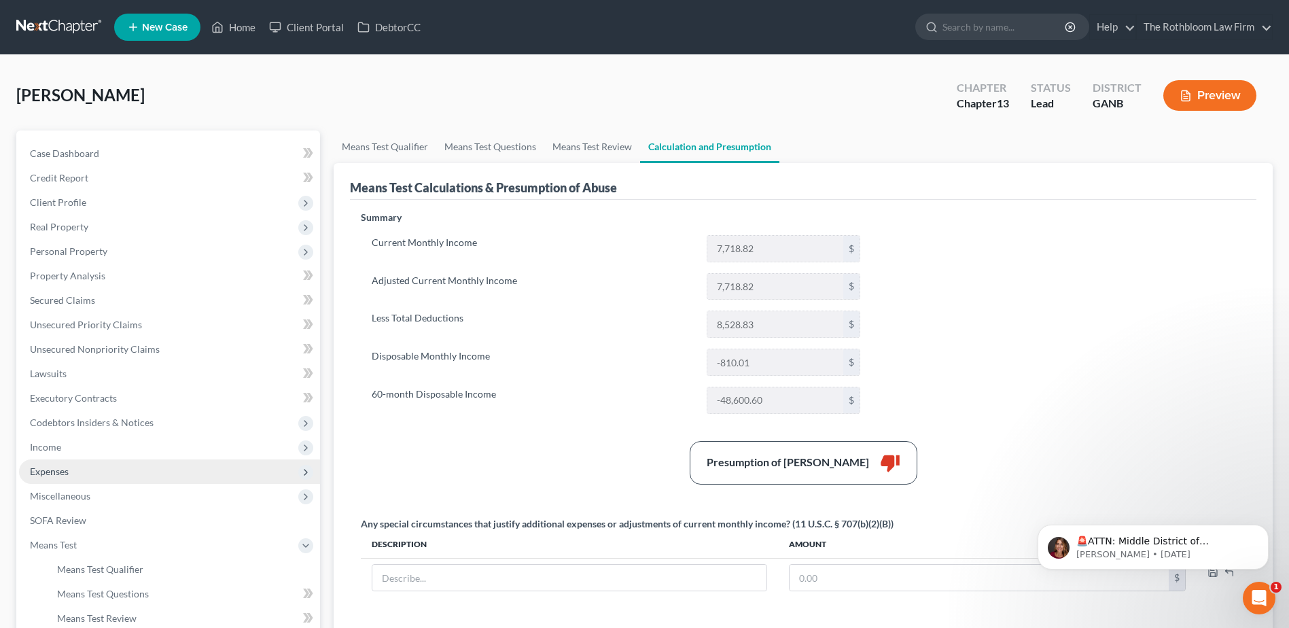
click at [75, 473] on span "Expenses" at bounding box center [169, 471] width 301 height 24
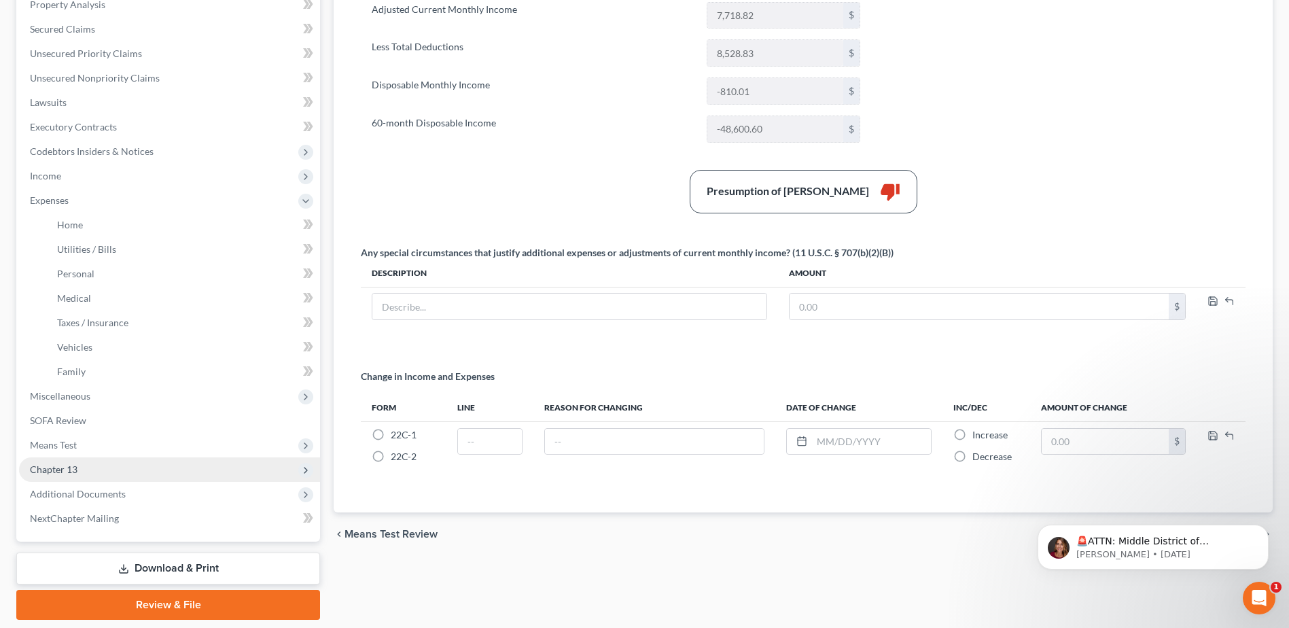
scroll to position [272, 0]
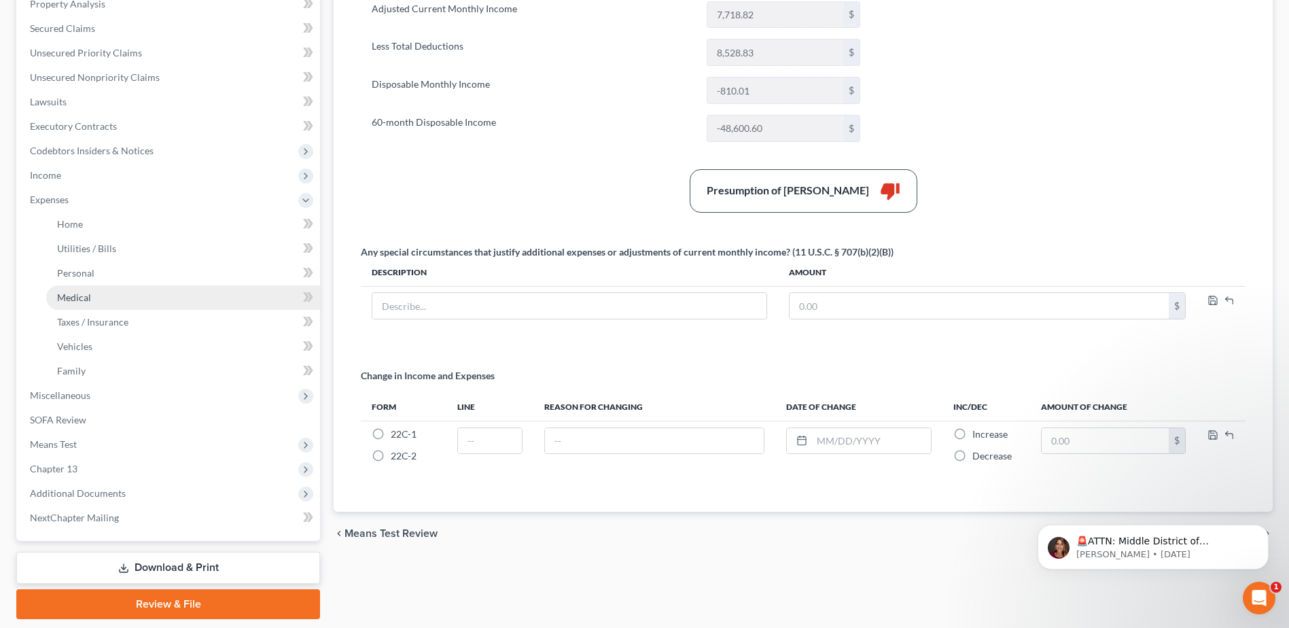
click at [68, 300] on span "Medical" at bounding box center [74, 297] width 34 height 12
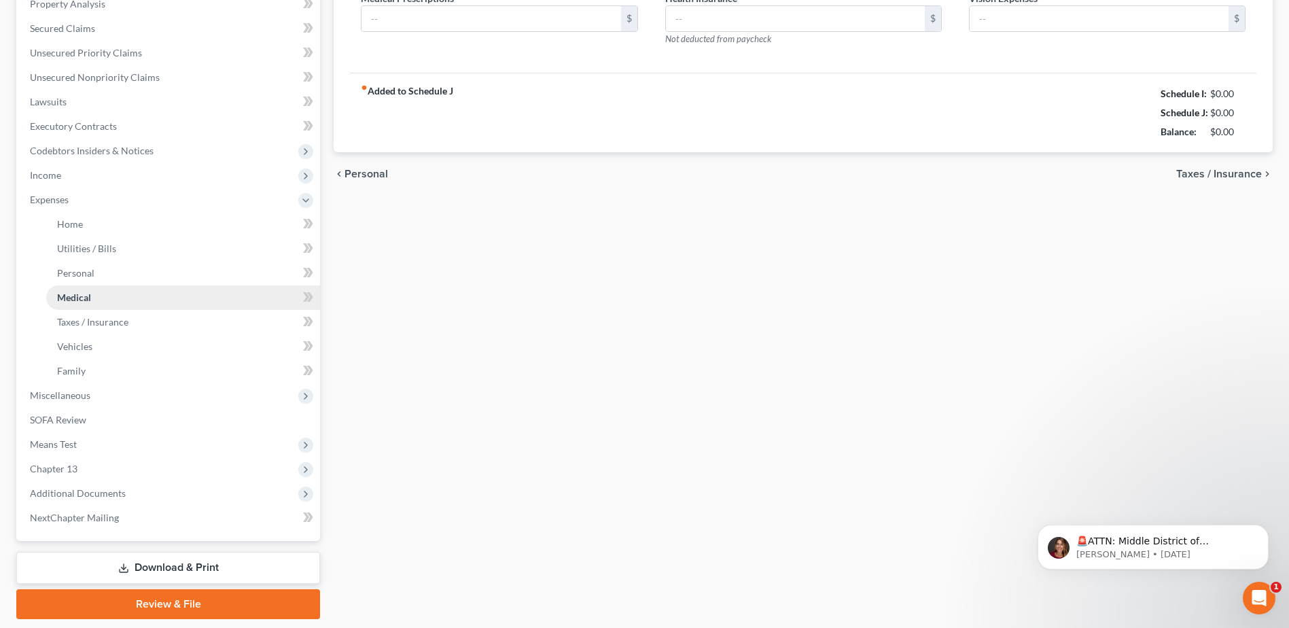
type input "100.00"
type input "0.00"
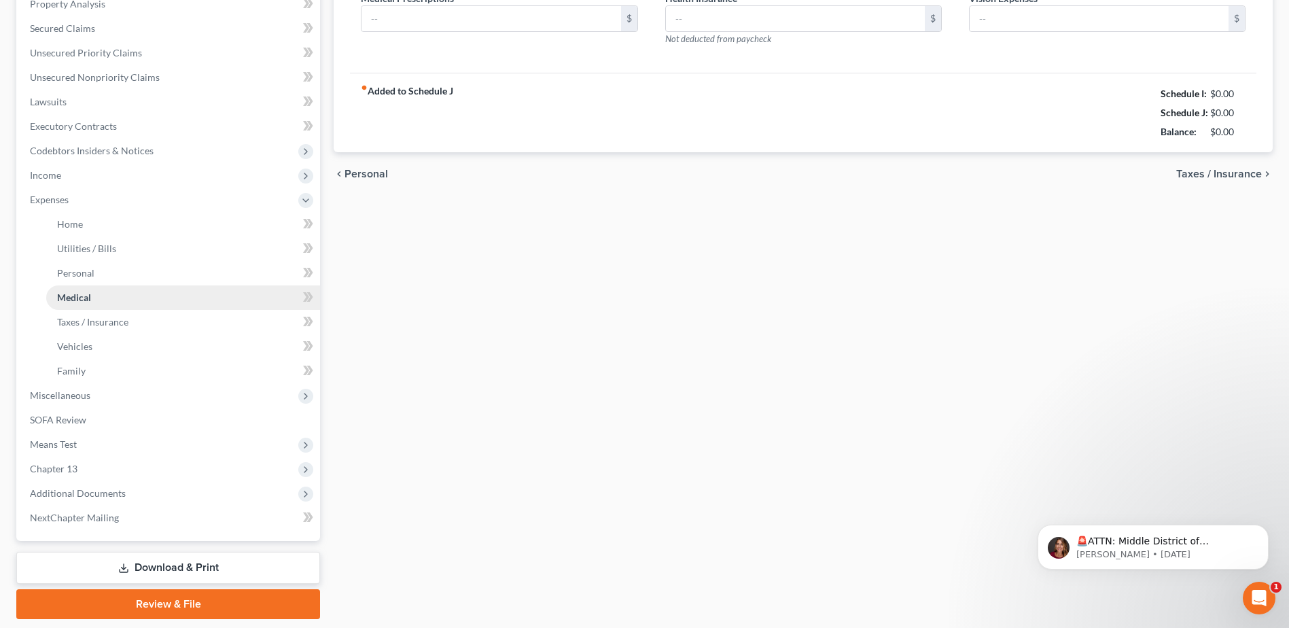
type input "0.00"
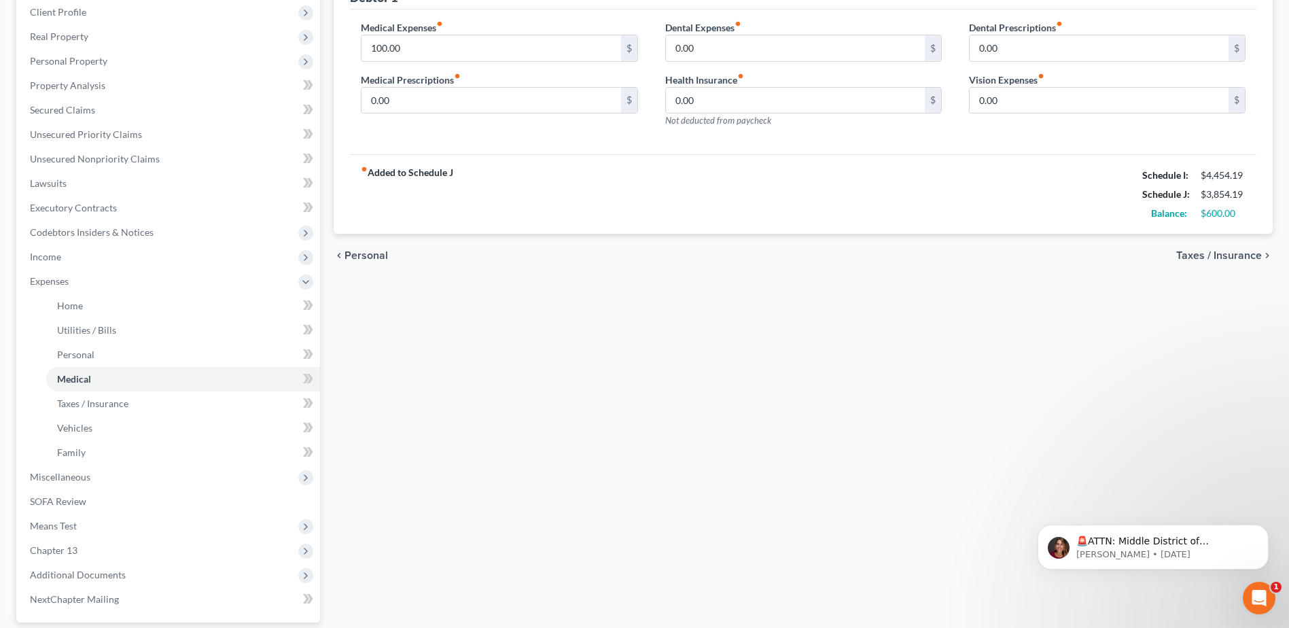
scroll to position [204, 0]
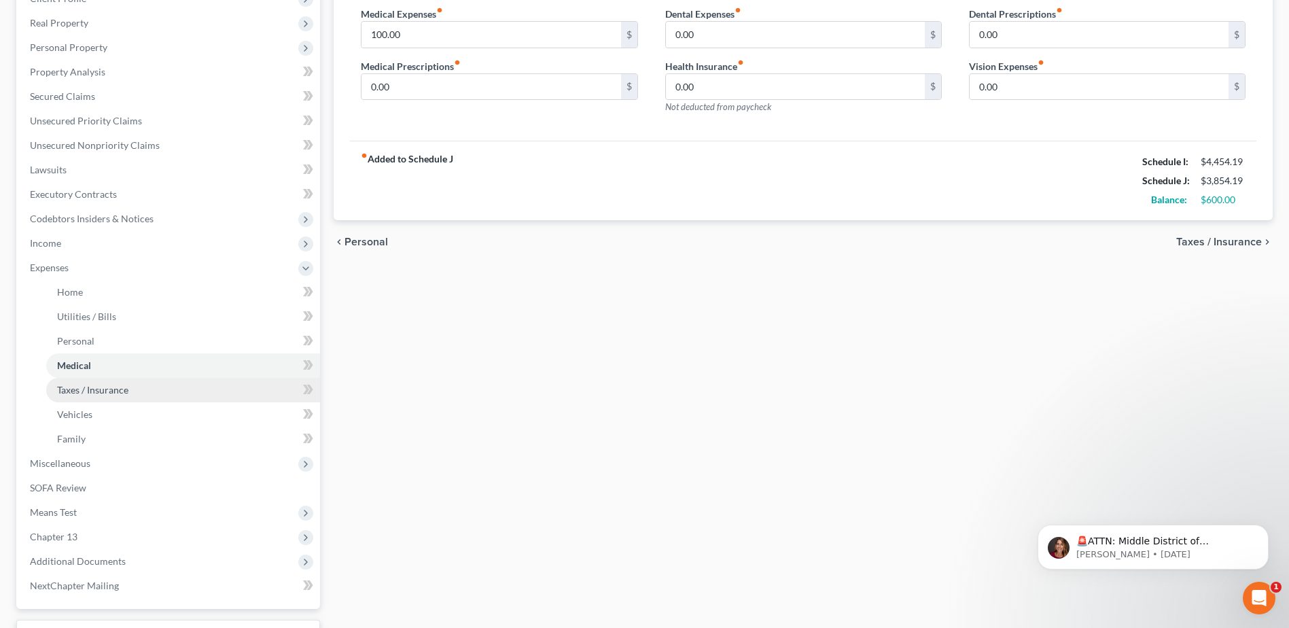
click at [109, 393] on span "Taxes / Insurance" at bounding box center [92, 390] width 71 height 12
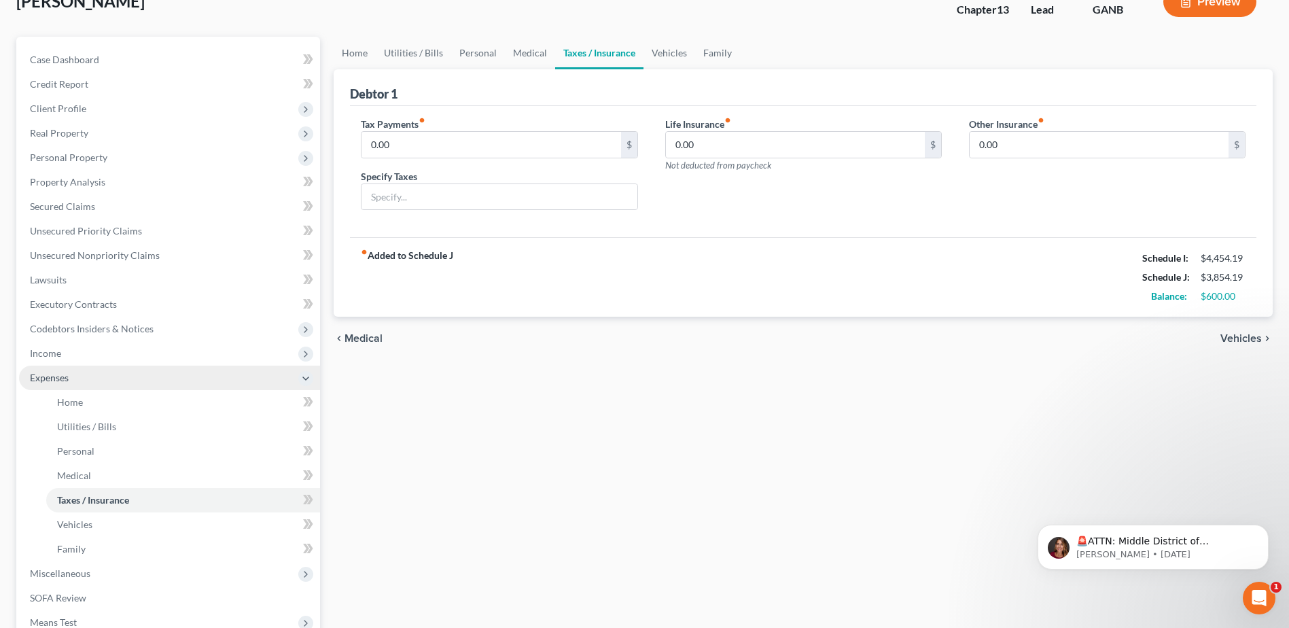
scroll to position [204, 0]
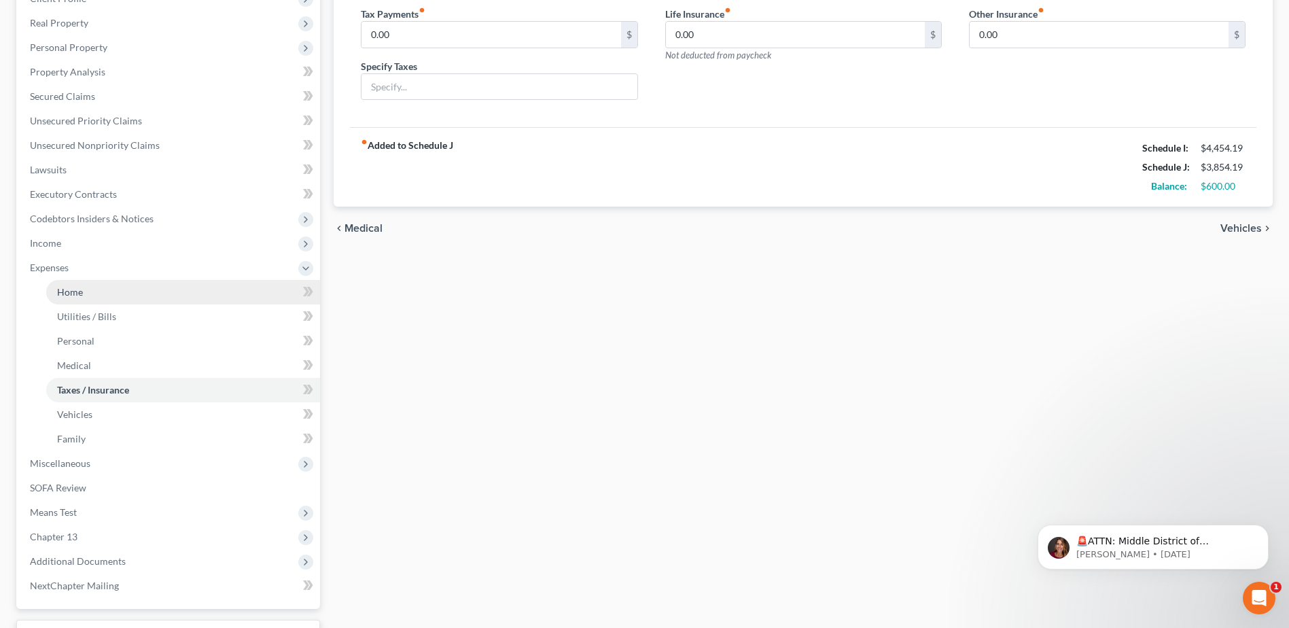
click at [75, 295] on span "Home" at bounding box center [70, 292] width 26 height 12
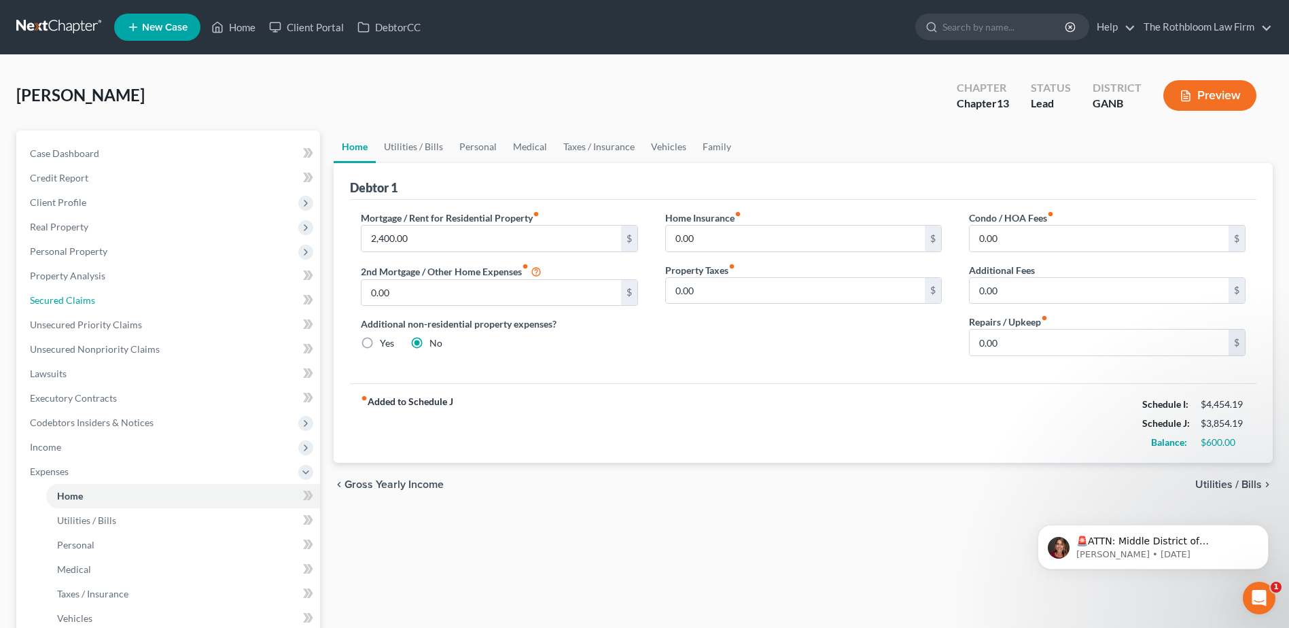
drag, startPoint x: 57, startPoint y: 304, endPoint x: 0, endPoint y: 302, distance: 57.1
click at [57, 304] on span "Secured Claims" at bounding box center [62, 300] width 65 height 12
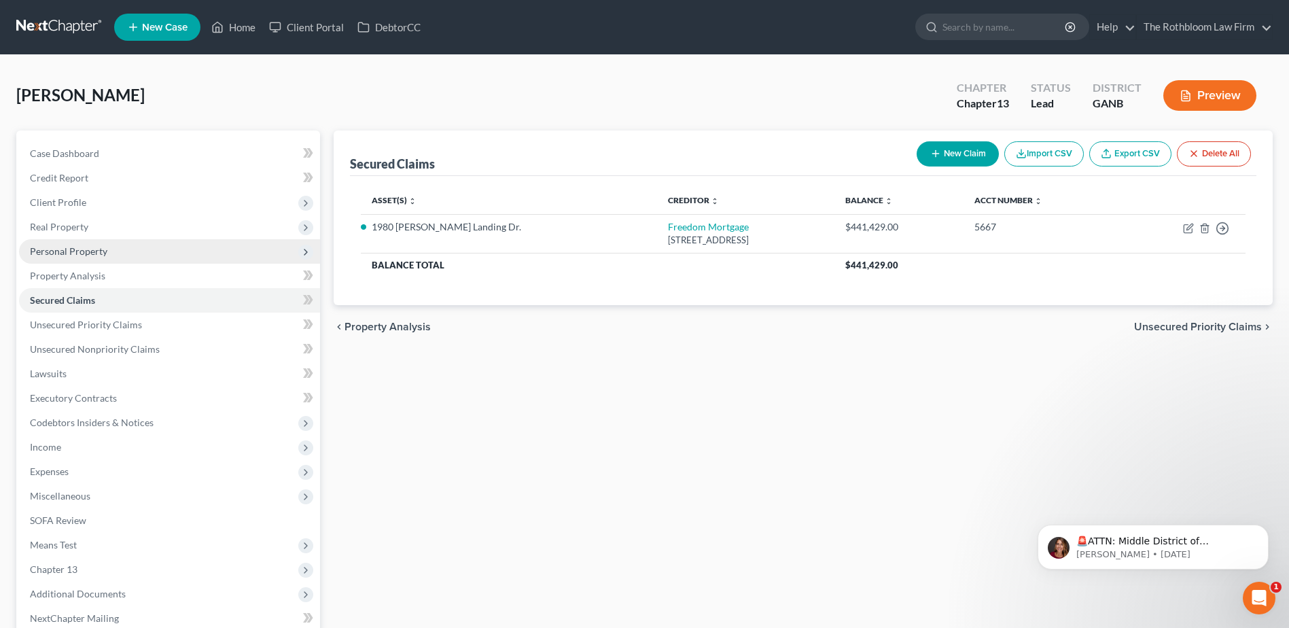
click at [69, 243] on span "Personal Property" at bounding box center [169, 251] width 301 height 24
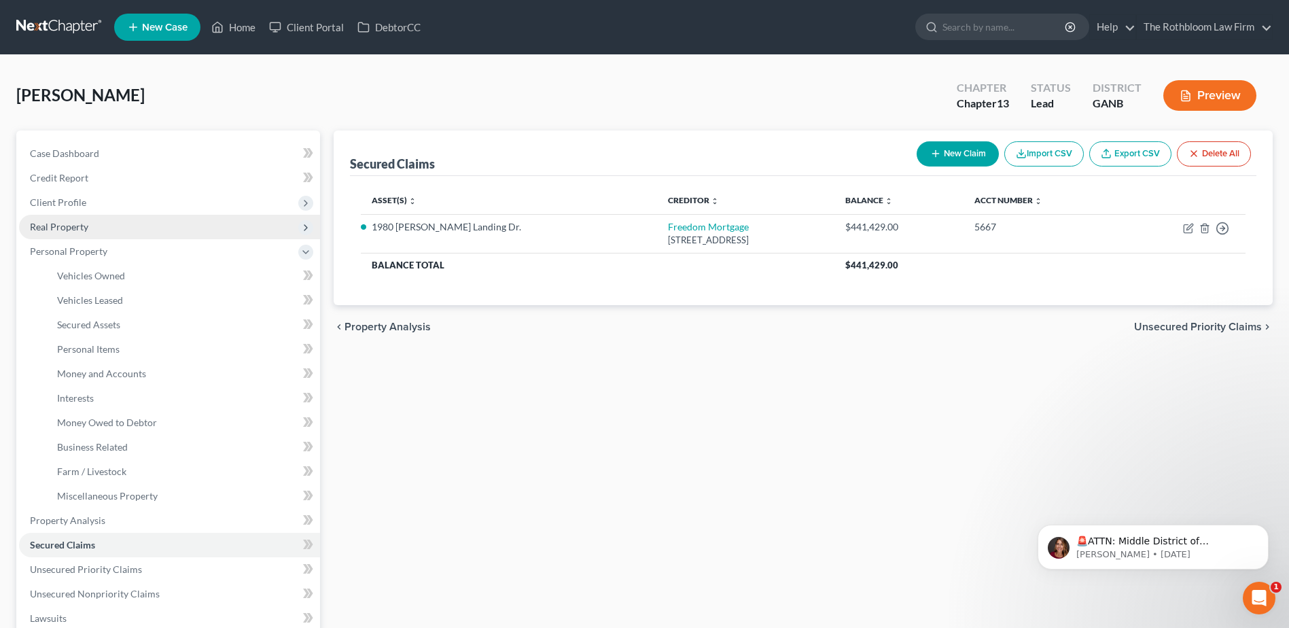
click at [58, 218] on span "Real Property" at bounding box center [169, 227] width 301 height 24
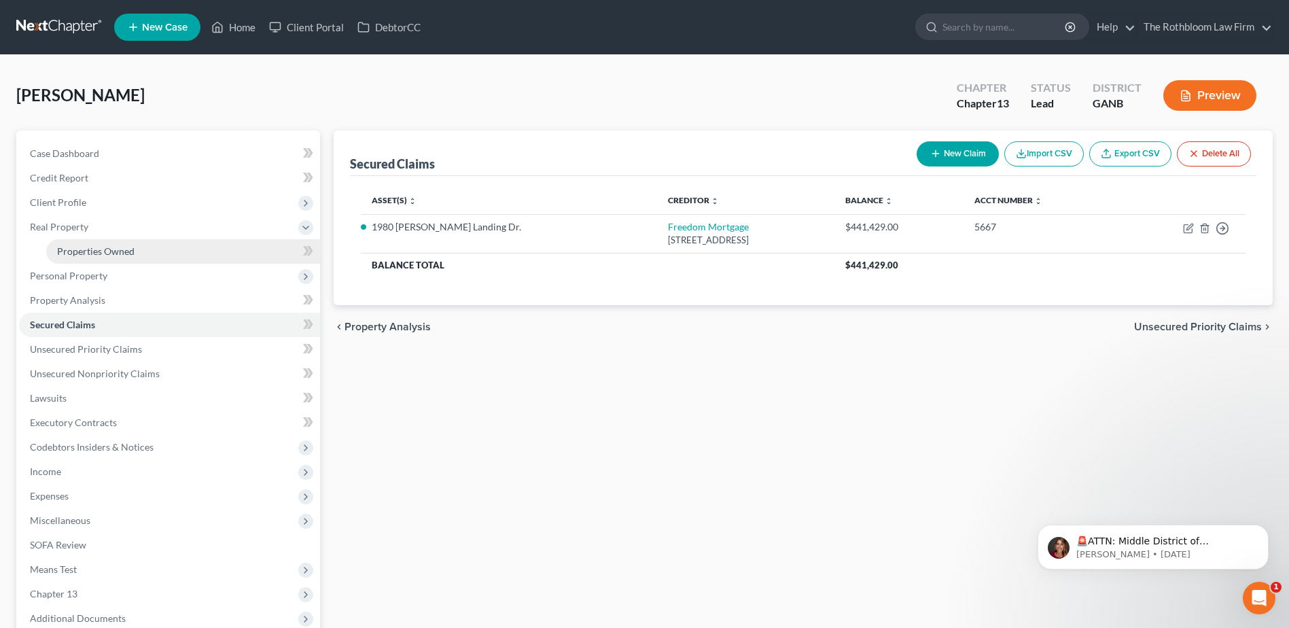
click at [88, 244] on link "Properties Owned" at bounding box center [183, 251] width 274 height 24
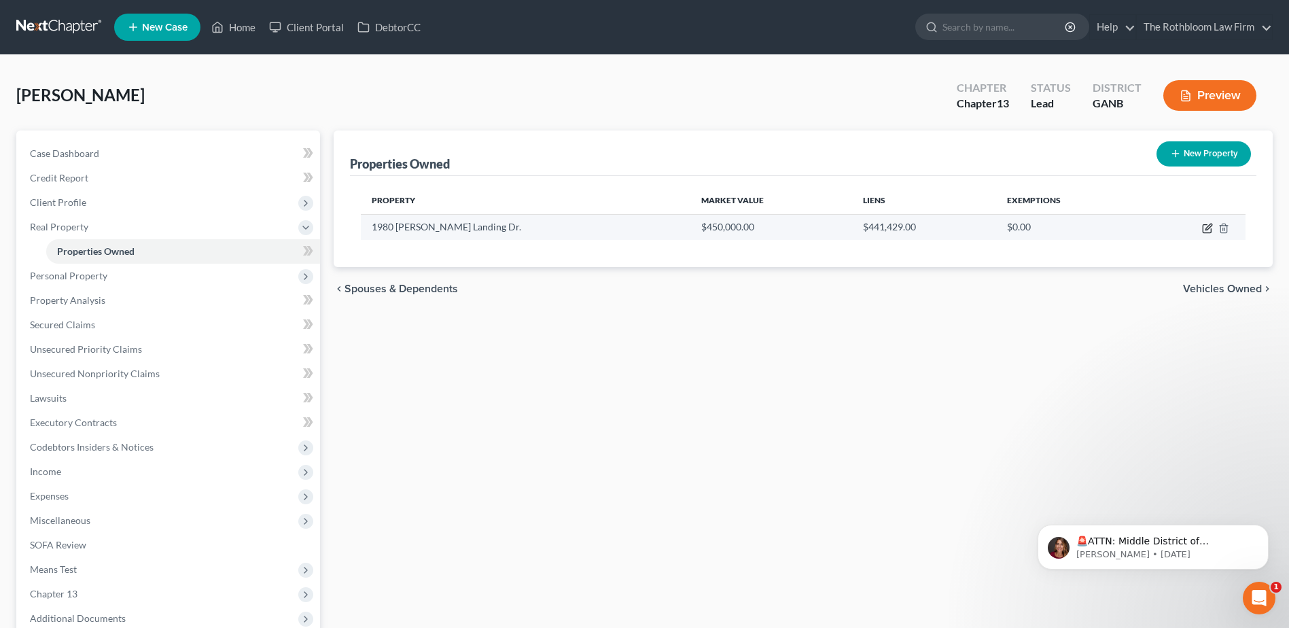
click at [1207, 229] on icon "button" at bounding box center [1208, 226] width 6 height 6
select select "10"
select select "66"
select select "3"
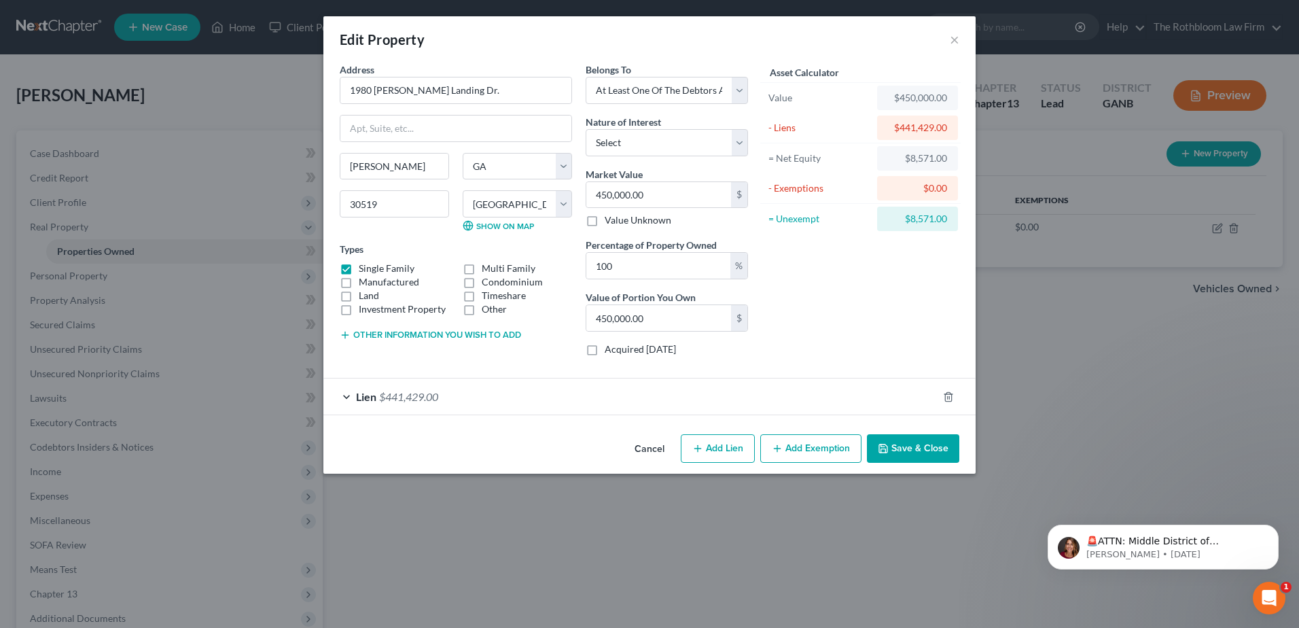
click at [960, 36] on div "Edit Property ×" at bounding box center [649, 39] width 652 height 46
click at [954, 39] on button "×" at bounding box center [955, 39] width 10 height 16
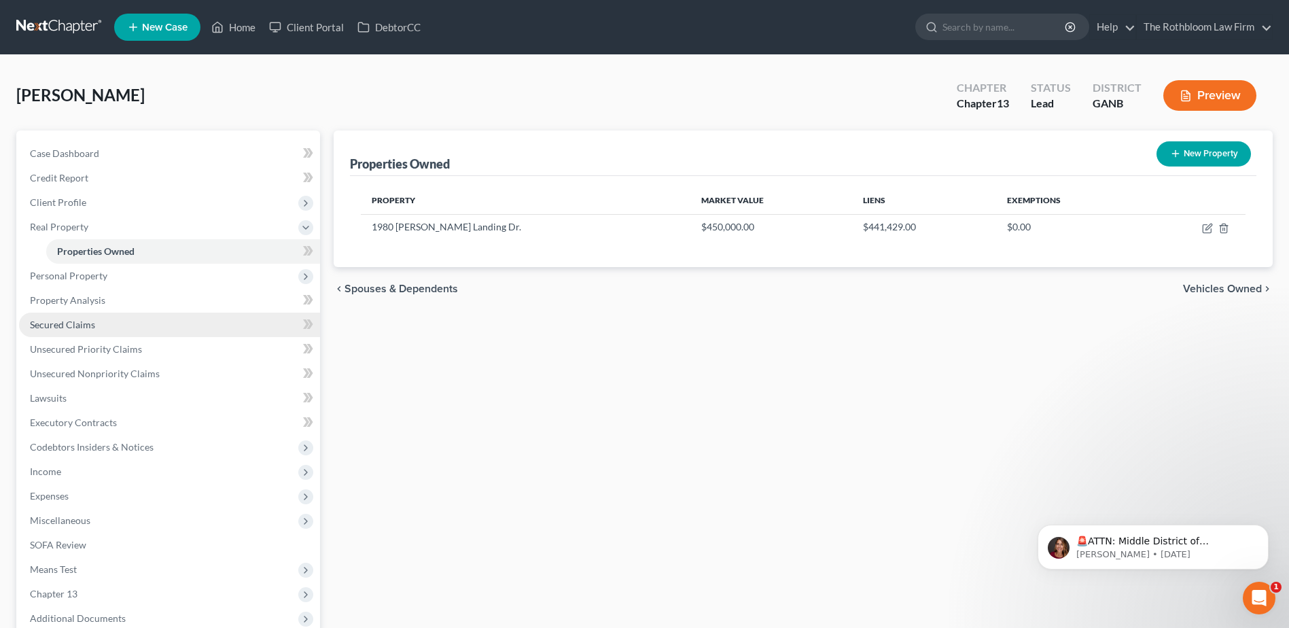
click at [72, 317] on link "Secured Claims" at bounding box center [169, 324] width 301 height 24
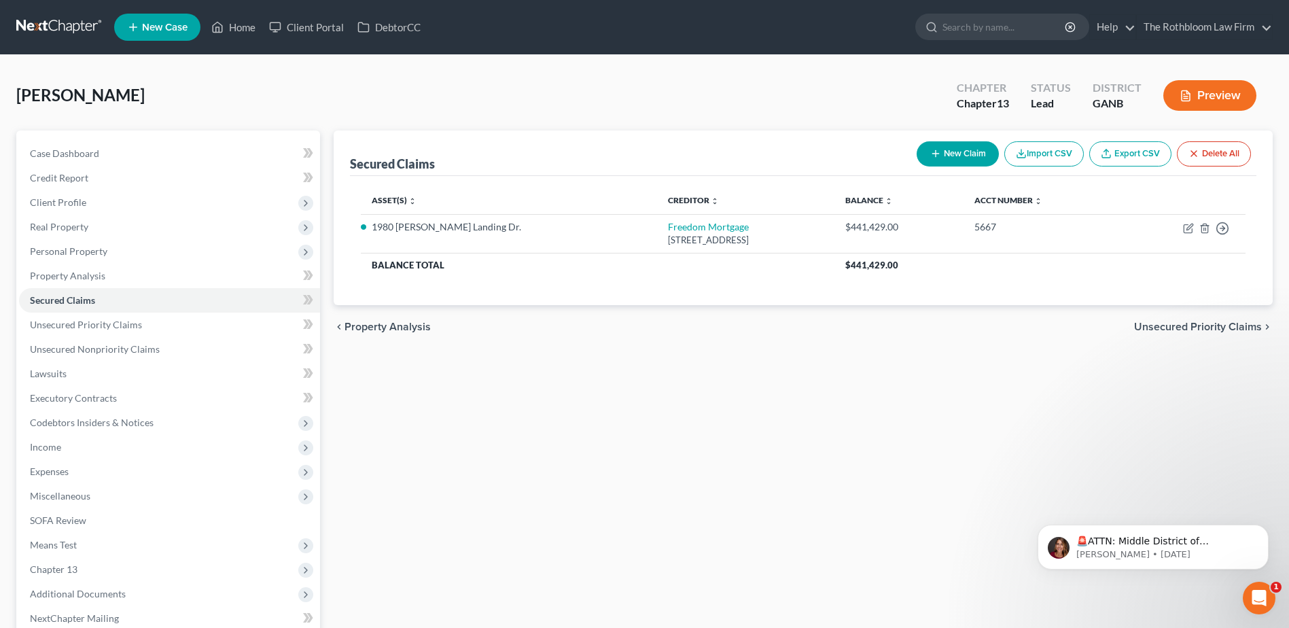
click at [962, 152] on button "New Claim" at bounding box center [957, 153] width 82 height 25
select select "0"
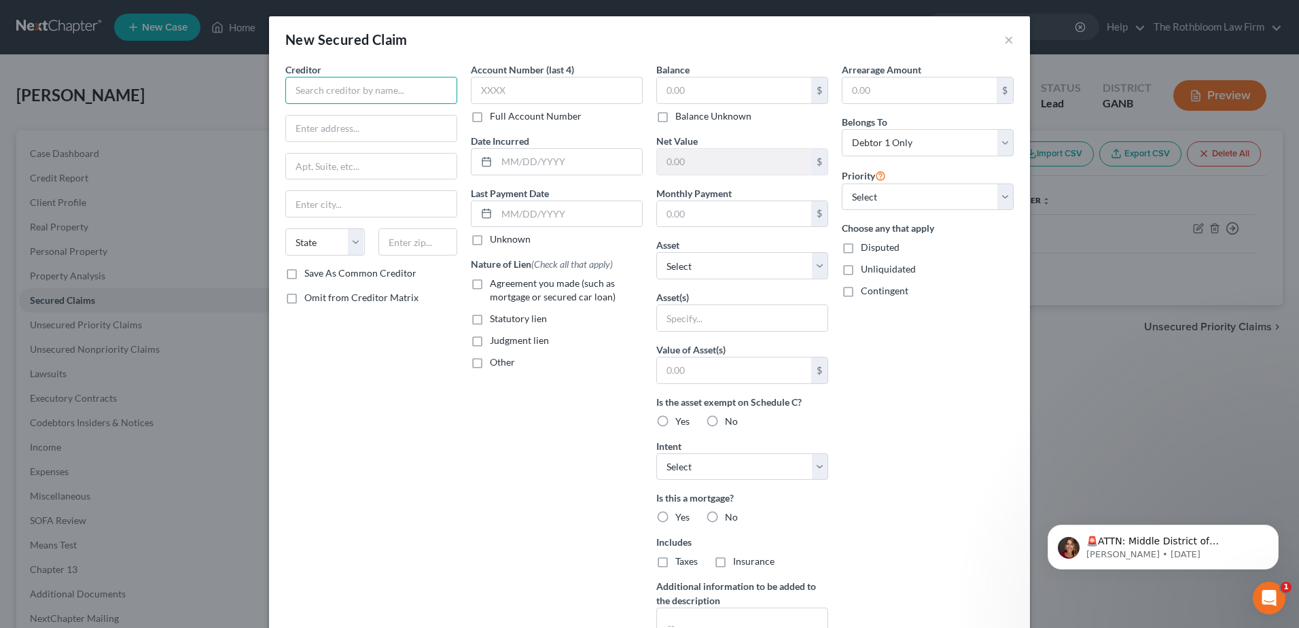
click at [355, 84] on input "text" at bounding box center [371, 90] width 172 height 27
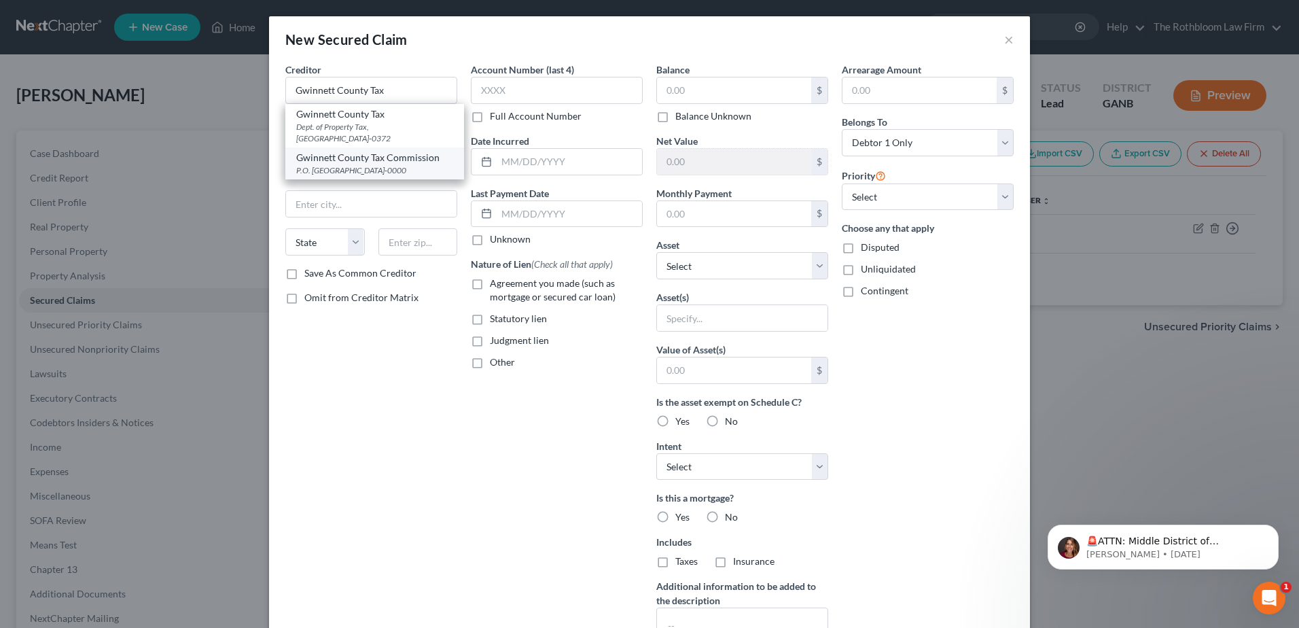
click at [370, 165] on div "P.O. [GEOGRAPHIC_DATA]-0000" at bounding box center [374, 170] width 157 height 12
type input "Gwinnett County Tax Commission"
type input "P.O. Box 372"
type input "[GEOGRAPHIC_DATA]"
select select "10"
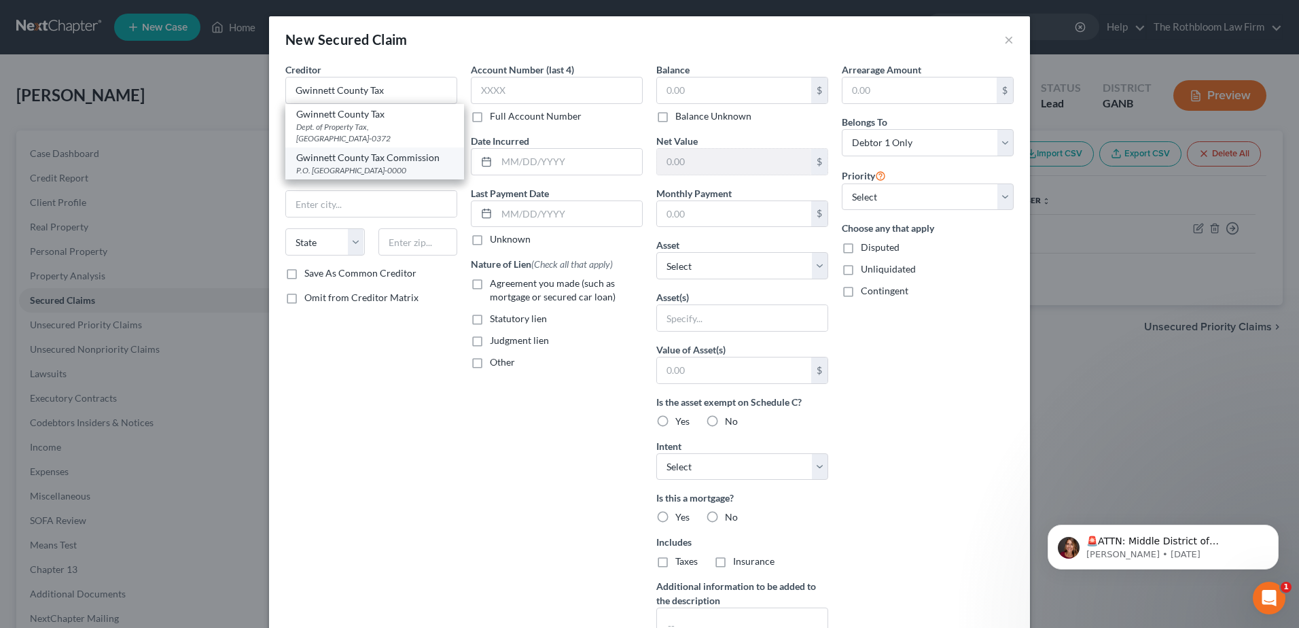
type input "30046-0000"
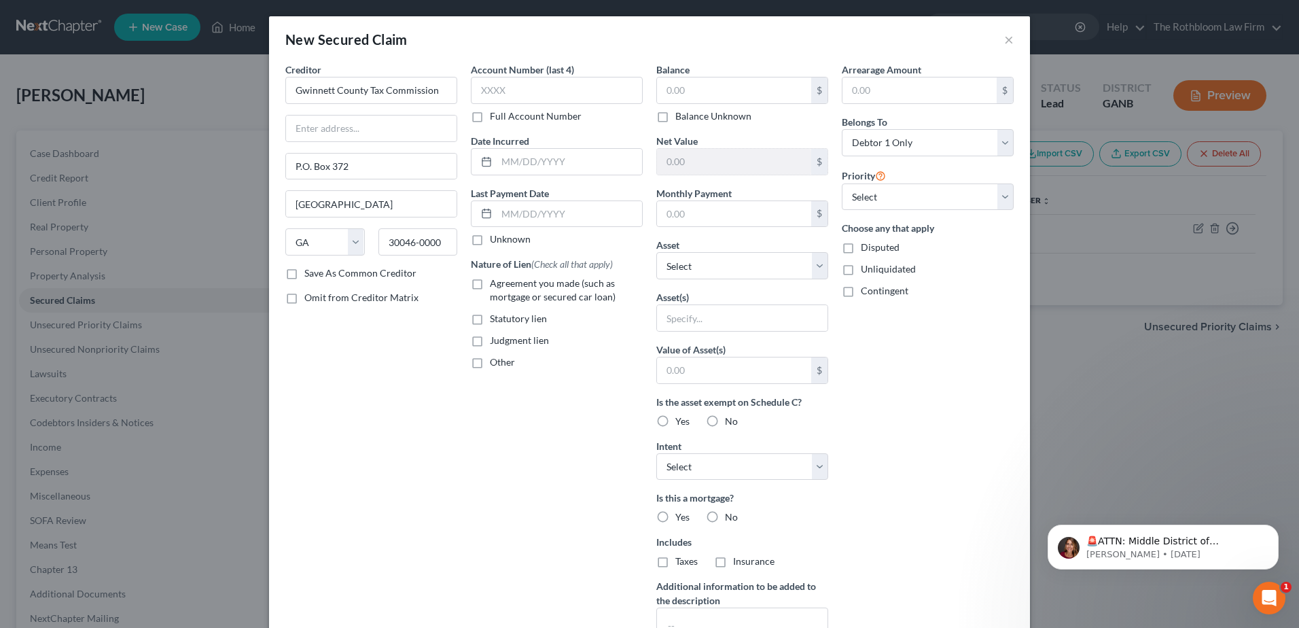
click at [490, 321] on label "Statutory lien" at bounding box center [518, 319] width 57 height 14
click at [495, 321] on input "Statutory lien" at bounding box center [499, 316] width 9 height 9
checkbox input "true"
click at [678, 97] on input "text" at bounding box center [734, 90] width 154 height 26
type input "0"
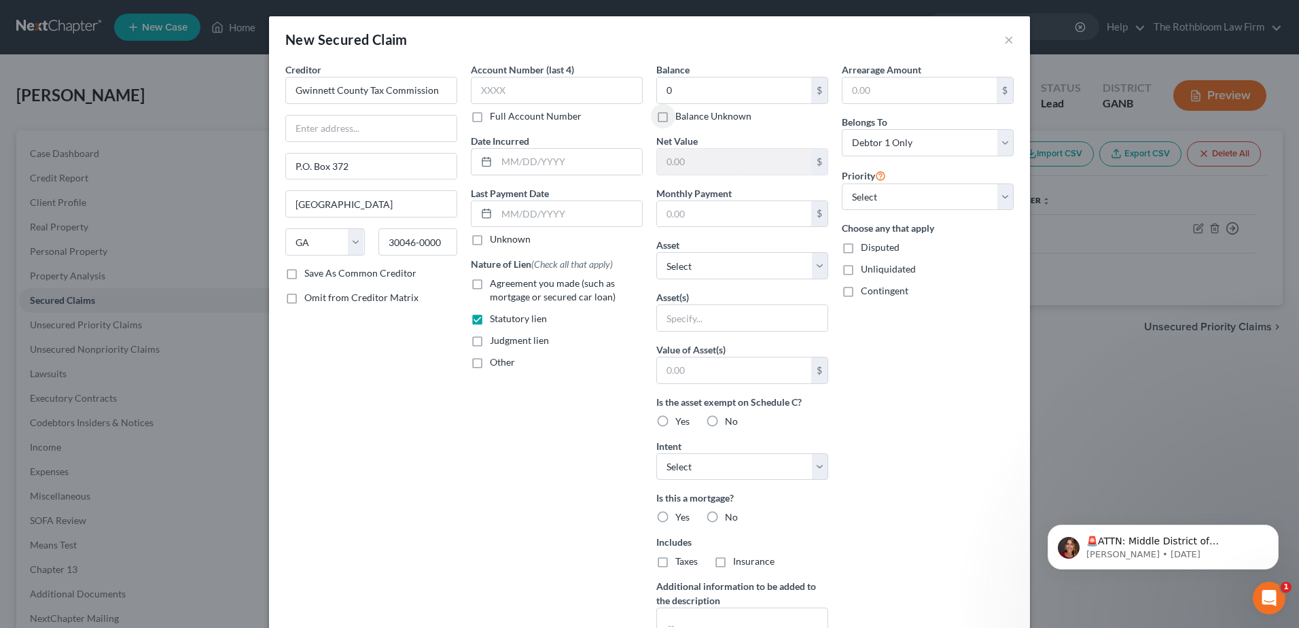
scroll to position [126, 0]
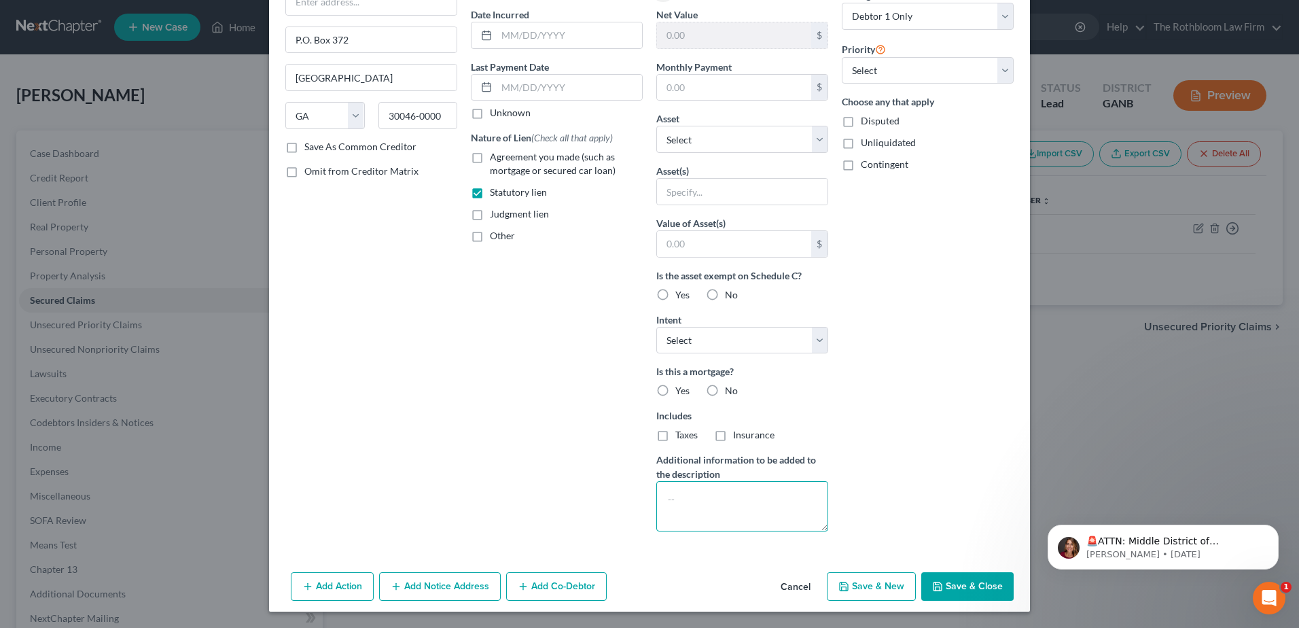
click at [668, 505] on textarea at bounding box center [742, 506] width 172 height 50
type textarea "NOTICE ONLY"
drag, startPoint x: 753, startPoint y: 332, endPoint x: 743, endPoint y: 343, distance: 14.4
click at [753, 332] on select "Select Surrender Redeem Reaffirm Avoid Other" at bounding box center [742, 340] width 172 height 27
select select "2"
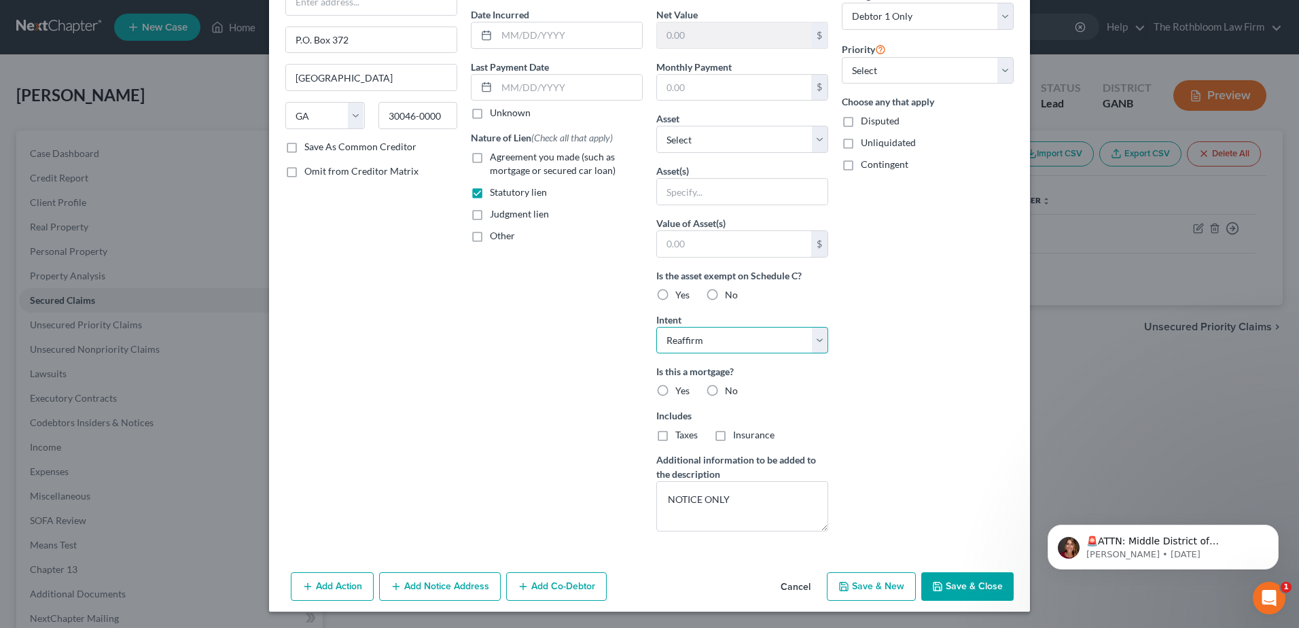
click at [656, 327] on select "Select Surrender Redeem Reaffirm Avoid Other" at bounding box center [742, 340] width 172 height 27
click at [725, 391] on label "No" at bounding box center [731, 391] width 13 height 14
click at [730, 391] on input "No" at bounding box center [734, 388] width 9 height 9
radio input "true"
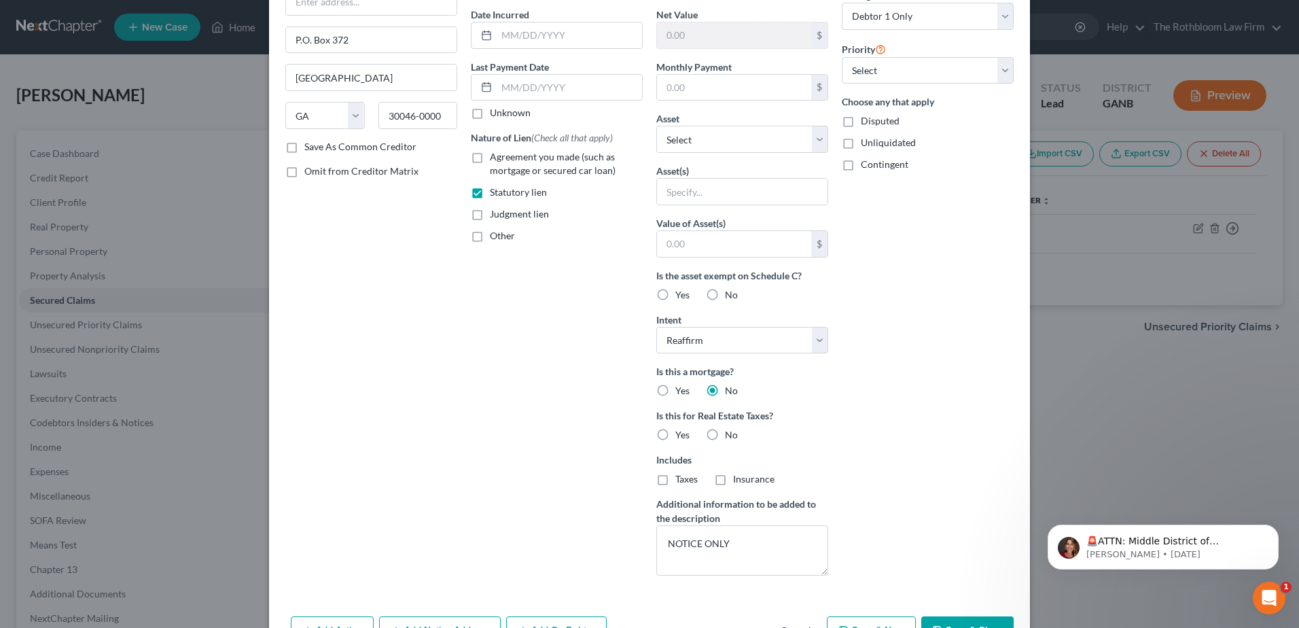
scroll to position [0, 0]
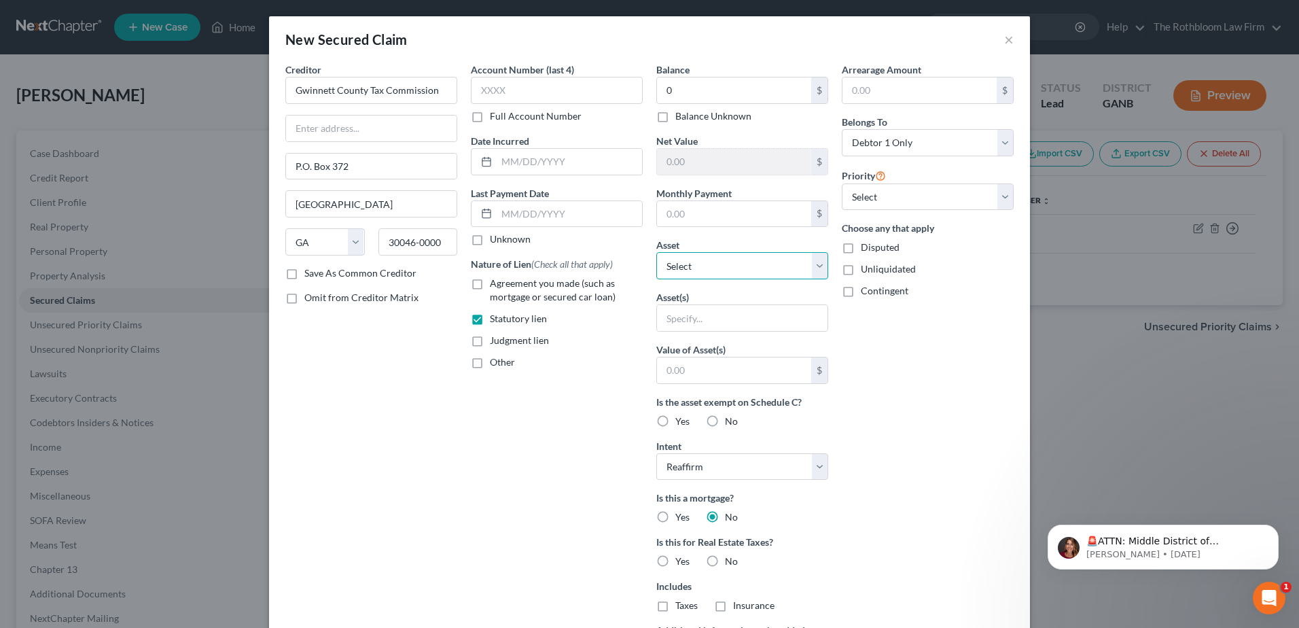
click at [817, 257] on select "Select Other Multiple Assets 2009 Acura TL - $3500.0 Clothing - Clothing - $200…" at bounding box center [742, 265] width 172 height 27
select select "8"
click at [656, 252] on select "Select Other Multiple Assets 2009 Acura TL - $3500.0 Clothing - Clothing - $200…" at bounding box center [742, 265] width 172 height 27
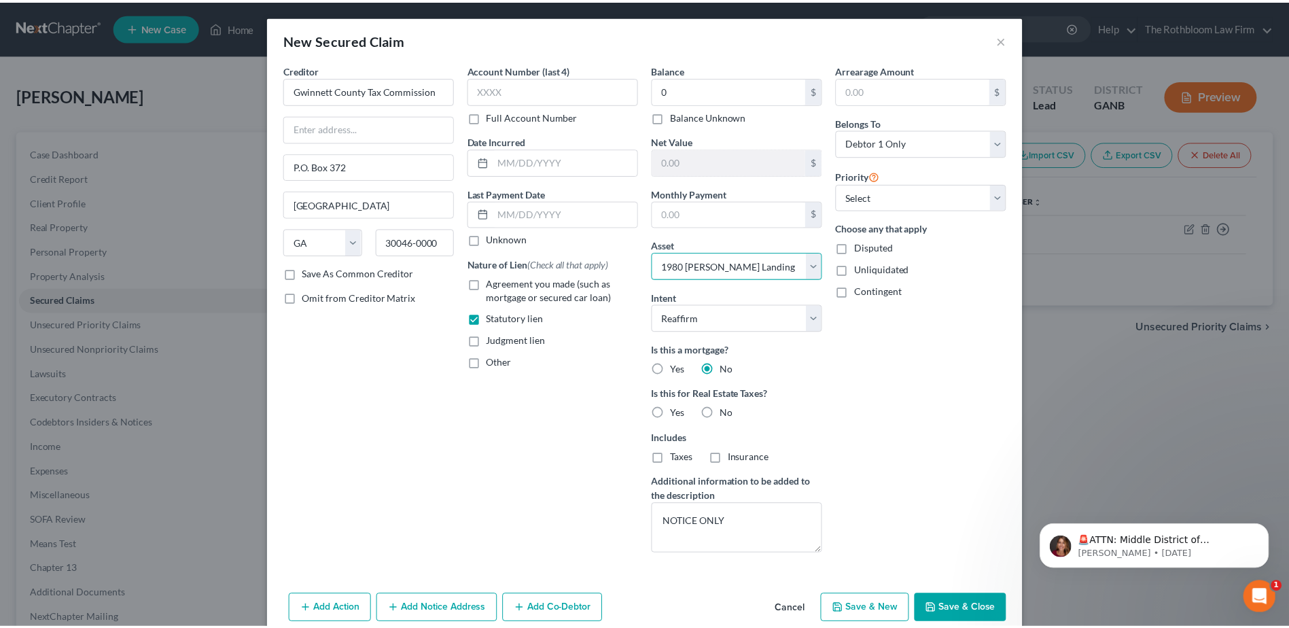
scroll to position [22, 0]
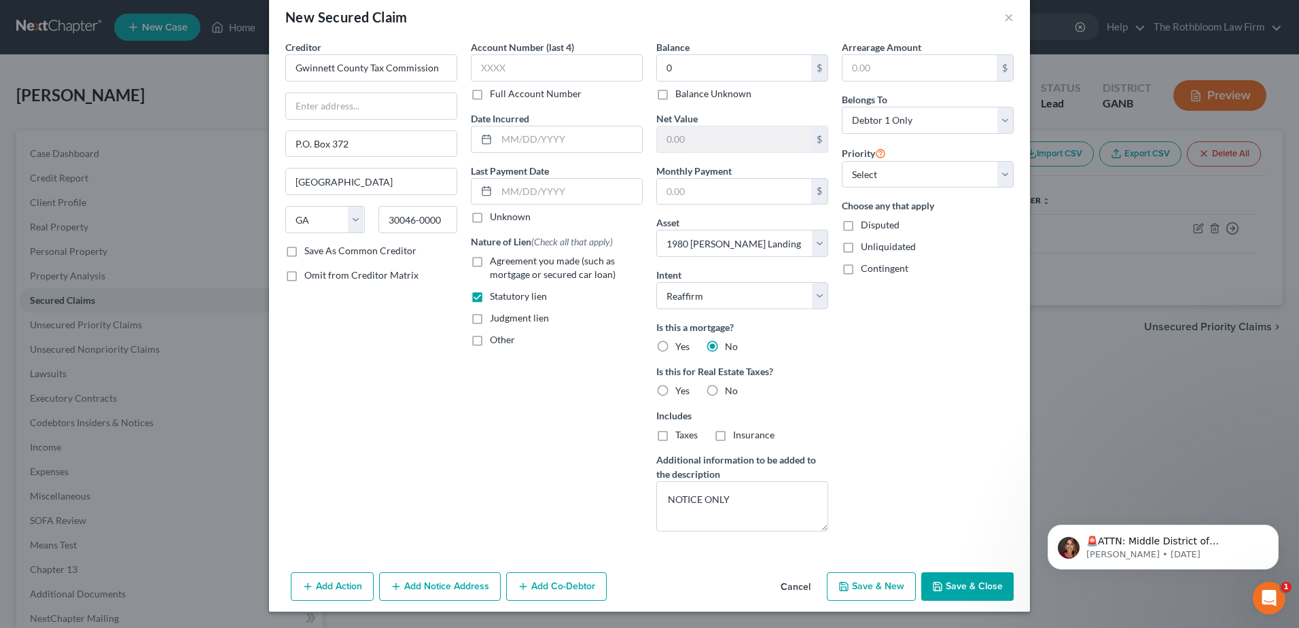
click at [979, 590] on button "Save & Close" at bounding box center [967, 586] width 92 height 29
select select
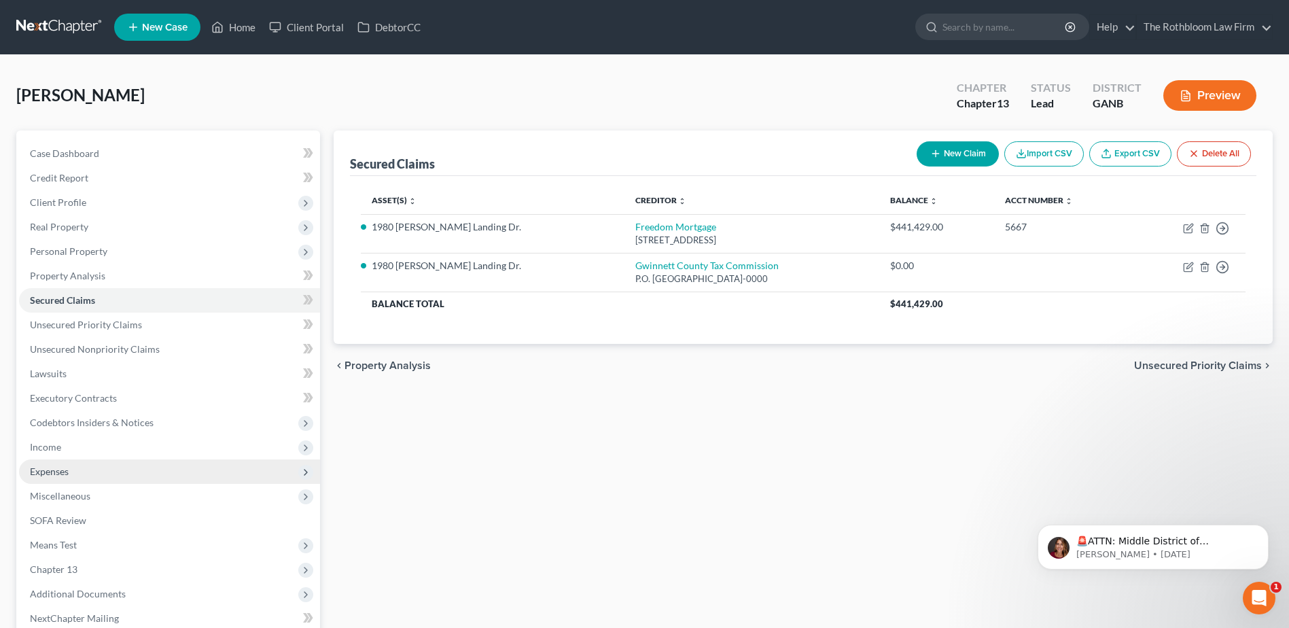
click at [57, 472] on span "Expenses" at bounding box center [49, 471] width 39 height 12
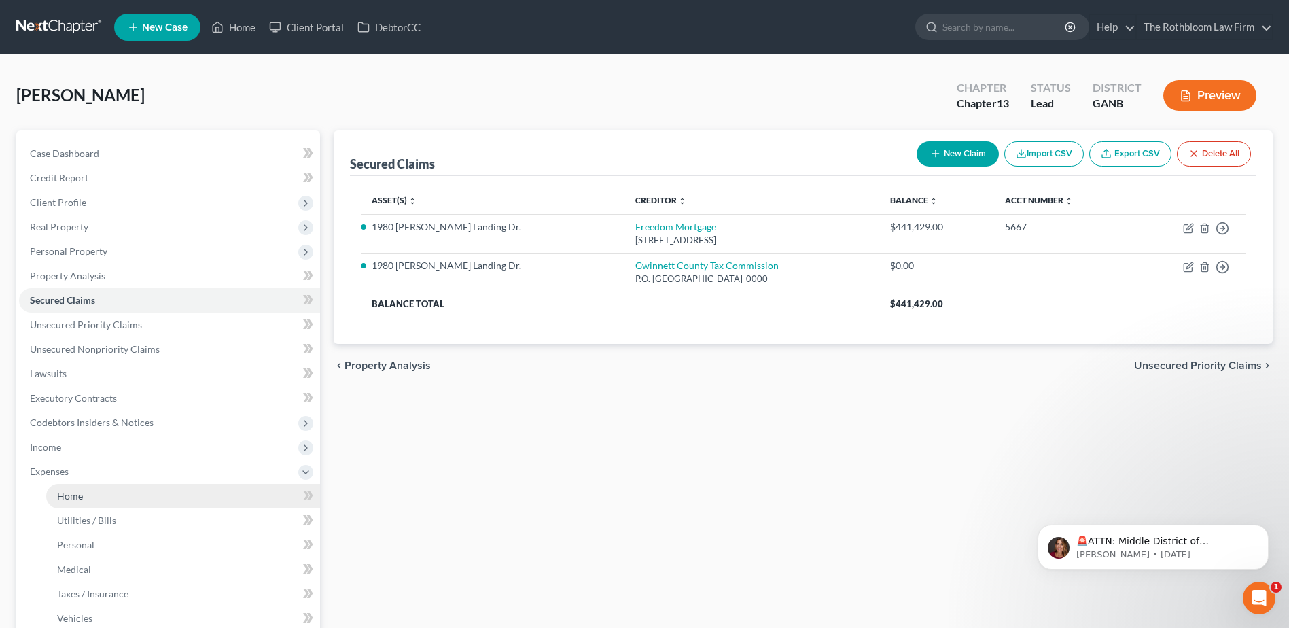
click at [65, 501] on span "Home" at bounding box center [70, 496] width 26 height 12
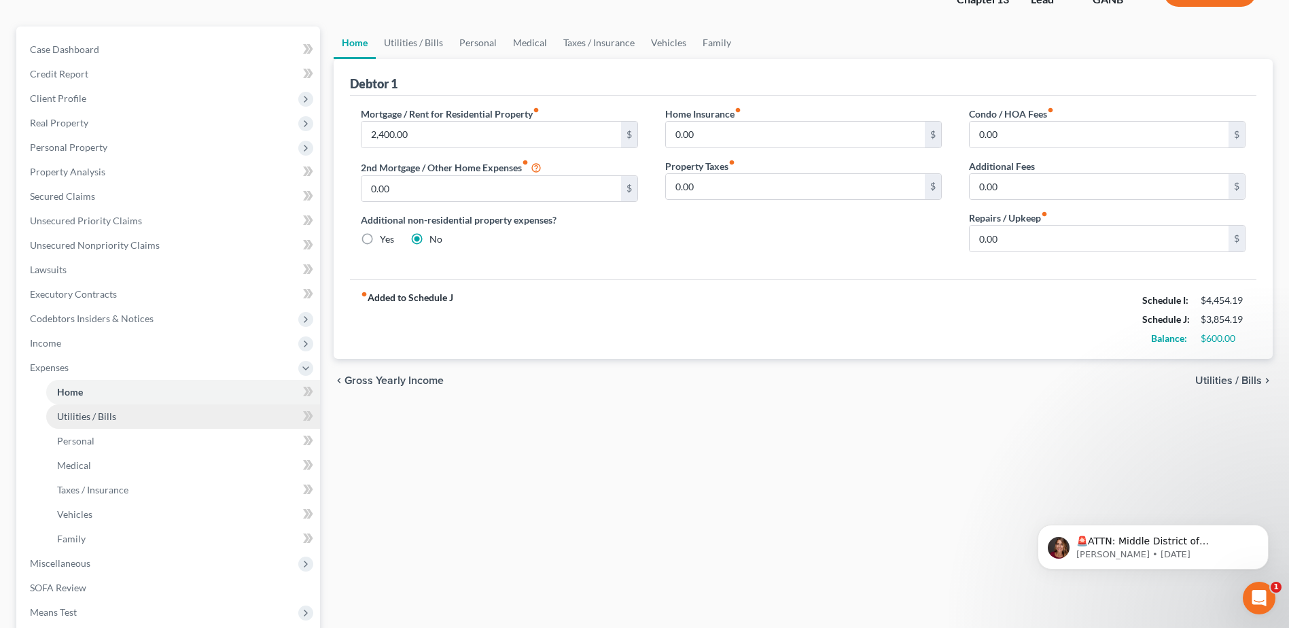
scroll to position [272, 0]
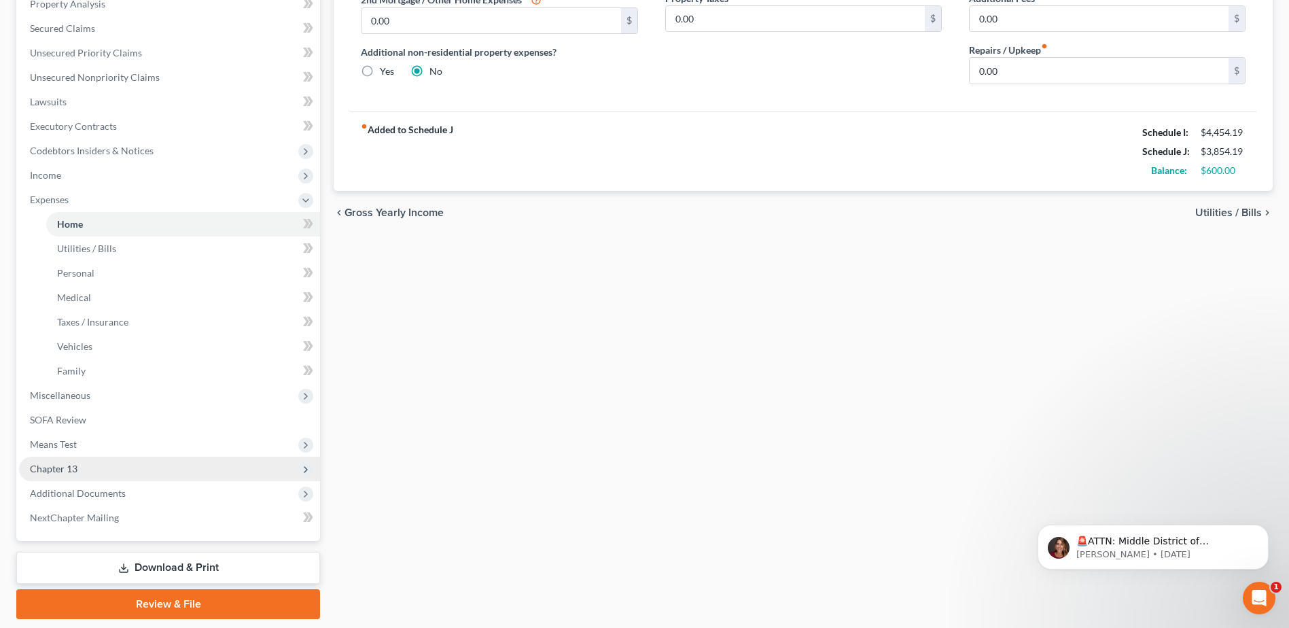
click at [62, 466] on span "Chapter 13" at bounding box center [54, 469] width 48 height 12
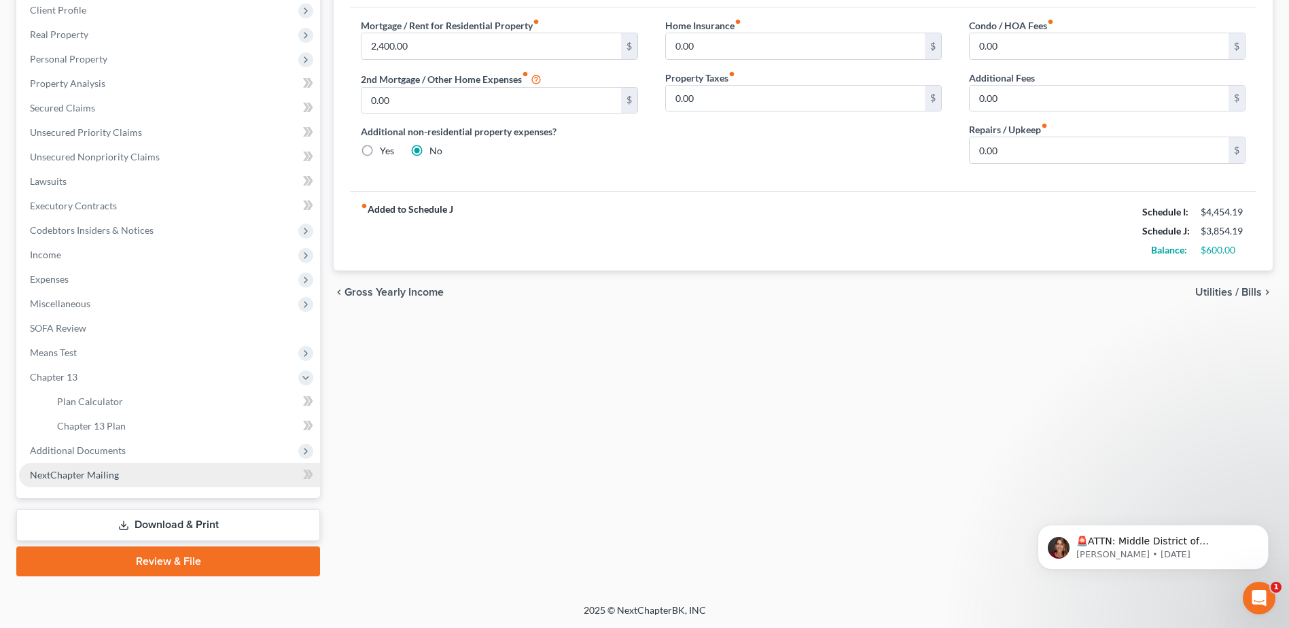
scroll to position [192, 0]
click at [123, 423] on span "Chapter 13 Plan" at bounding box center [91, 426] width 69 height 12
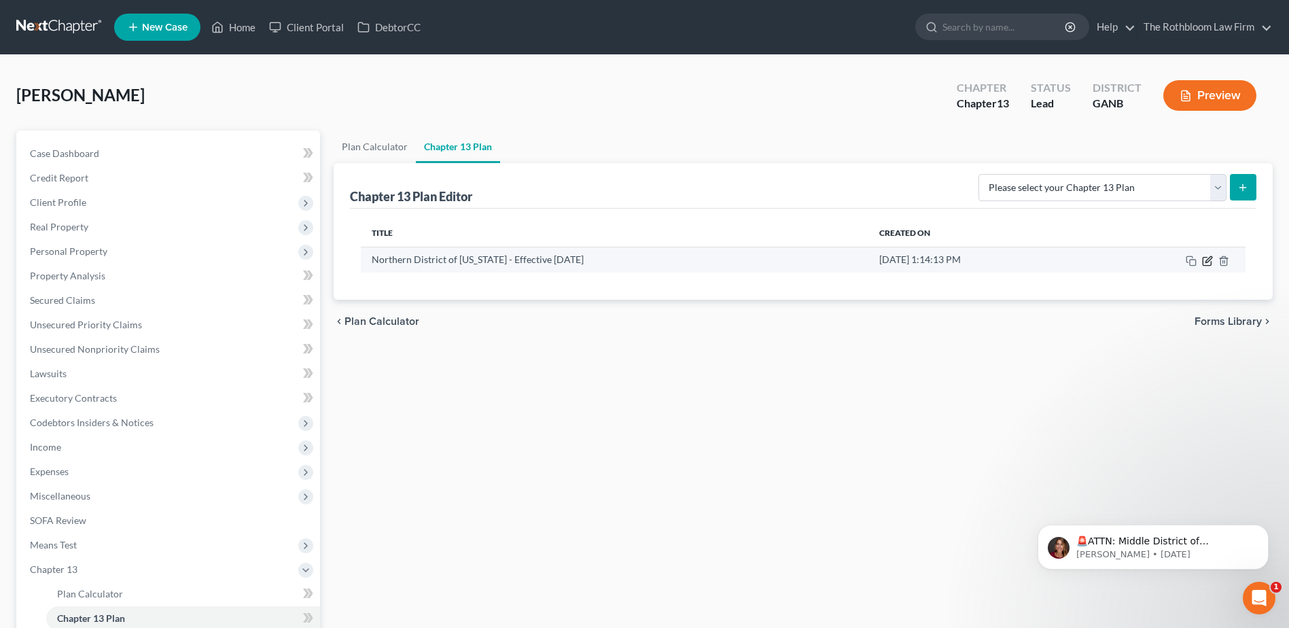
click at [1204, 265] on icon "button" at bounding box center [1206, 261] width 8 height 8
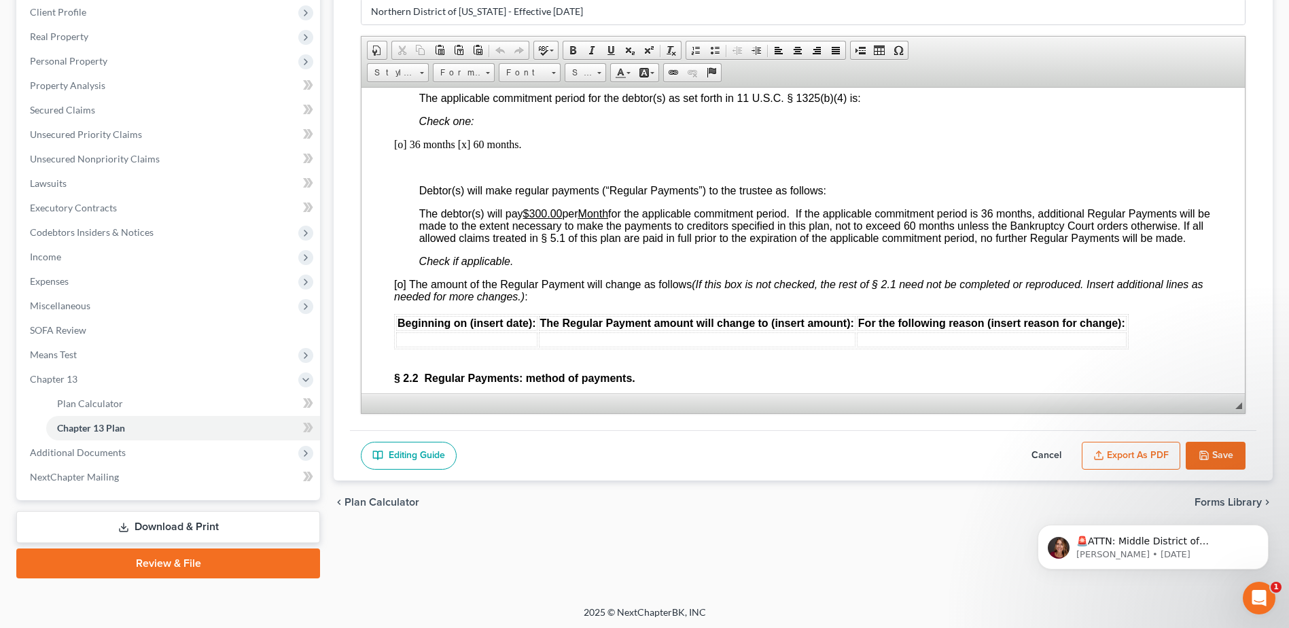
scroll to position [192, 0]
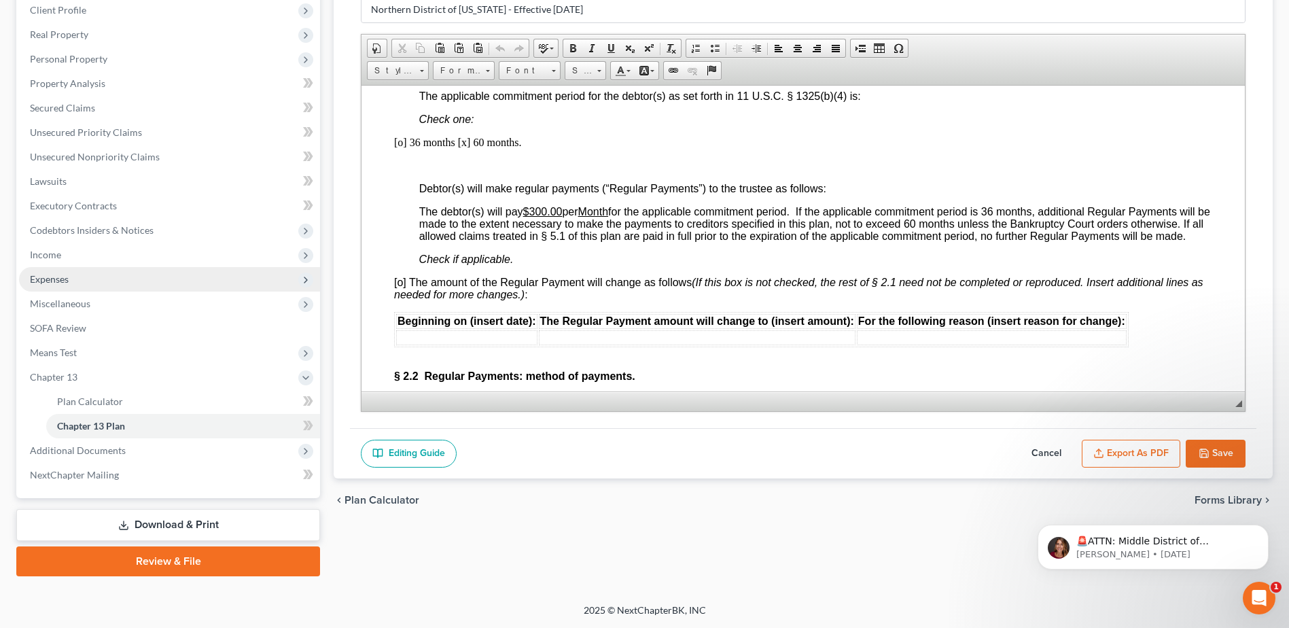
click at [50, 270] on span "Expenses" at bounding box center [169, 279] width 301 height 24
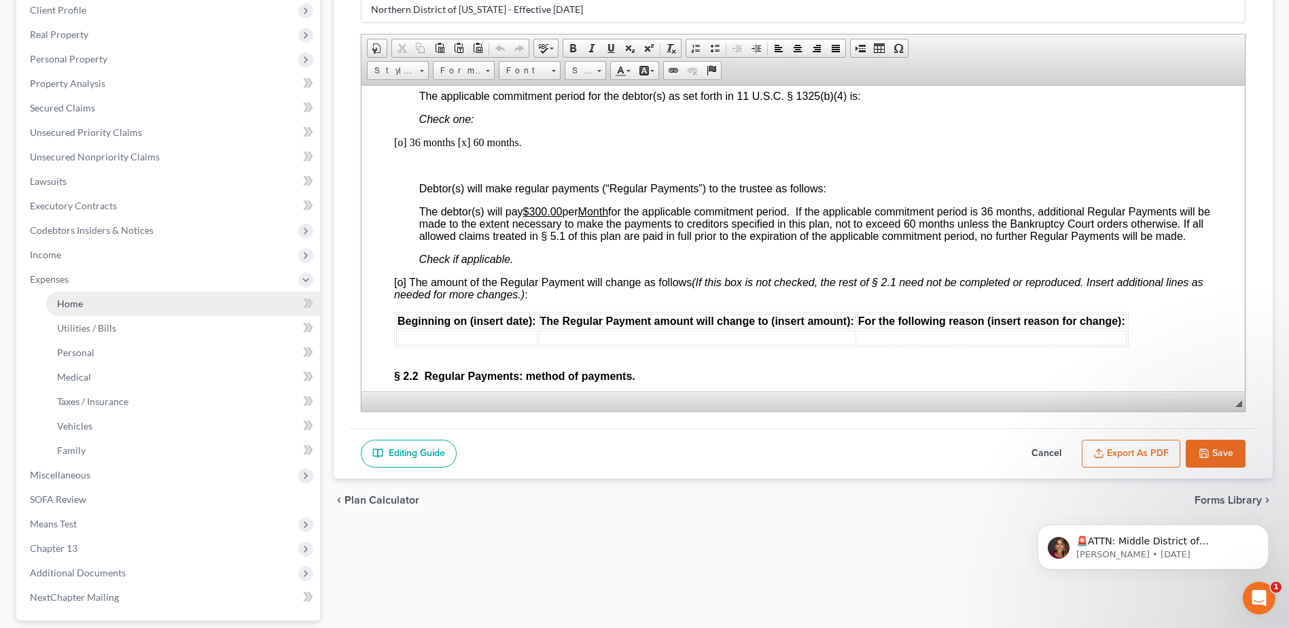
click at [88, 308] on link "Home" at bounding box center [183, 303] width 274 height 24
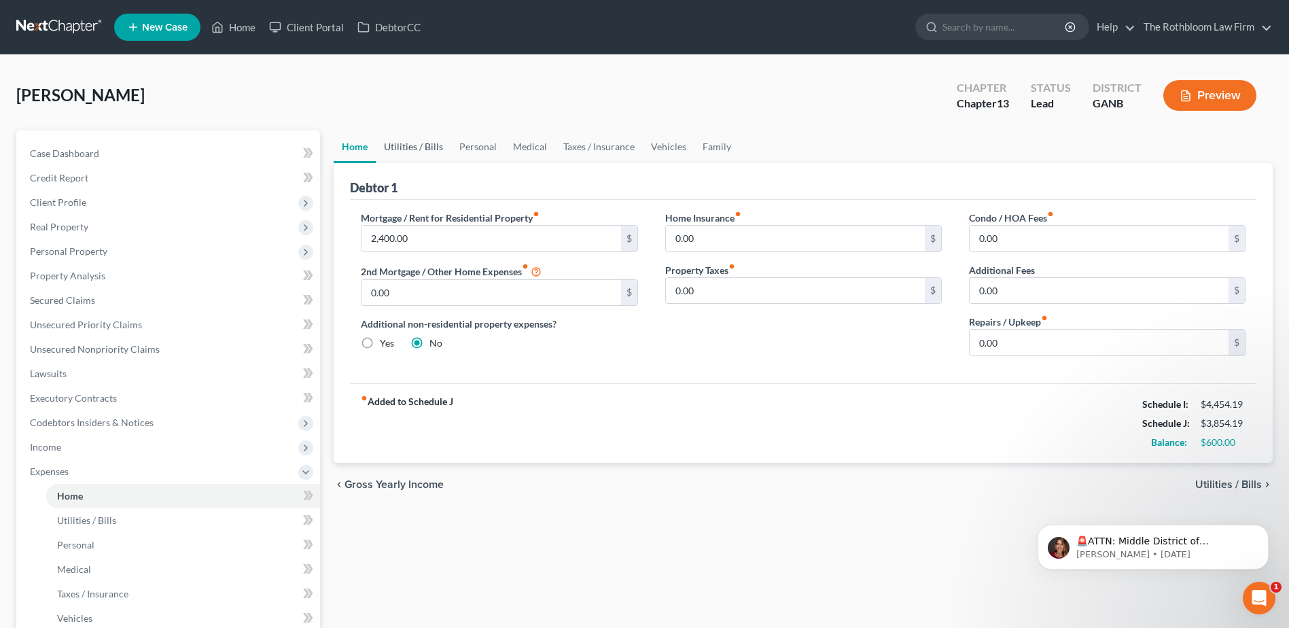
click at [412, 147] on link "Utilities / Bills" at bounding box center [413, 146] width 75 height 33
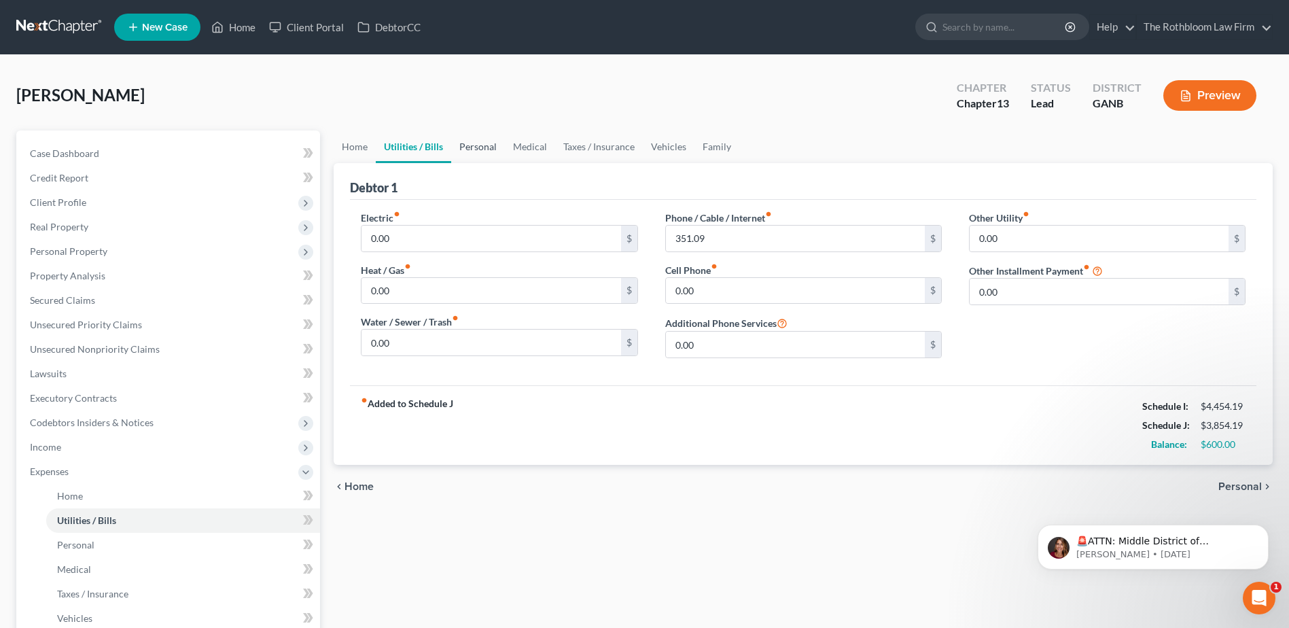
click at [473, 144] on link "Personal" at bounding box center [478, 146] width 54 height 33
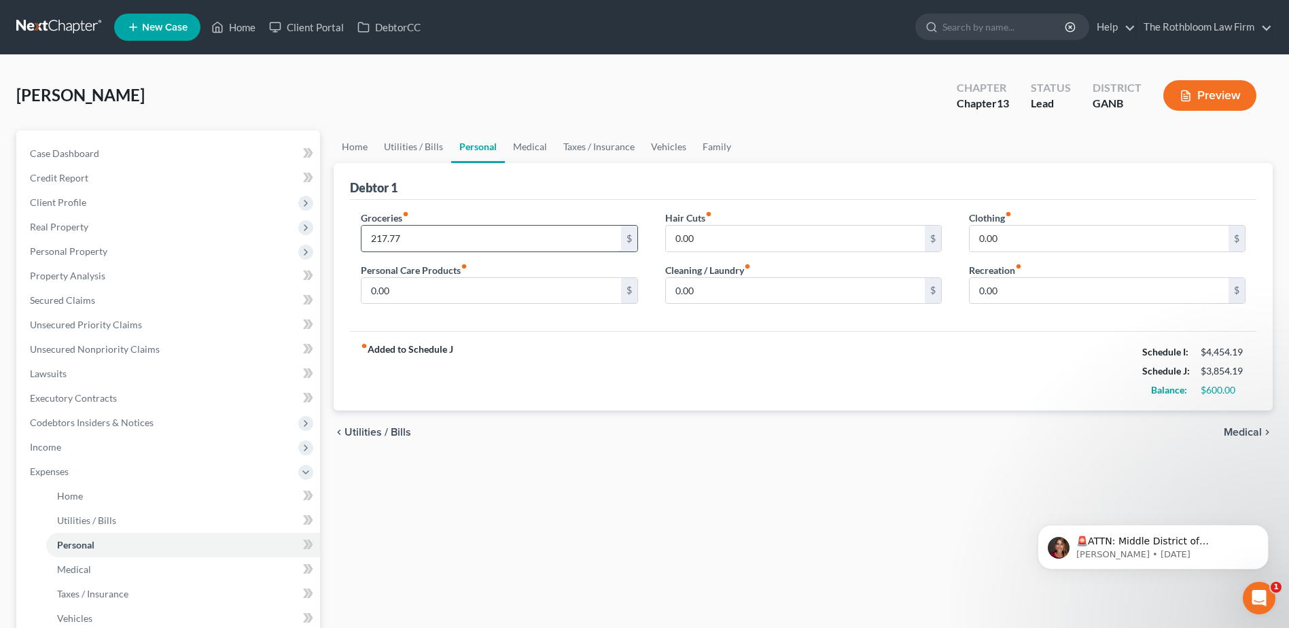
click at [370, 232] on input "217.77" at bounding box center [490, 239] width 259 height 26
type input "517.77"
click at [1022, 240] on input "0.00" at bounding box center [1098, 239] width 259 height 26
type input "50"
click at [414, 245] on input "517.77" at bounding box center [490, 239] width 259 height 26
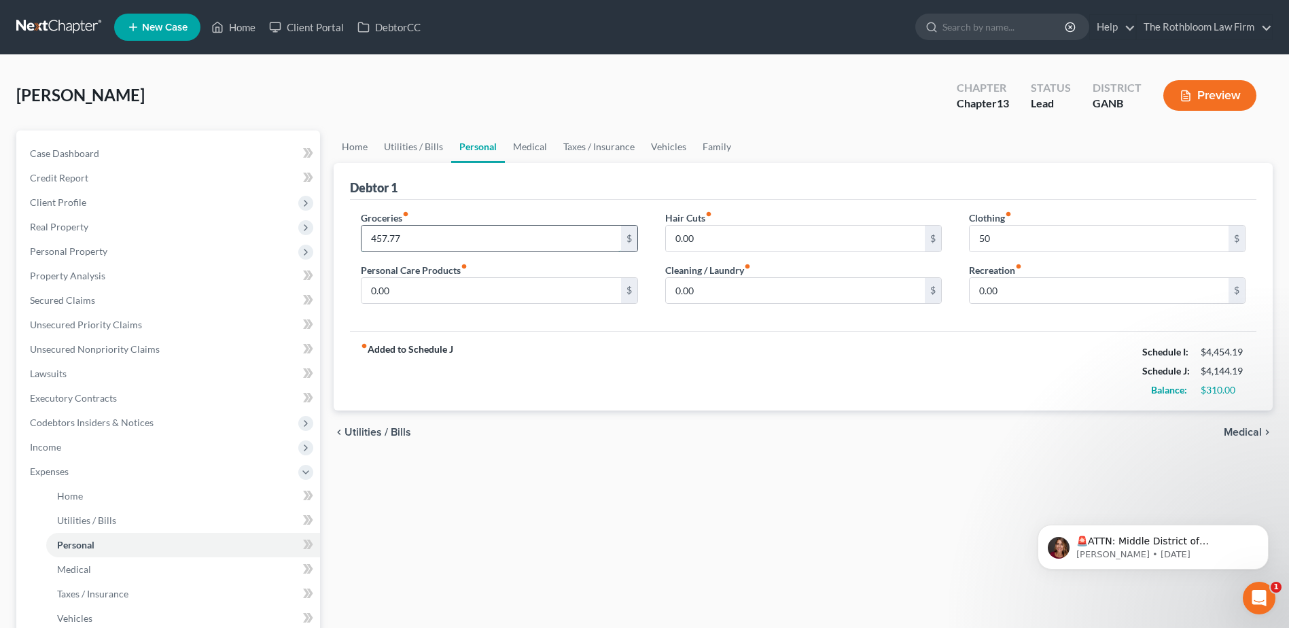
click at [380, 237] on input "457.77" at bounding box center [490, 239] width 259 height 26
type input "467.77"
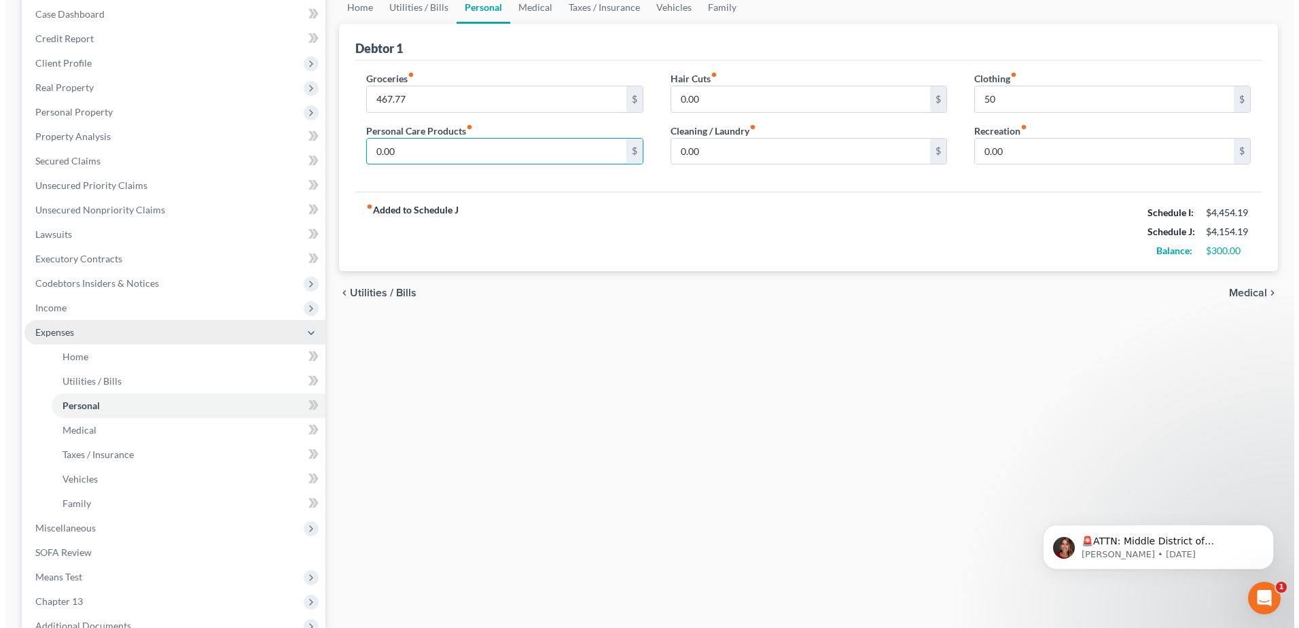
scroll to position [315, 0]
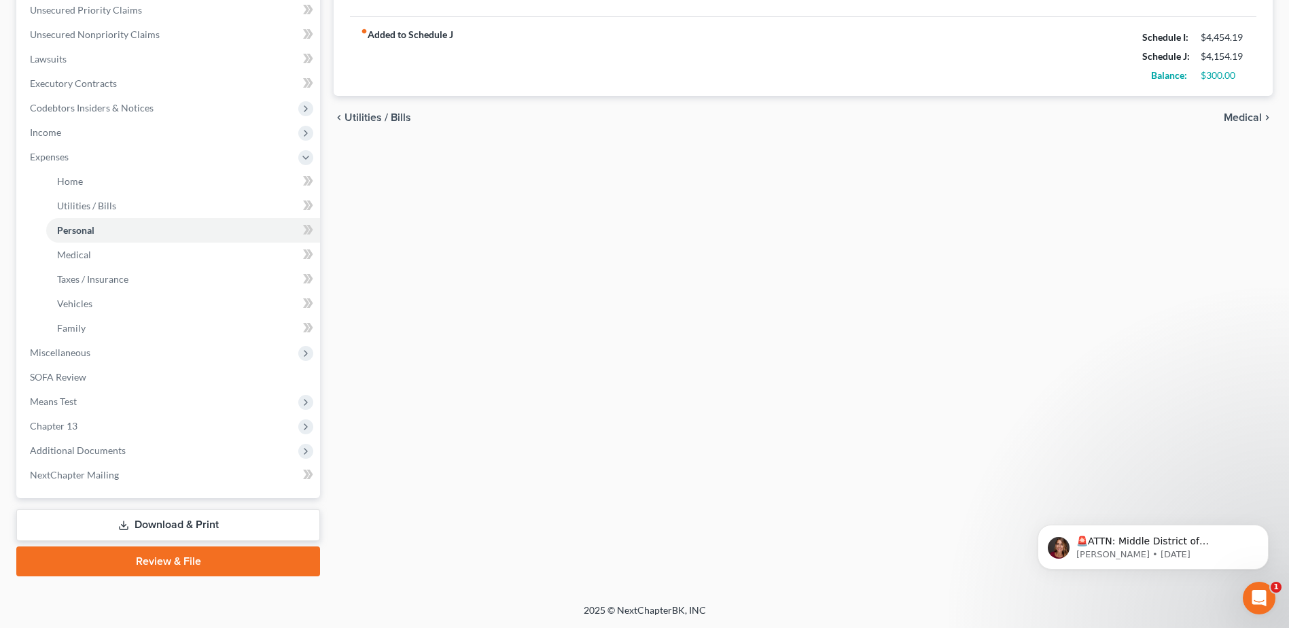
drag, startPoint x: 162, startPoint y: 524, endPoint x: 19, endPoint y: 527, distance: 143.4
click at [162, 524] on link "Download & Print" at bounding box center [168, 525] width 304 height 32
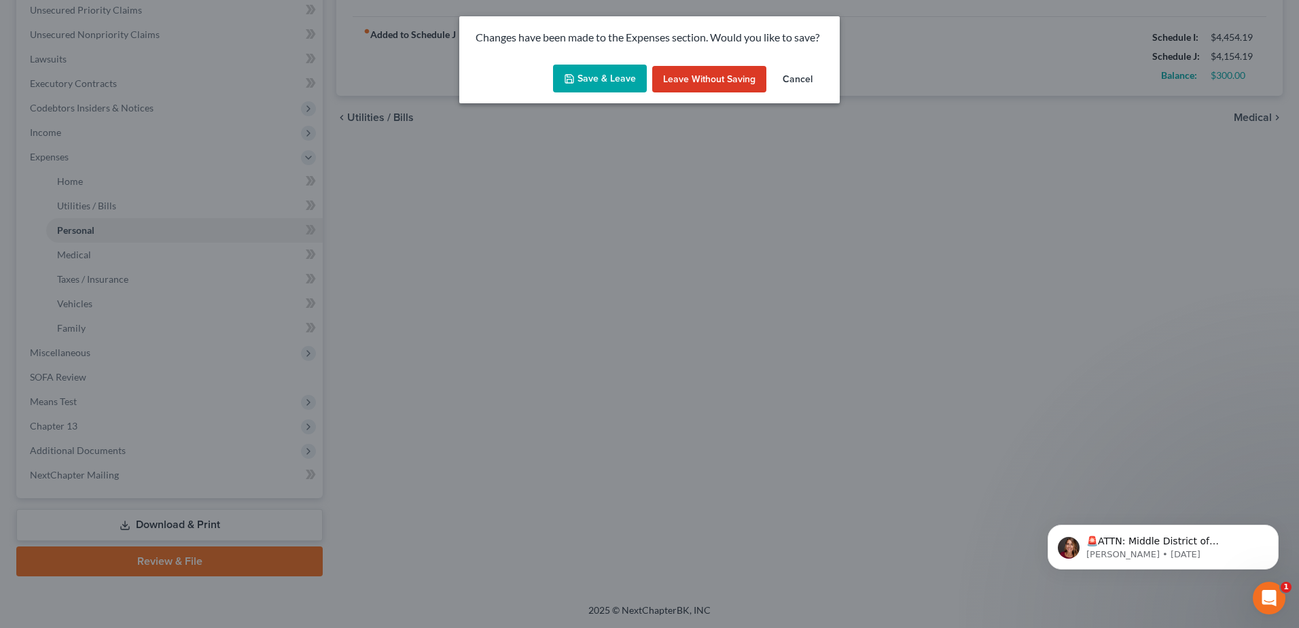
click at [592, 82] on button "Save & Leave" at bounding box center [600, 79] width 94 height 29
type input "50.00"
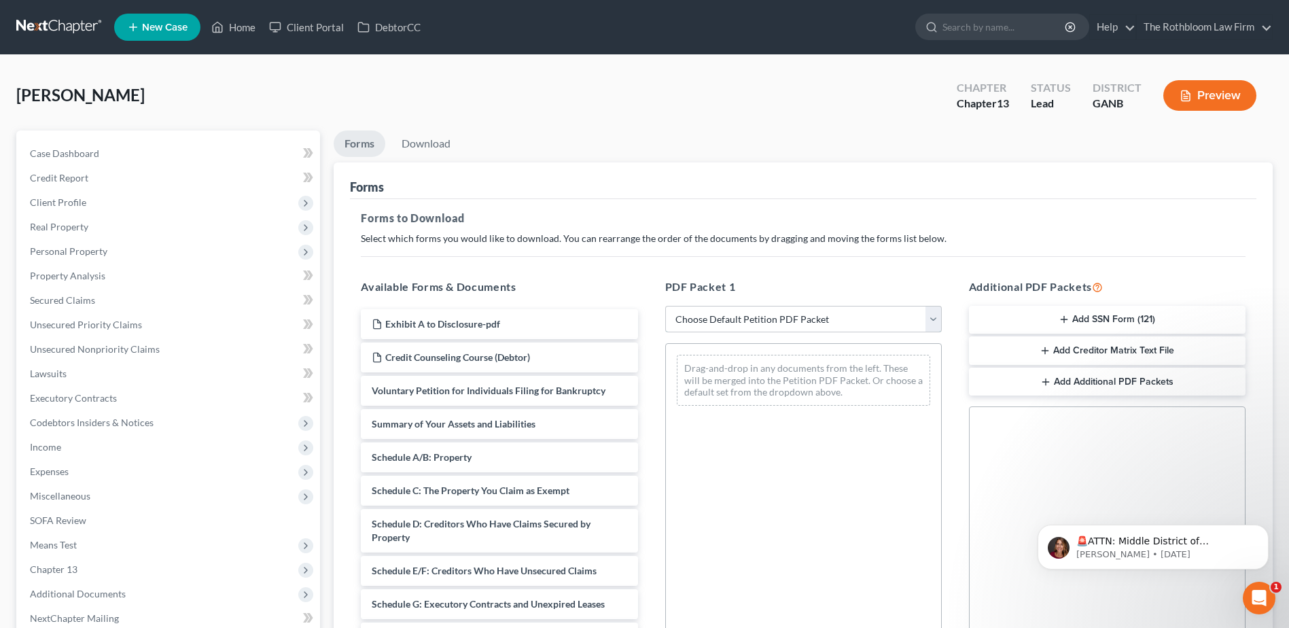
click at [750, 322] on select "Choose Default Petition PDF Packet Complete Bankruptcy Petition (all forms and …" at bounding box center [803, 319] width 276 height 27
select select "7"
click at [665, 306] on select "Choose Default Petition PDF Packet Complete Bankruptcy Petition (all forms and …" at bounding box center [803, 319] width 276 height 27
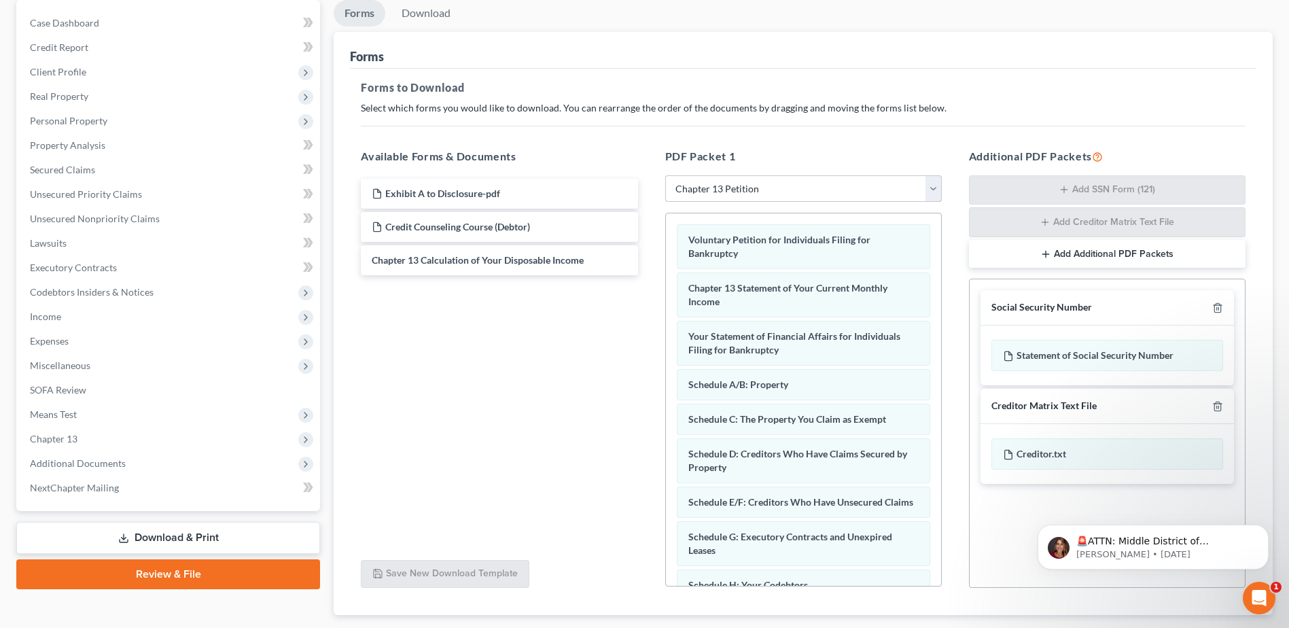
scroll to position [136, 0]
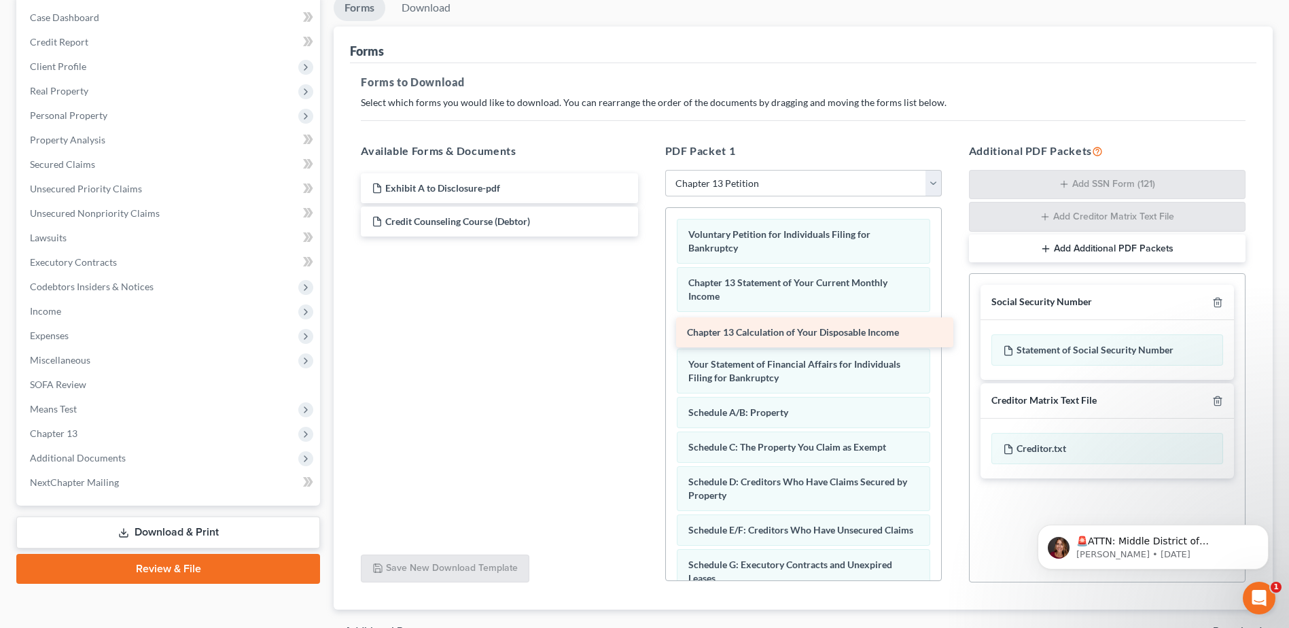
drag, startPoint x: 469, startPoint y: 253, endPoint x: 785, endPoint y: 331, distance: 324.6
click at [648, 236] on div "Chapter 13 Calculation of Your Disposable Income Exhibit A to Disclosure-pdf Cr…" at bounding box center [499, 204] width 298 height 63
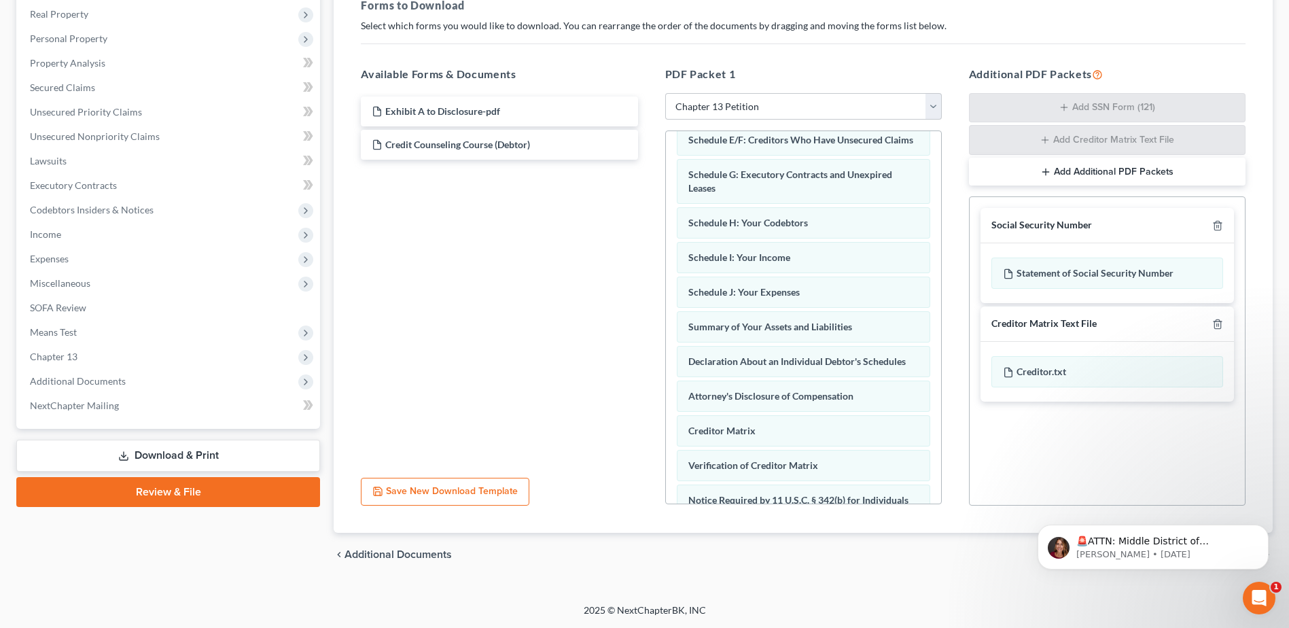
scroll to position [340, 0]
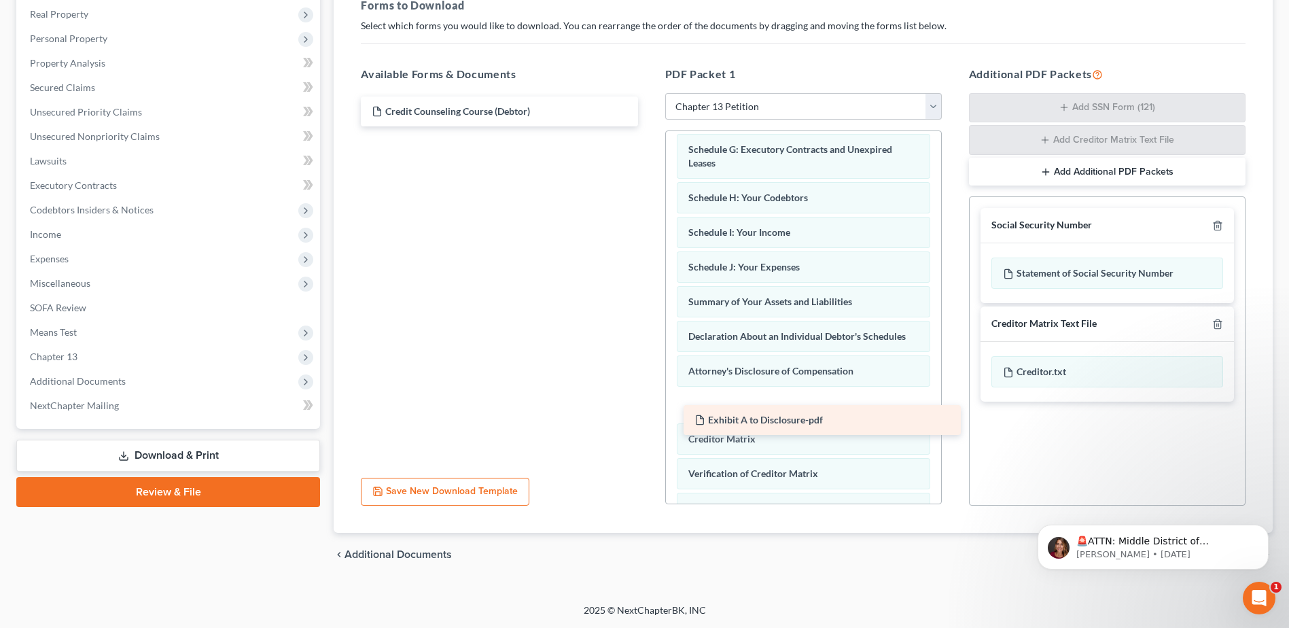
drag, startPoint x: 451, startPoint y: 113, endPoint x: 774, endPoint y: 421, distance: 446.4
click at [648, 126] on div "Exhibit A to Disclosure-pdf Exhibit A to Disclosure-pdf Credit Counseling Cours…" at bounding box center [499, 111] width 298 height 30
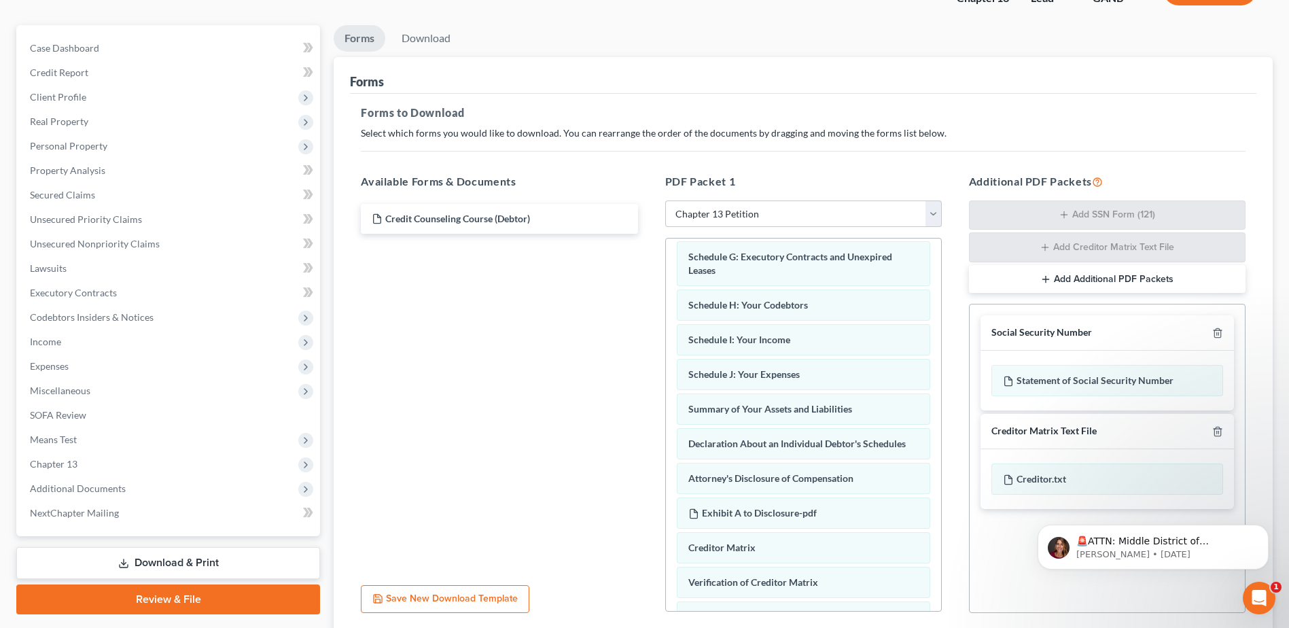
scroll to position [0, 0]
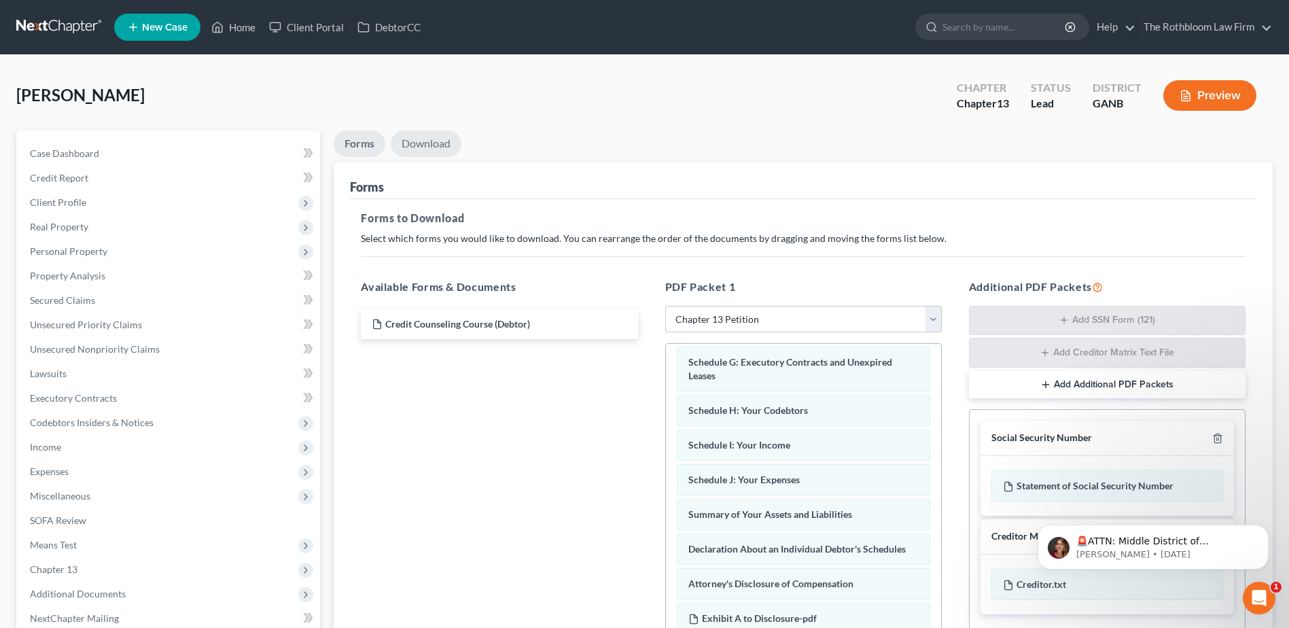
click at [428, 150] on link "Download" at bounding box center [426, 143] width 71 height 26
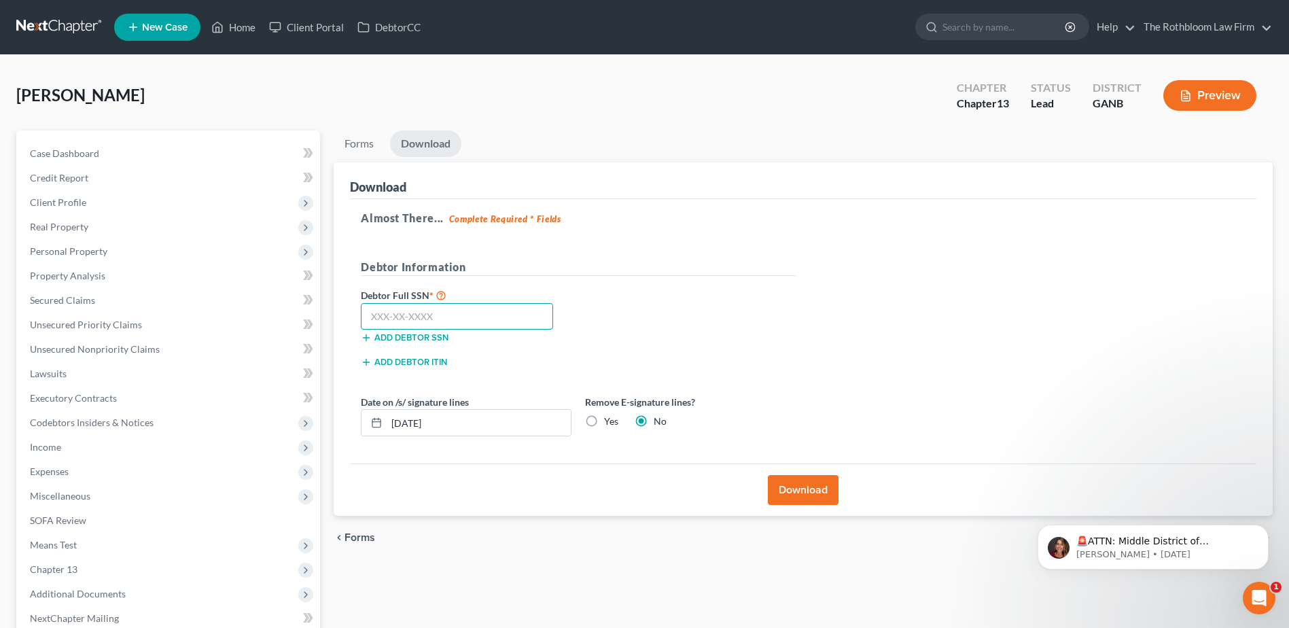
click at [380, 319] on input "text" at bounding box center [457, 316] width 192 height 27
click at [412, 308] on input "text" at bounding box center [457, 316] width 192 height 27
type input "219-11-9961"
click at [805, 492] on button "Download" at bounding box center [803, 490] width 71 height 30
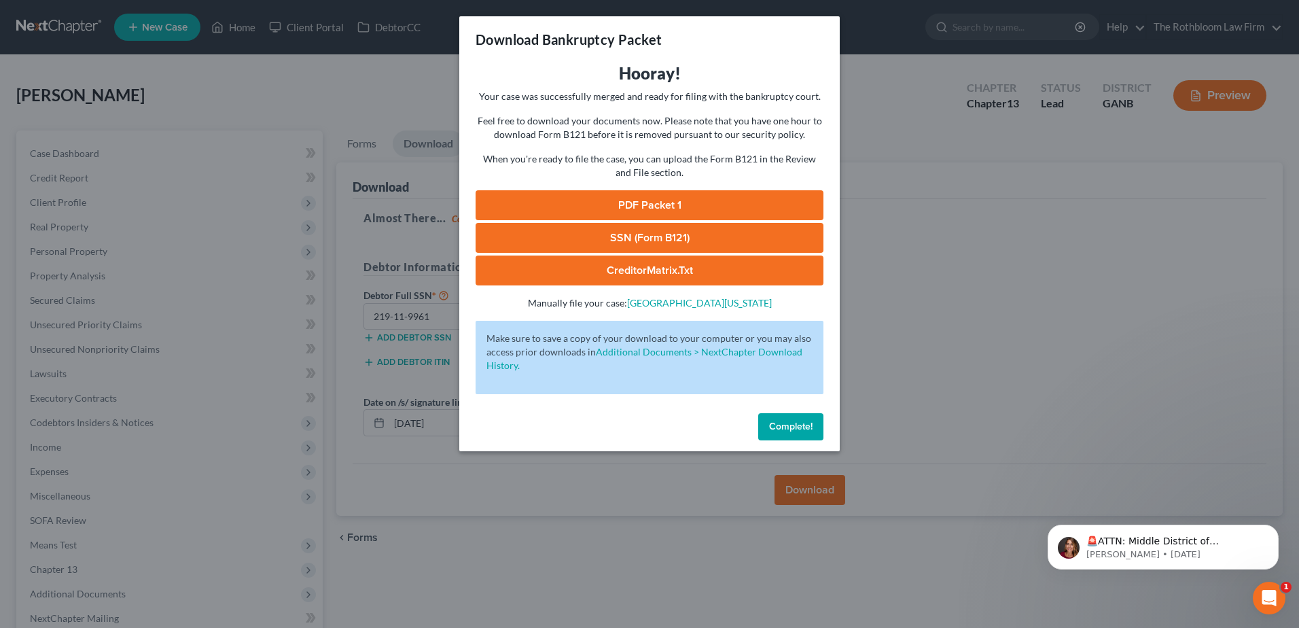
click at [631, 210] on link "PDF Packet 1" at bounding box center [650, 205] width 348 height 30
click at [630, 235] on link "SSN (Form B121)" at bounding box center [650, 238] width 348 height 30
click at [784, 435] on button "Complete!" at bounding box center [790, 426] width 65 height 27
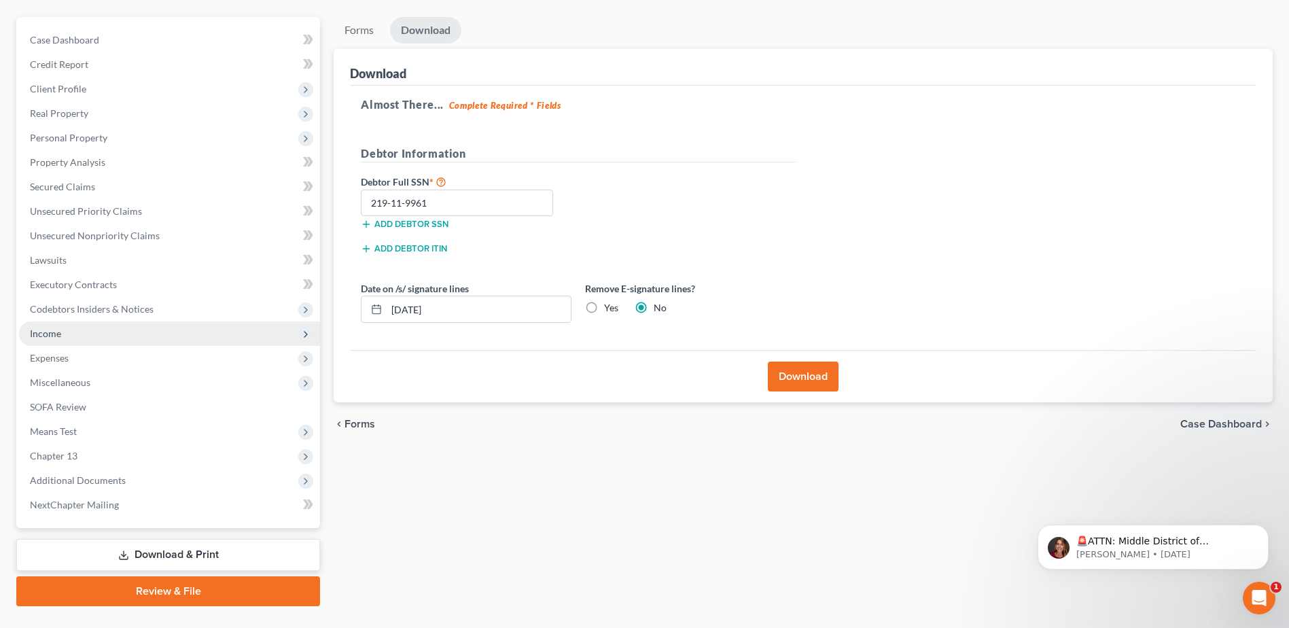
scroll to position [143, 0]
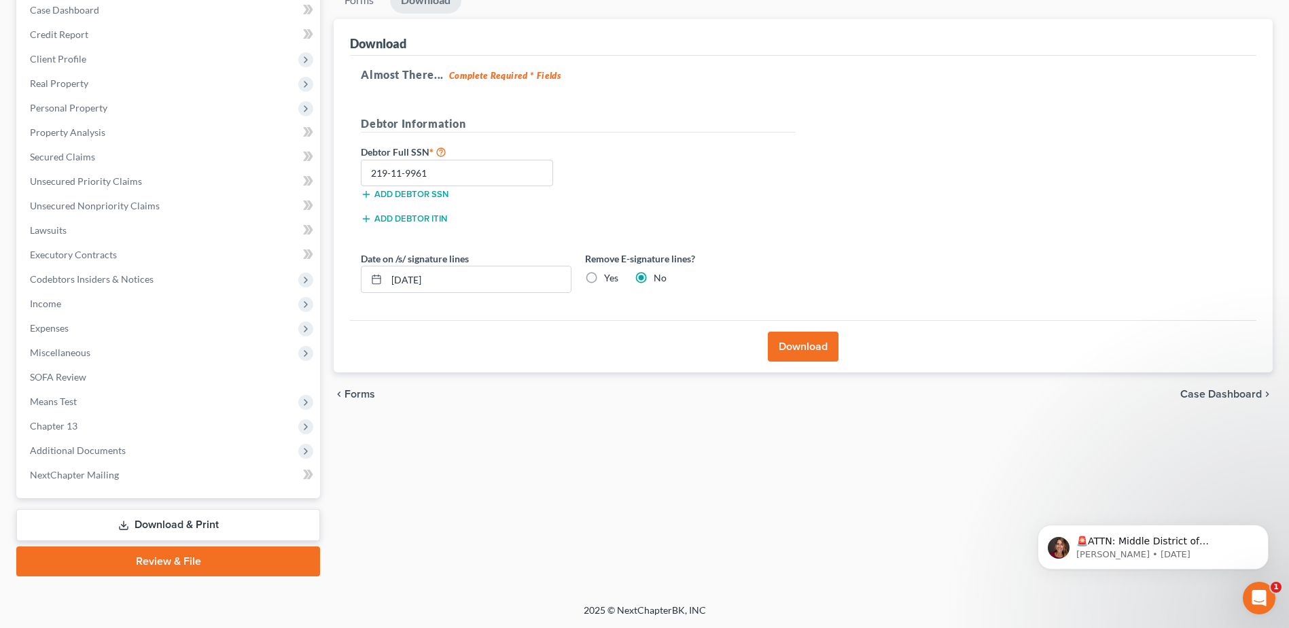
click at [207, 527] on link "Download & Print" at bounding box center [168, 525] width 304 height 32
click at [103, 452] on span "Additional Documents" at bounding box center [78, 450] width 96 height 12
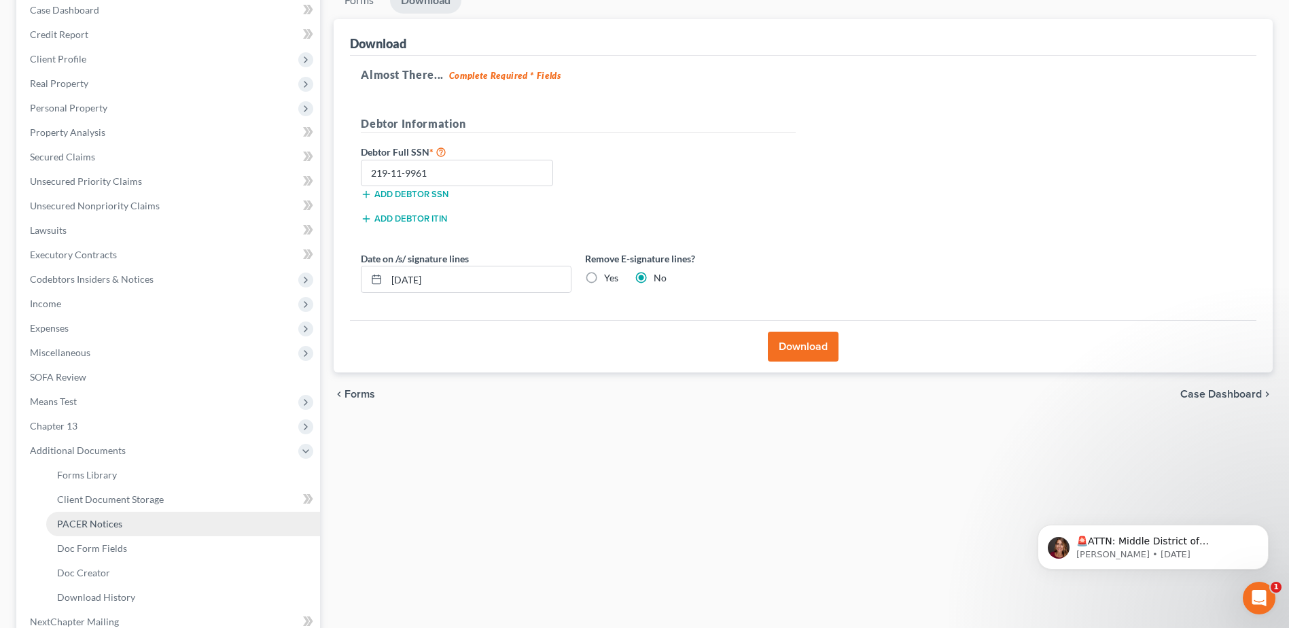
click at [103, 524] on span "PACER Notices" at bounding box center [89, 524] width 65 height 12
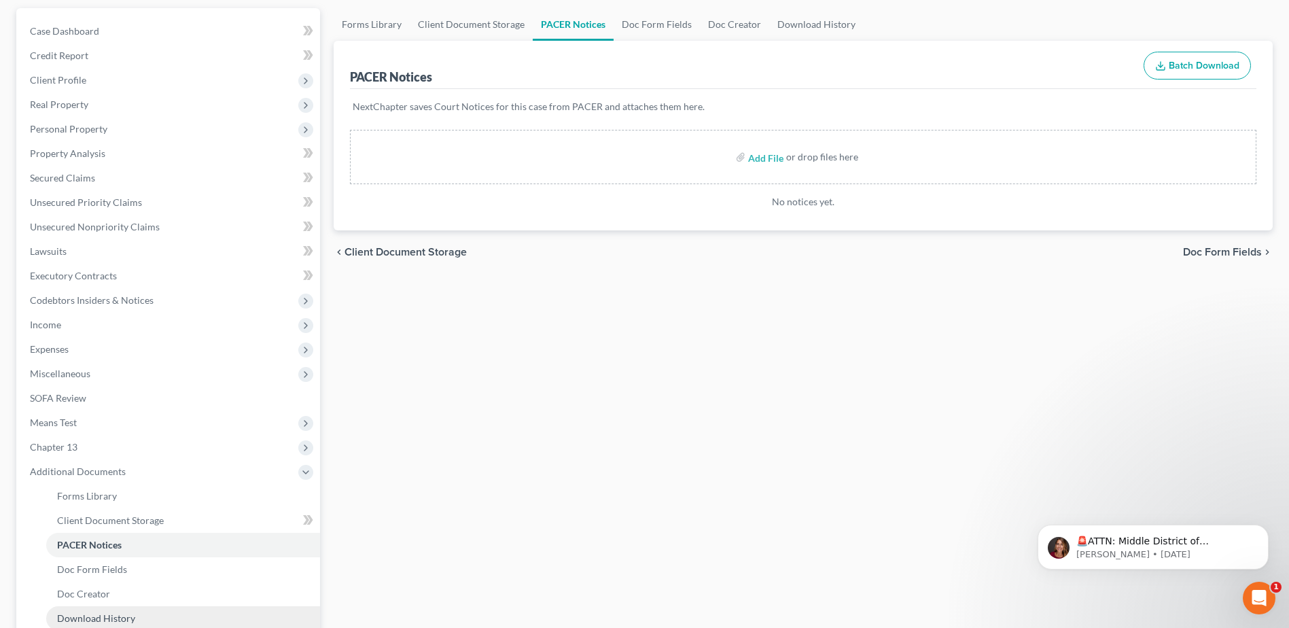
scroll to position [272, 0]
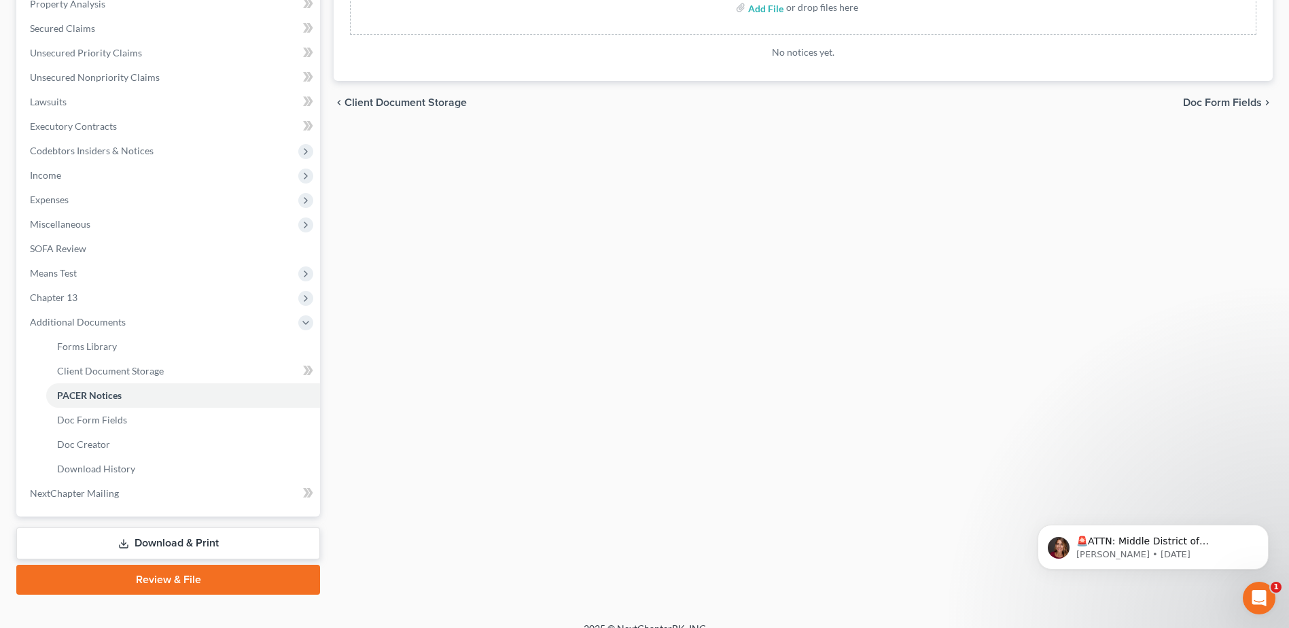
click at [190, 550] on link "Download & Print" at bounding box center [168, 543] width 304 height 32
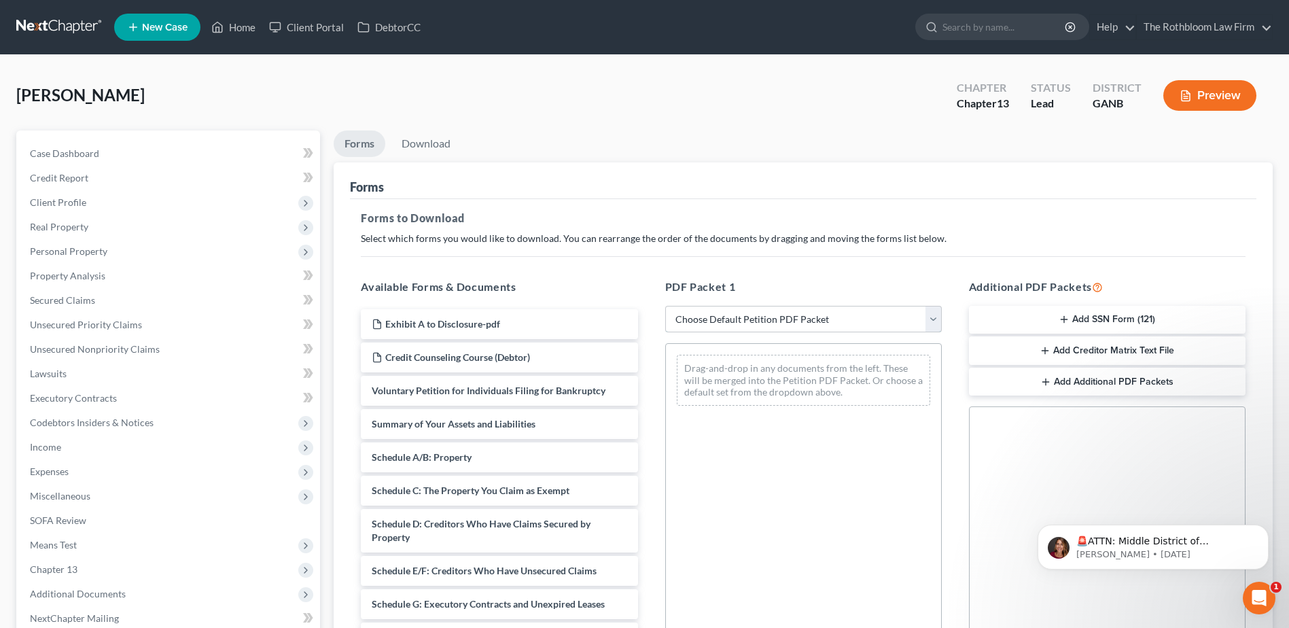
click at [936, 316] on select "Choose Default Petition PDF Packet Complete Bankruptcy Petition (all forms and …" at bounding box center [803, 319] width 276 height 27
select select "3"
click at [665, 306] on select "Choose Default Petition PDF Packet Complete Bankruptcy Petition (all forms and …" at bounding box center [803, 319] width 276 height 27
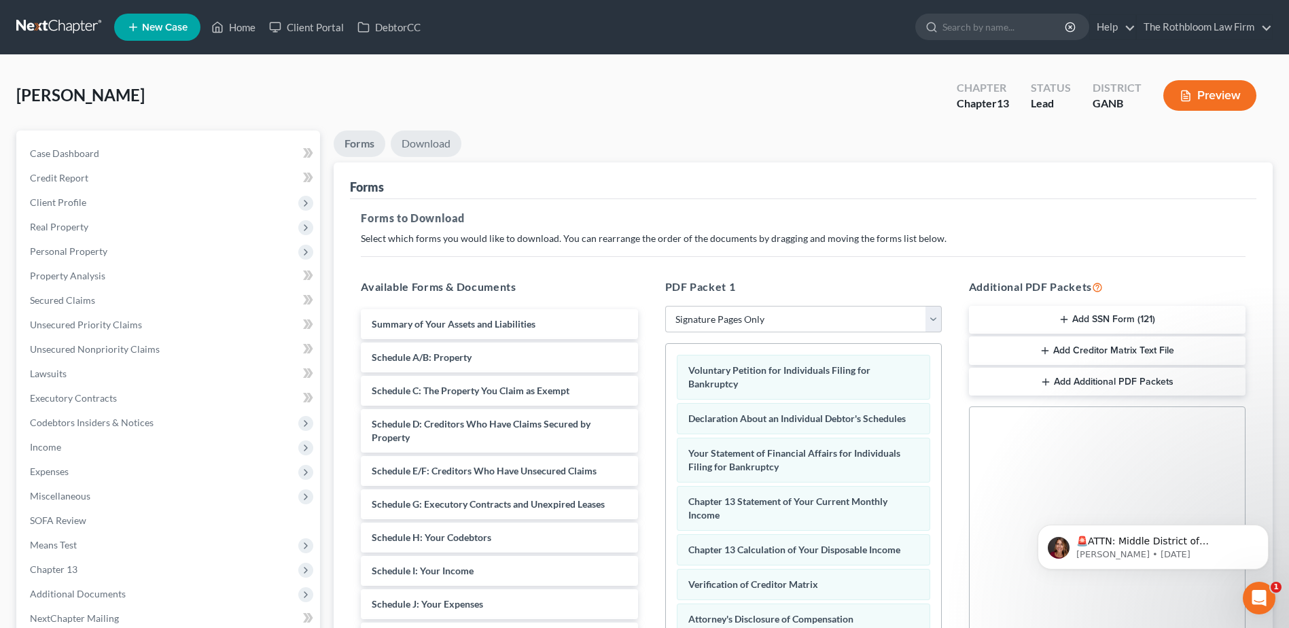
click at [423, 144] on link "Download" at bounding box center [426, 143] width 71 height 26
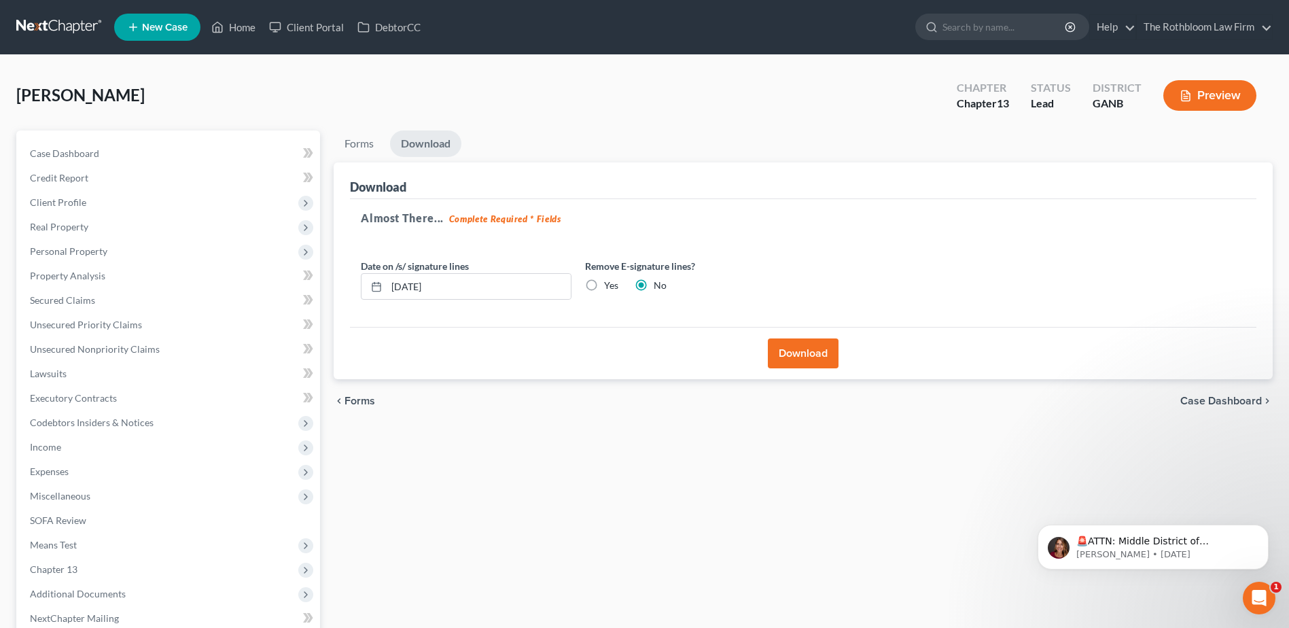
click at [812, 360] on button "Download" at bounding box center [803, 353] width 71 height 30
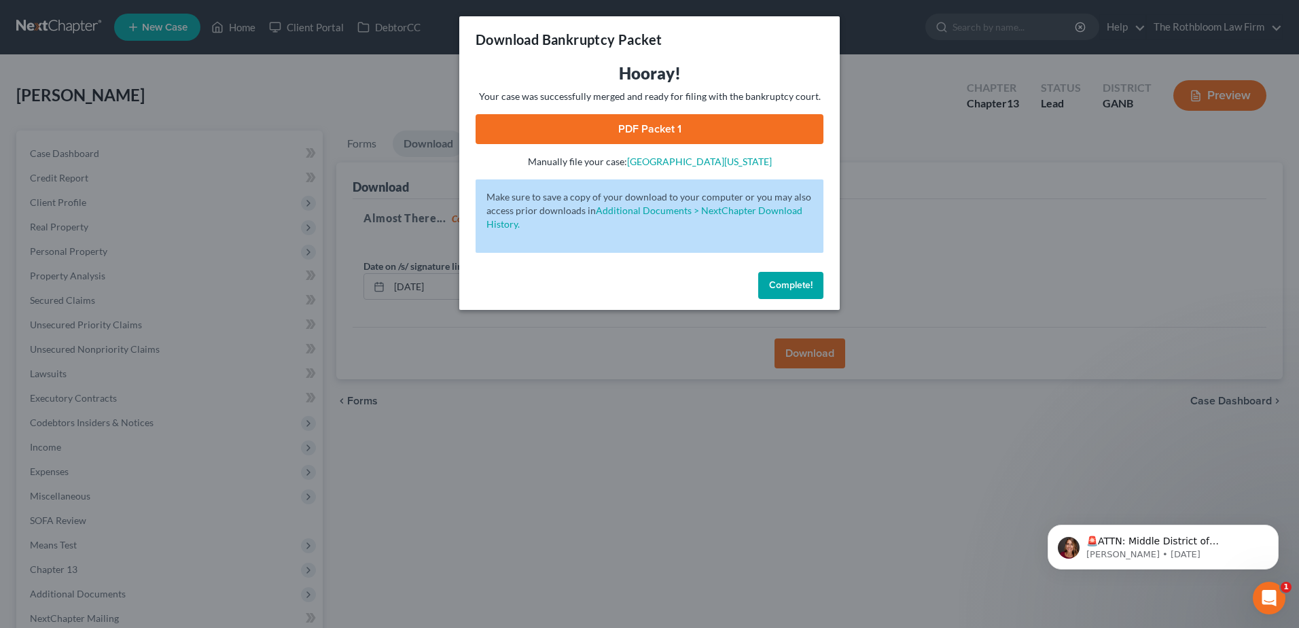
click at [639, 135] on link "PDF Packet 1" at bounding box center [650, 129] width 348 height 30
click at [808, 281] on span "Complete!" at bounding box center [790, 285] width 43 height 12
